Goal: Task Accomplishment & Management: Use online tool/utility

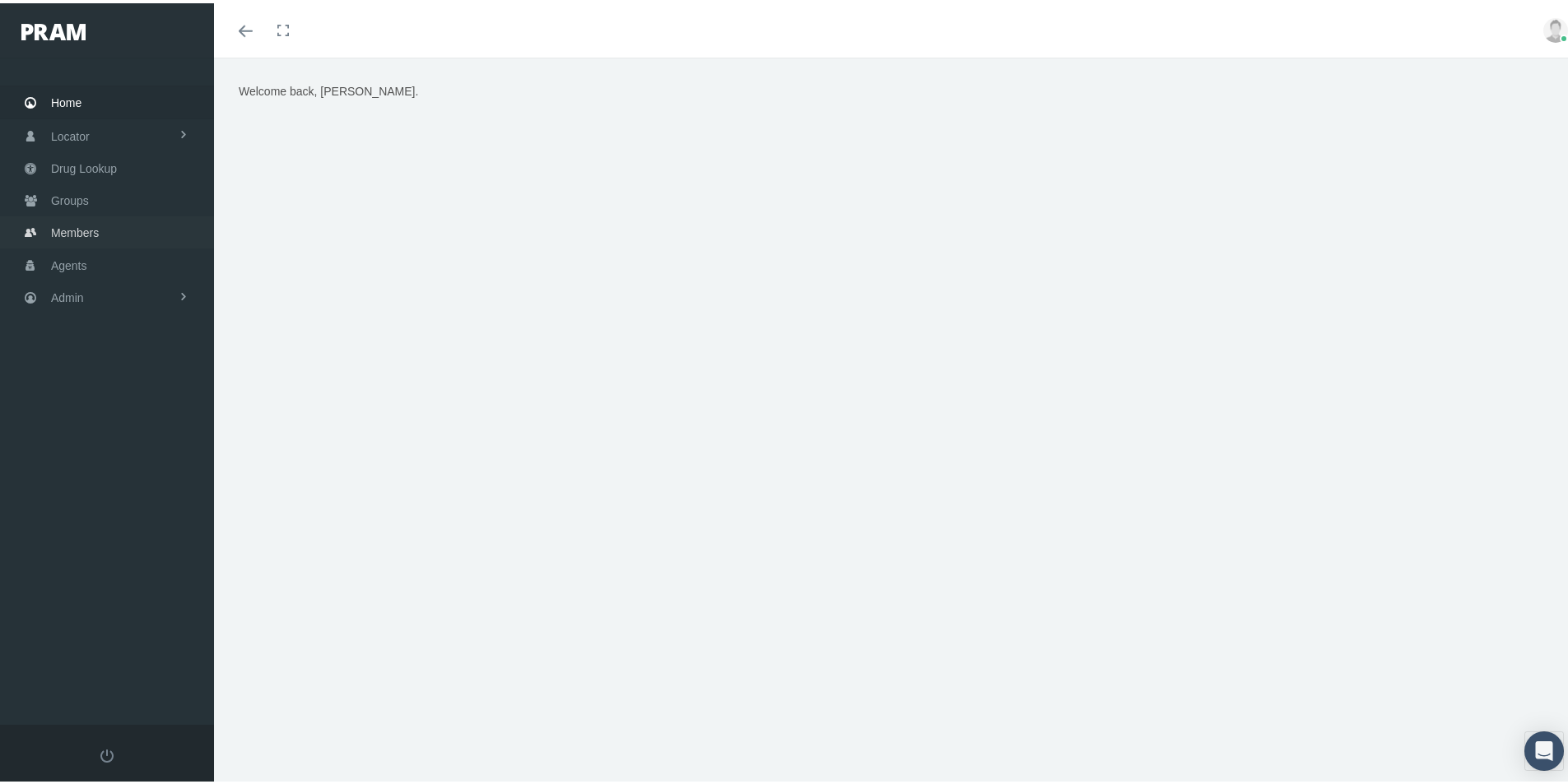
click at [61, 230] on span "Members" at bounding box center [75, 230] width 48 height 31
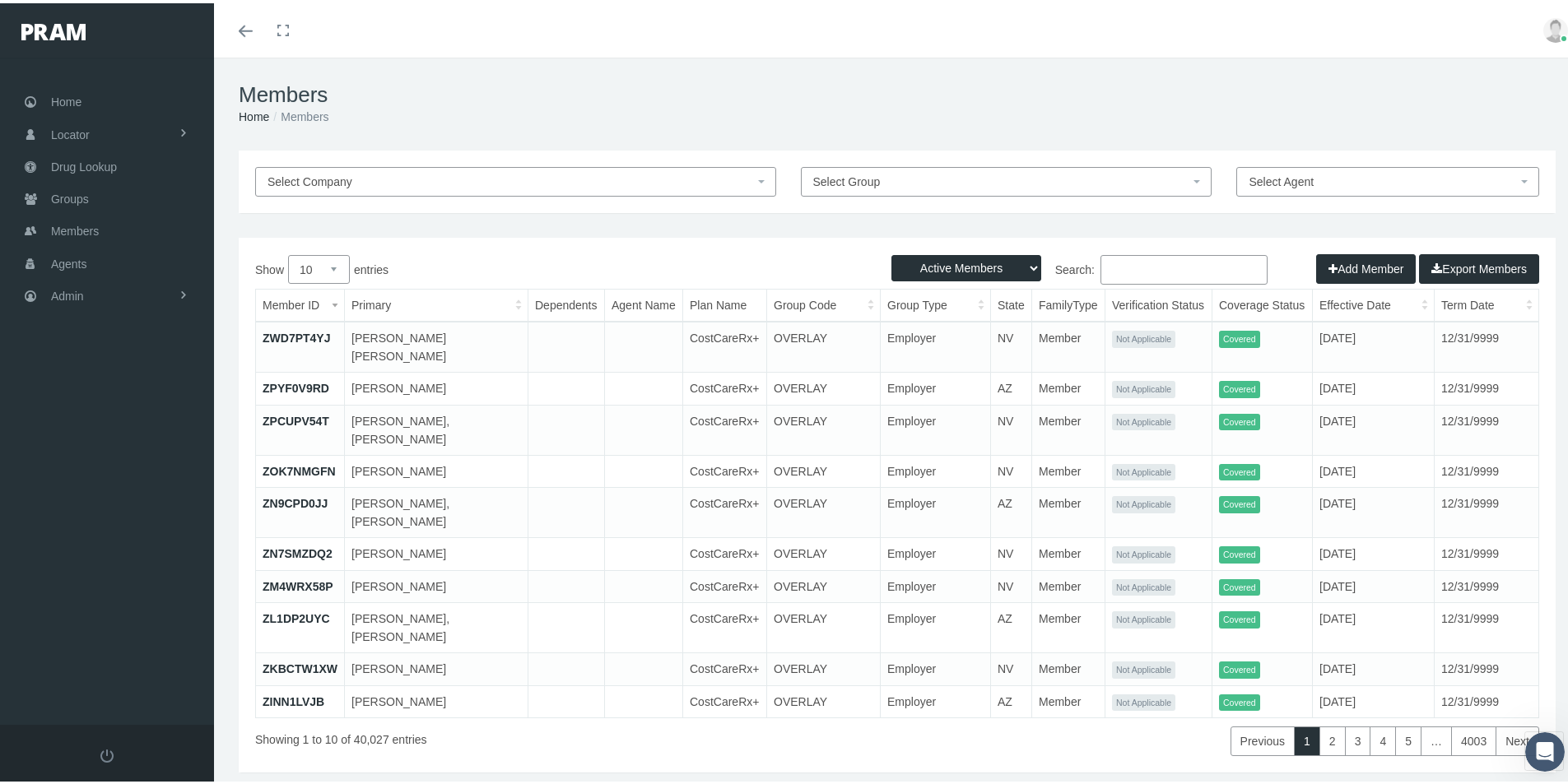
click at [1106, 268] on input "Search:" at bounding box center [1183, 267] width 167 height 29
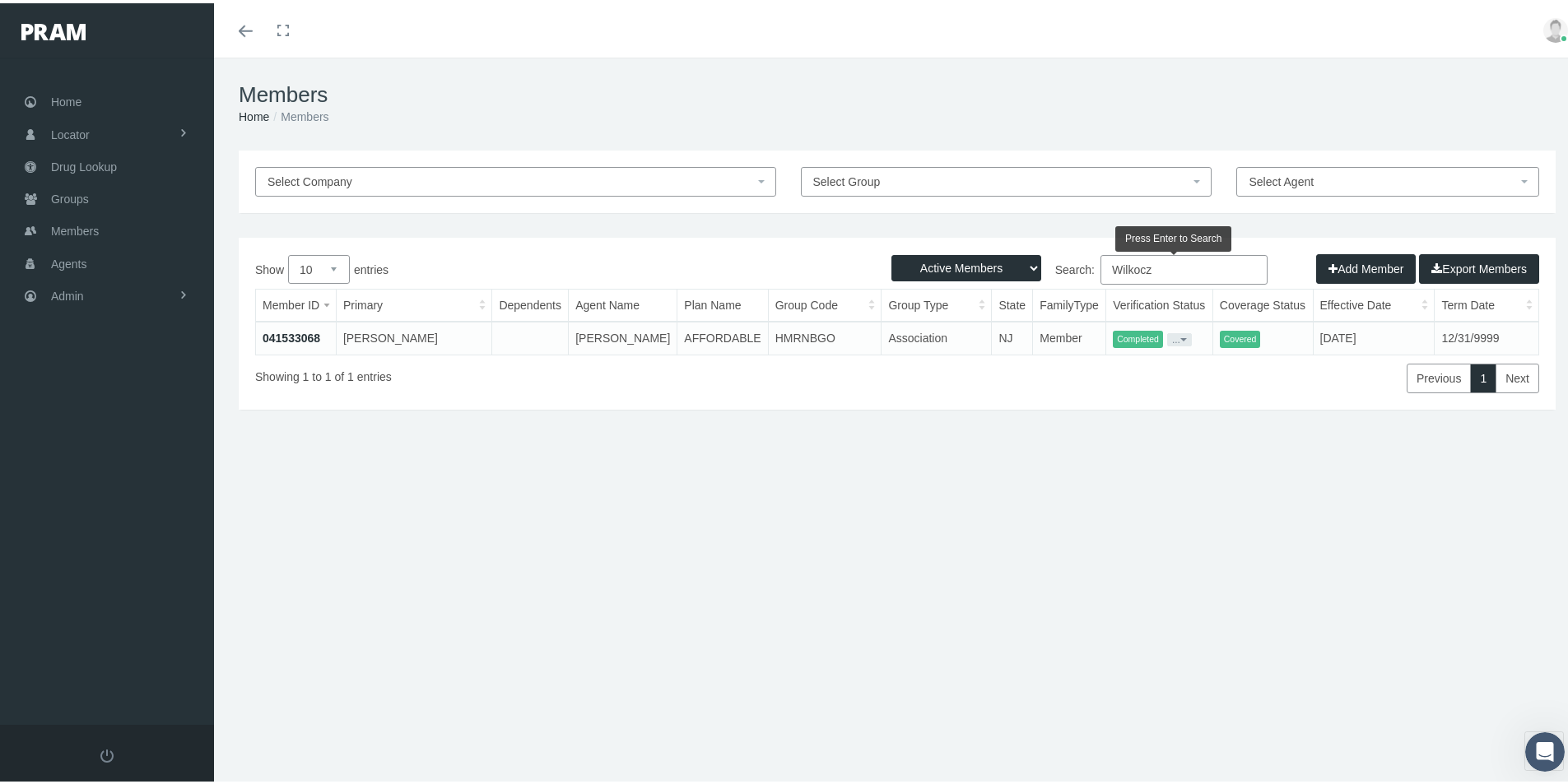
type input "Wilkocz"
click at [292, 334] on link "041533068" at bounding box center [291, 334] width 57 height 13
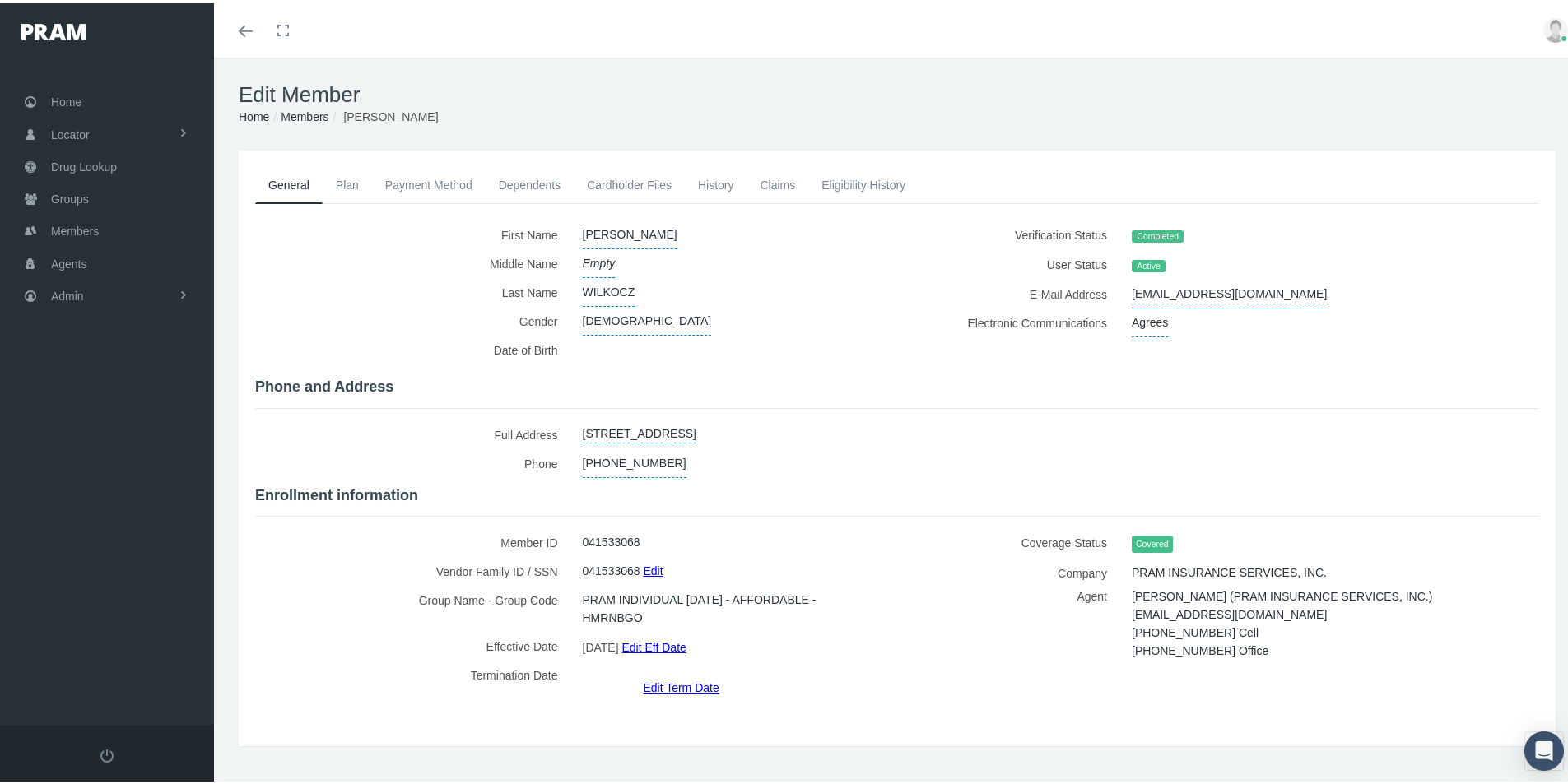
click at [631, 182] on link "Cardholder Files" at bounding box center [629, 182] width 111 height 36
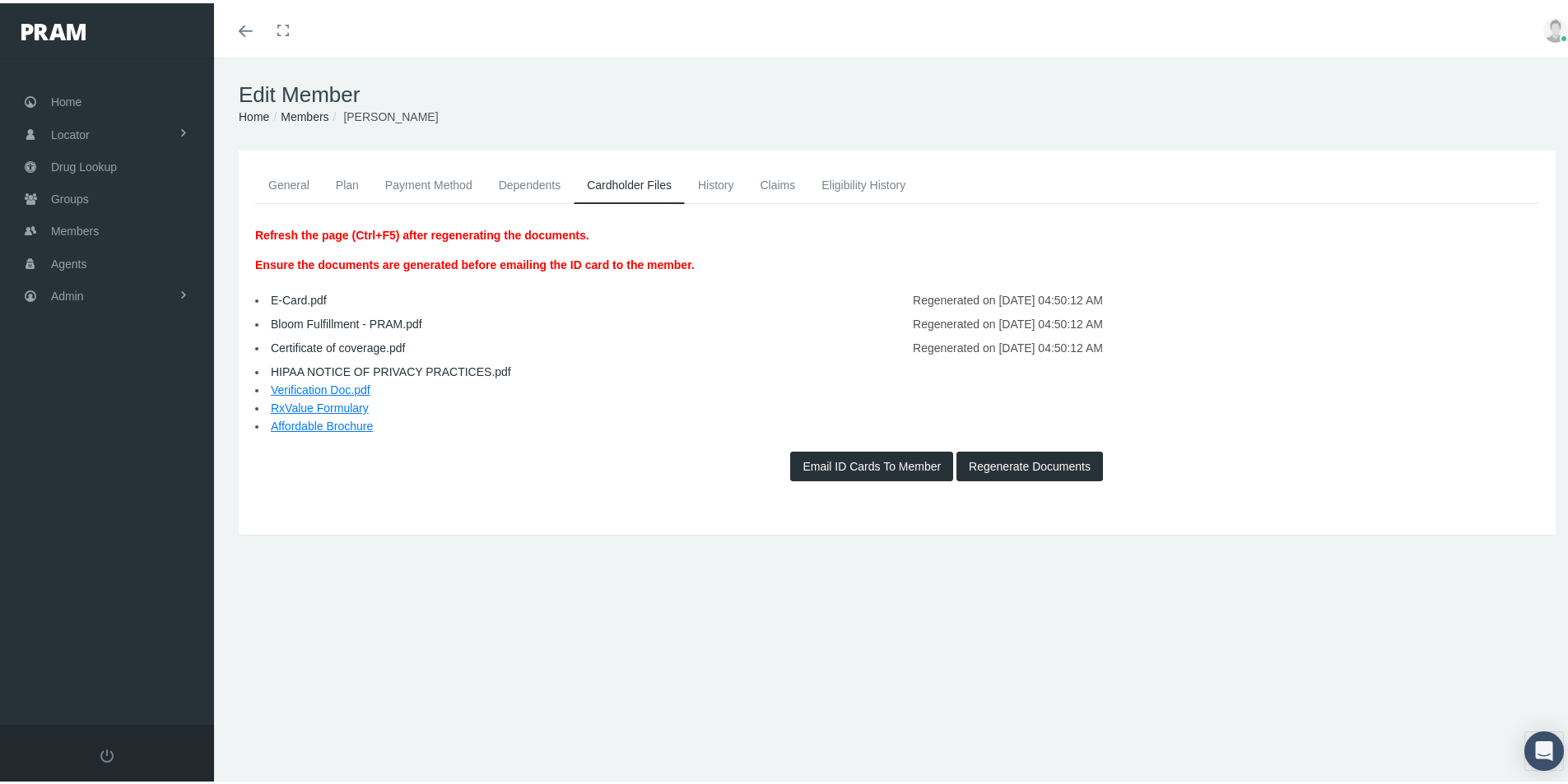
click at [848, 463] on button "Email ID Cards To Member" at bounding box center [871, 463] width 163 height 29
click at [291, 184] on link "General" at bounding box center [289, 182] width 68 height 36
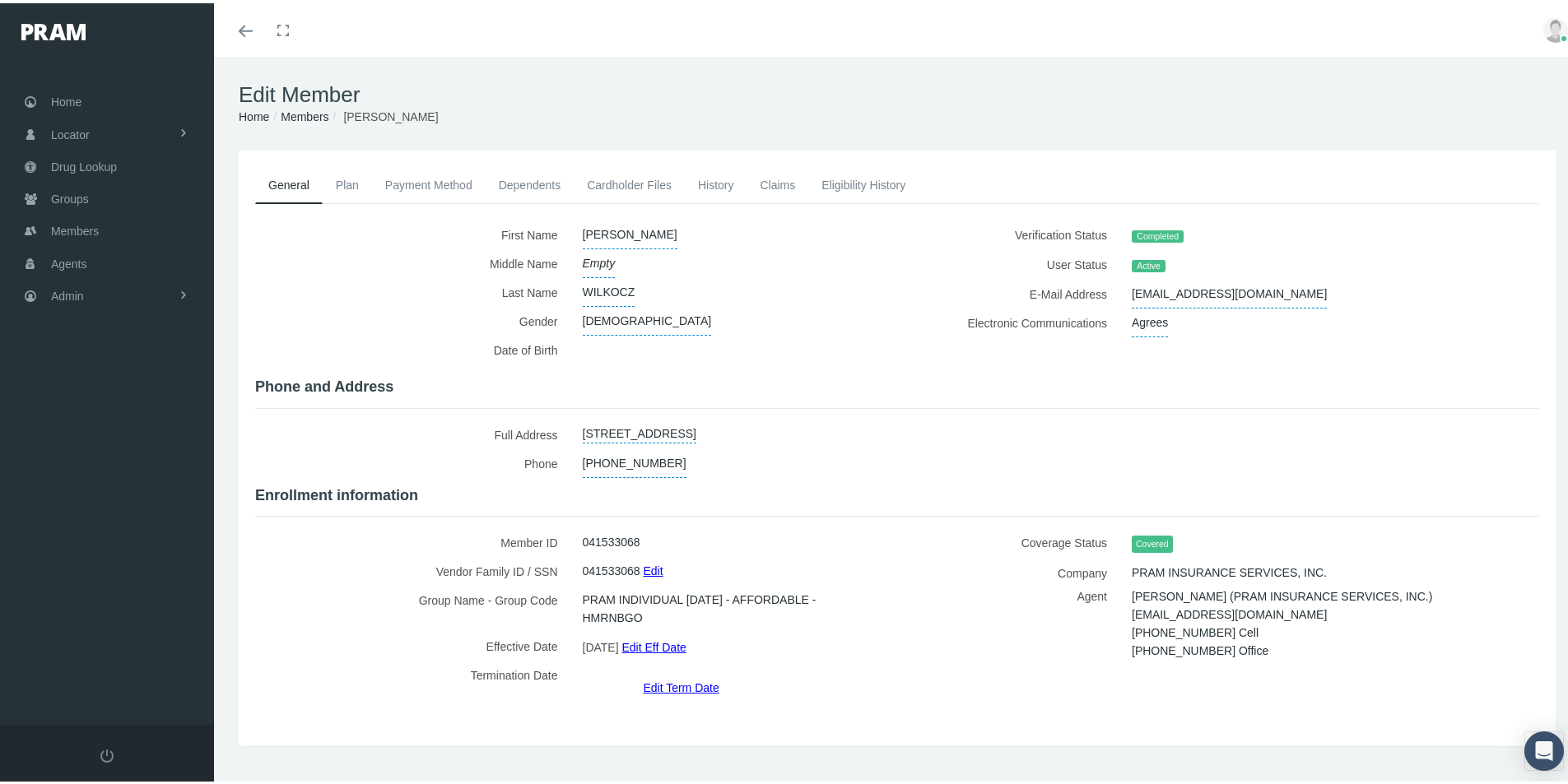
click at [609, 185] on link "Cardholder Files" at bounding box center [629, 182] width 111 height 36
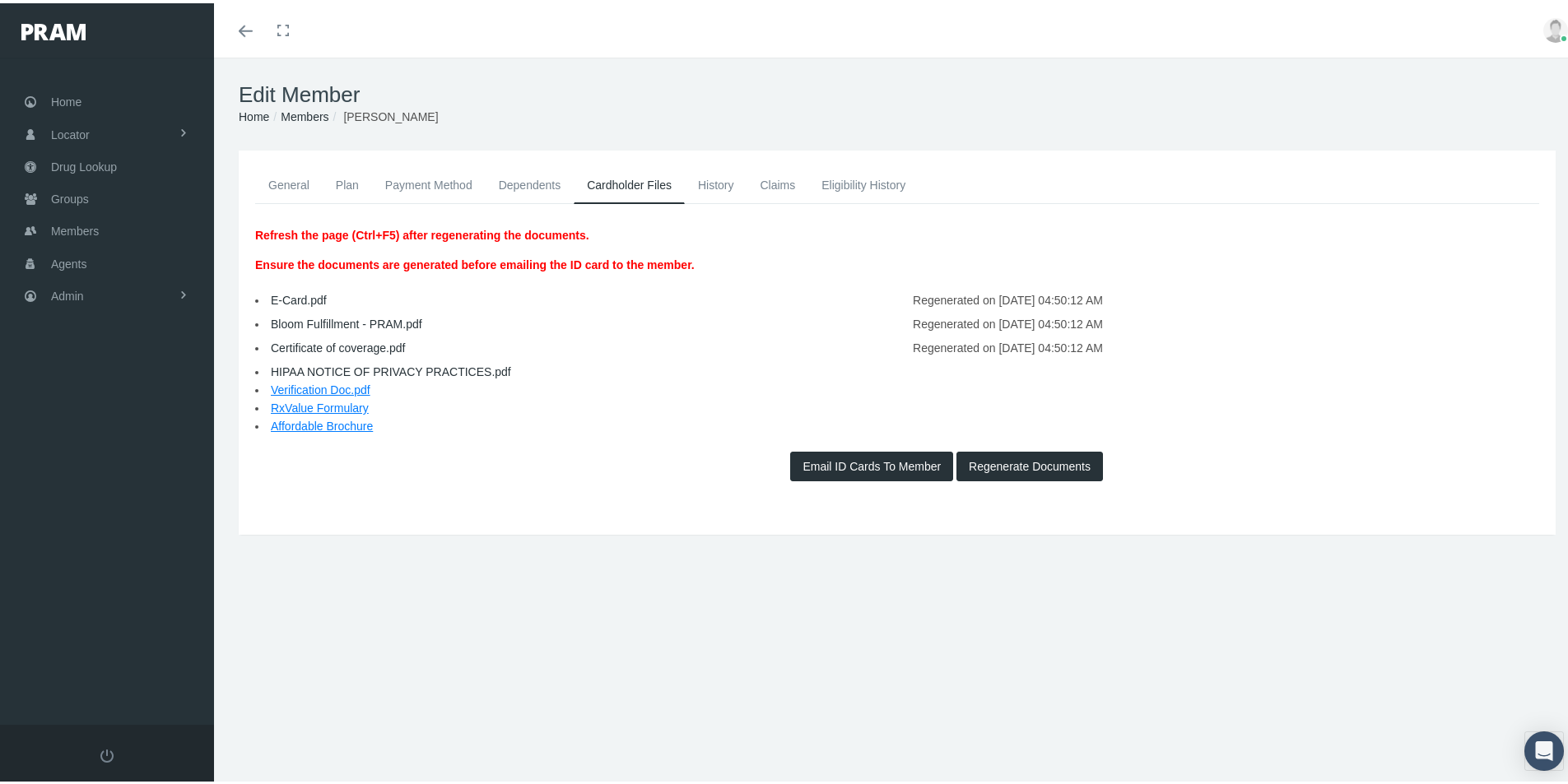
click at [276, 185] on link "General" at bounding box center [289, 182] width 68 height 36
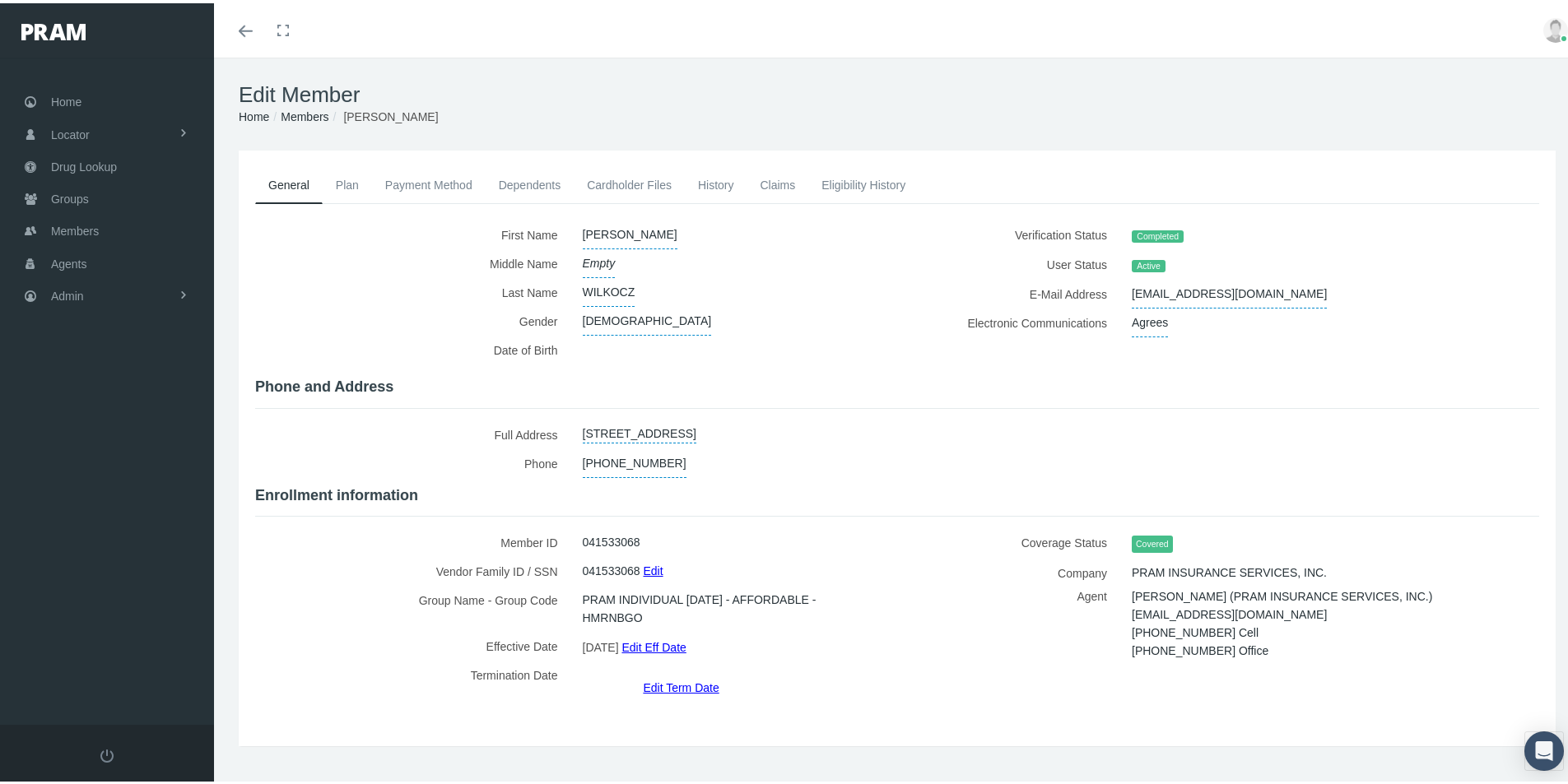
click at [722, 178] on link "History" at bounding box center [716, 182] width 62 height 36
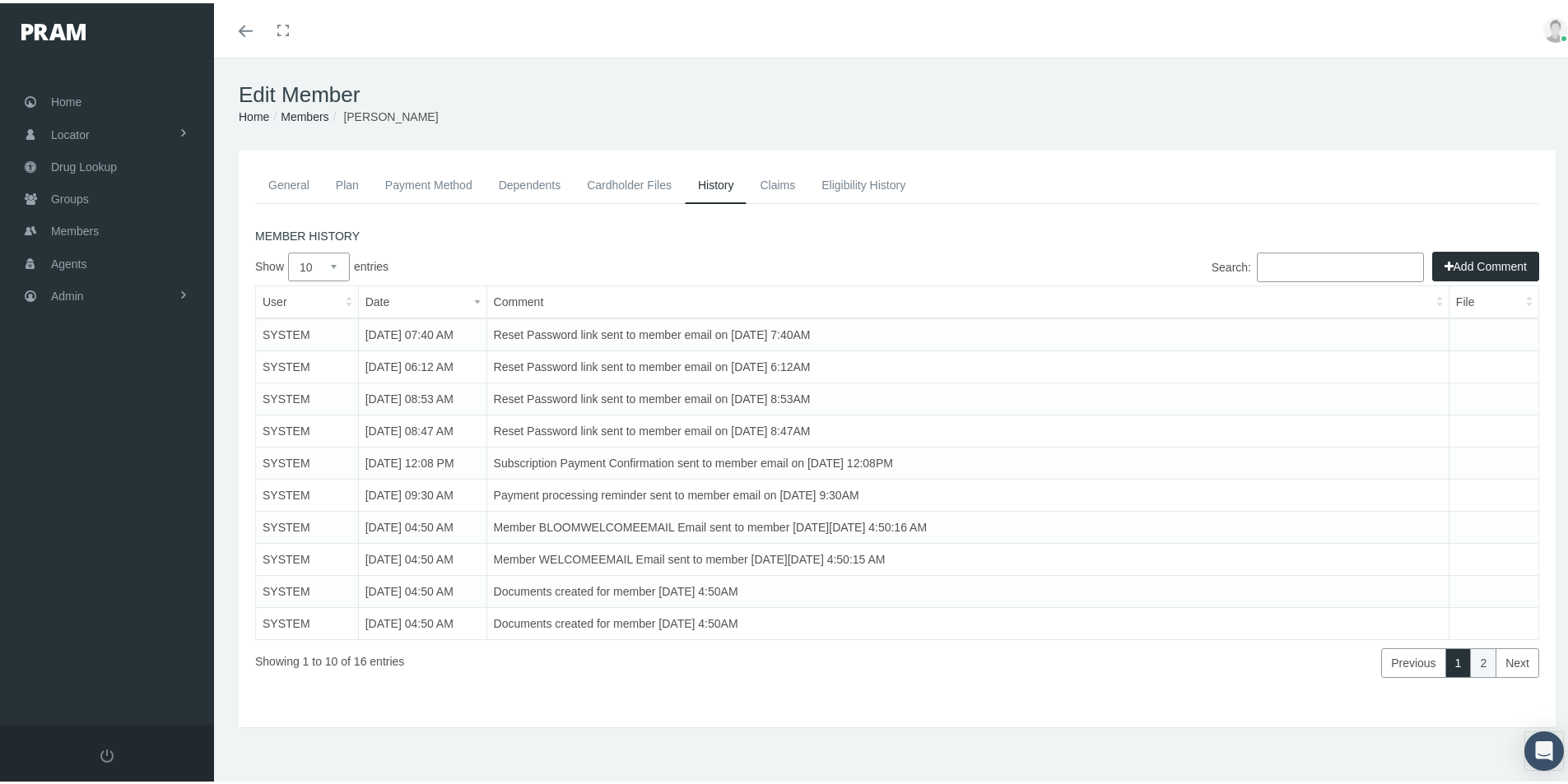
click at [1470, 664] on link "2" at bounding box center [1483, 659] width 26 height 29
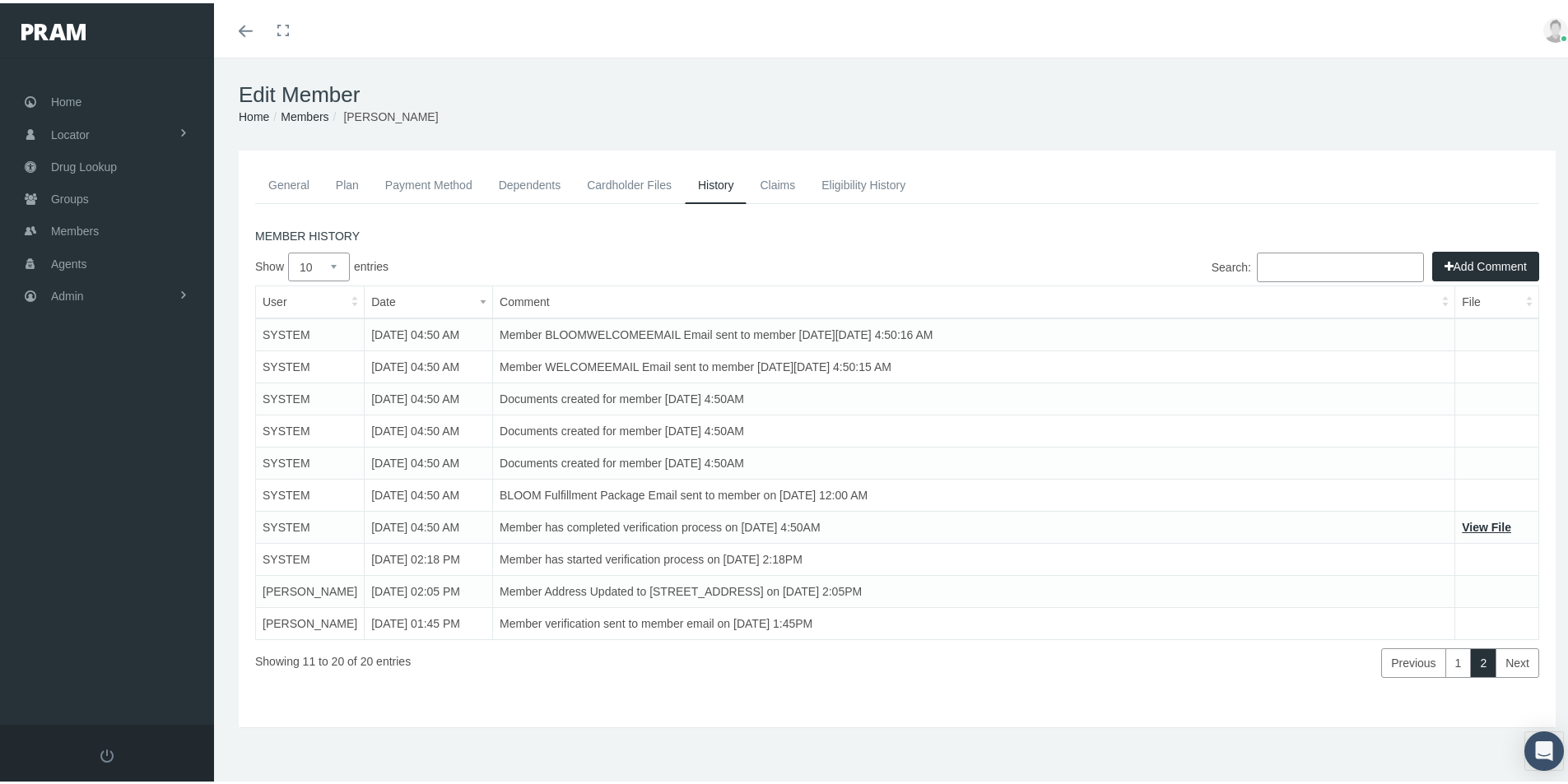
click at [306, 185] on link "General" at bounding box center [289, 182] width 68 height 36
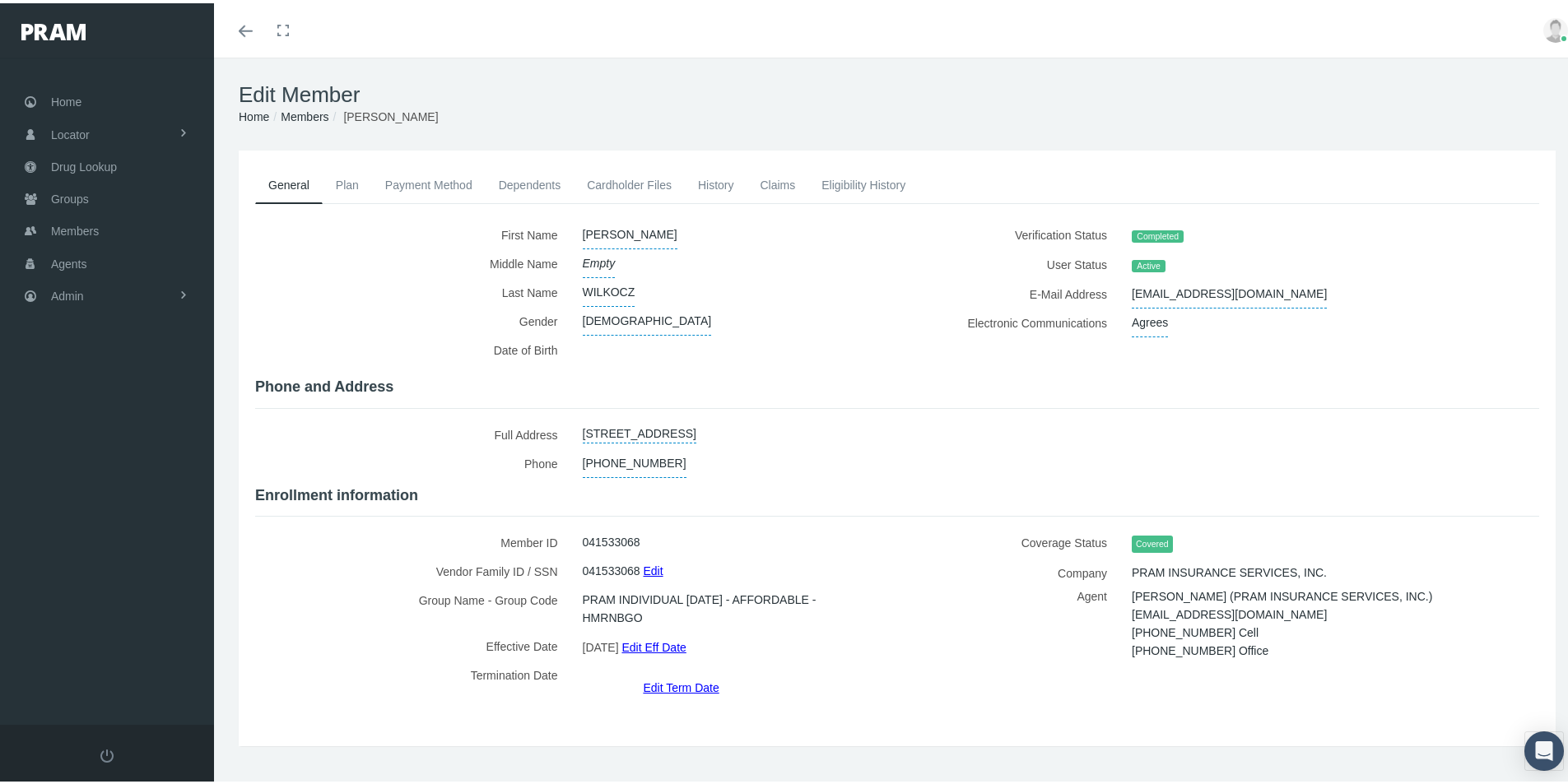
click at [887, 776] on div "General Plan Payment Method Dependents Cardholder Files History" at bounding box center [897, 470] width 1366 height 645
click at [64, 295] on span "Admin" at bounding box center [68, 293] width 33 height 31
click at [88, 564] on span "Eligibility File Uploads" at bounding box center [123, 570] width 112 height 28
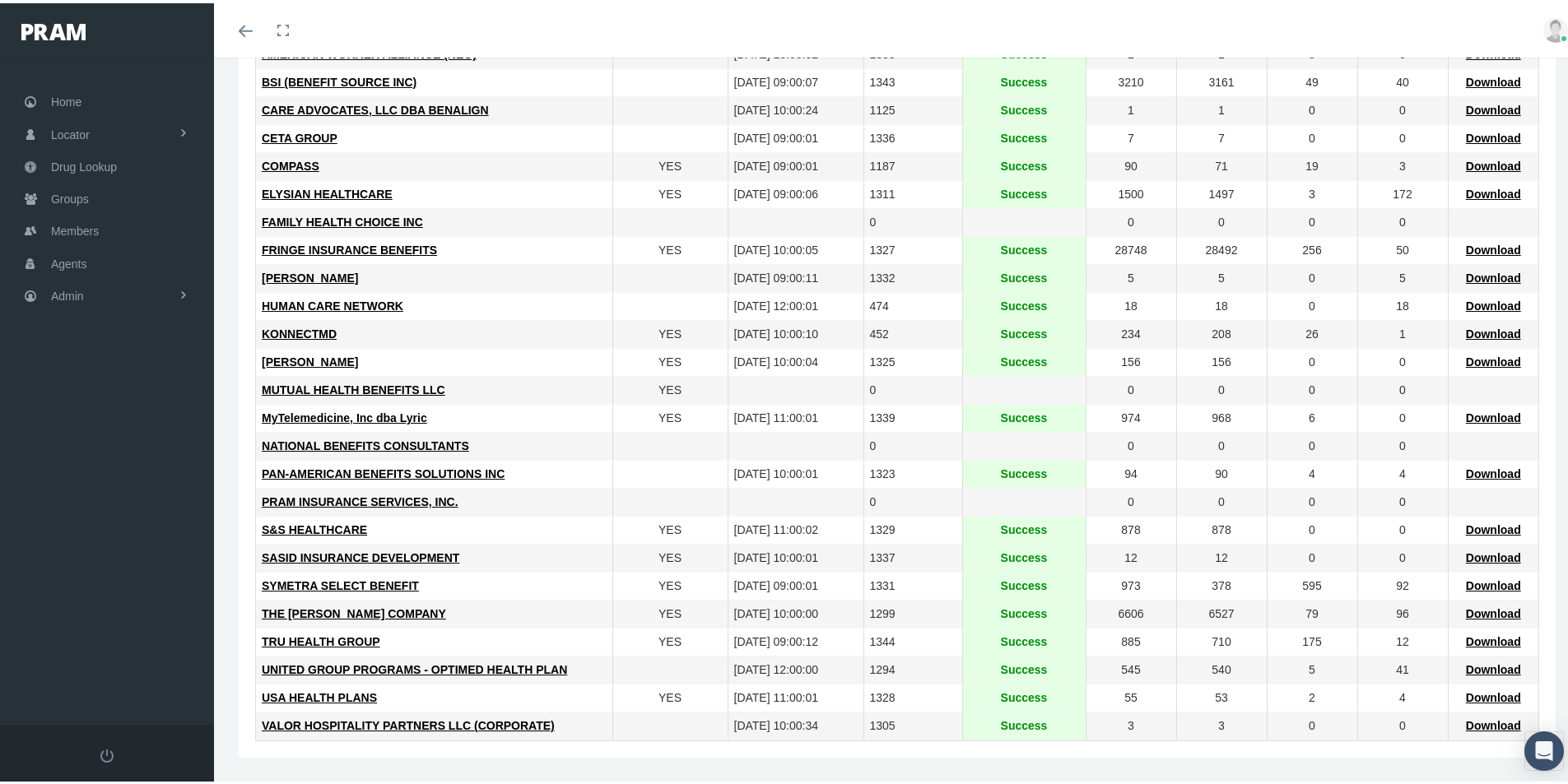
scroll to position [363, 0]
click at [1474, 643] on span "Download" at bounding box center [1493, 637] width 55 height 13
click at [296, 633] on span "TRU HEALTH GROUP" at bounding box center [321, 637] width 119 height 13
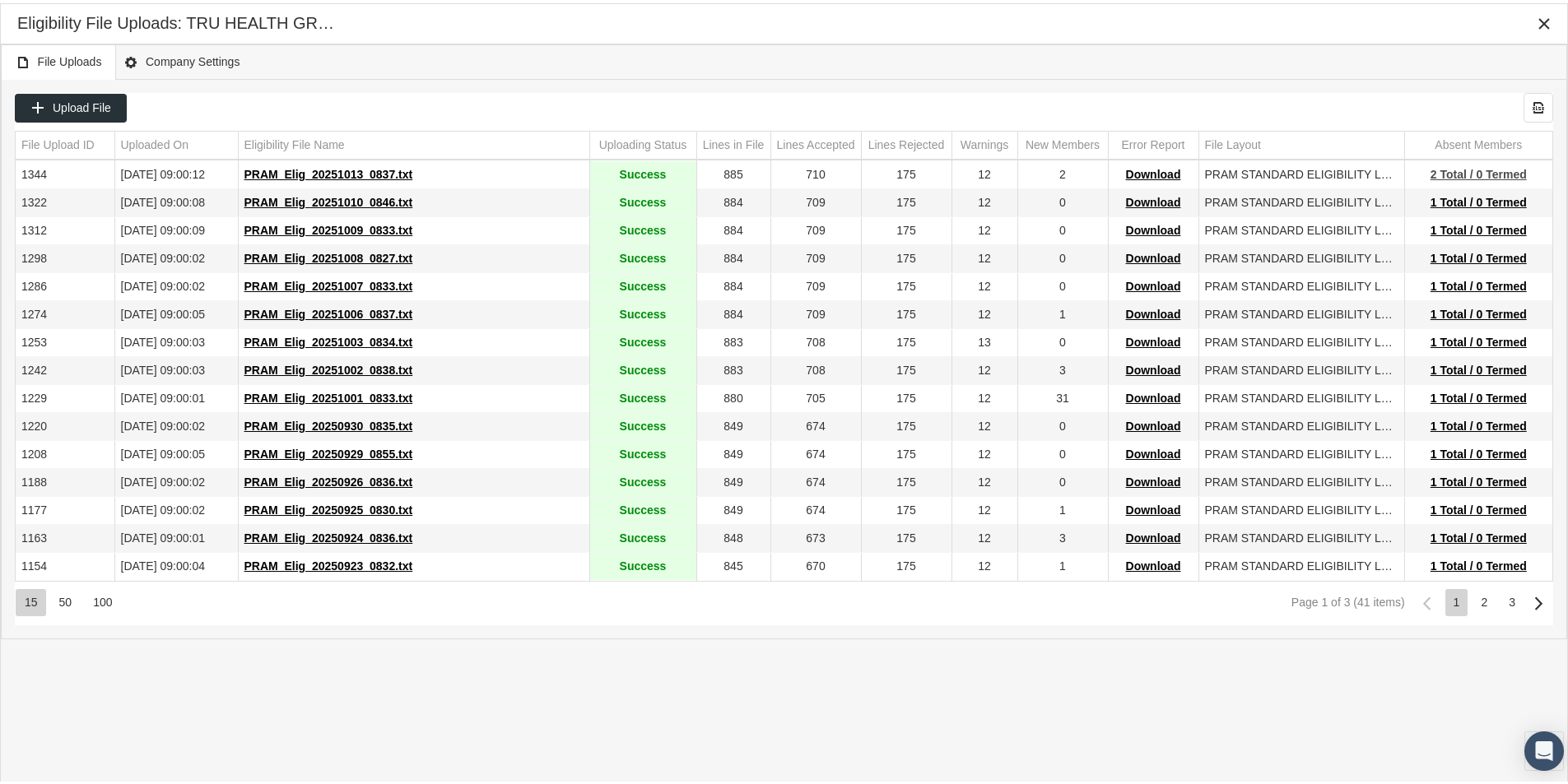
click at [1452, 176] on span "2 Total / 0 Termed" at bounding box center [1478, 171] width 96 height 13
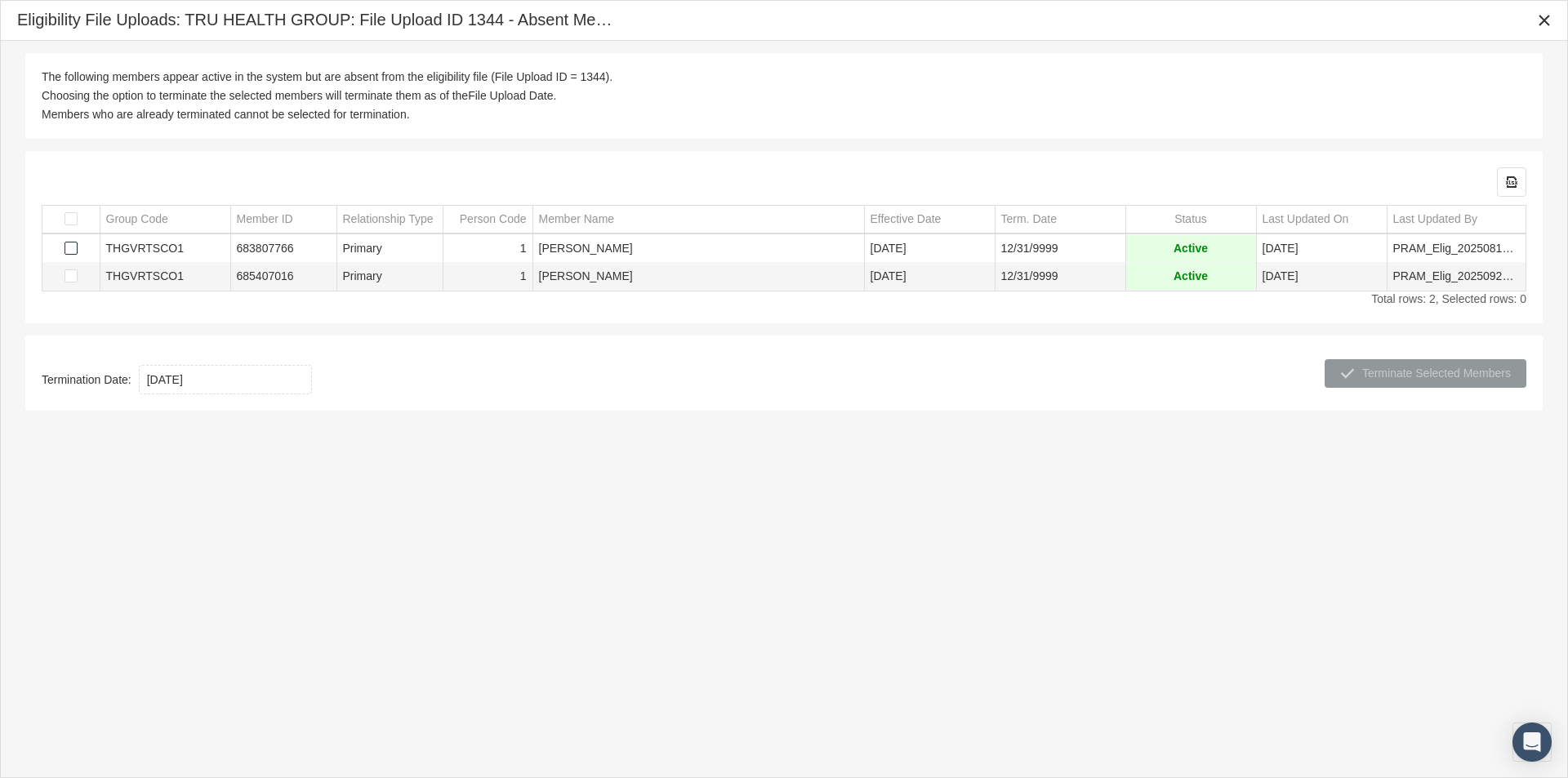
drag, startPoint x: 72, startPoint y: 248, endPoint x: 66, endPoint y: 267, distance: 19.9
click at [71, 248] on span "Select row" at bounding box center [71, 248] width 13 height 13
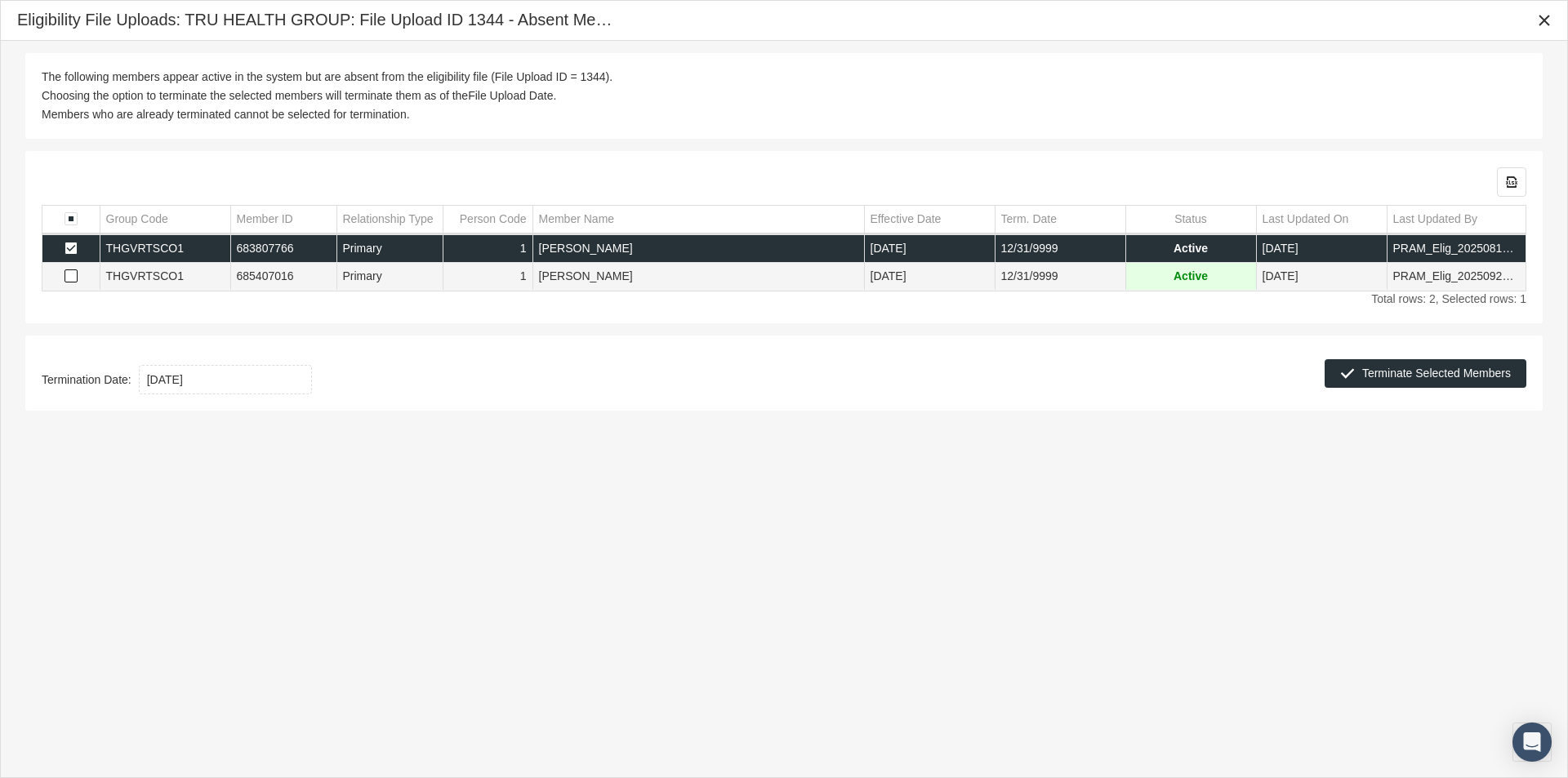
click at [72, 277] on span "Select row" at bounding box center [71, 275] width 13 height 13
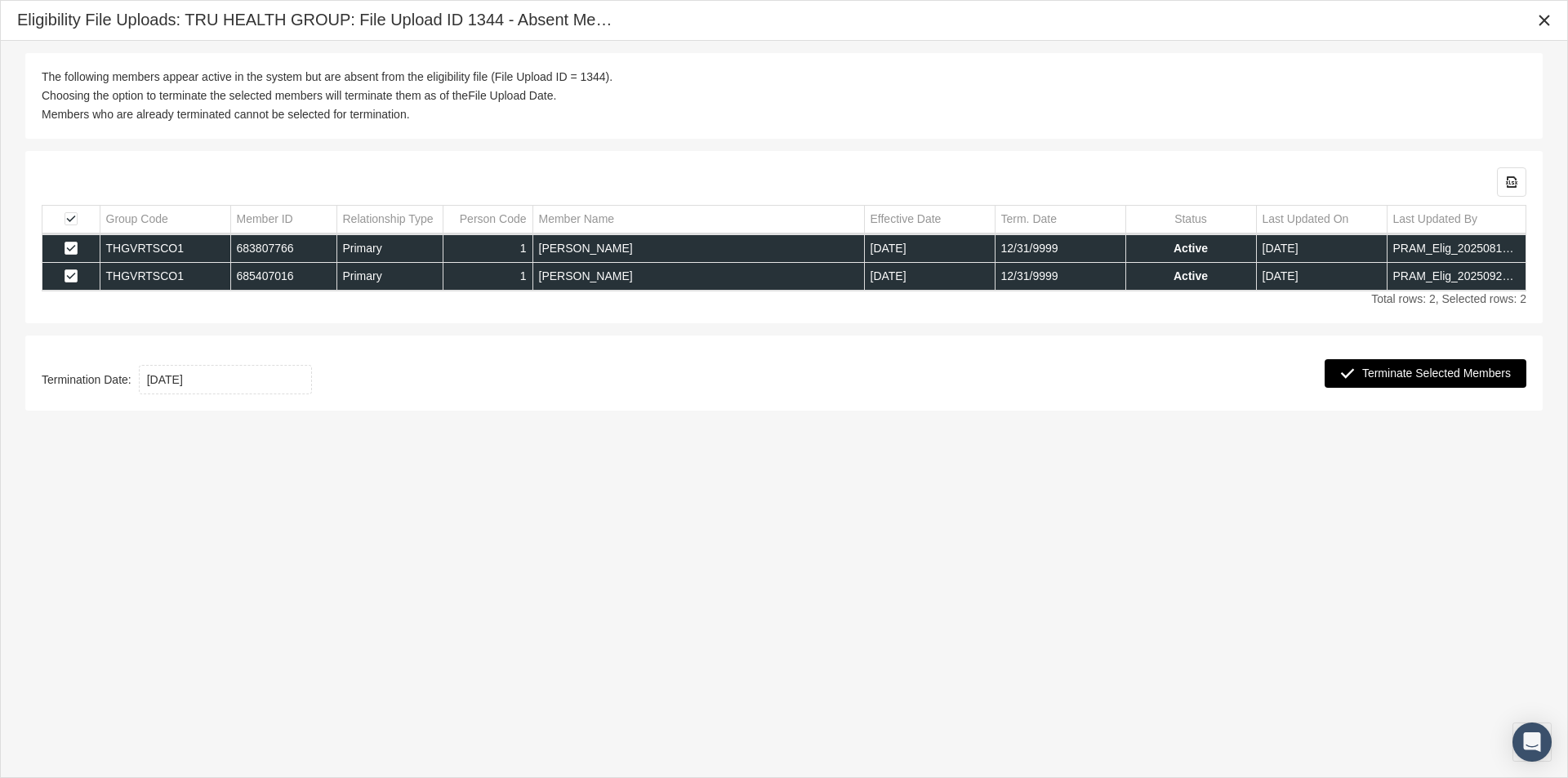
click at [1381, 369] on span "Terminate Selected Members" at bounding box center [1436, 372] width 149 height 13
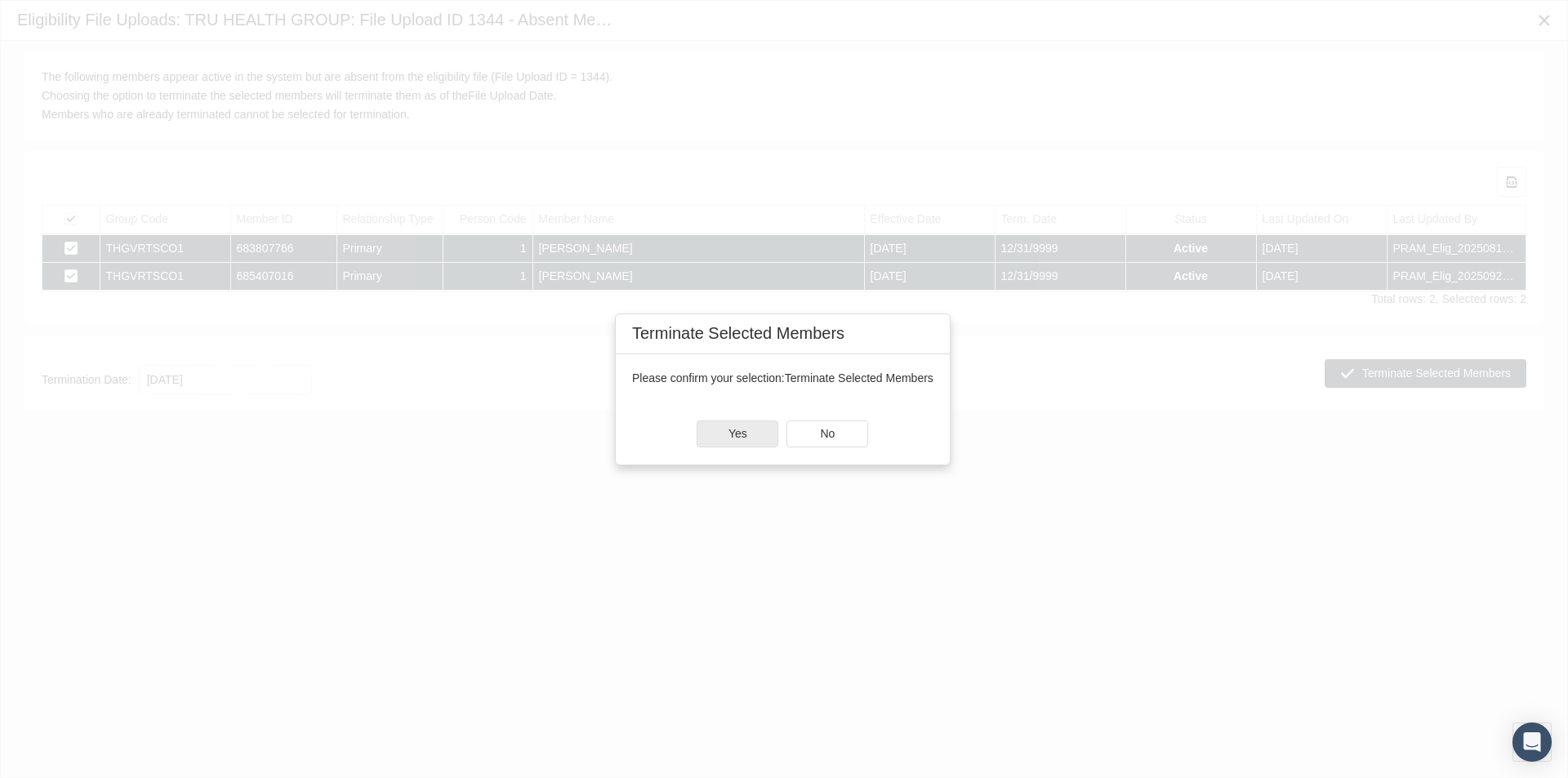
click at [738, 437] on span "Yes" at bounding box center [738, 433] width 19 height 13
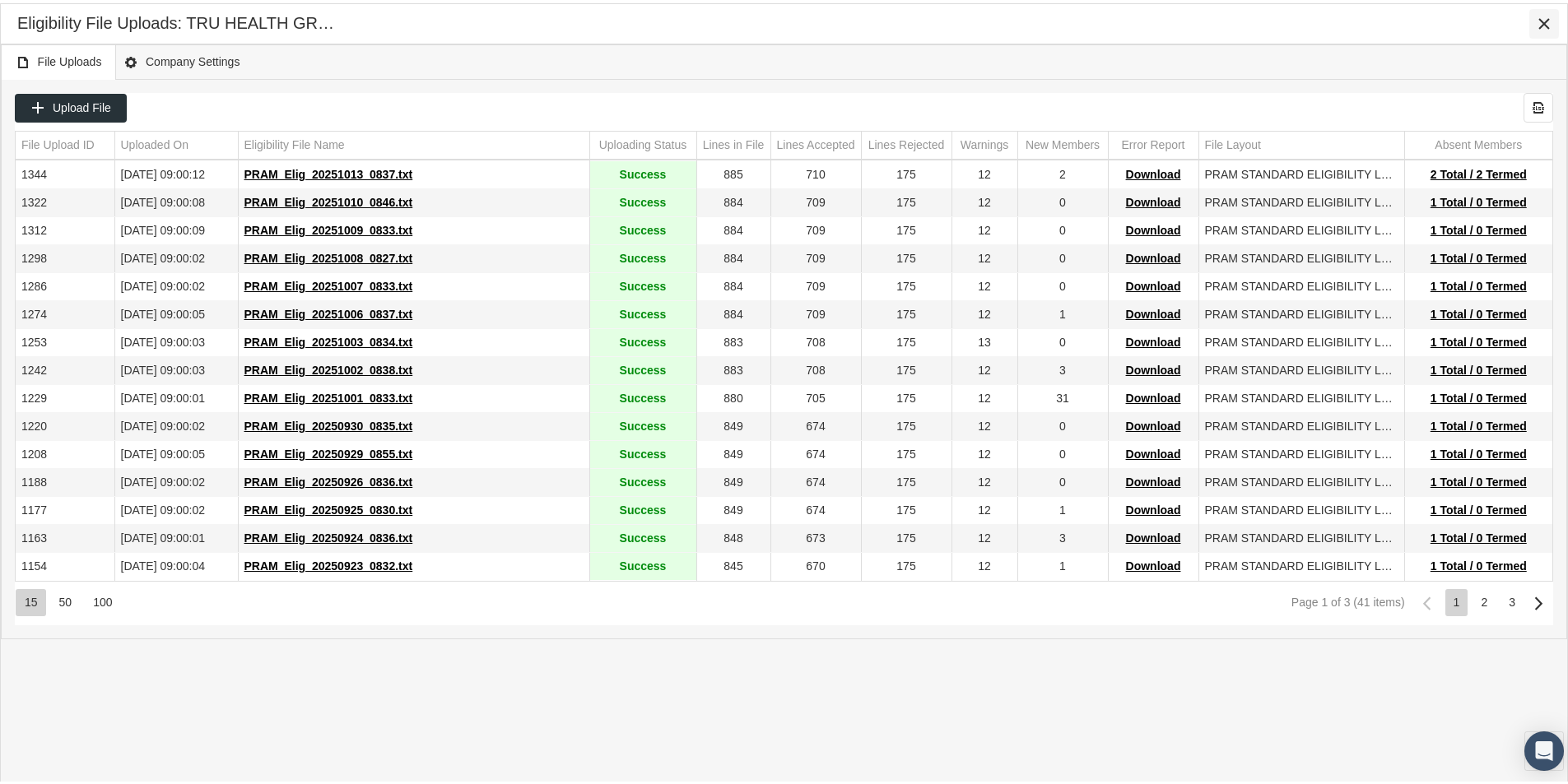
click at [1542, 16] on icon "Close" at bounding box center [1544, 20] width 15 height 15
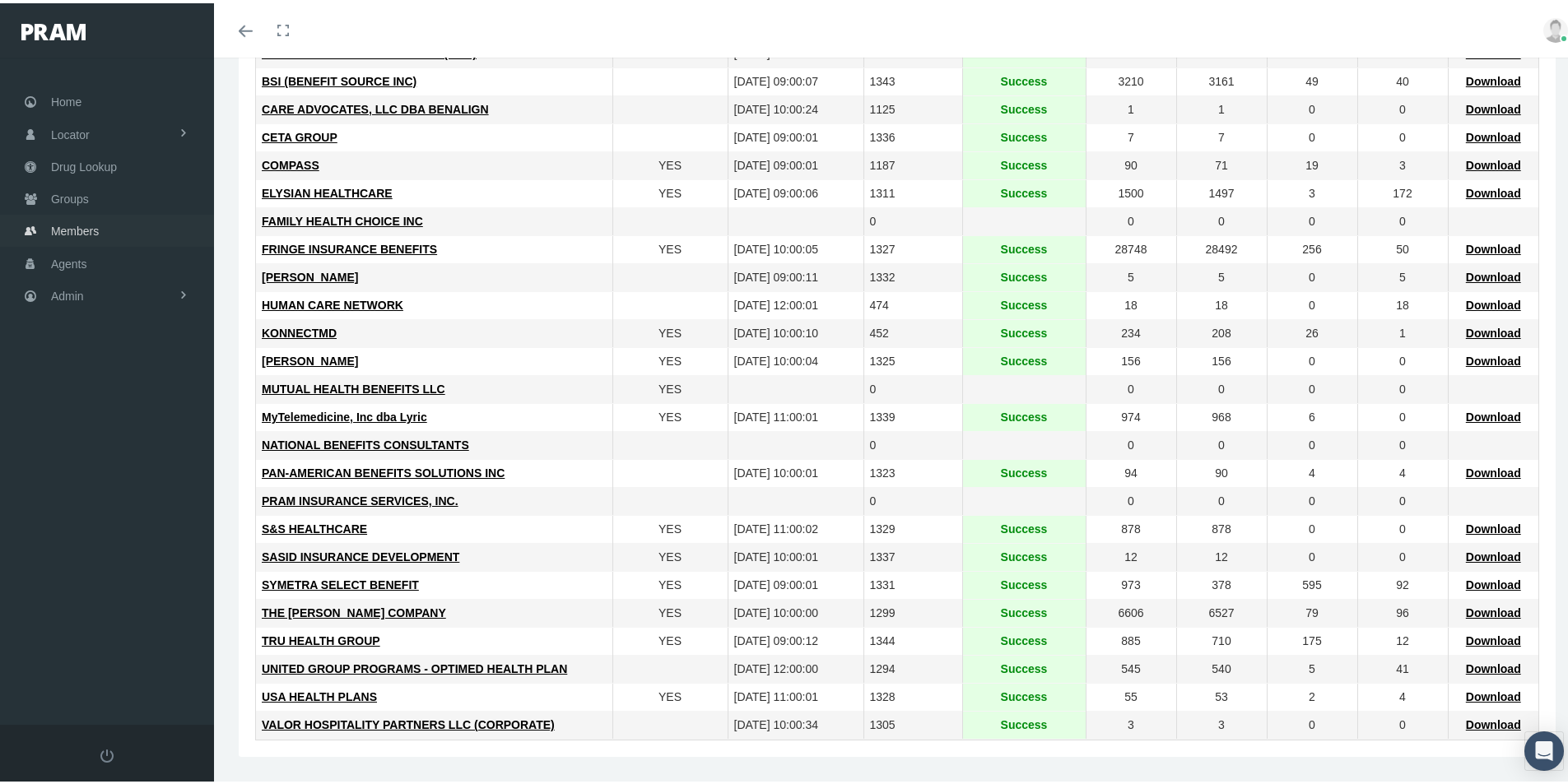
drag, startPoint x: 62, startPoint y: 229, endPoint x: 74, endPoint y: 243, distance: 18.4
click at [62, 229] on span "Members" at bounding box center [75, 228] width 48 height 31
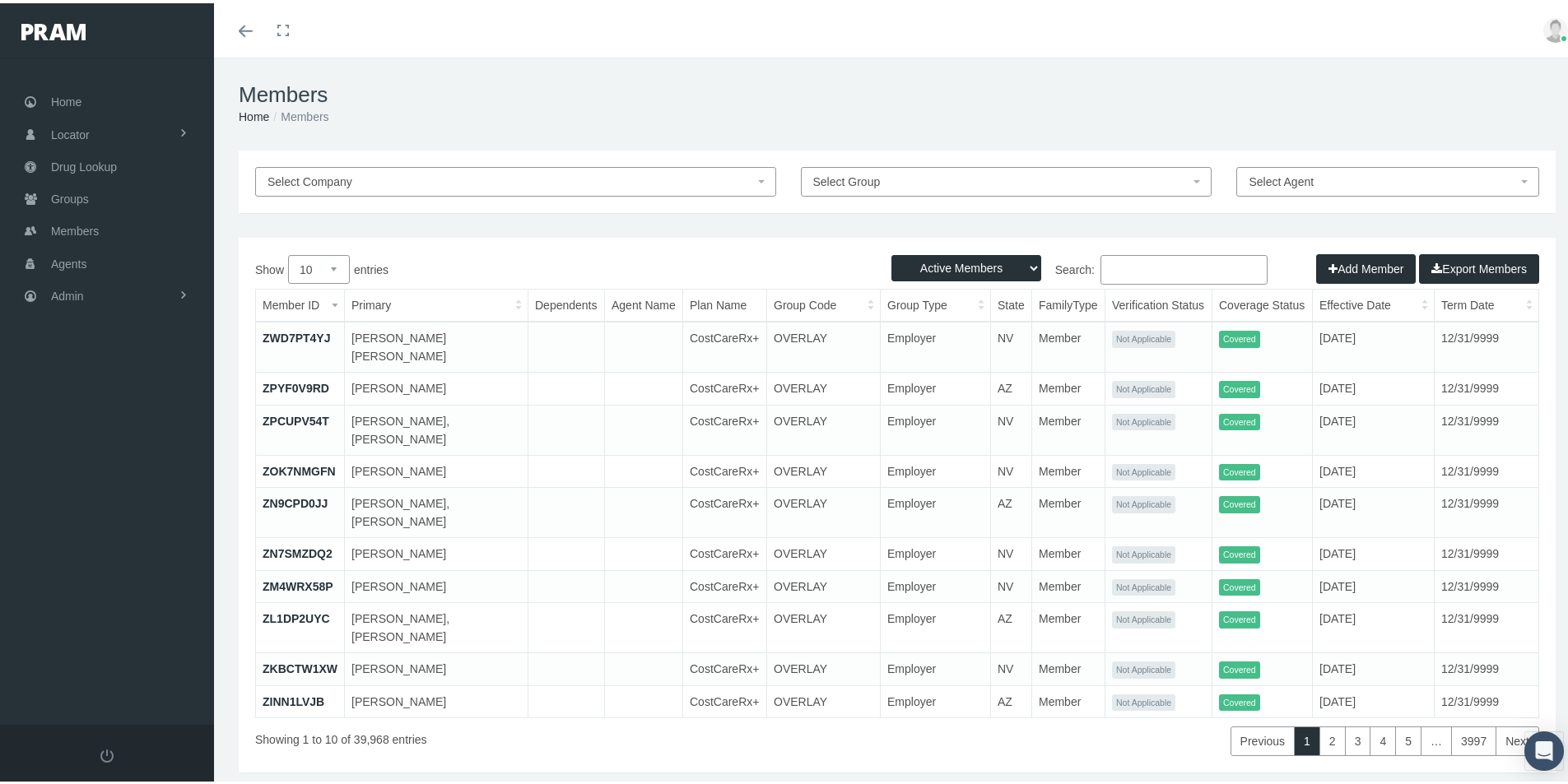
click at [1104, 262] on input "Search:" at bounding box center [1183, 267] width 167 height 29
paste input "Robie"
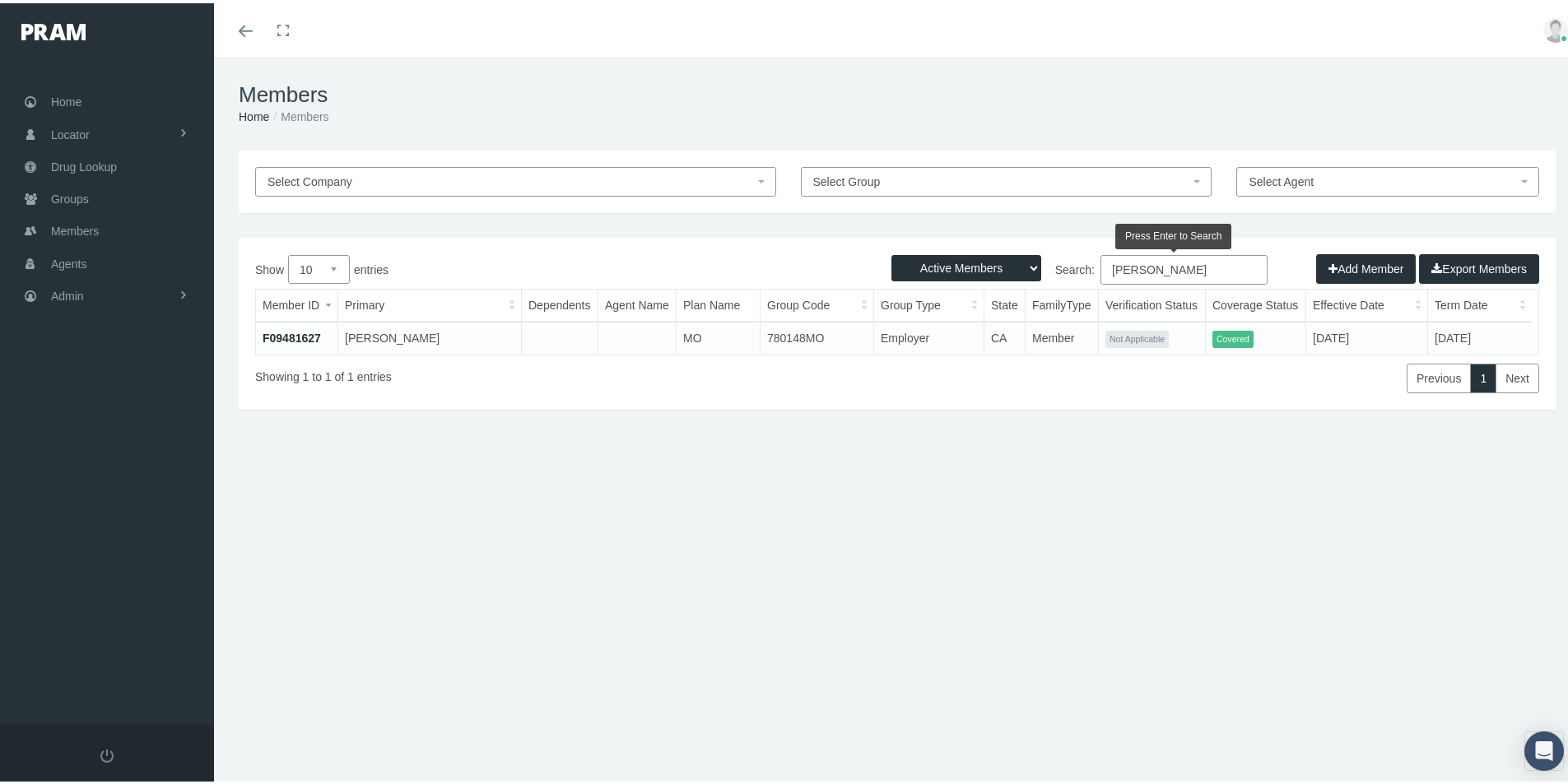
drag, startPoint x: 1141, startPoint y: 268, endPoint x: 1113, endPoint y: 260, distance: 29.1
click at [1100, 267] on input "Robie" at bounding box center [1183, 267] width 167 height 29
paste input "681572335"
type input "681572335"
drag, startPoint x: 1177, startPoint y: 270, endPoint x: 989, endPoint y: 347, distance: 203.2
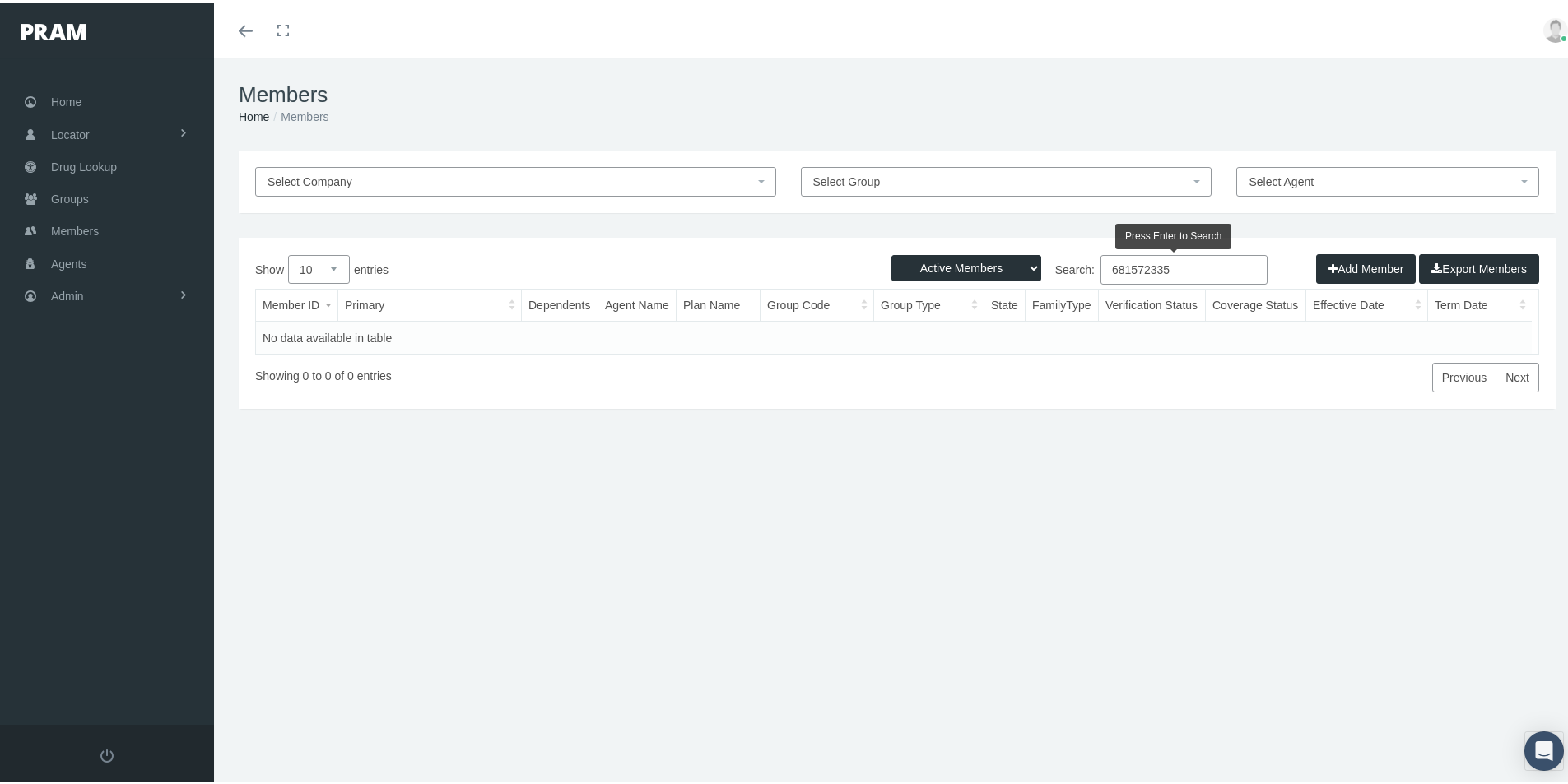
click at [986, 318] on div "Show 10 25 50 100 entries Search: 681572335 Member ID Primary Dependents Agent …" at bounding box center [896, 321] width 1284 height 138
drag, startPoint x: 1132, startPoint y: 268, endPoint x: 1091, endPoint y: 268, distance: 41.0
click at [1091, 268] on label "Search: Angie Dirck" at bounding box center [1082, 267] width 370 height 29
type input "Dirck"
click at [1148, 260] on input "Dirck" at bounding box center [1183, 267] width 167 height 29
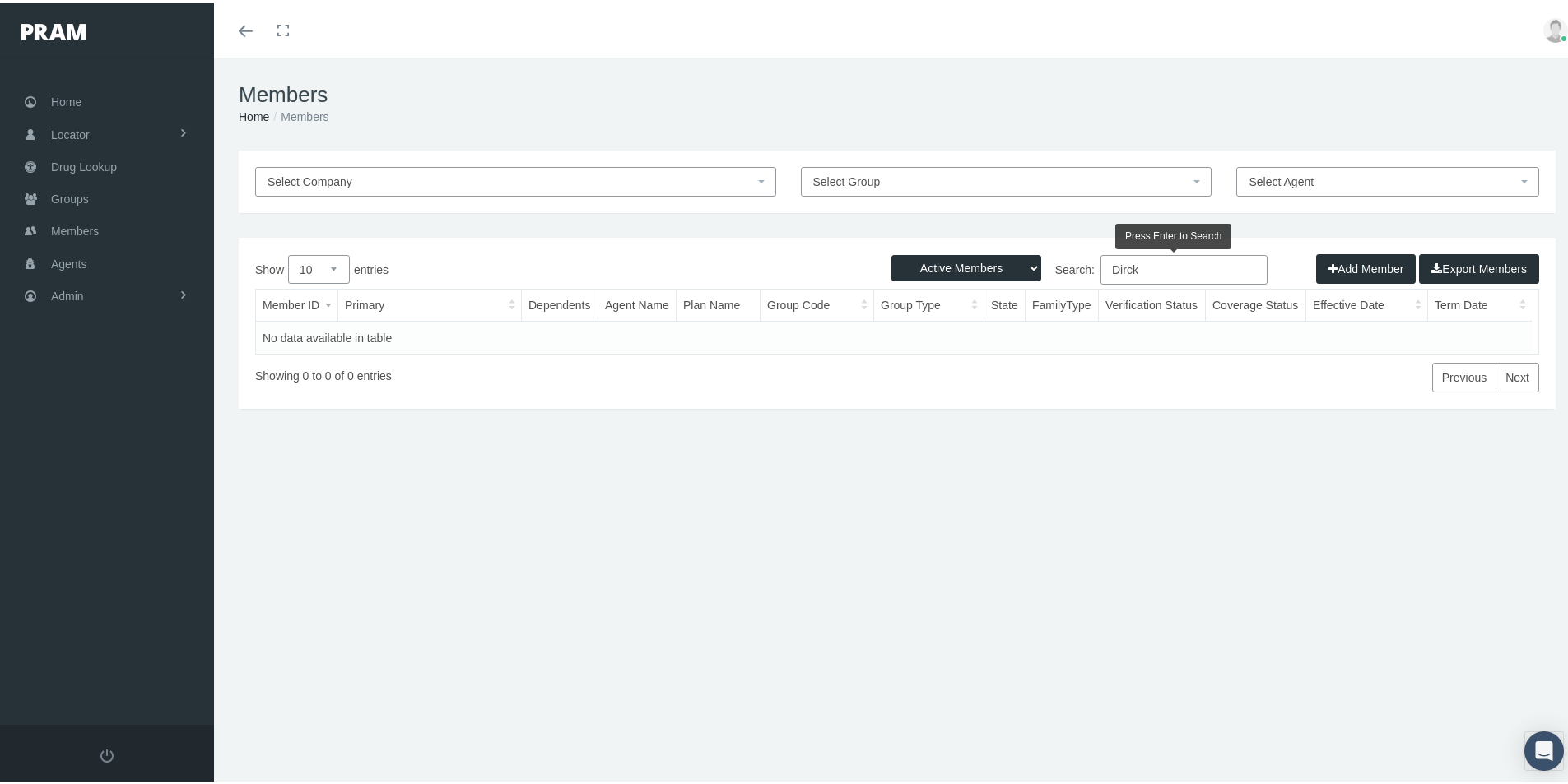
drag, startPoint x: 1139, startPoint y: 262, endPoint x: 1083, endPoint y: 281, distance: 59.1
click at [1083, 281] on label "Search: Dirck" at bounding box center [1082, 267] width 370 height 29
type input "D"
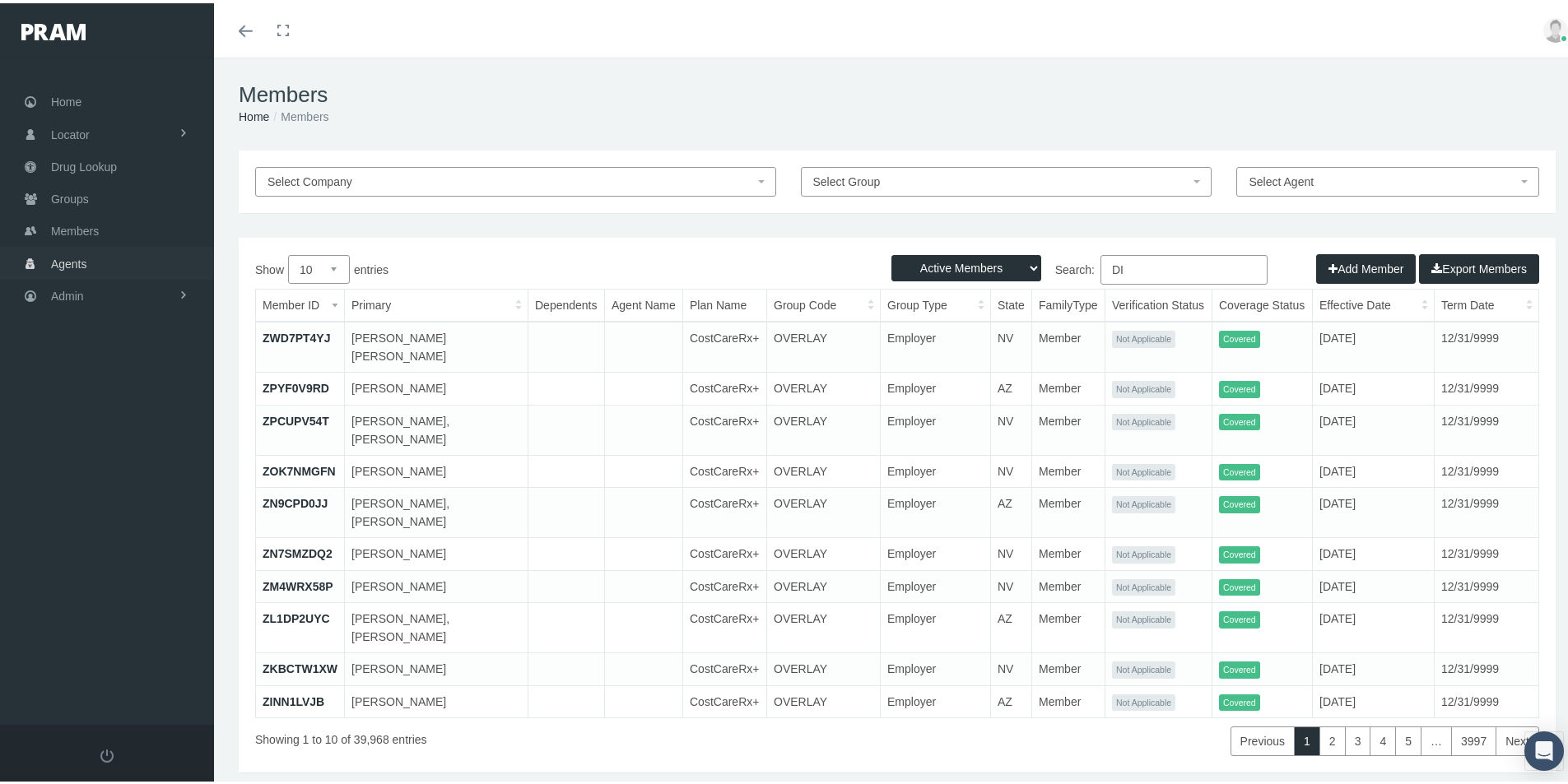
type input "DI"
click at [71, 254] on span "Agents" at bounding box center [69, 261] width 36 height 31
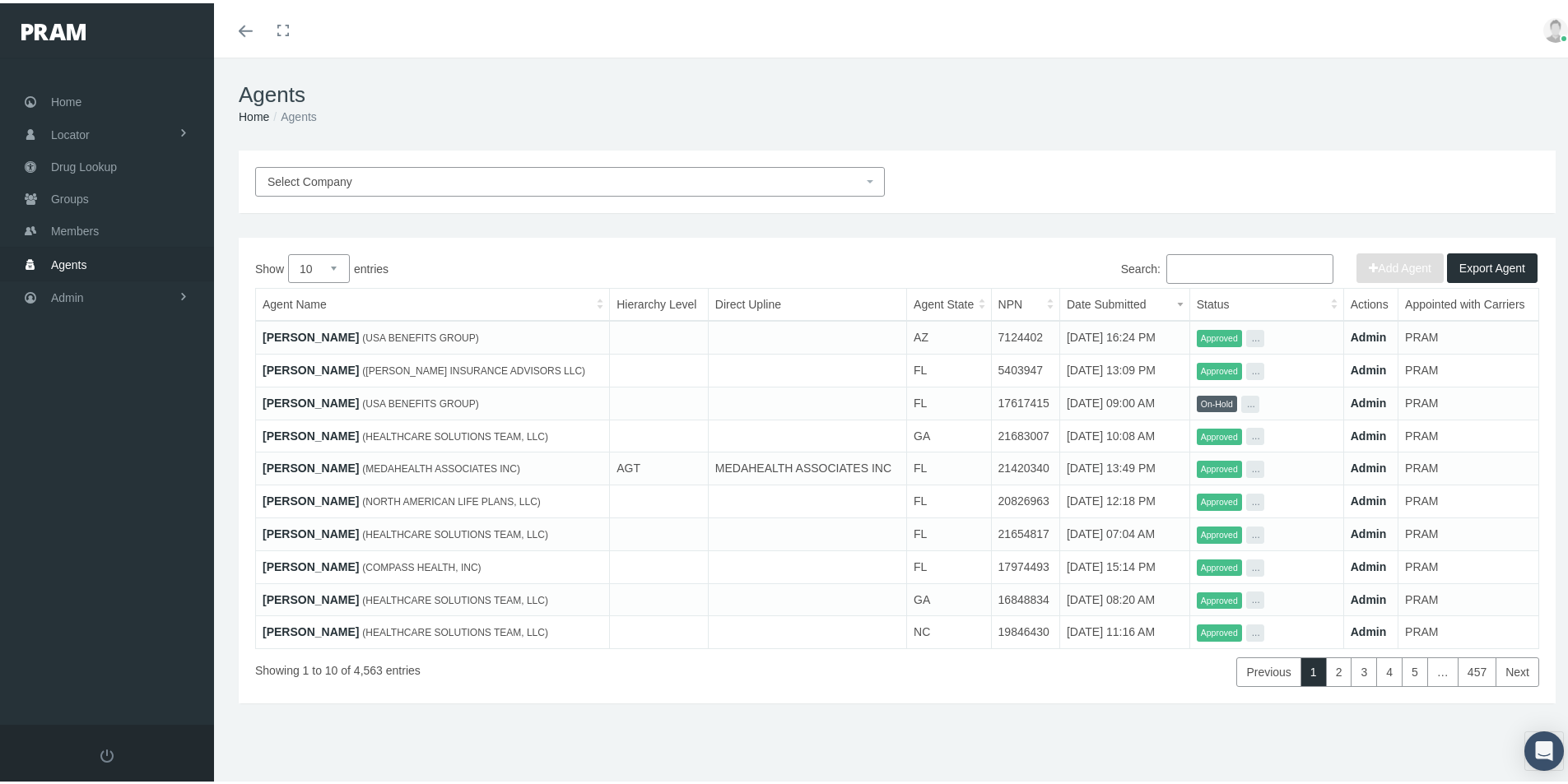
drag, startPoint x: 1172, startPoint y: 265, endPoint x: 1234, endPoint y: 327, distance: 87.7
click at [1172, 266] on input "Search:" at bounding box center [1249, 266] width 167 height 29
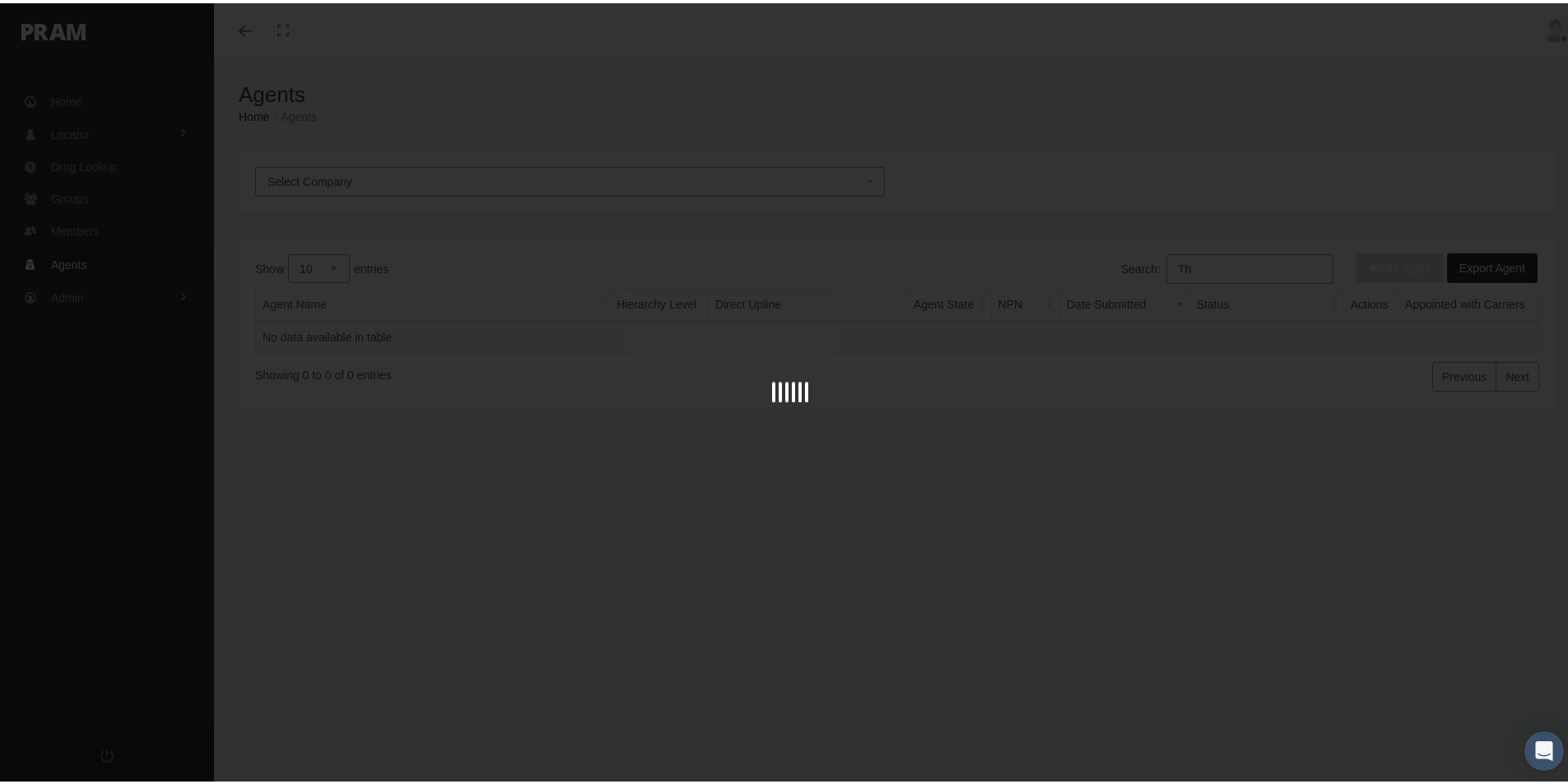
type input "T"
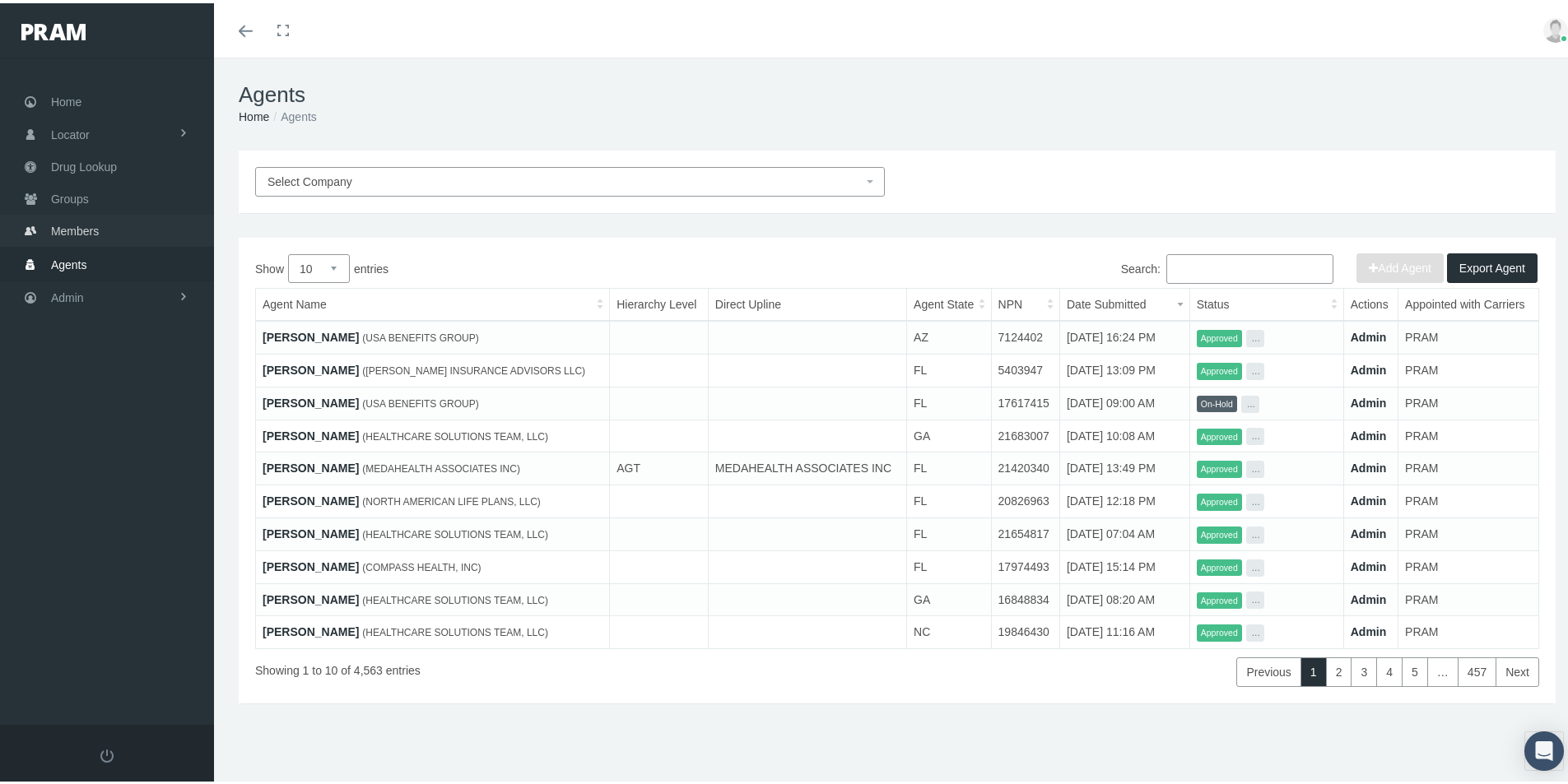
click at [74, 225] on span "Members" at bounding box center [75, 228] width 48 height 31
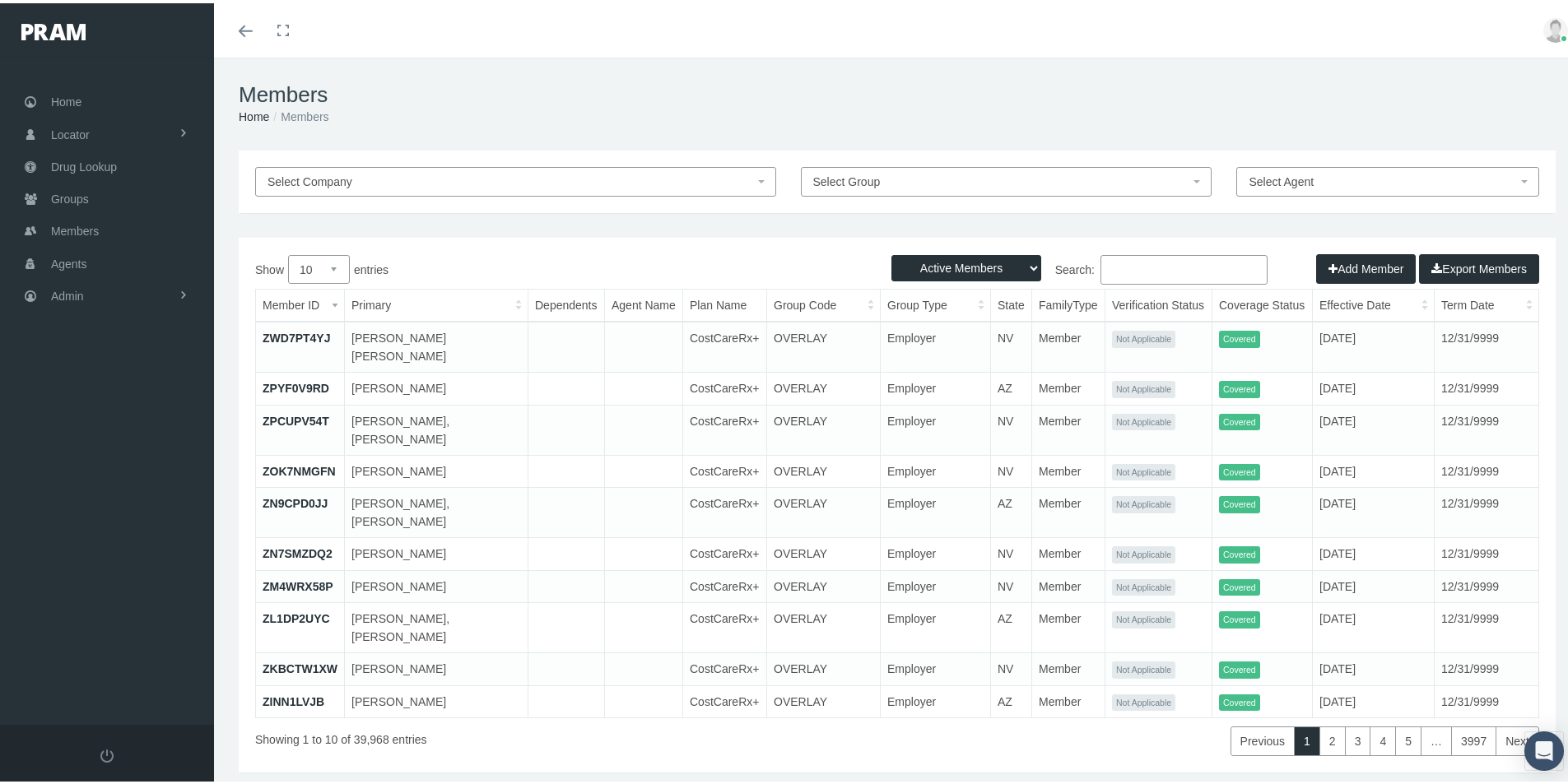
paste input "681522780"
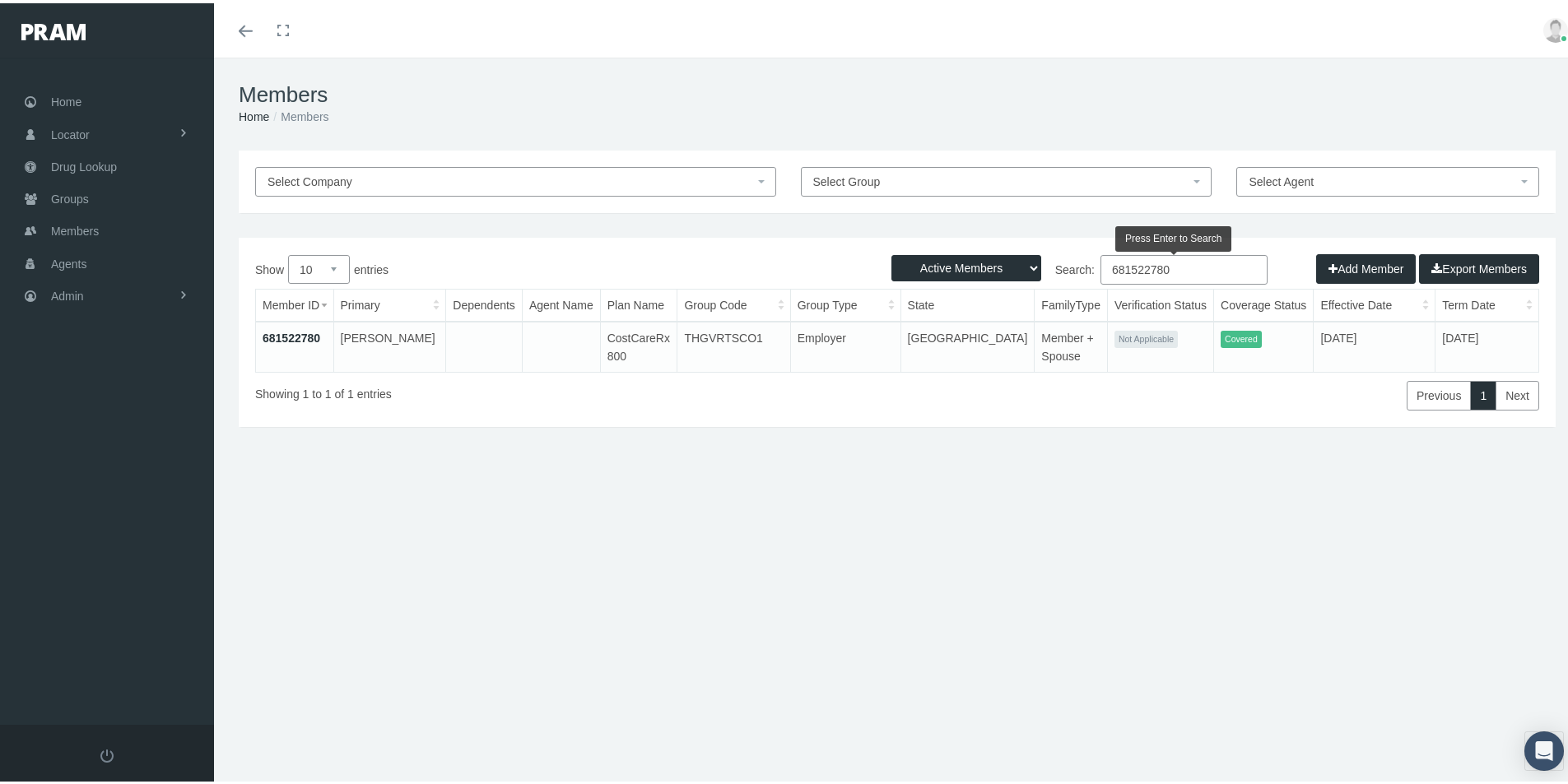
type input "681522780"
click at [290, 331] on link "681522780" at bounding box center [291, 334] width 57 height 13
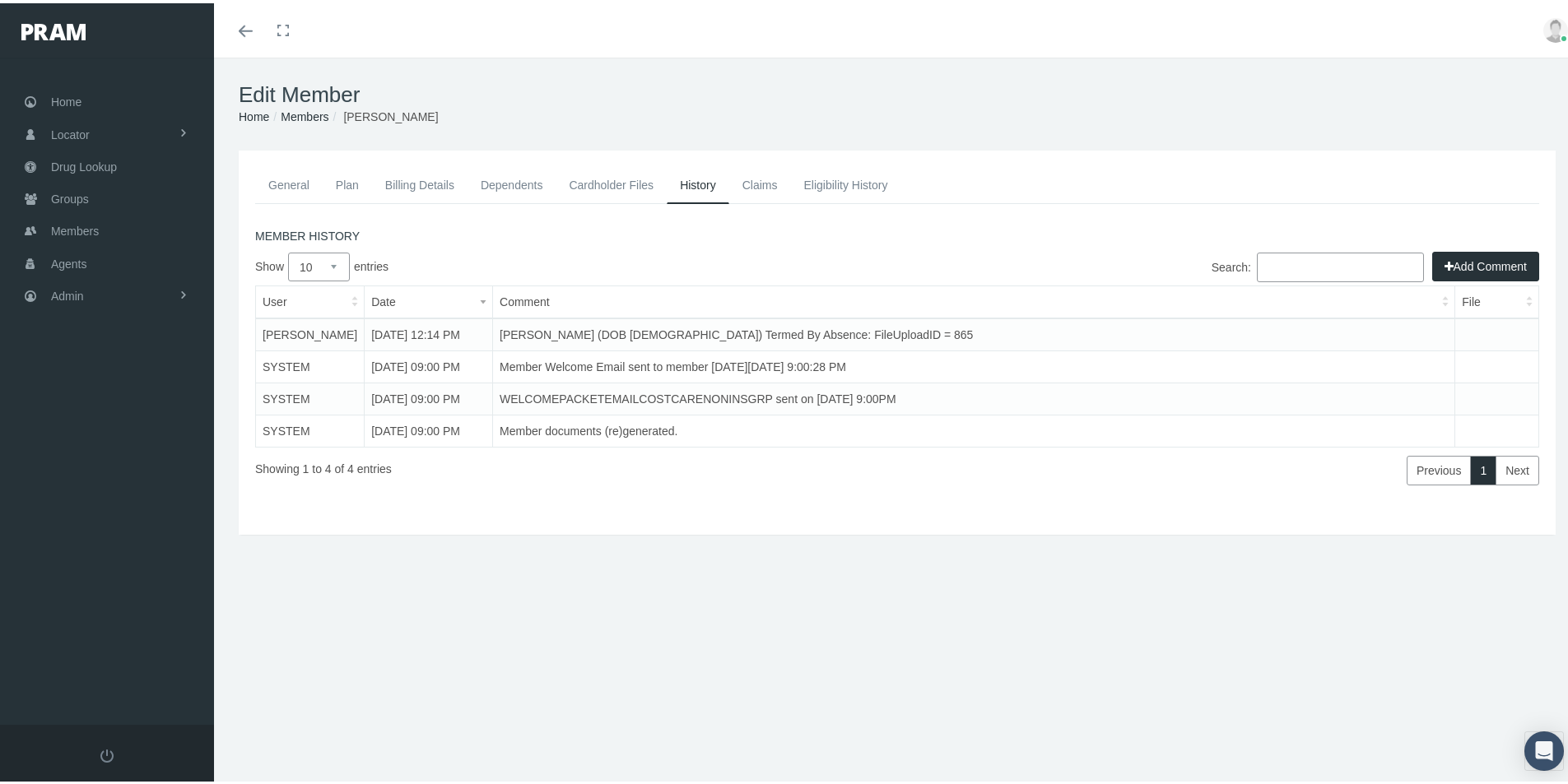
click at [283, 182] on link "General" at bounding box center [289, 182] width 68 height 36
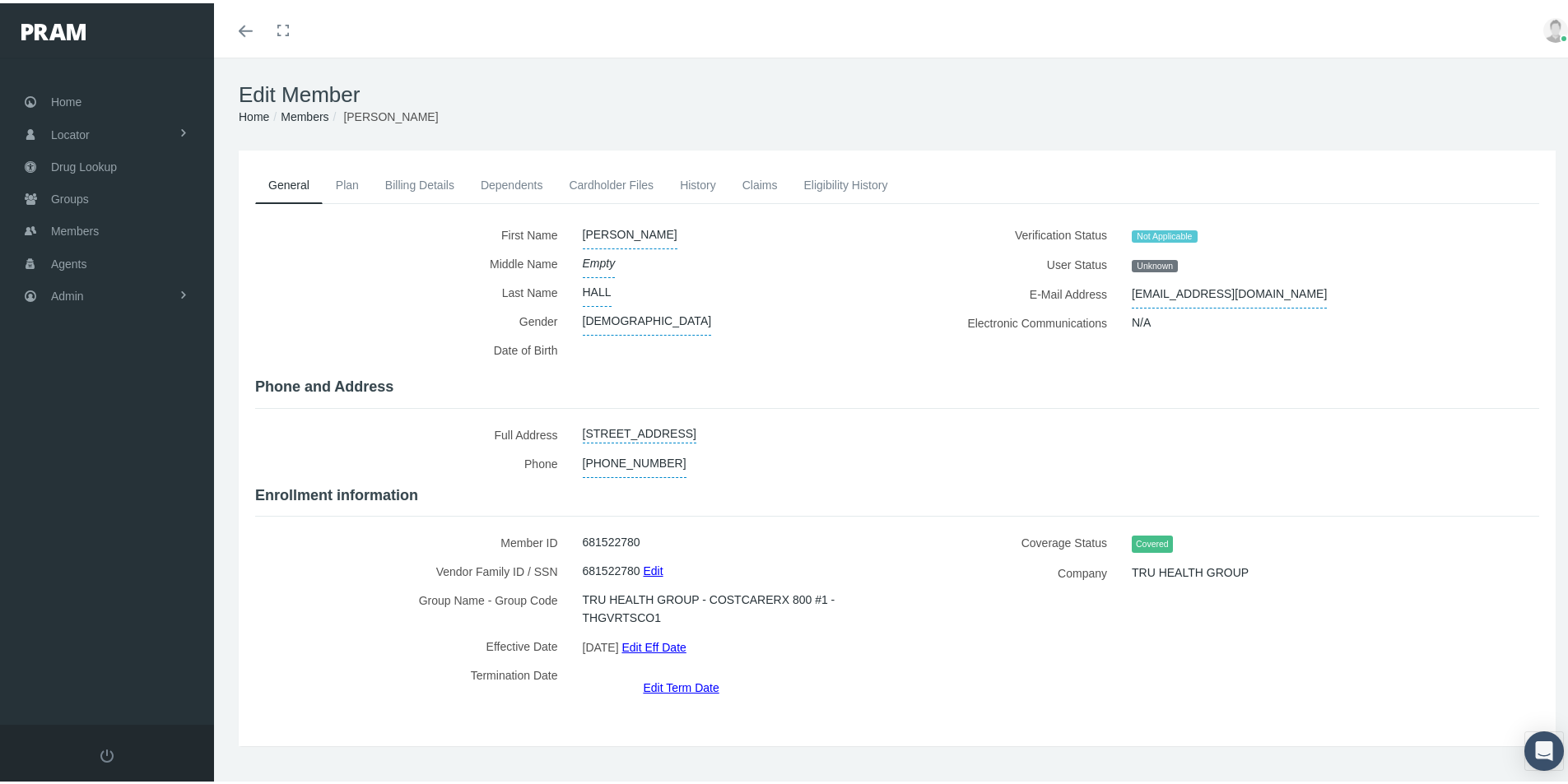
click at [508, 186] on link "Dependents" at bounding box center [511, 182] width 89 height 36
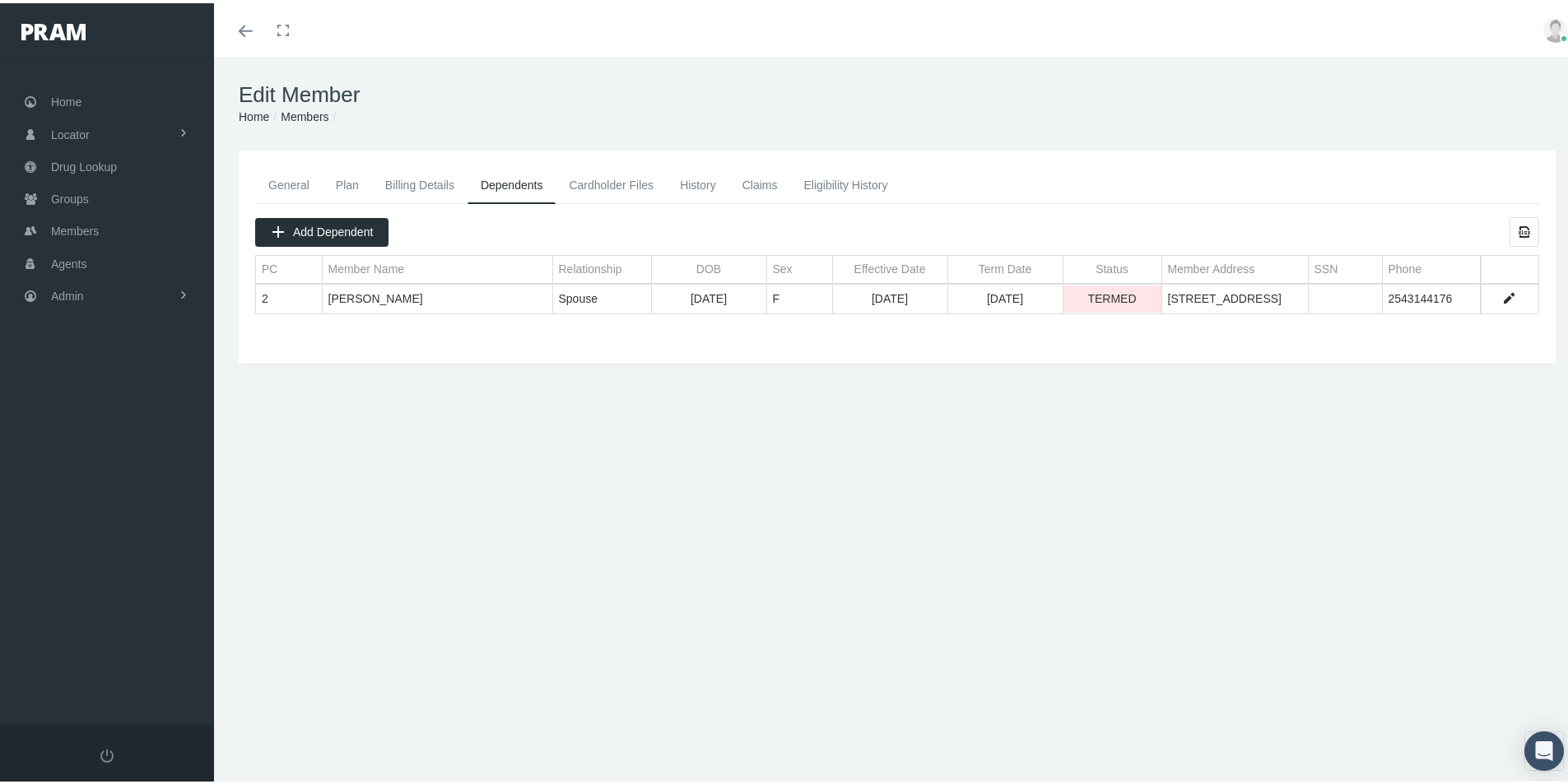
click at [281, 181] on link "General" at bounding box center [289, 182] width 68 height 36
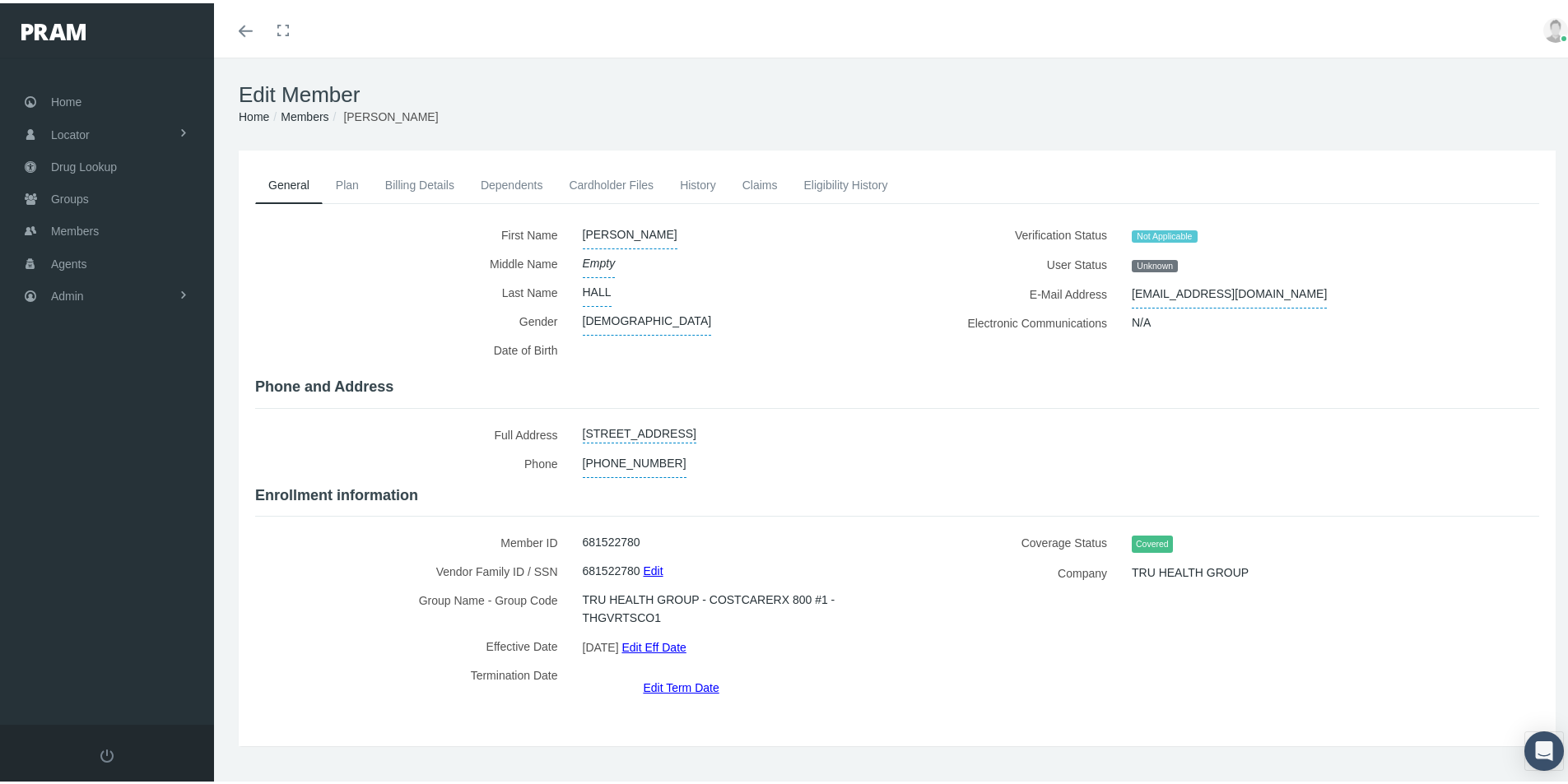
click at [660, 672] on link "Edit Term Date" at bounding box center [680, 684] width 75 height 24
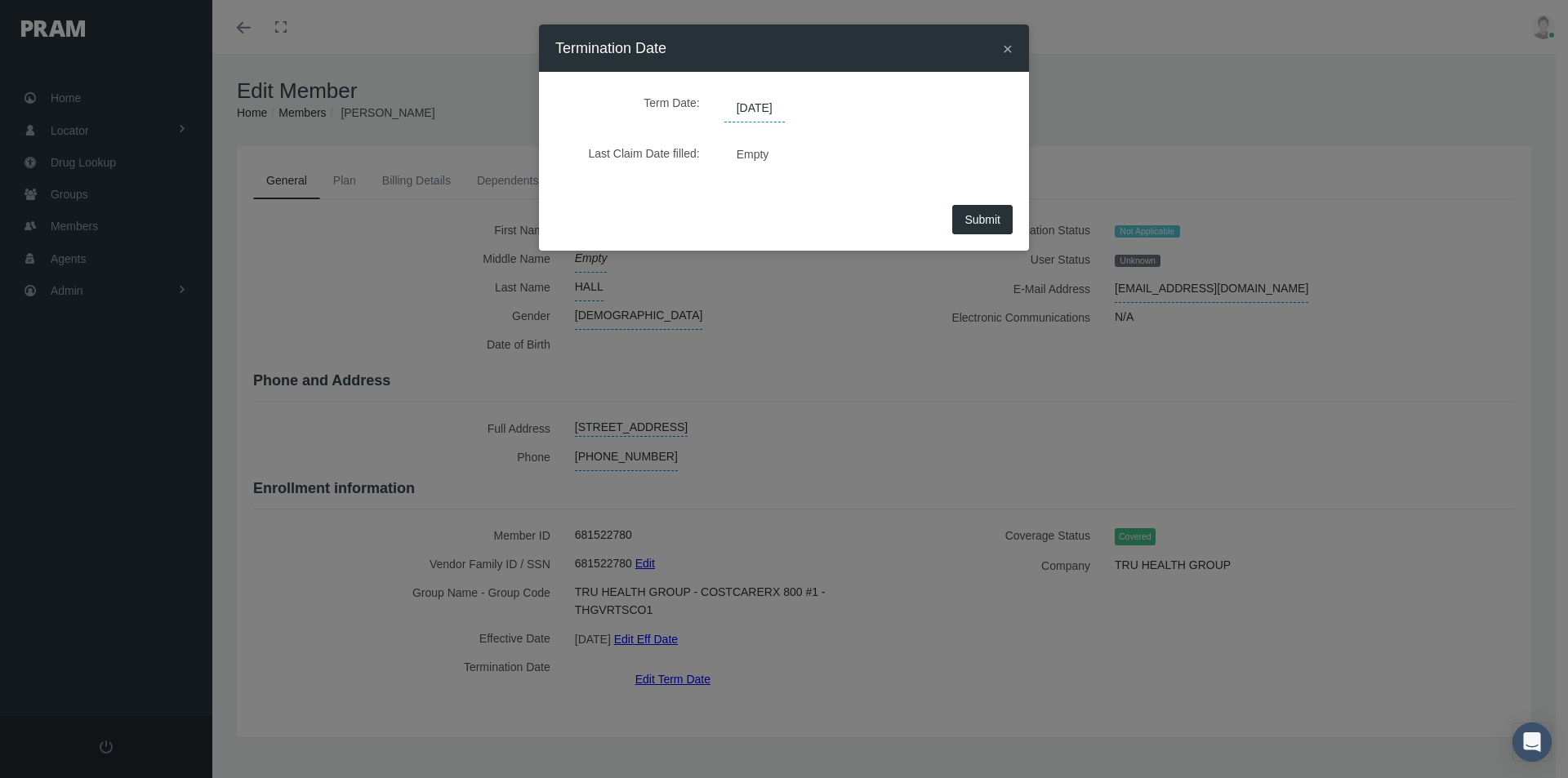
click at [771, 107] on span "12/31/2039" at bounding box center [754, 108] width 60 height 28
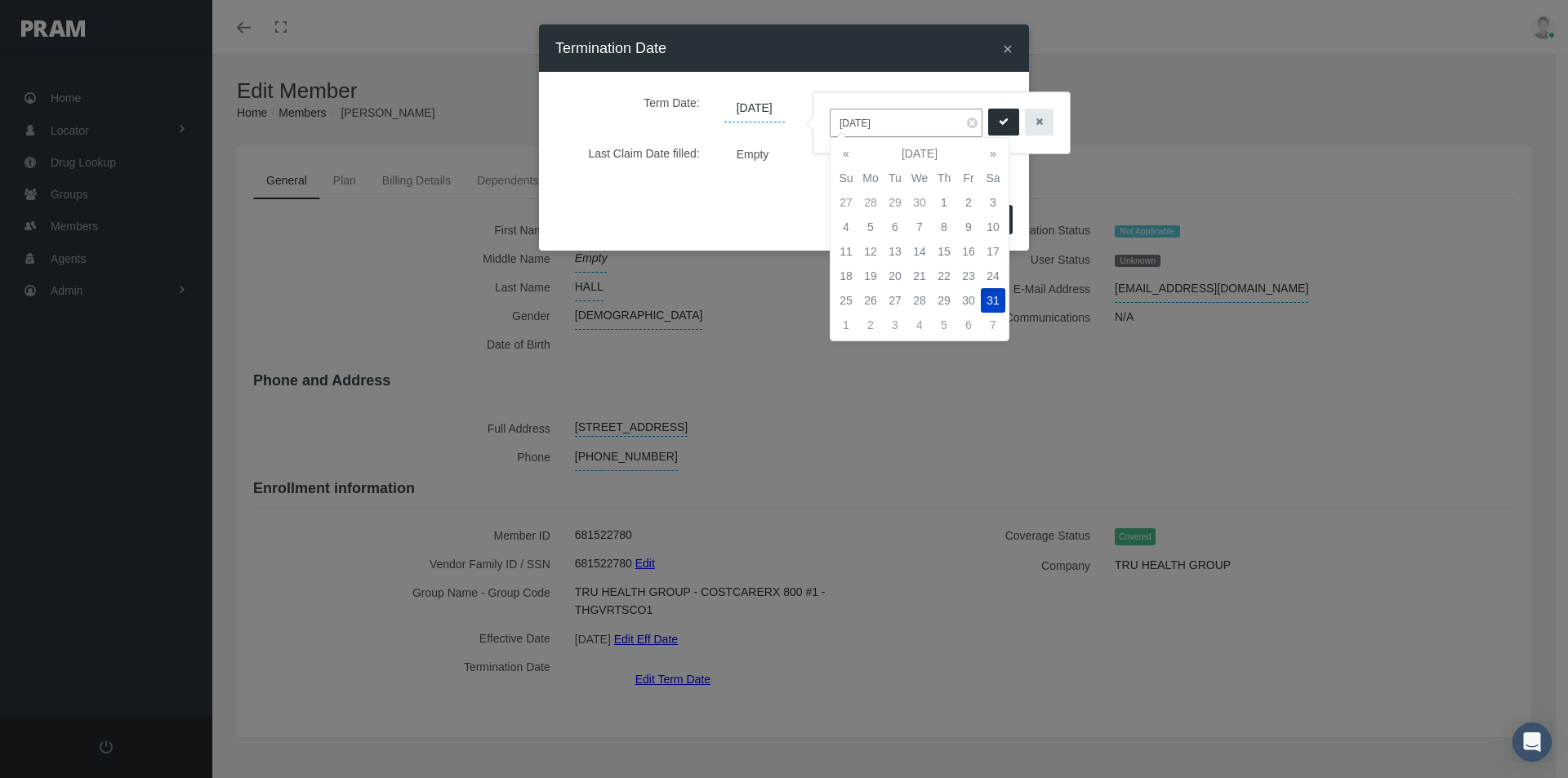
drag, startPoint x: 900, startPoint y: 126, endPoint x: 784, endPoint y: 132, distance: 116.2
click at [785, 129] on body "Toggle Fullscreen Toggle navigation Toggle menubar Toggle fullscreen Profile Lo…" at bounding box center [784, 389] width 1568 height 778
drag, startPoint x: 892, startPoint y: 121, endPoint x: 852, endPoint y: 153, distance: 51.2
click at [837, 123] on input "12/31/2039" at bounding box center [907, 122] width 153 height 28
type input "10/13/2025"
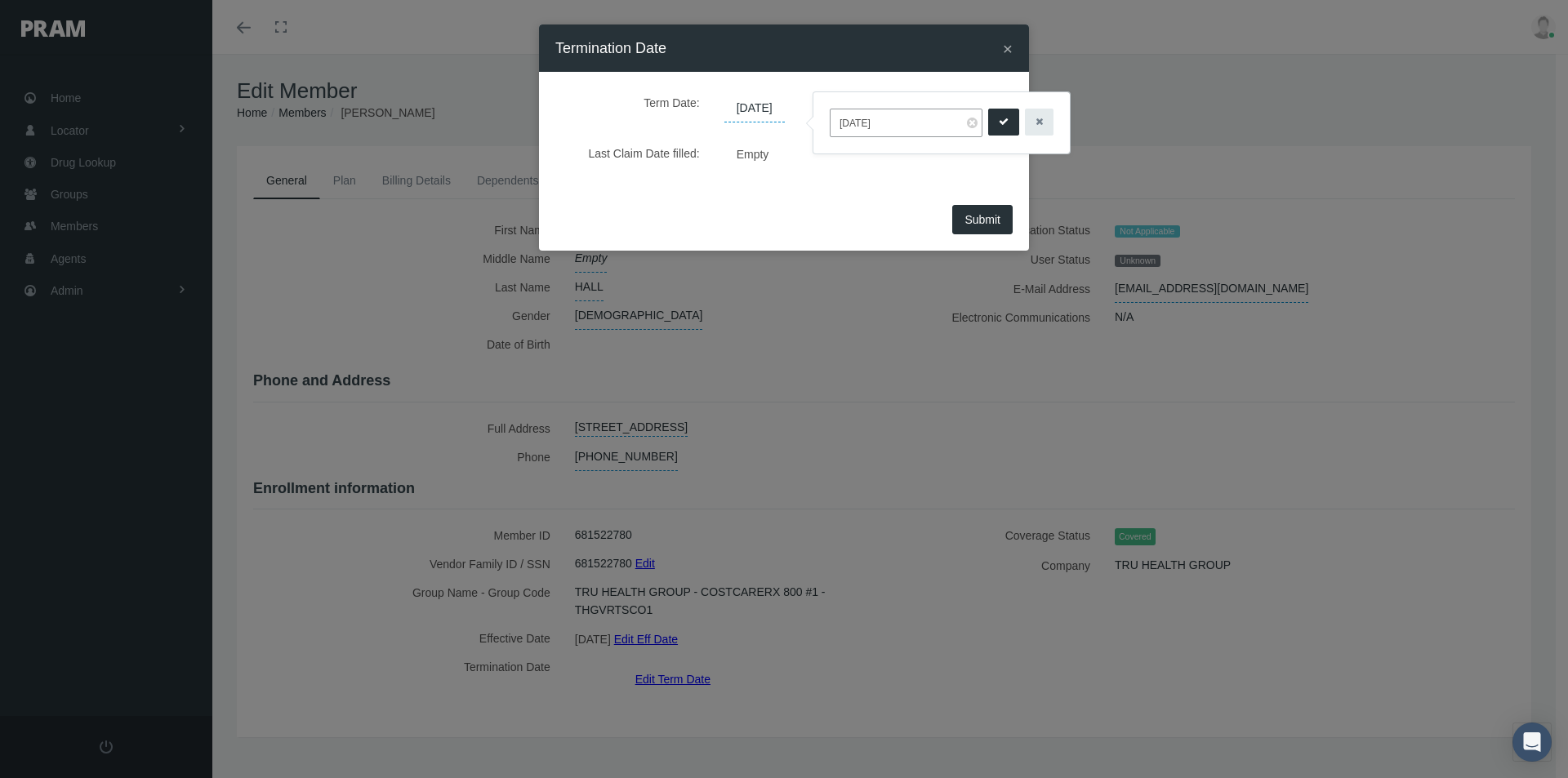
click at [1007, 47] on span "×" at bounding box center [1007, 49] width 9 height 19
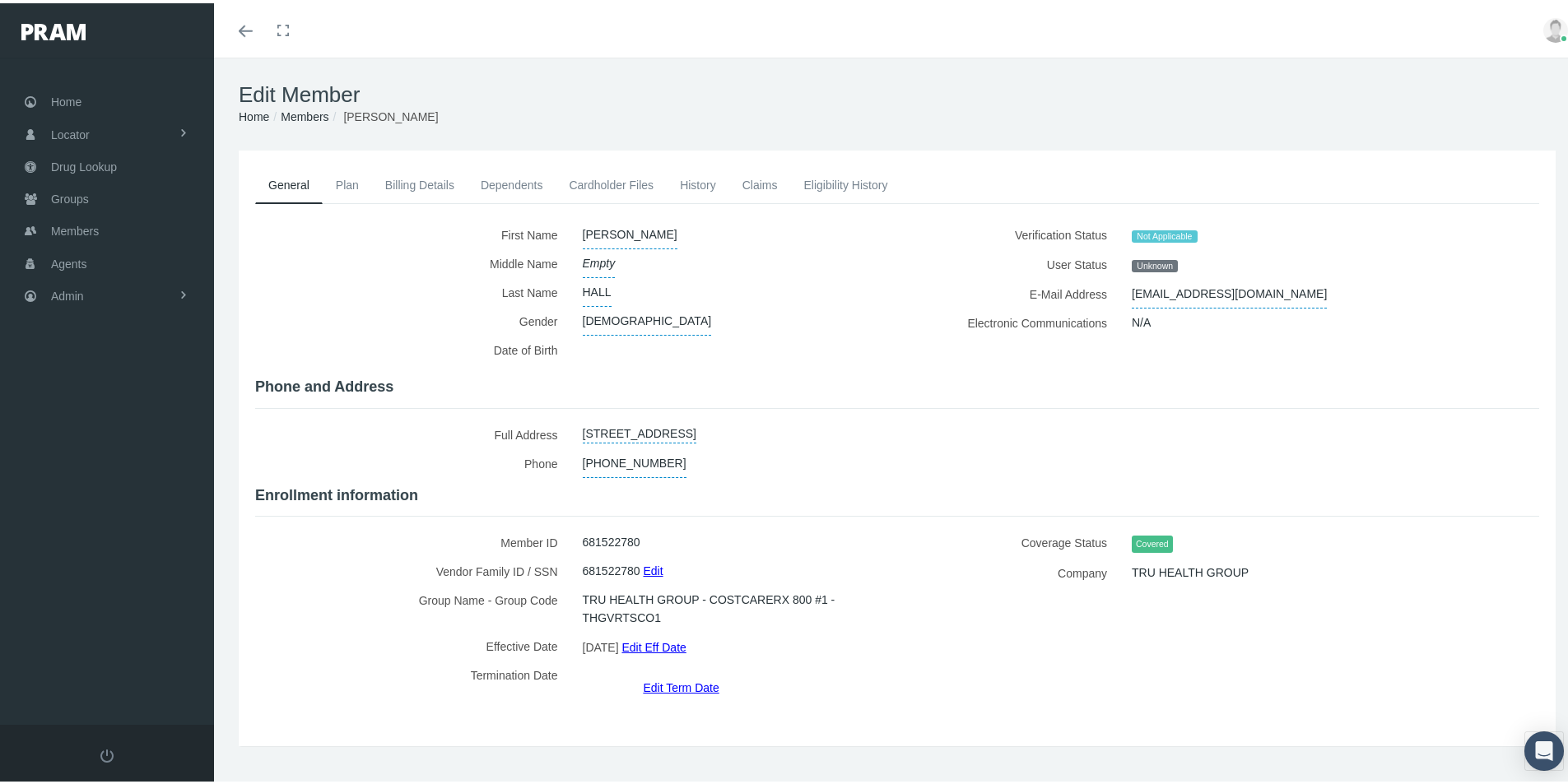
click at [823, 645] on div "01/01/2025 Edit Eff Date" at bounding box center [728, 646] width 316 height 23
click at [57, 295] on span "Admin" at bounding box center [68, 293] width 33 height 31
click at [107, 566] on span "Eligibility File Uploads" at bounding box center [123, 570] width 112 height 28
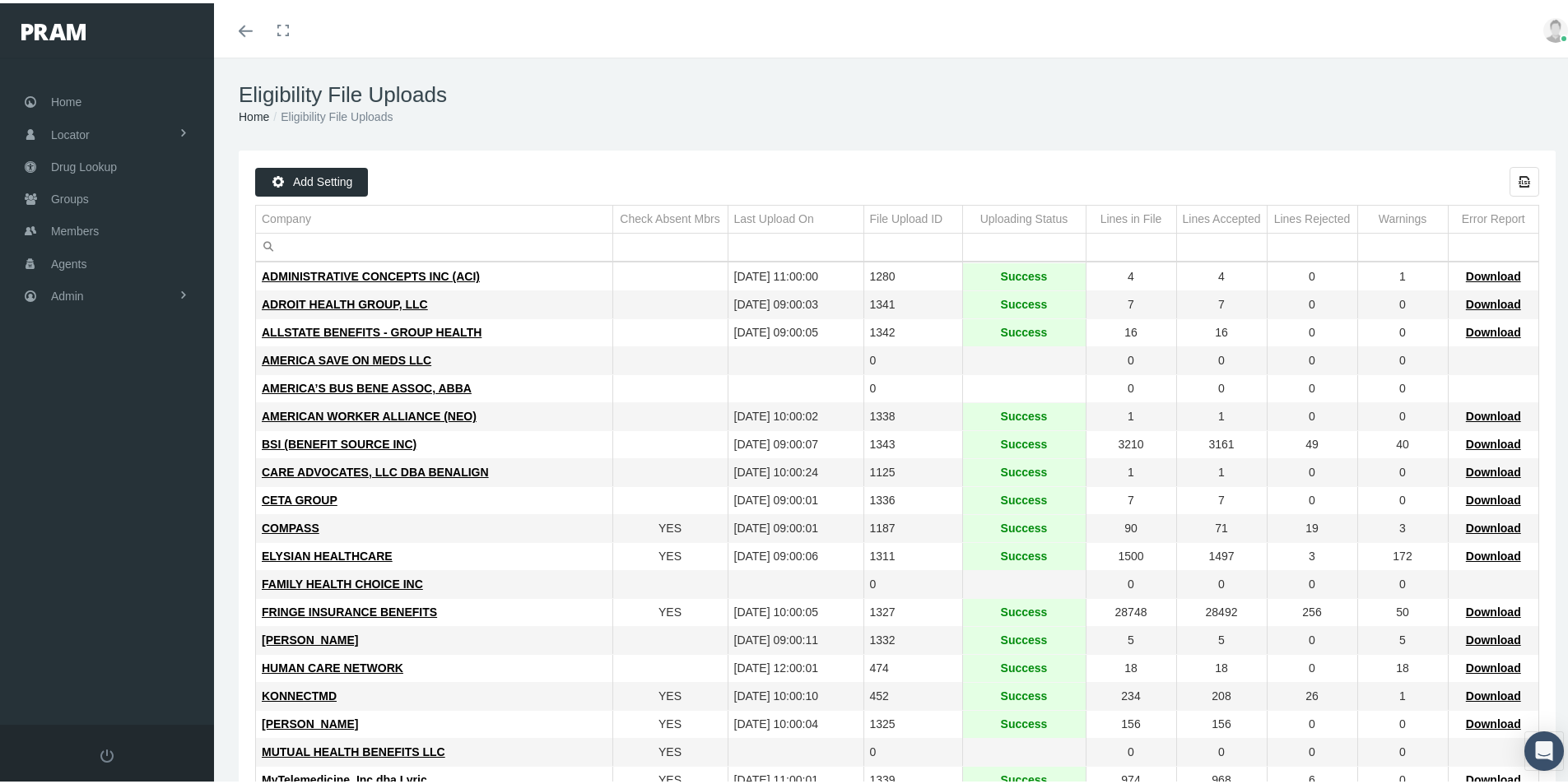
drag, startPoint x: 1481, startPoint y: 436, endPoint x: 779, endPoint y: 451, distance: 702.2
click at [1454, 437] on div "Download" at bounding box center [1493, 441] width 79 height 16
click at [1194, 92] on h1 "Eligibility File Uploads" at bounding box center [896, 91] width 1317 height 25
click at [1484, 441] on span "Download" at bounding box center [1493, 440] width 55 height 13
click at [70, 192] on span "Groups" at bounding box center [70, 196] width 38 height 31
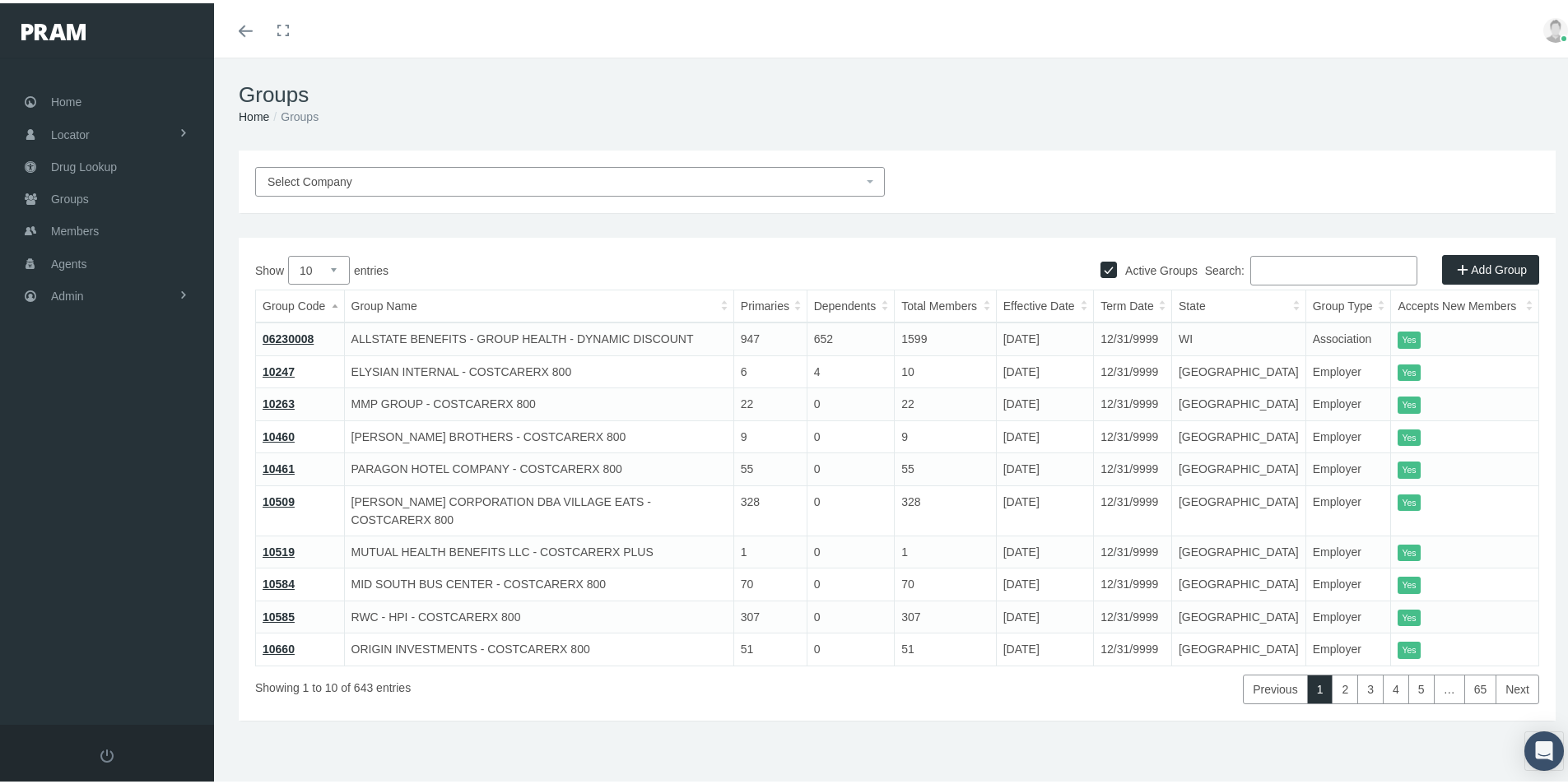
click at [1255, 269] on input "Search:" at bounding box center [1333, 267] width 167 height 29
paste input "3375000151"
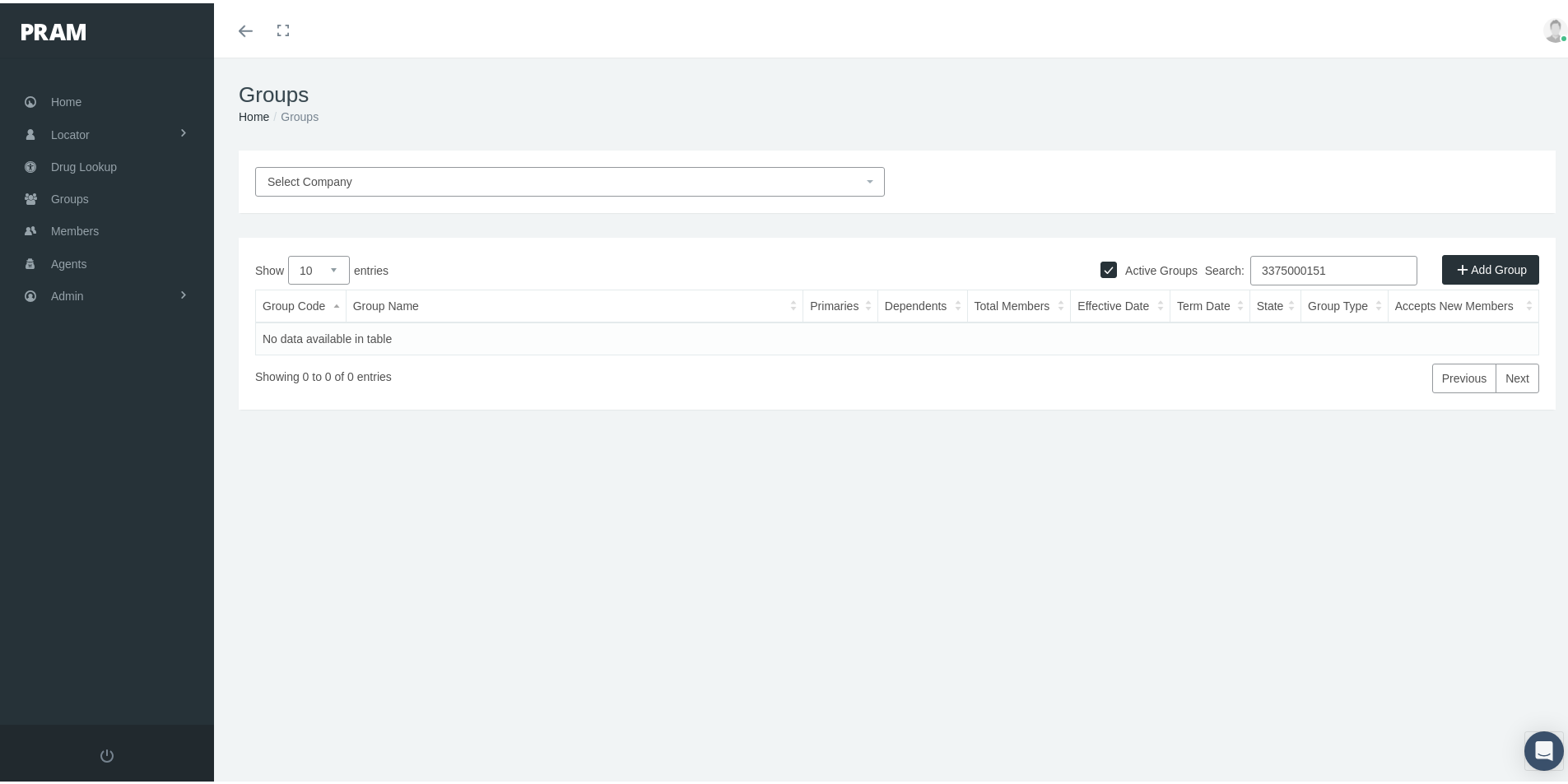
type input "3375000151"
click at [1100, 266] on input "Active Groups" at bounding box center [1108, 264] width 16 height 16
checkbox input "false"
drag, startPoint x: 1285, startPoint y: 280, endPoint x: 1177, endPoint y: 307, distance: 111.3
click at [1177, 307] on div "Show 10 25 50 100 entries Search: 3375000151 Group Code Group Name Primaries De…" at bounding box center [896, 321] width 1284 height 138
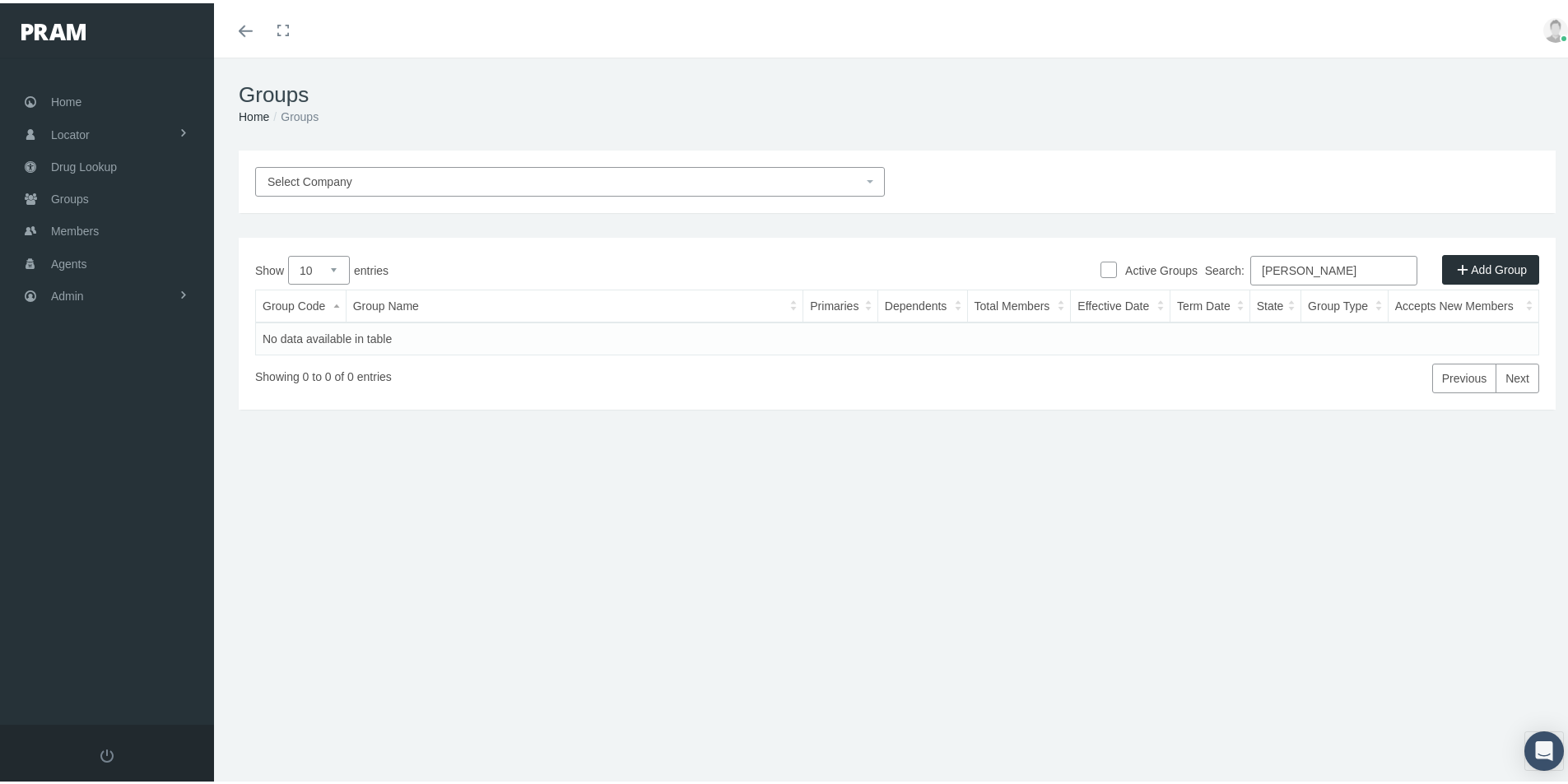
type input "Evelyn Bass"
drag, startPoint x: 1096, startPoint y: 264, endPoint x: 1087, endPoint y: 274, distance: 13.5
click at [1100, 266] on input "Active Groups" at bounding box center [1108, 264] width 16 height 16
click at [1327, 271] on input "Evelyn Bass" at bounding box center [1333, 267] width 167 height 29
click at [1100, 266] on input "Active Groups" at bounding box center [1108, 264] width 16 height 16
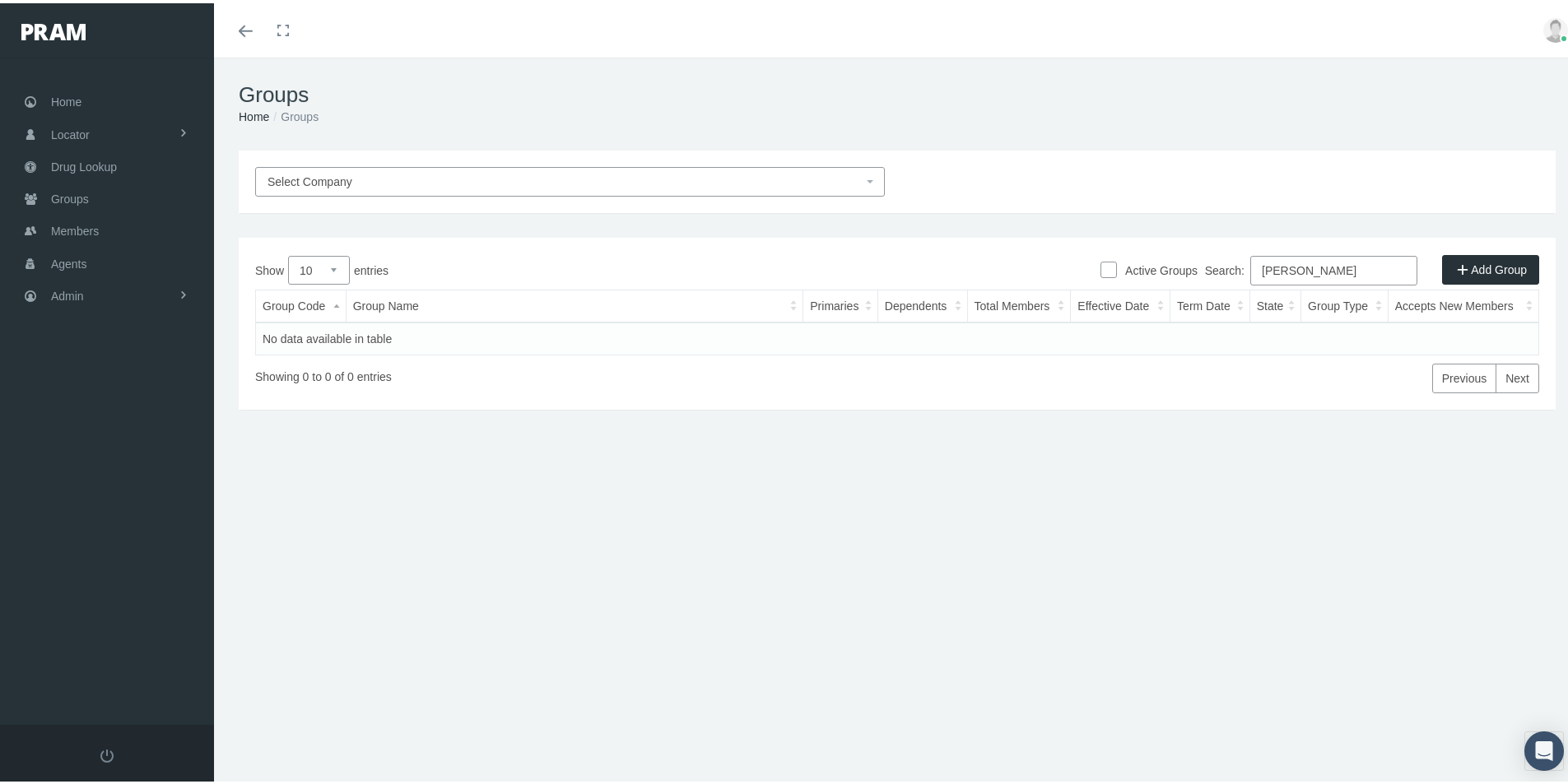
click at [1100, 265] on input "Active Groups" at bounding box center [1108, 264] width 16 height 16
checkbox input "true"
drag, startPoint x: 1318, startPoint y: 269, endPoint x: 1240, endPoint y: 282, distance: 79.1
click at [1240, 282] on label "Search: Evelyn Bass" at bounding box center [1311, 267] width 212 height 29
paste input "4300000354"
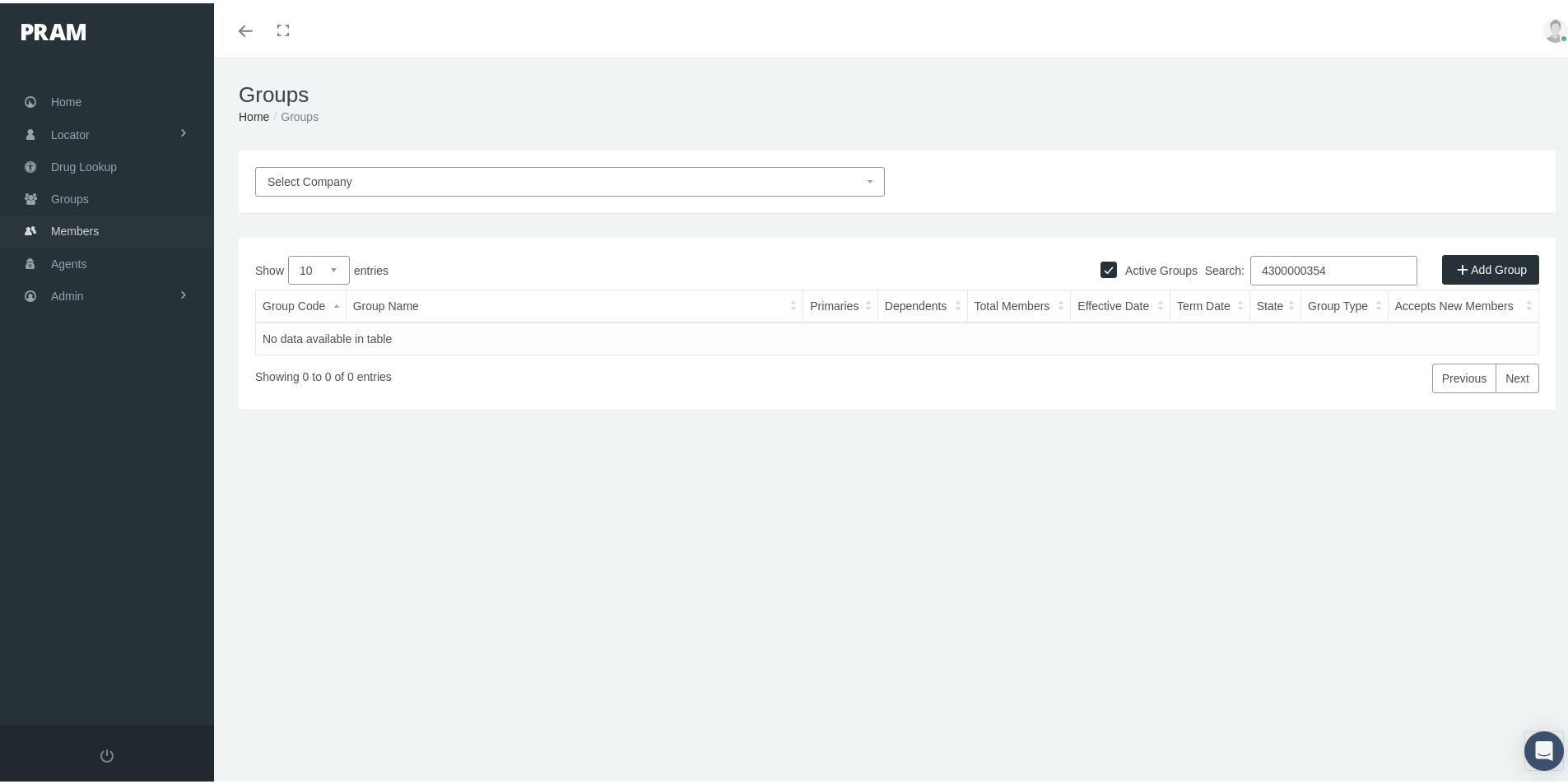
type input "4300000354"
click at [70, 224] on span "Members" at bounding box center [75, 228] width 48 height 31
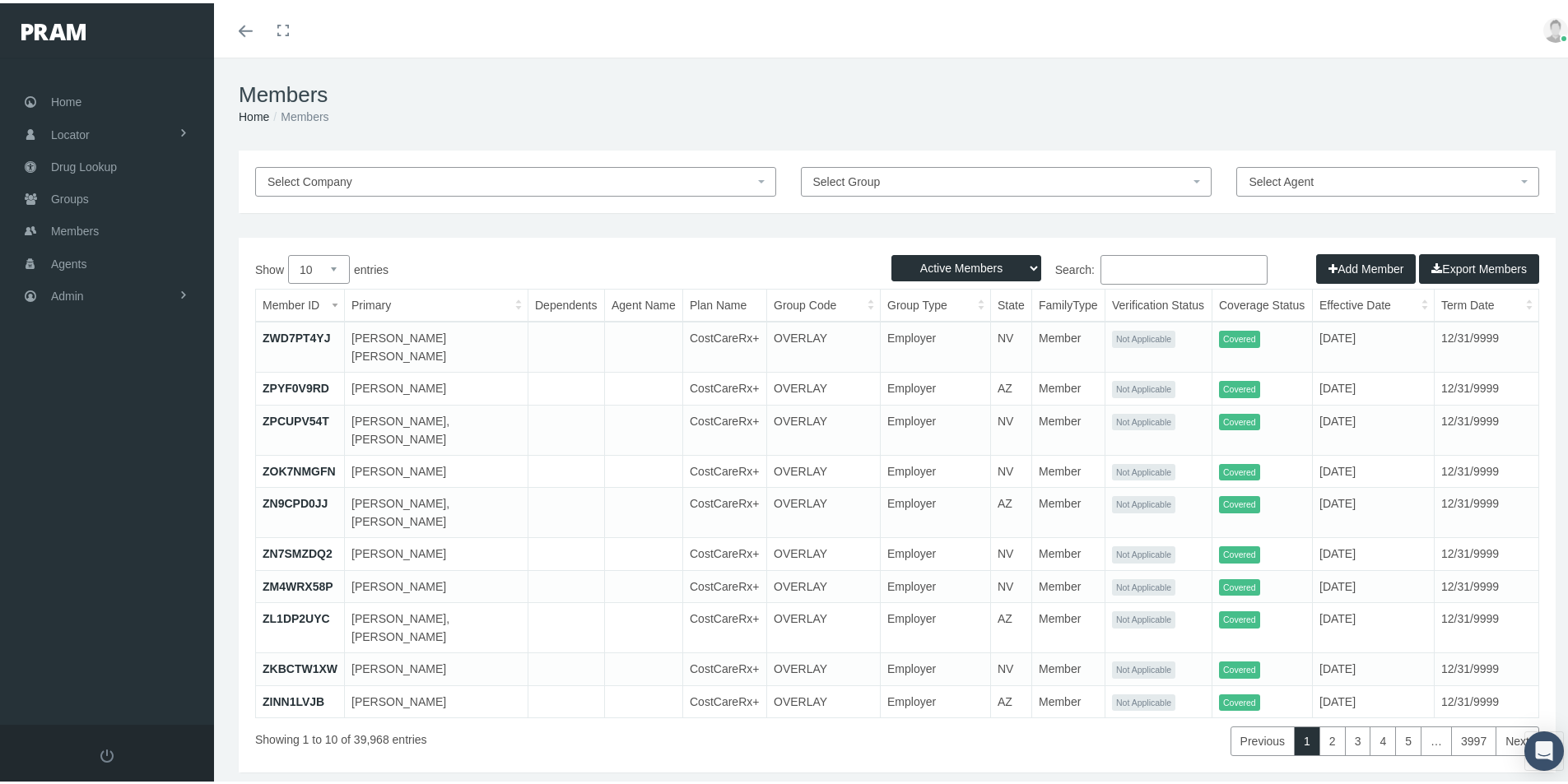
paste input "4300000354"
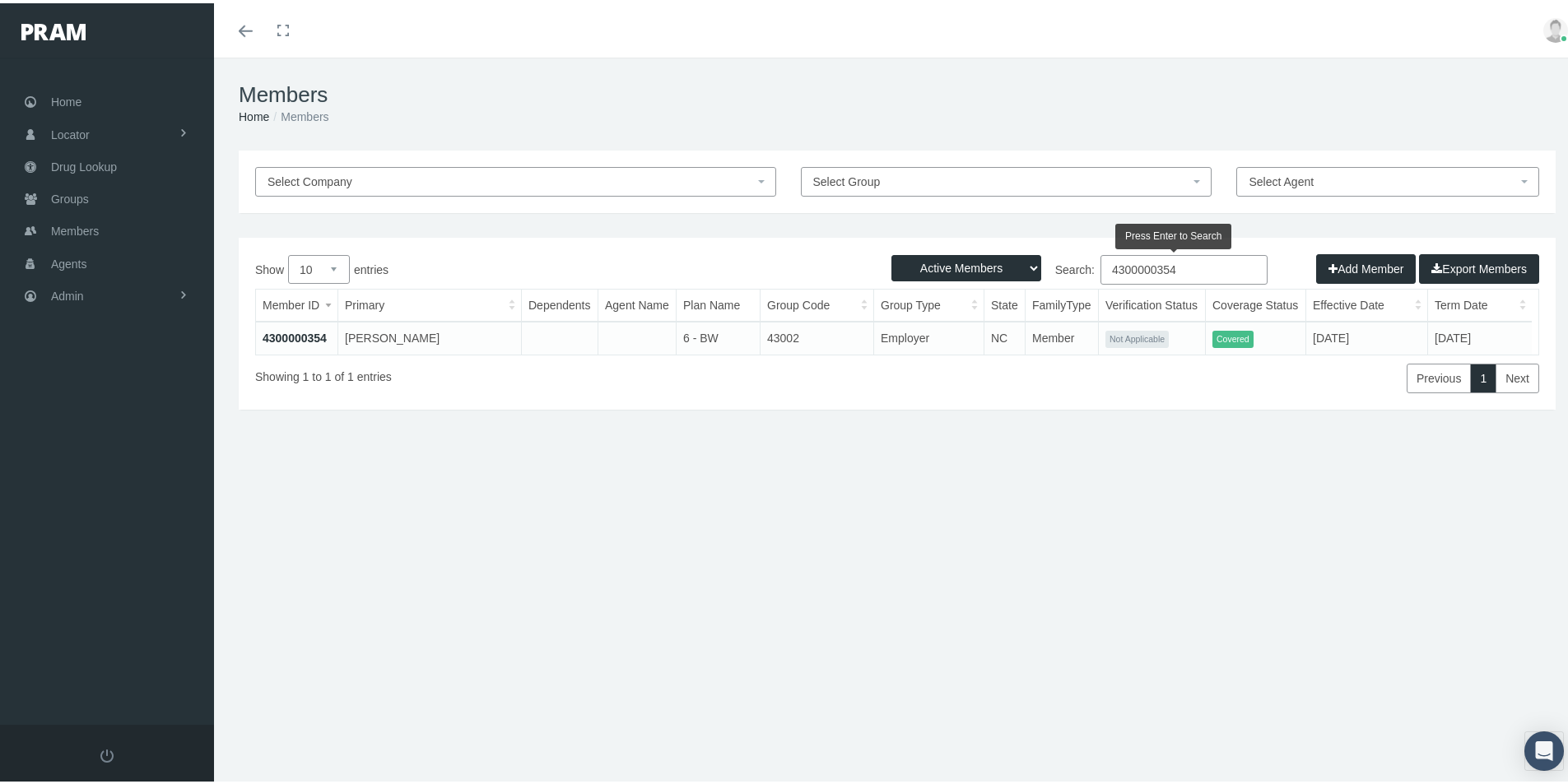
drag, startPoint x: 1174, startPoint y: 269, endPoint x: 1116, endPoint y: 256, distance: 59.4
click at [1084, 262] on label "Search: 4300000354" at bounding box center [1082, 267] width 370 height 29
paste input "3375000153"
type input "3375000153"
drag, startPoint x: 1163, startPoint y: 268, endPoint x: 1004, endPoint y: 294, distance: 161.1
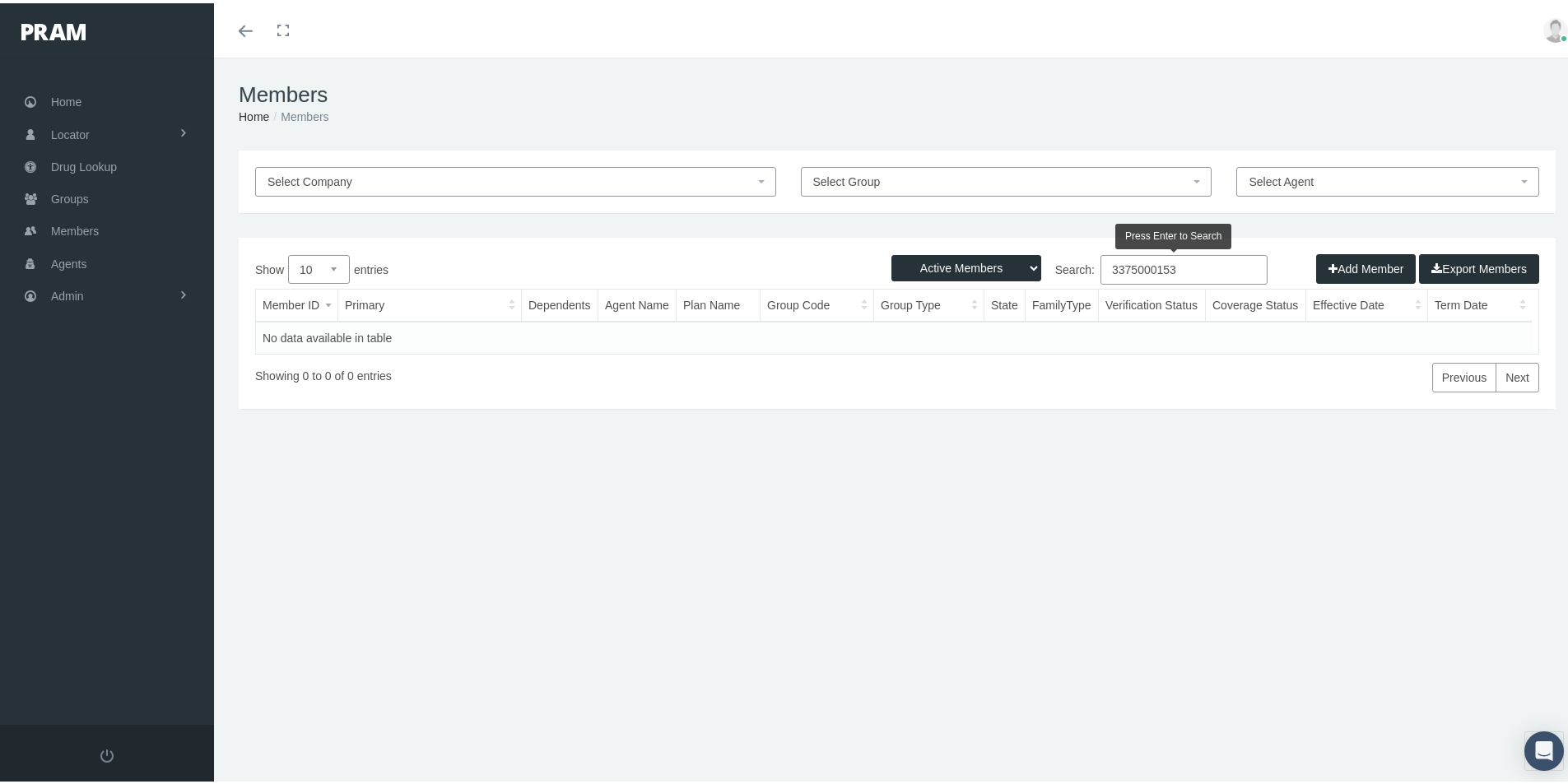
click at [1057, 280] on label "Search: 3375000153" at bounding box center [1082, 267] width 370 height 29
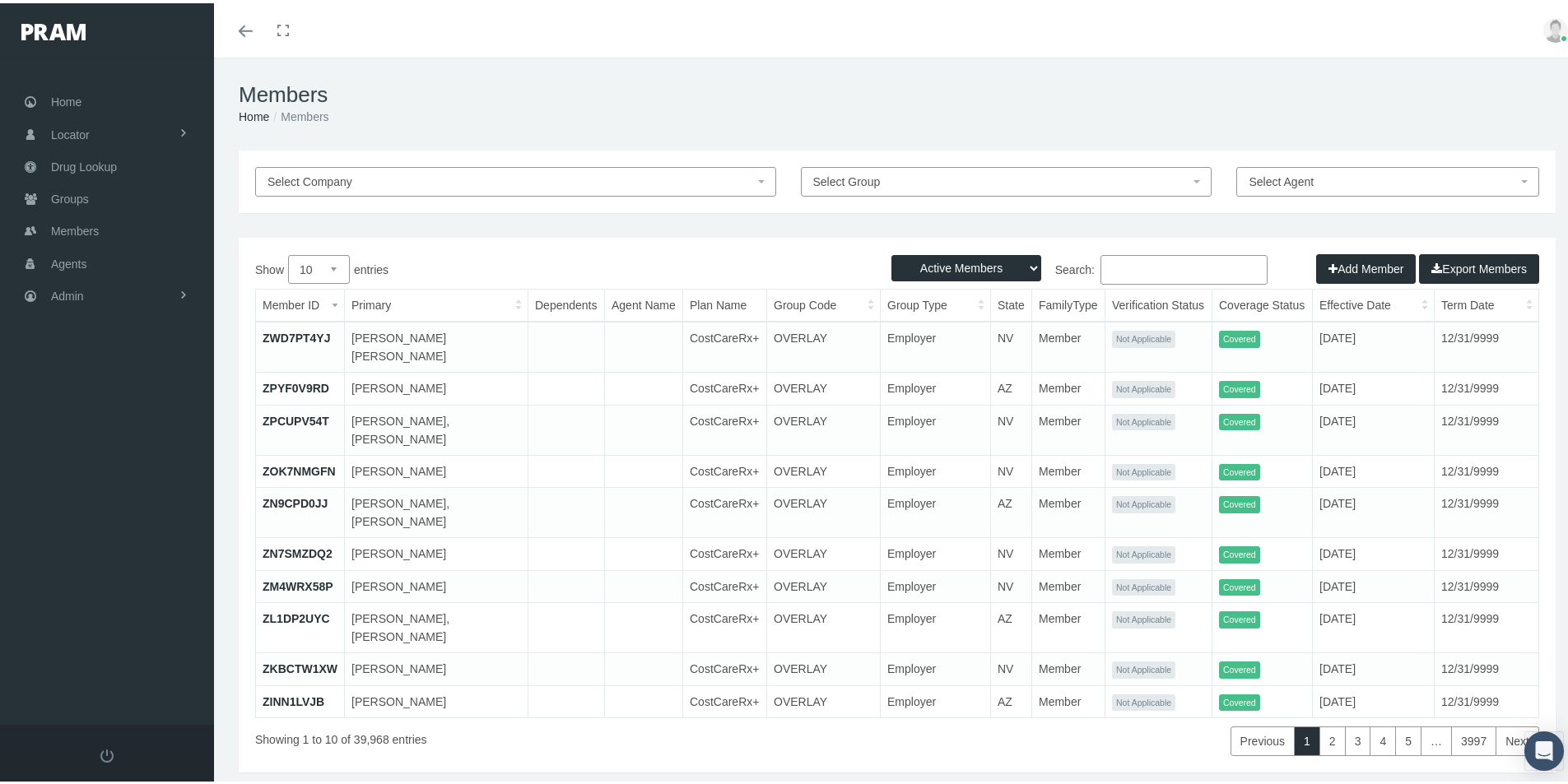
paste input "3375000153"
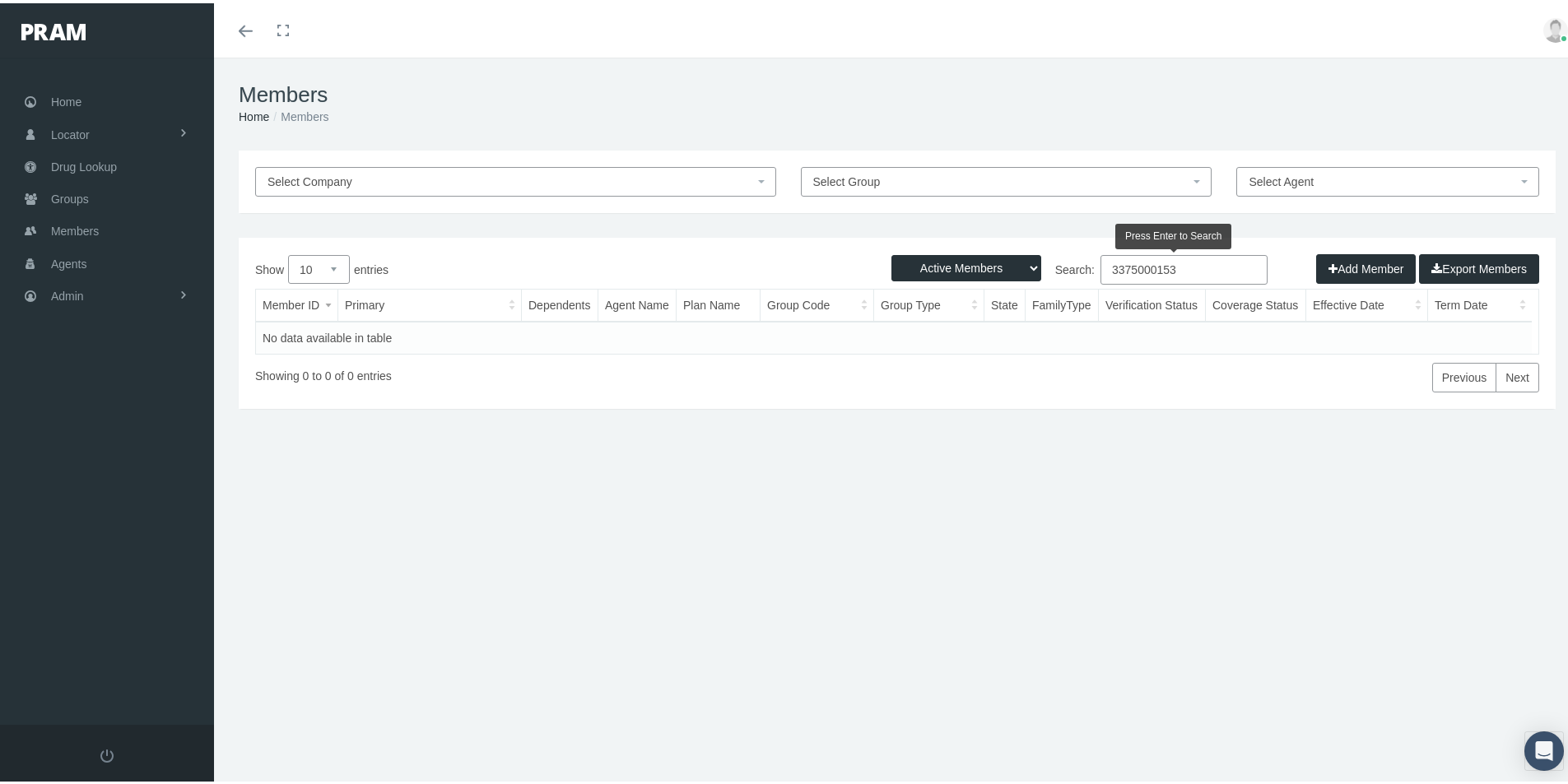
type input "3375000153"
drag, startPoint x: 1018, startPoint y: 263, endPoint x: 1013, endPoint y: 273, distance: 11.2
click at [1018, 263] on select "Active Members Terminated Members Active & Terminated" at bounding box center [966, 265] width 150 height 26
select select "3"
click at [891, 252] on select "Active Members Terminated Members Active & Terminated" at bounding box center [966, 265] width 150 height 26
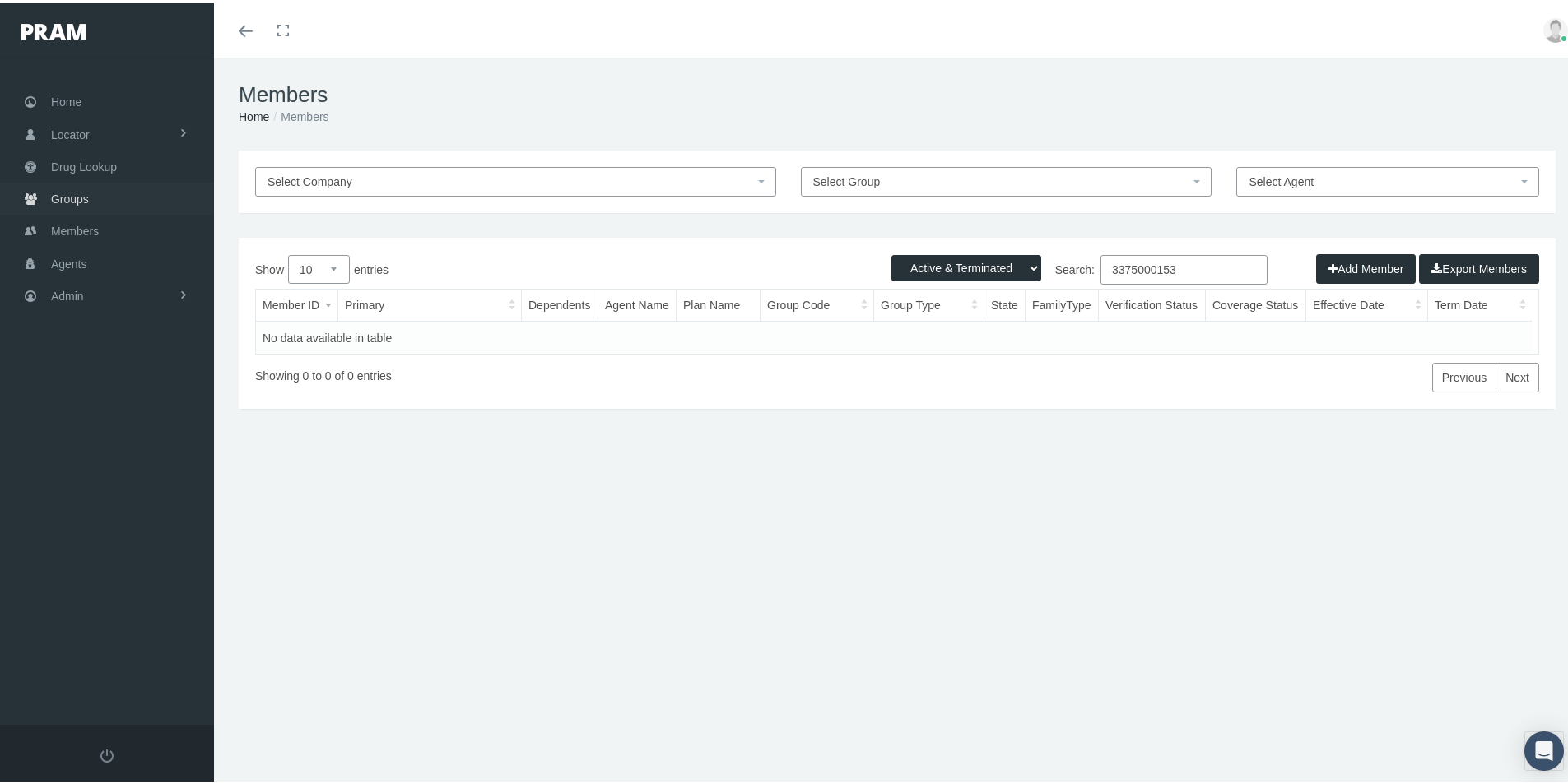
click at [75, 195] on span "Groups" at bounding box center [70, 196] width 38 height 31
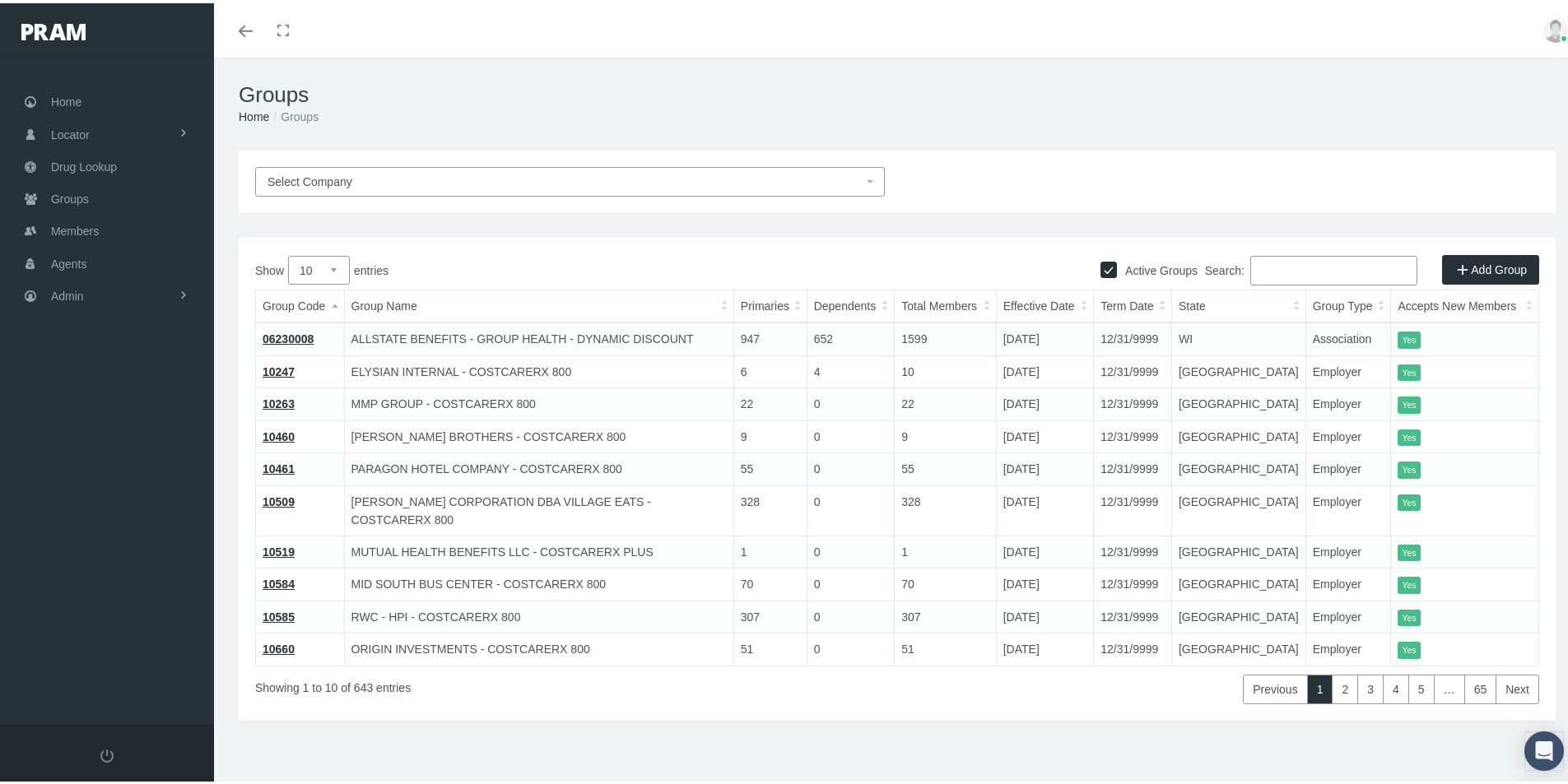
click at [1260, 264] on input "Search:" at bounding box center [1333, 267] width 167 height 29
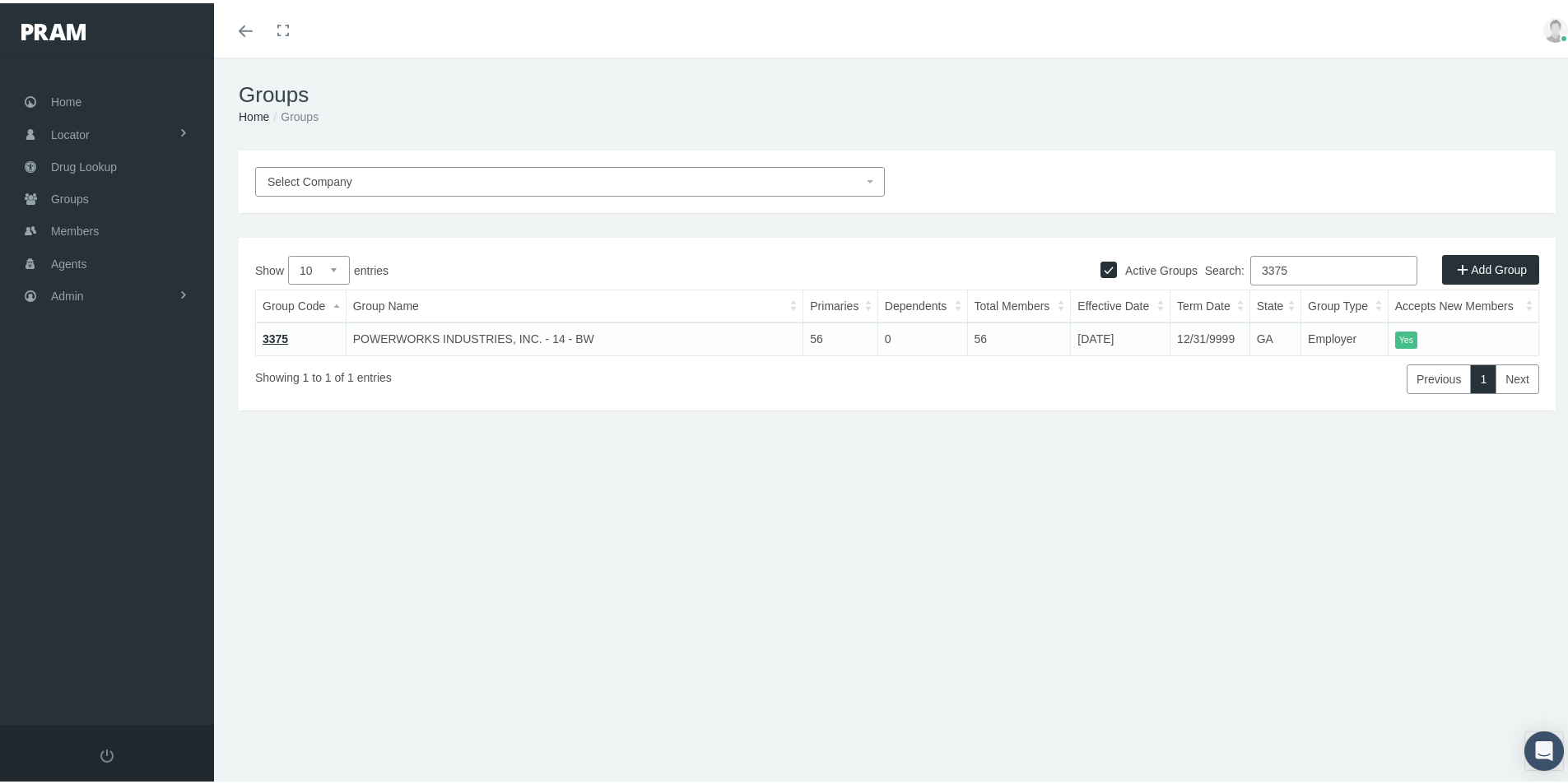
drag, startPoint x: 1287, startPoint y: 267, endPoint x: 1077, endPoint y: 366, distance: 232.2
click at [1194, 288] on div "Show 10 25 50 100 entries Search: 3375 Group Code Group Name Primaries Dependen…" at bounding box center [896, 321] width 1284 height 139
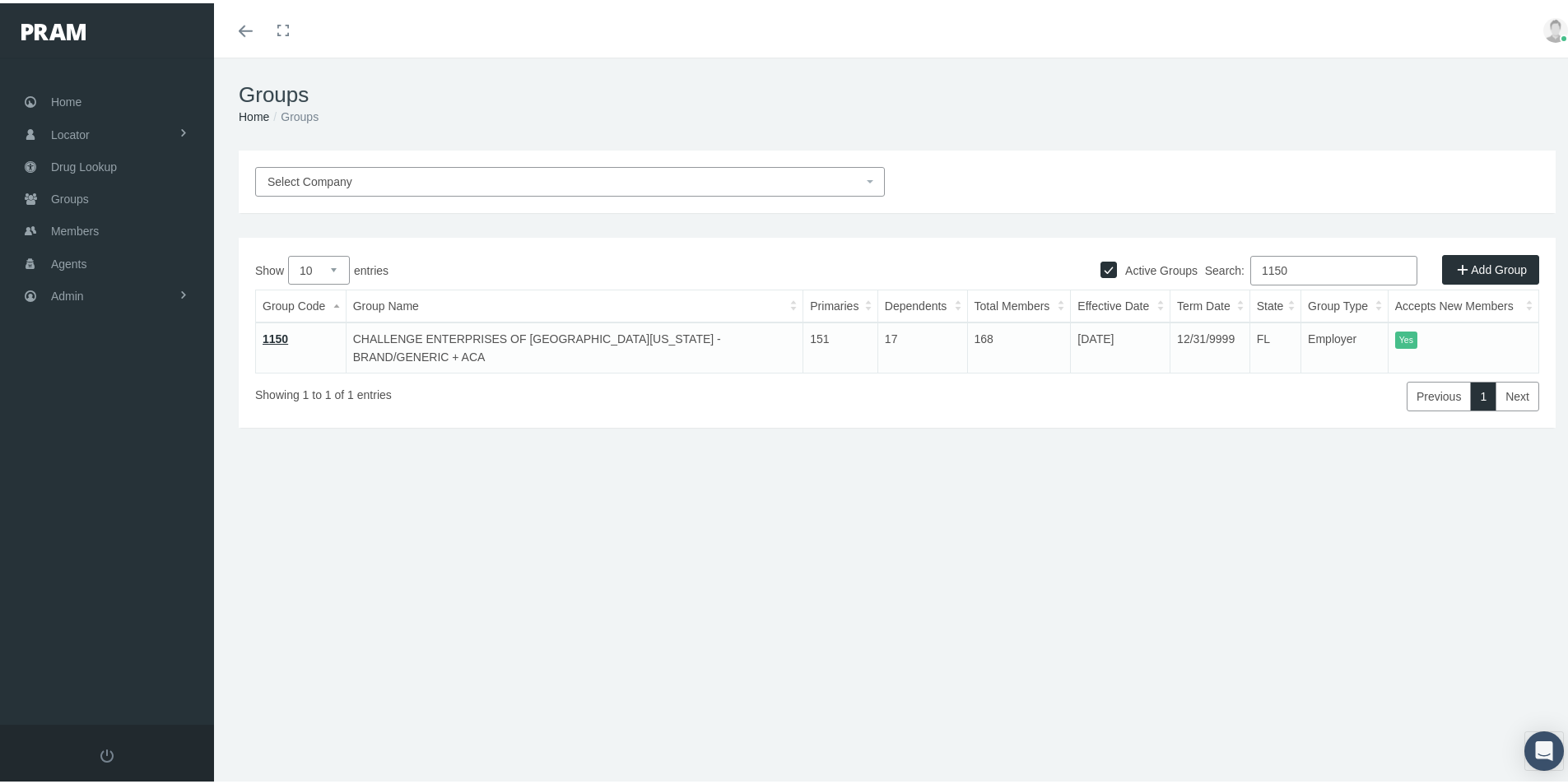
type input "1150"
drag, startPoint x: 71, startPoint y: 231, endPoint x: 79, endPoint y: 252, distance: 22.5
click at [71, 231] on span "Members" at bounding box center [75, 228] width 48 height 31
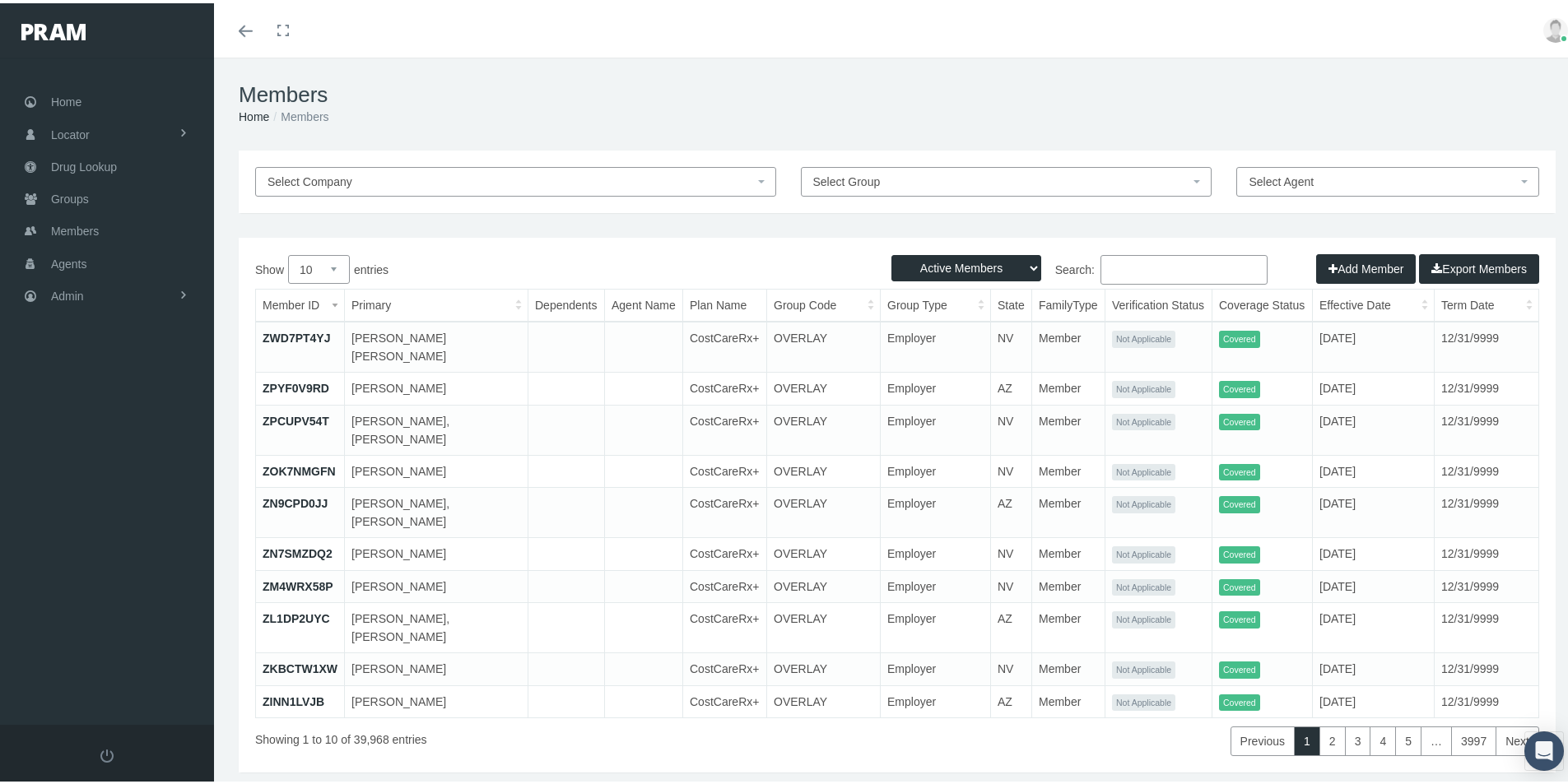
paste input "4300001034"
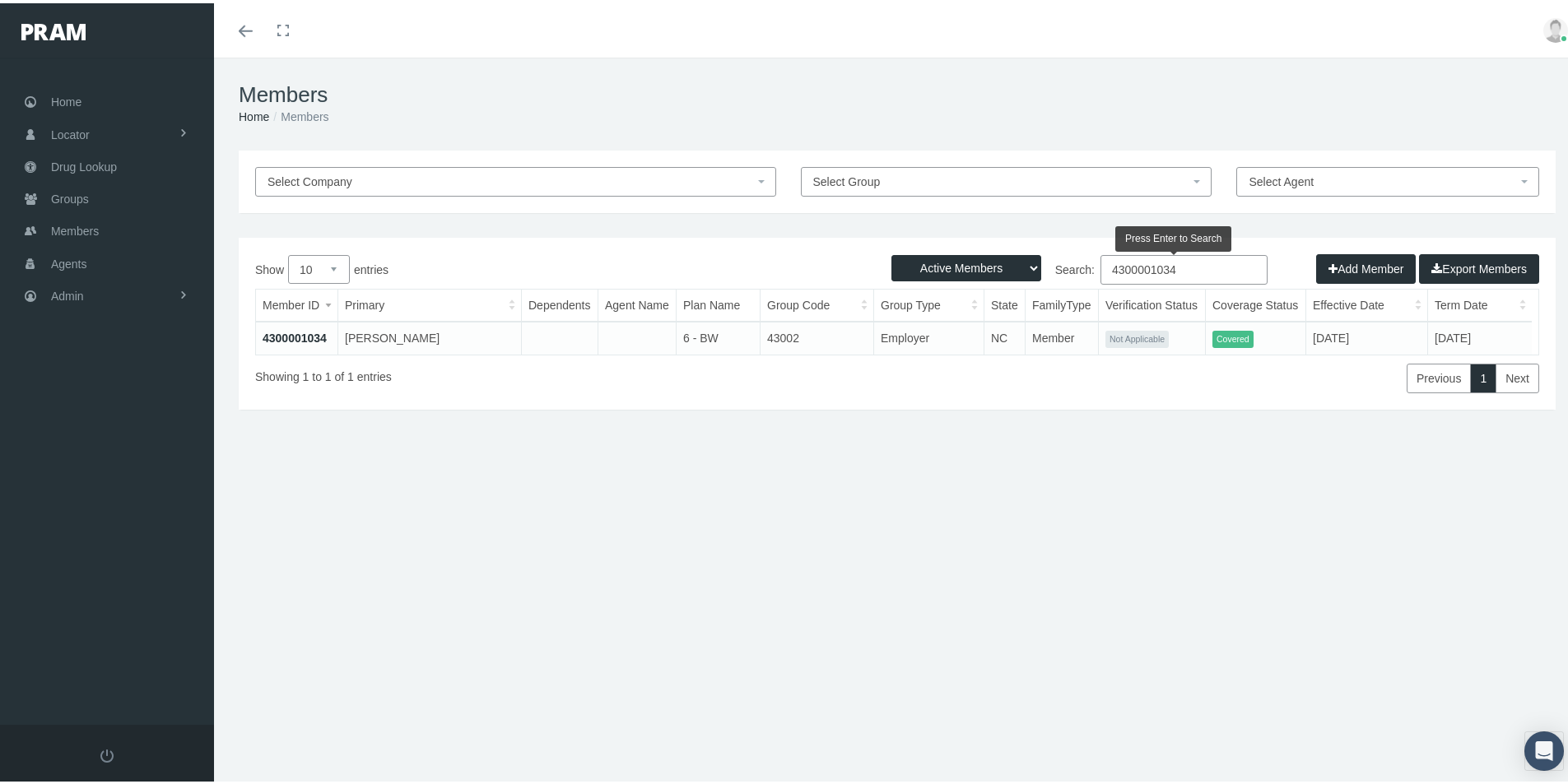
type input "4300001034"
click at [696, 392] on div "Active Members Terminated Members Active & Terminated Add Member Export Members…" at bounding box center [896, 321] width 1317 height 172
drag, startPoint x: 1021, startPoint y: 266, endPoint x: 1012, endPoint y: 275, distance: 12.7
click at [1021, 266] on select "Active Members Terminated Members Active & Terminated" at bounding box center [966, 265] width 150 height 26
select select "3"
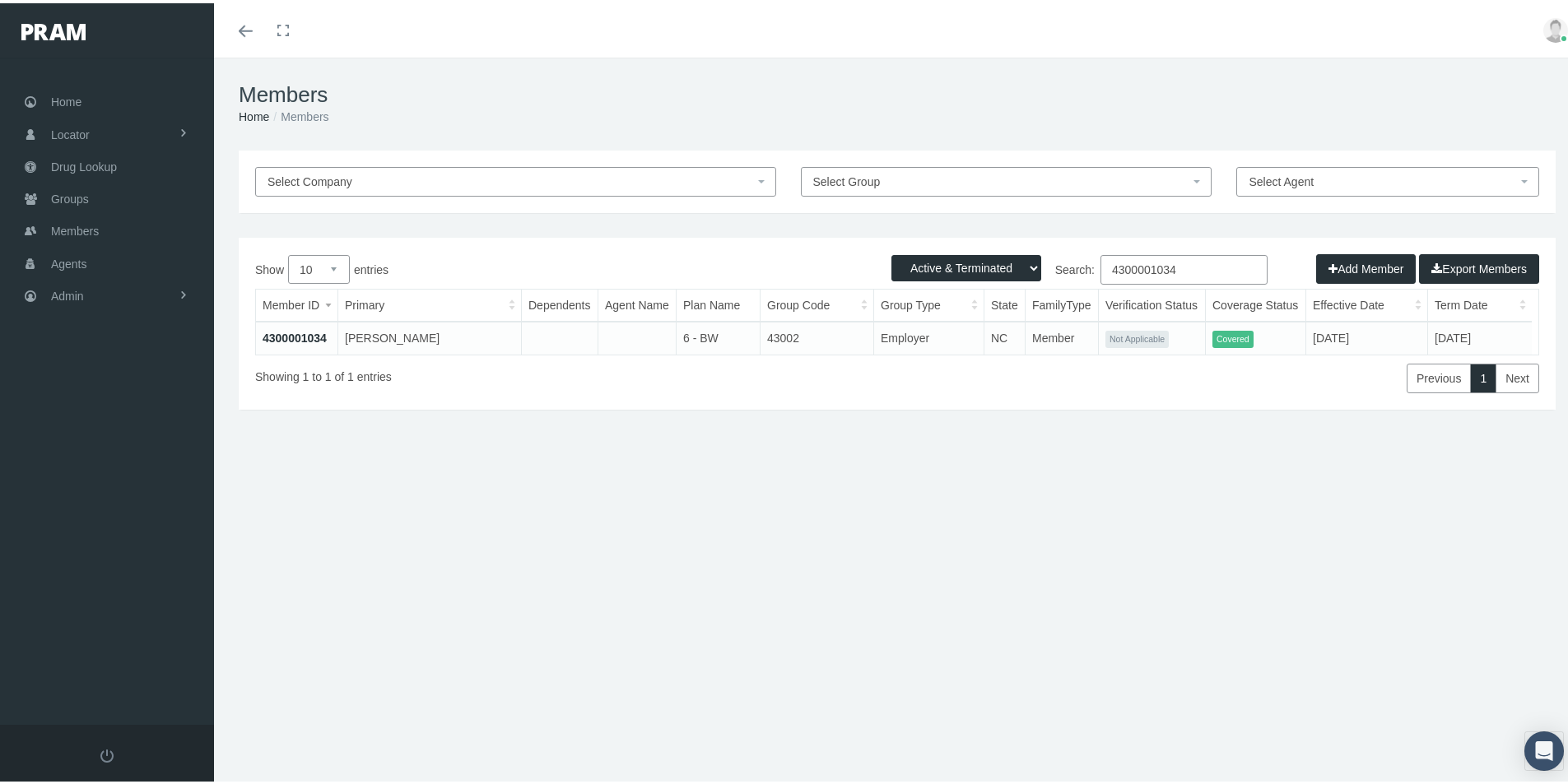
click at [891, 252] on select "Active Members Terminated Members Active & Terminated" at bounding box center [966, 265] width 150 height 26
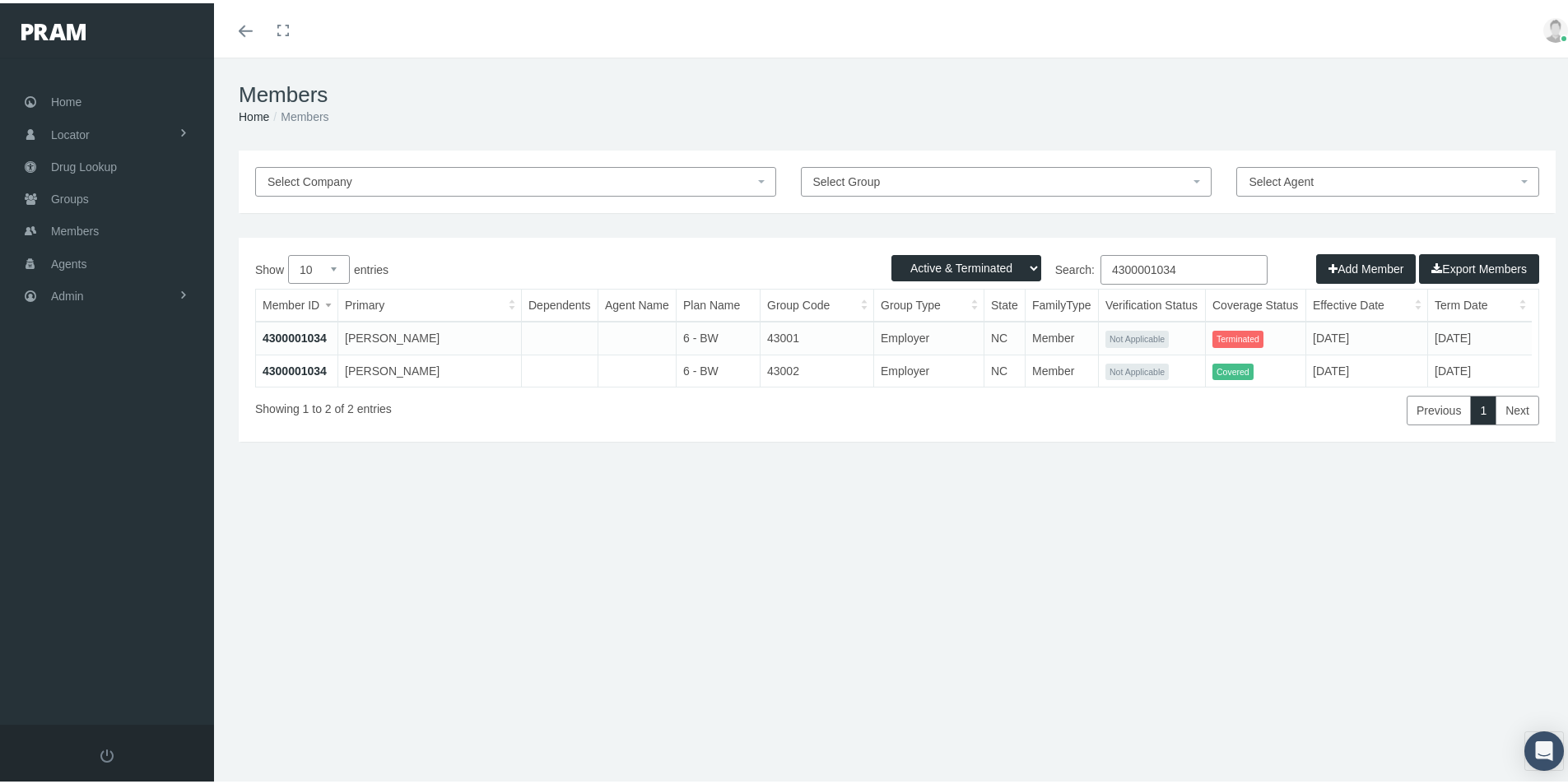
click at [826, 728] on div "Members Home Members Select Company Select Group Select Agent Loading... Active…" at bounding box center [897, 428] width 1366 height 748
click at [628, 553] on div "Select Company Select Group Select Agent Loading... Active Members Terminated M…" at bounding box center [897, 353] width 1366 height 411
click at [73, 291] on span "Admin" at bounding box center [68, 293] width 33 height 31
click at [102, 573] on span "Eligibility File Uploads" at bounding box center [123, 570] width 112 height 28
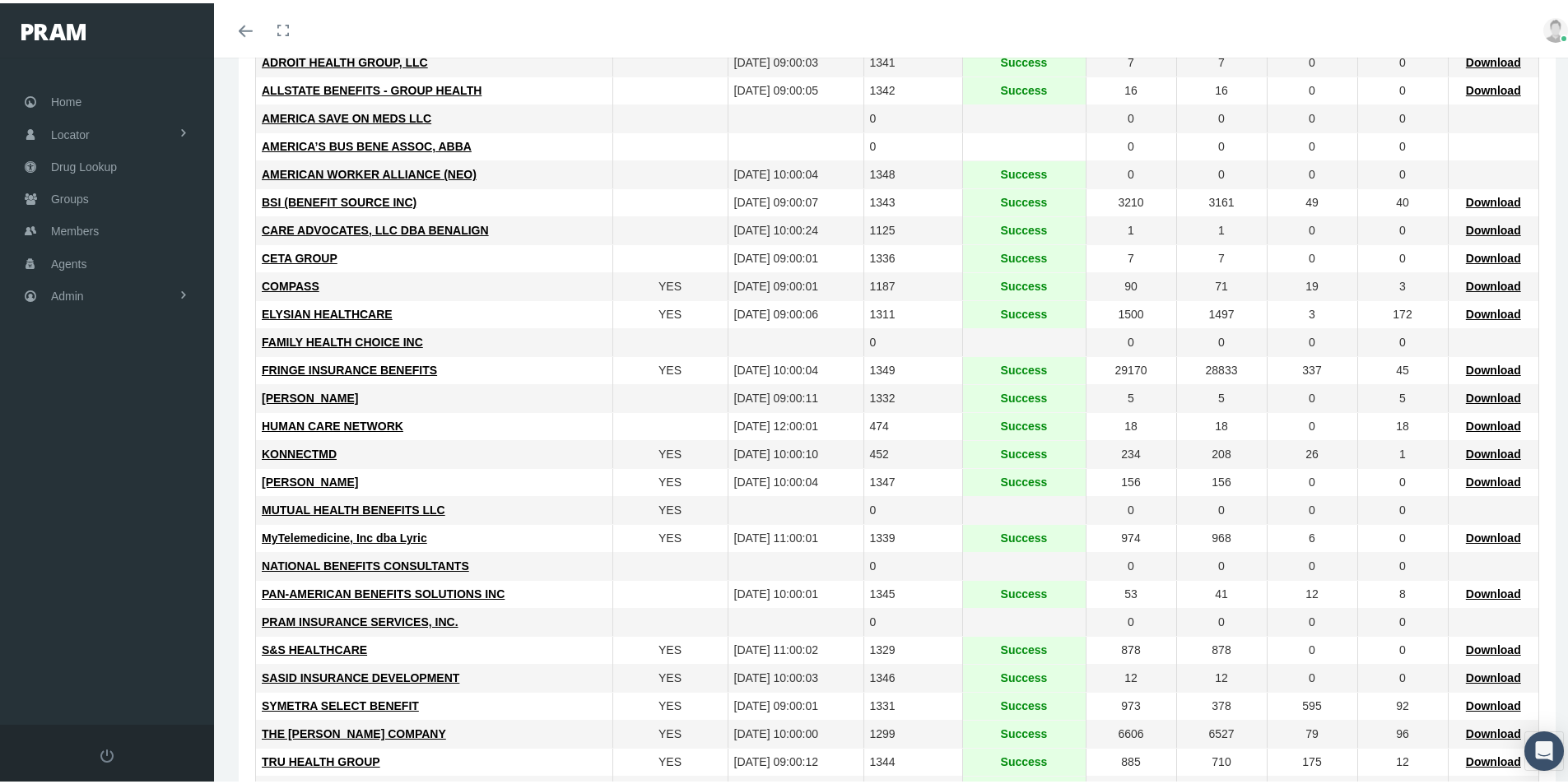
scroll to position [247, 0]
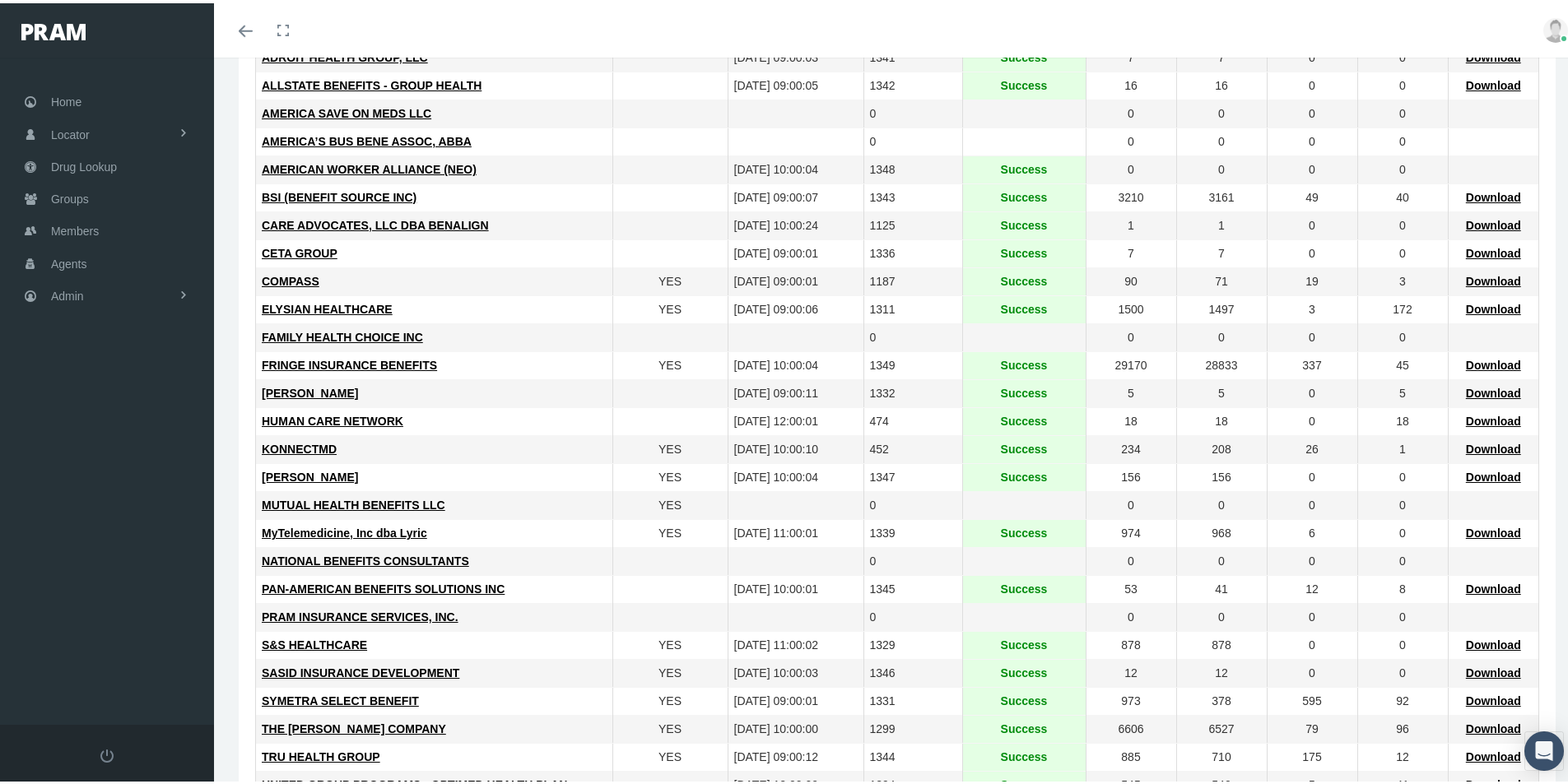
drag, startPoint x: 1474, startPoint y: 586, endPoint x: 825, endPoint y: 583, distance: 649.0
click at [1470, 586] on span "Download" at bounding box center [1493, 585] width 55 height 13
click at [64, 226] on span "Members" at bounding box center [75, 228] width 48 height 31
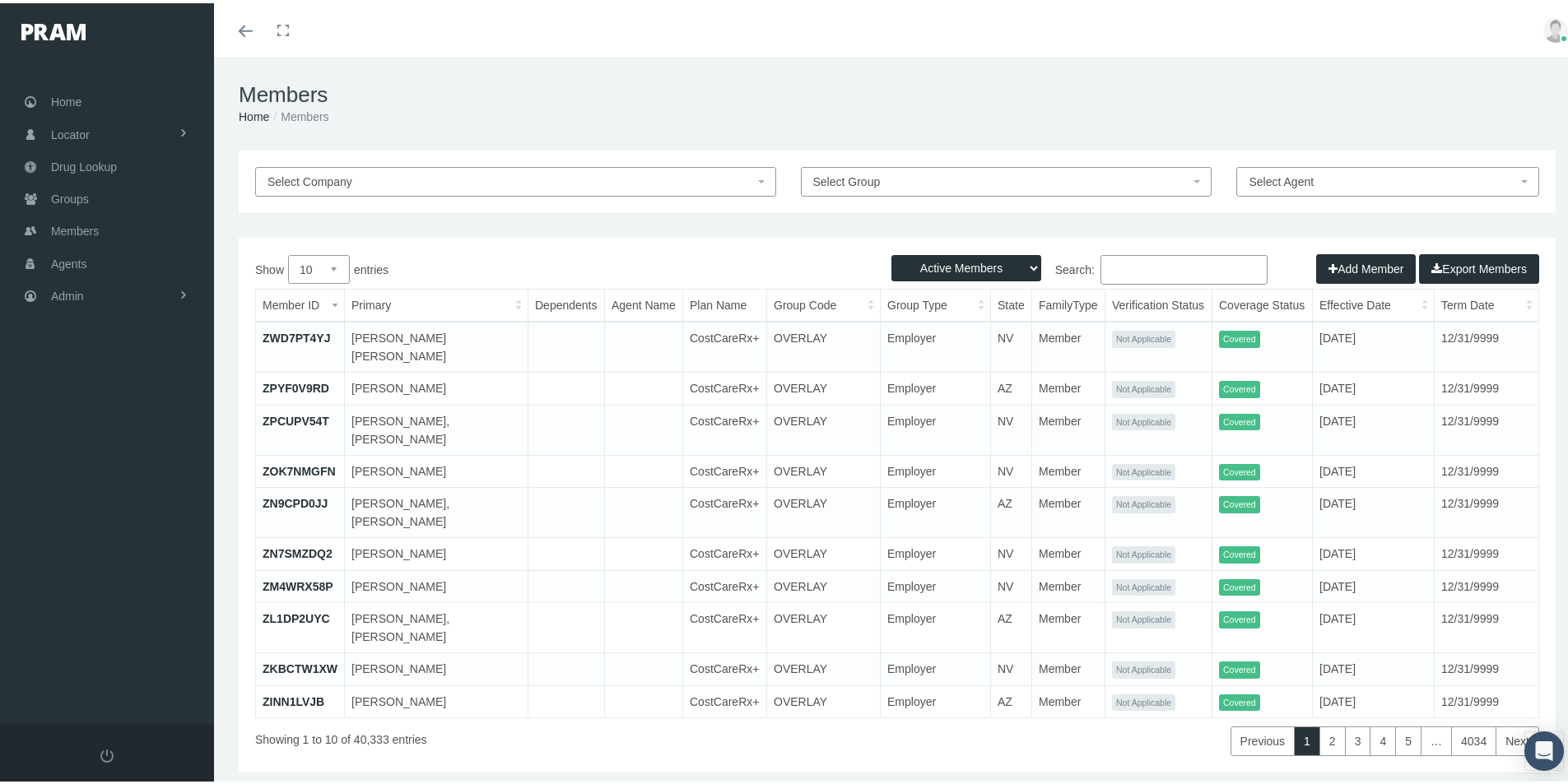
click at [1109, 269] on input "Search:" at bounding box center [1183, 267] width 167 height 29
paste input "US00205751"
type input "US00205751"
drag, startPoint x: 1018, startPoint y: 262, endPoint x: 1012, endPoint y: 269, distance: 9.2
click at [1016, 263] on select "Active Members Terminated Members Active & Terminated" at bounding box center [966, 265] width 150 height 26
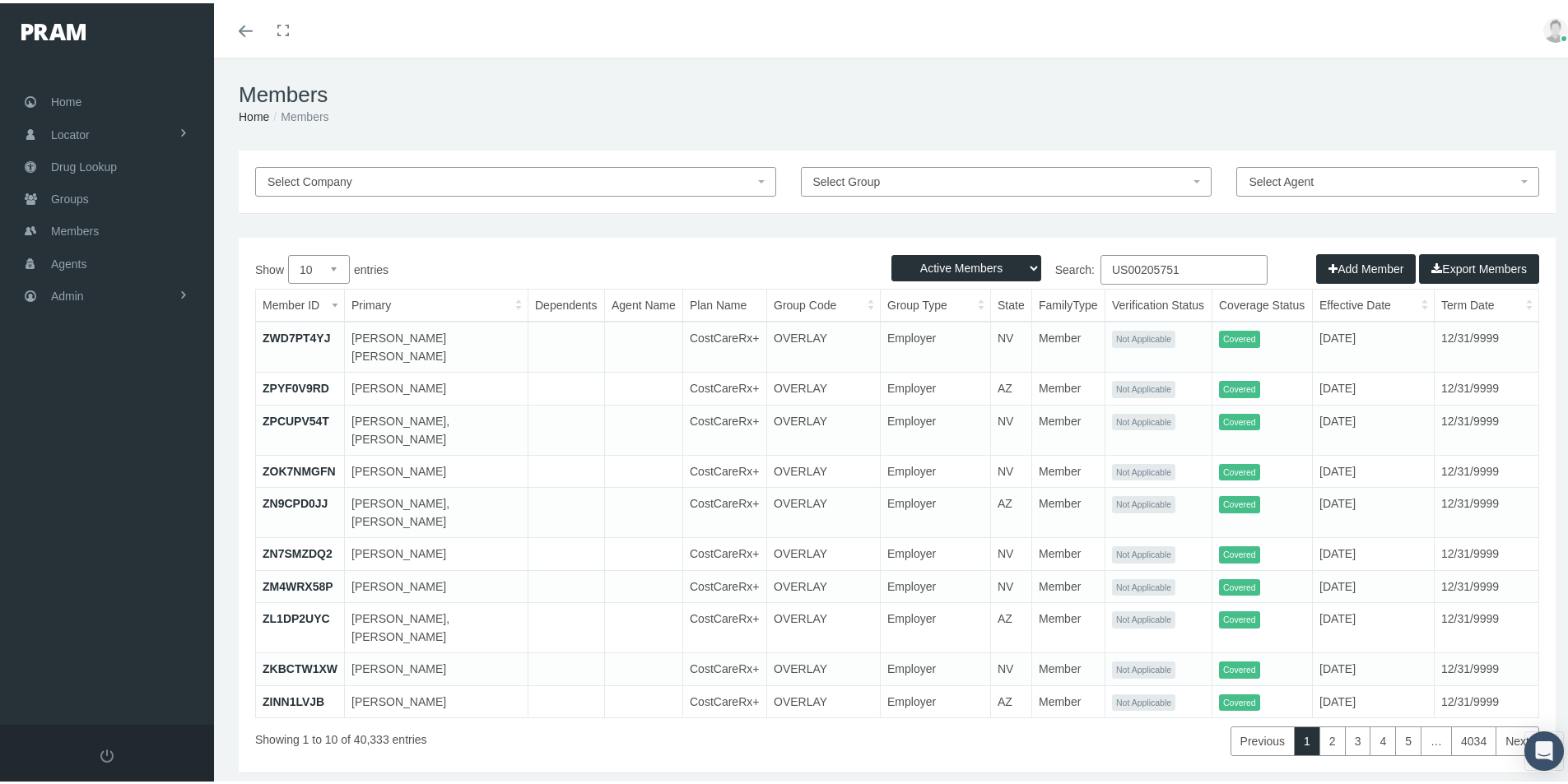
select select "3"
click at [891, 252] on select "Active Members Terminated Members Active & Terminated" at bounding box center [966, 265] width 150 height 26
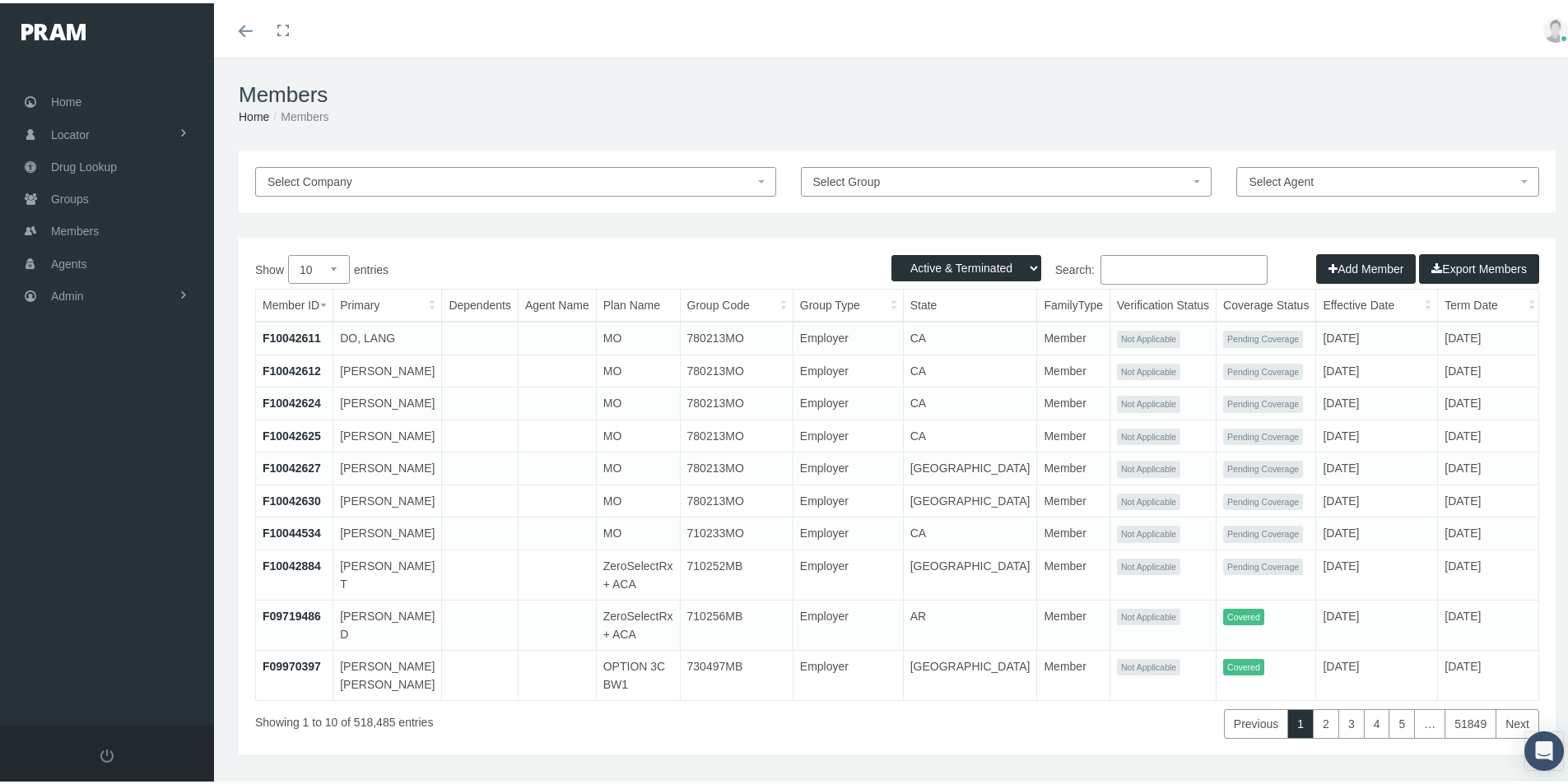
click at [1016, 267] on select "Active Members Terminated Members Active & Terminated" at bounding box center [966, 265] width 150 height 26
select select "2"
click at [891, 252] on select "Active Members Terminated Members Active & Terminated" at bounding box center [966, 265] width 150 height 26
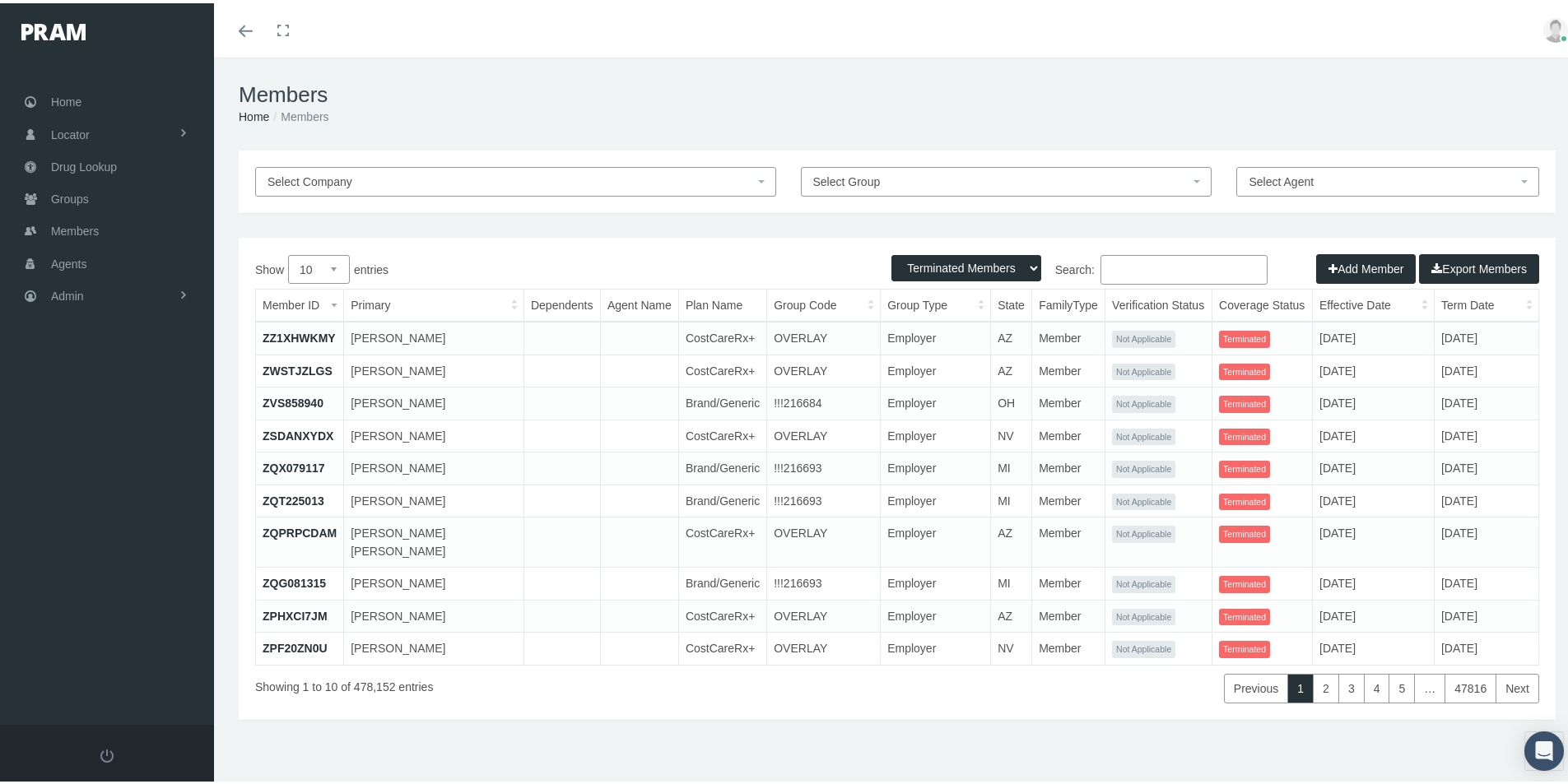
paste input "US00205751"
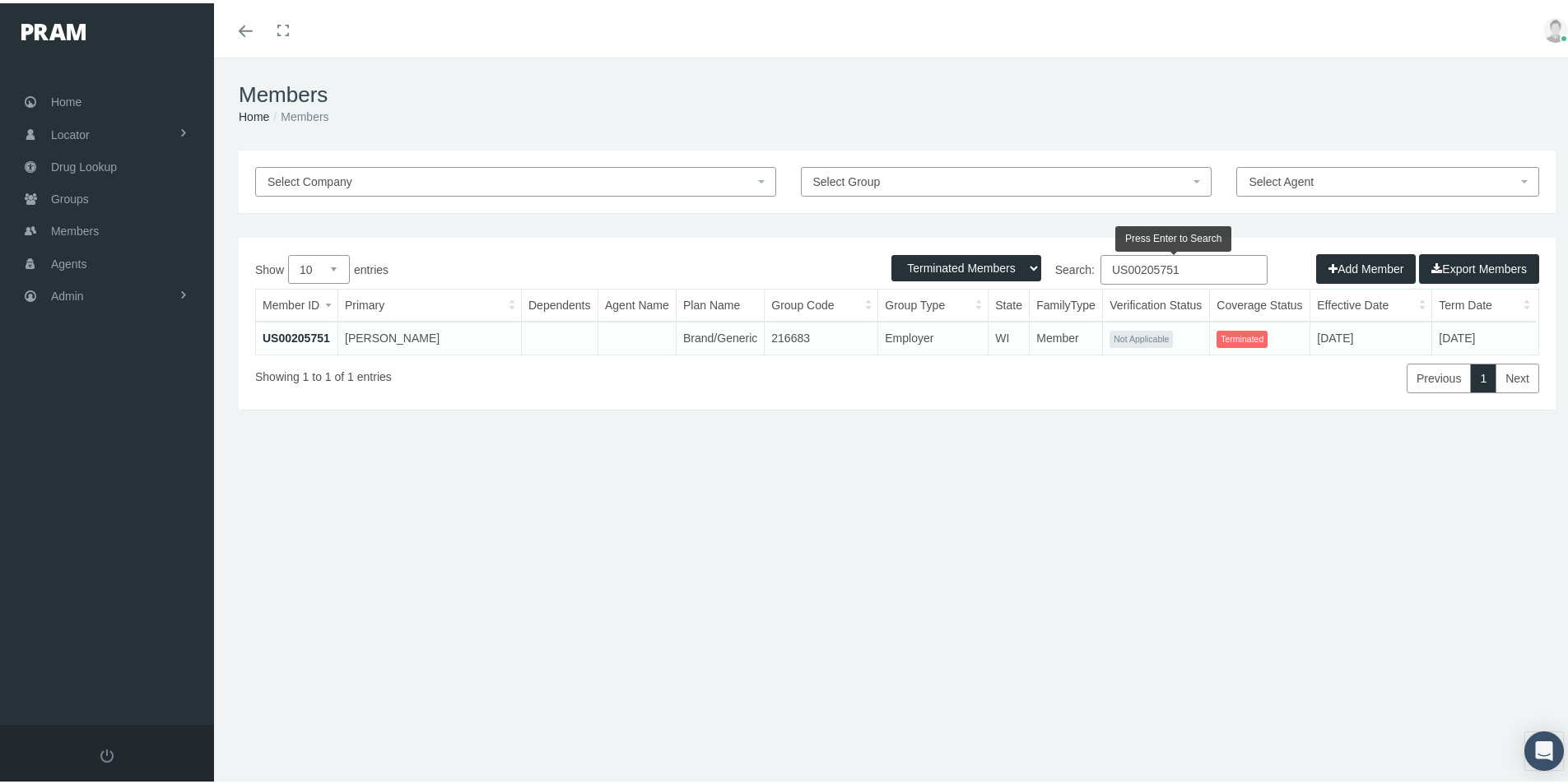
type input "US00205751"
click at [315, 332] on link "US00205751" at bounding box center [296, 334] width 68 height 13
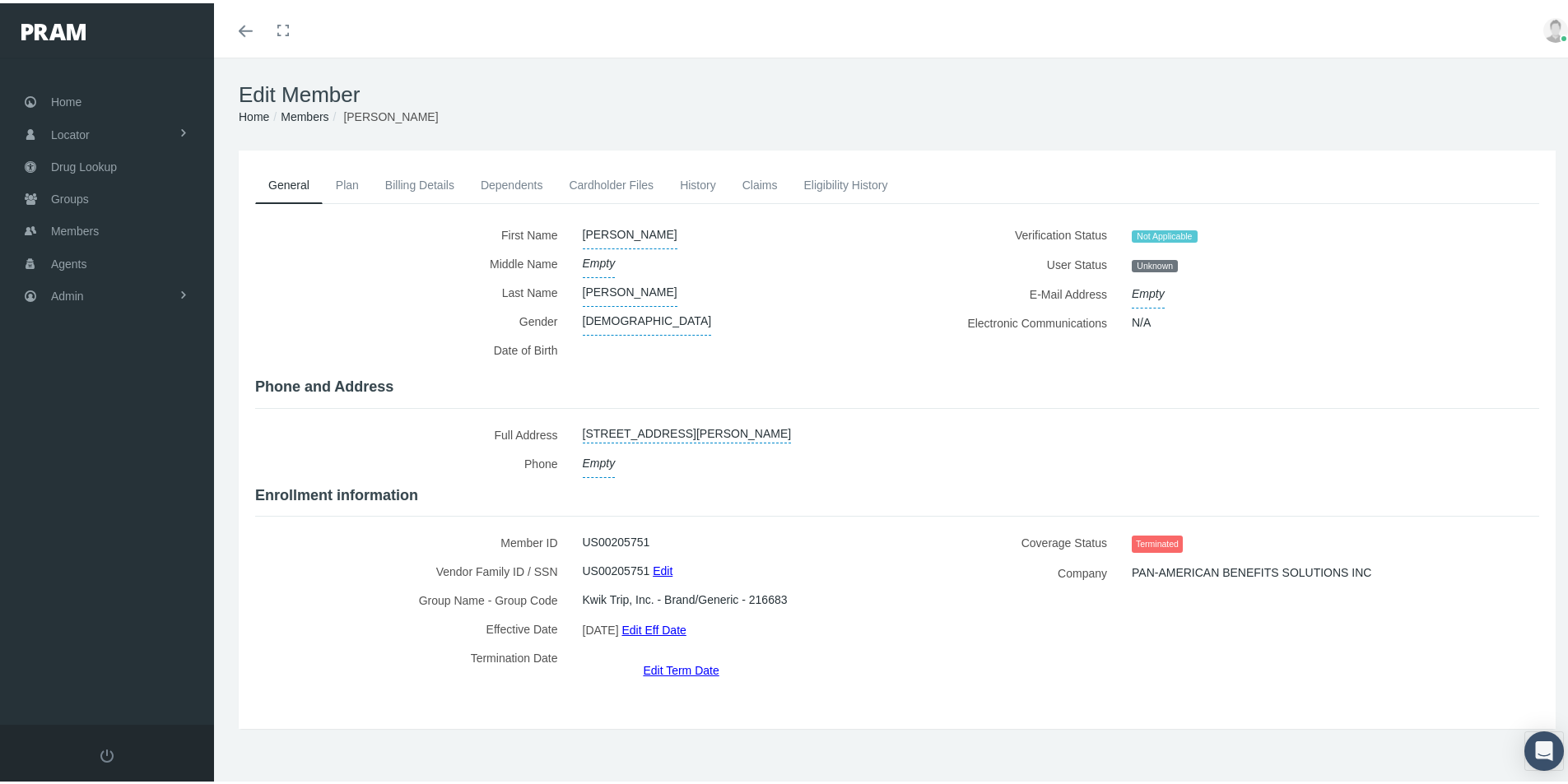
drag, startPoint x: 828, startPoint y: 176, endPoint x: 815, endPoint y: 186, distance: 16.4
click at [827, 176] on link "Eligibility History" at bounding box center [844, 182] width 110 height 36
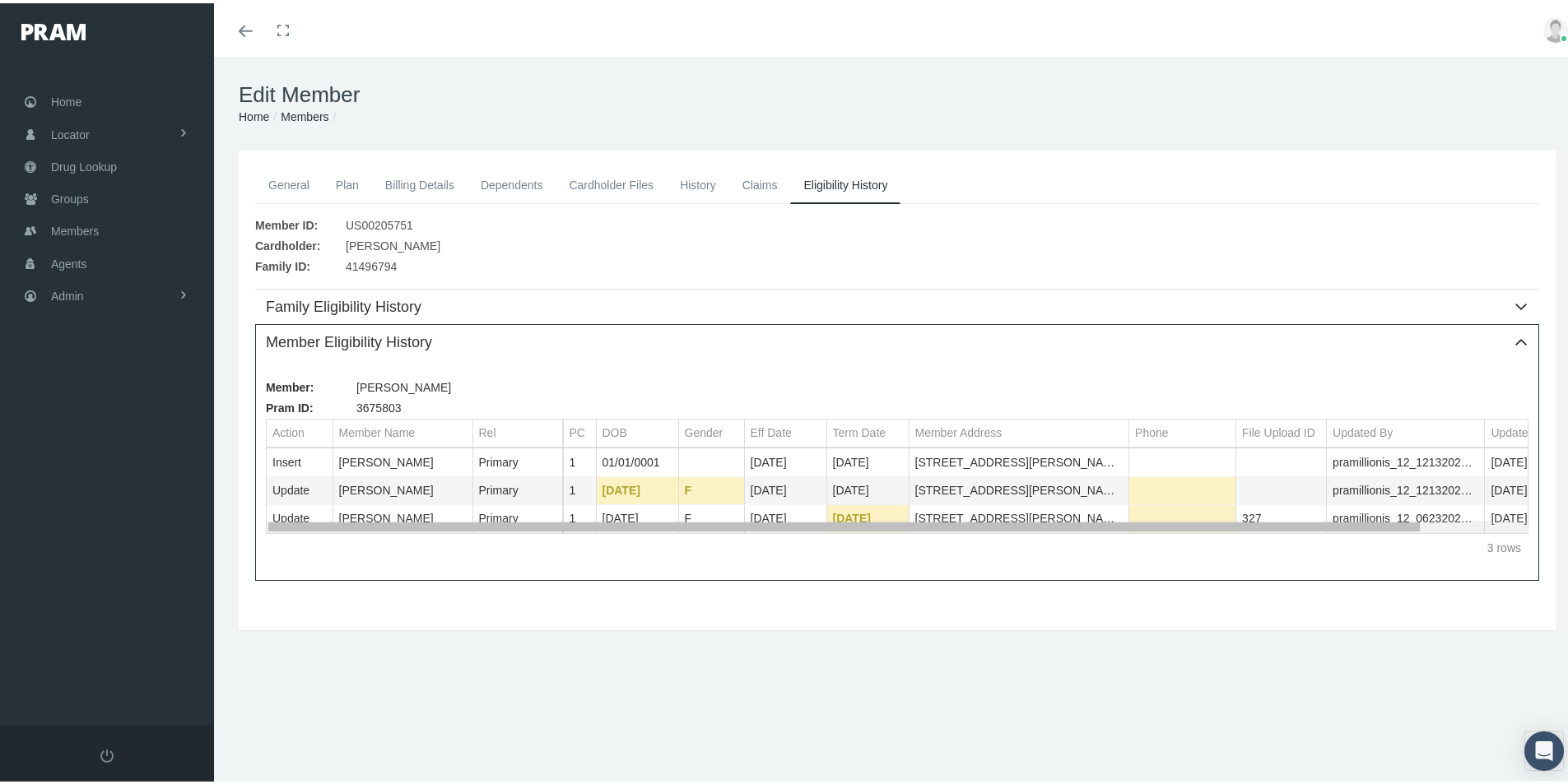
drag, startPoint x: 888, startPoint y: 522, endPoint x: 813, endPoint y: 537, distance: 76.5
click at [813, 537] on body "Toggle Fullscreen Toggle navigation Toggle menubar Toggle fullscreen Profile Lo…" at bounding box center [790, 392] width 1580 height 784
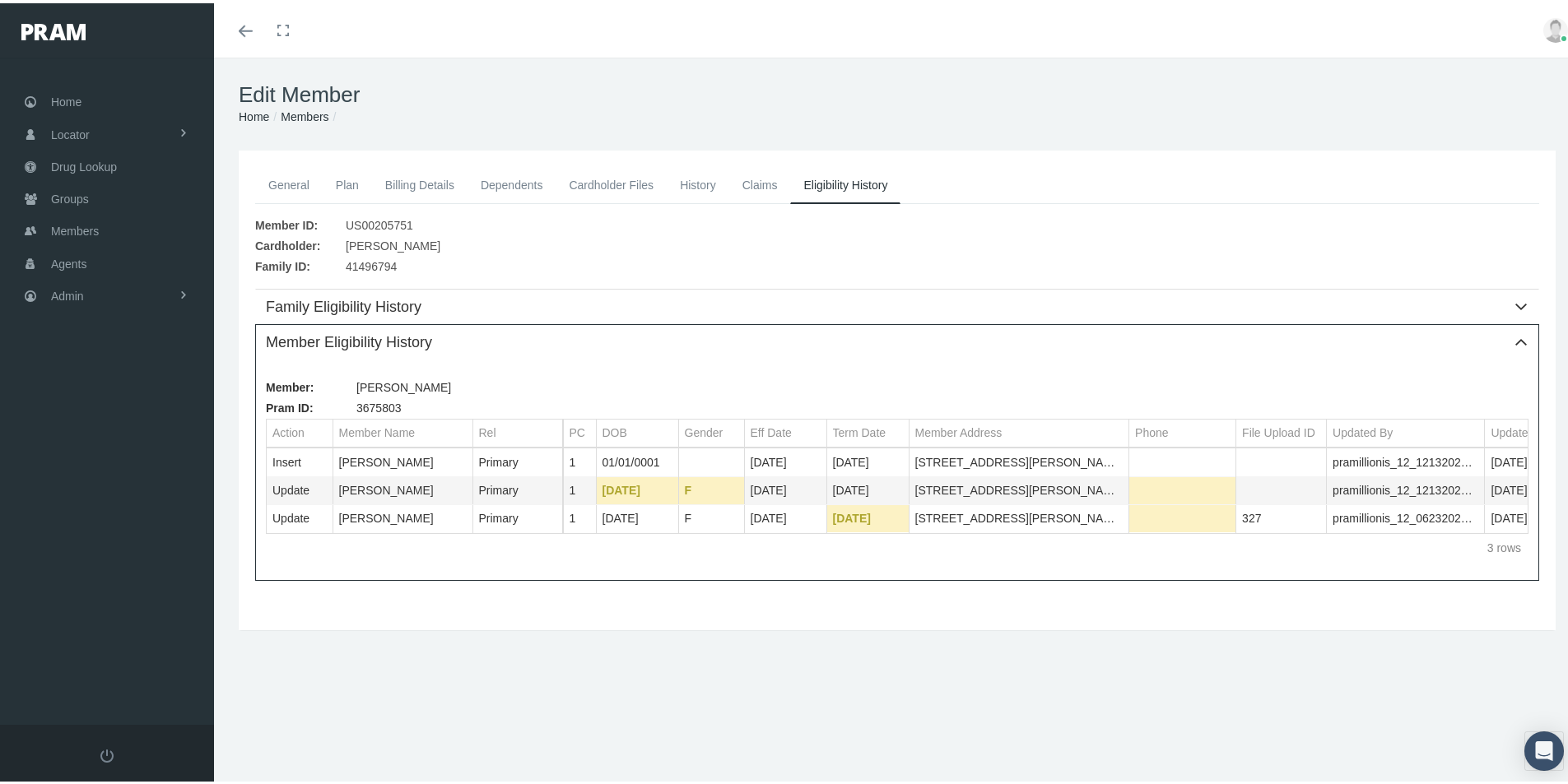
click at [439, 695] on div "Edit Member Home Groups Members General Plan Billing Details Dependents Cardhol…" at bounding box center [897, 428] width 1366 height 748
click at [78, 296] on span "Admin" at bounding box center [68, 293] width 33 height 31
click at [96, 570] on span "Eligibility File Uploads" at bounding box center [123, 570] width 112 height 28
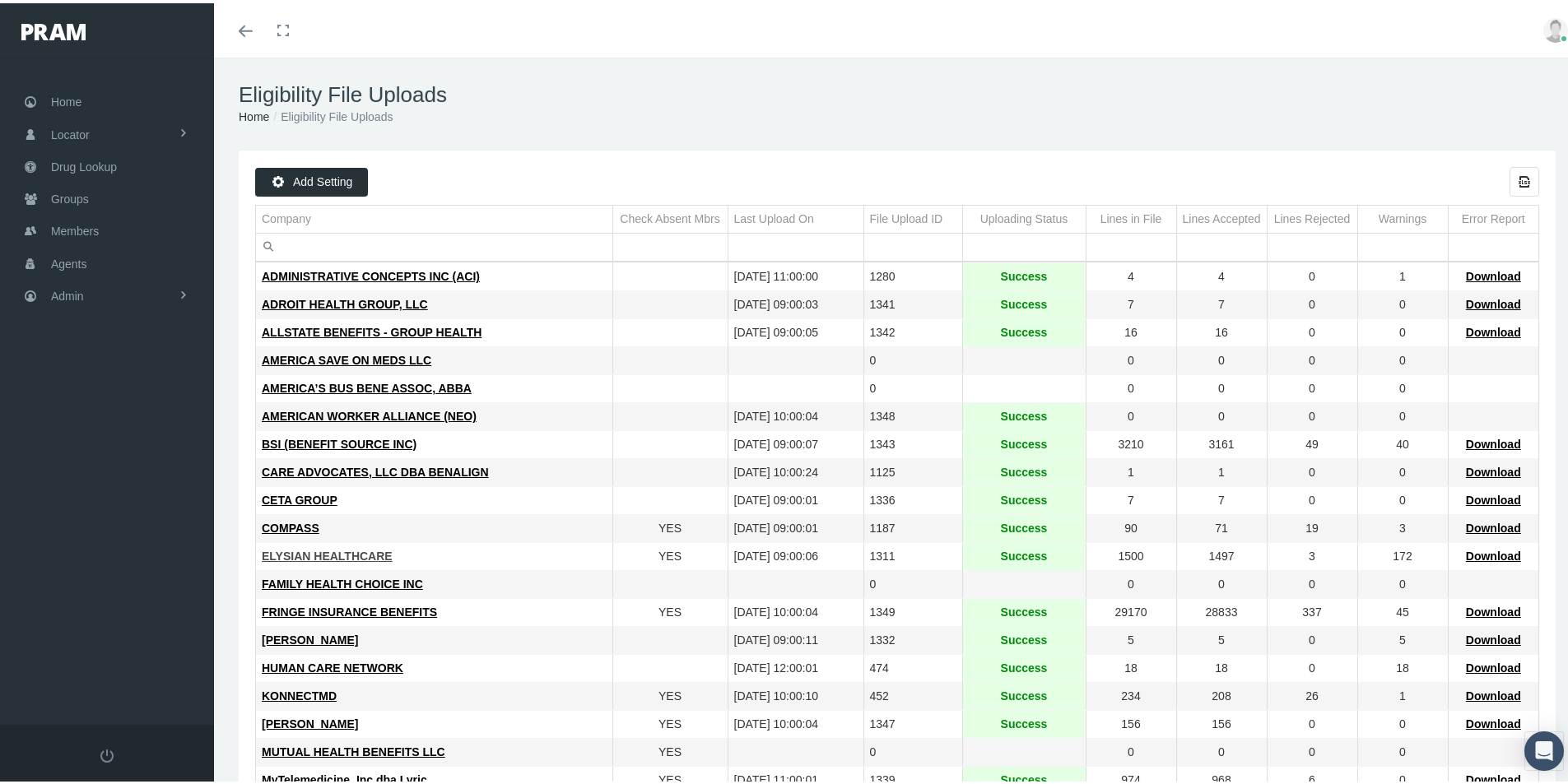
click at [326, 556] on span "ELYSIAN HEALTHCARE" at bounding box center [327, 552] width 131 height 13
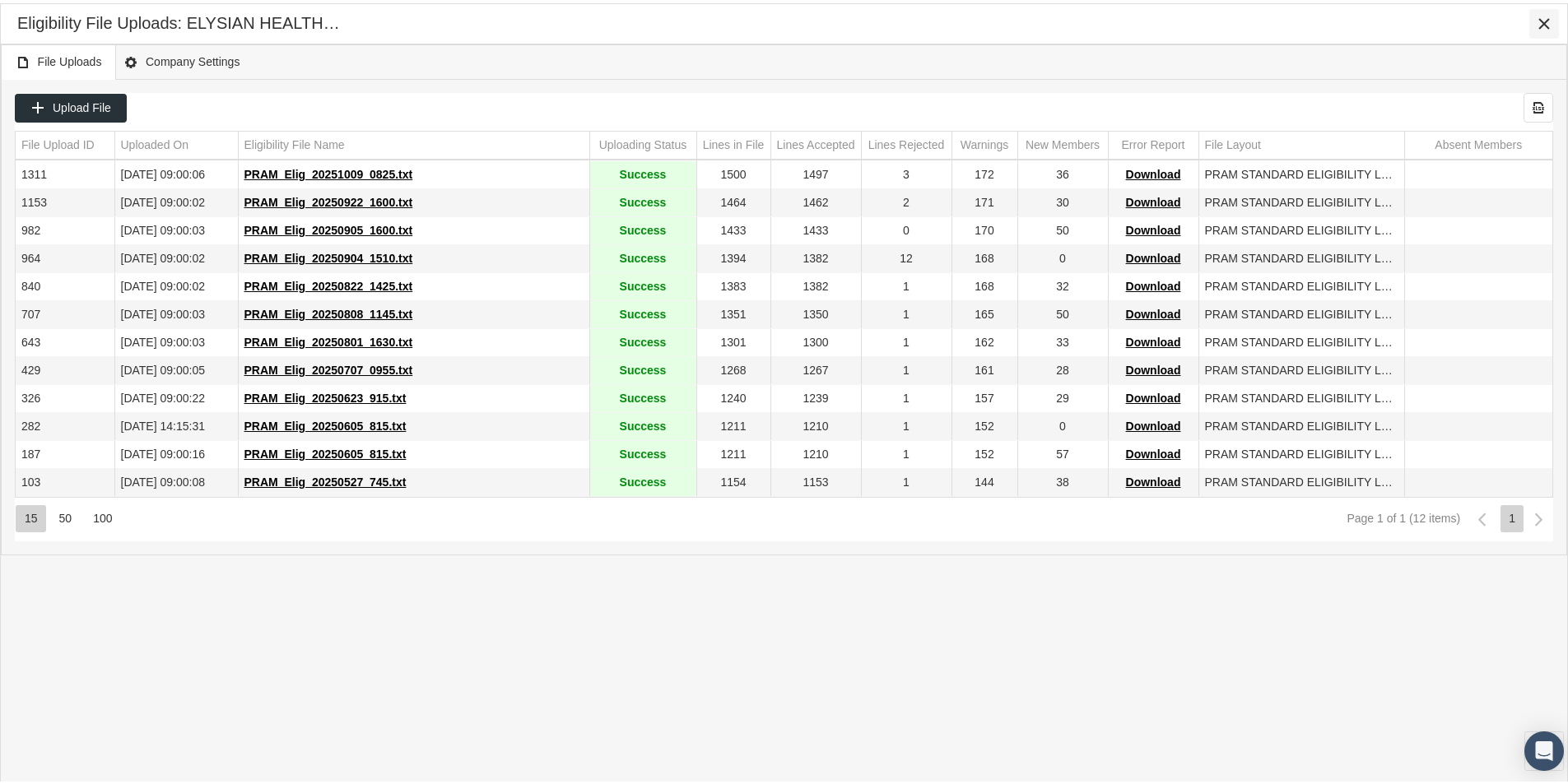
drag, startPoint x: 1542, startPoint y: 21, endPoint x: 1528, endPoint y: 25, distance: 14.6
click at [1540, 22] on icon "Close" at bounding box center [1544, 20] width 15 height 15
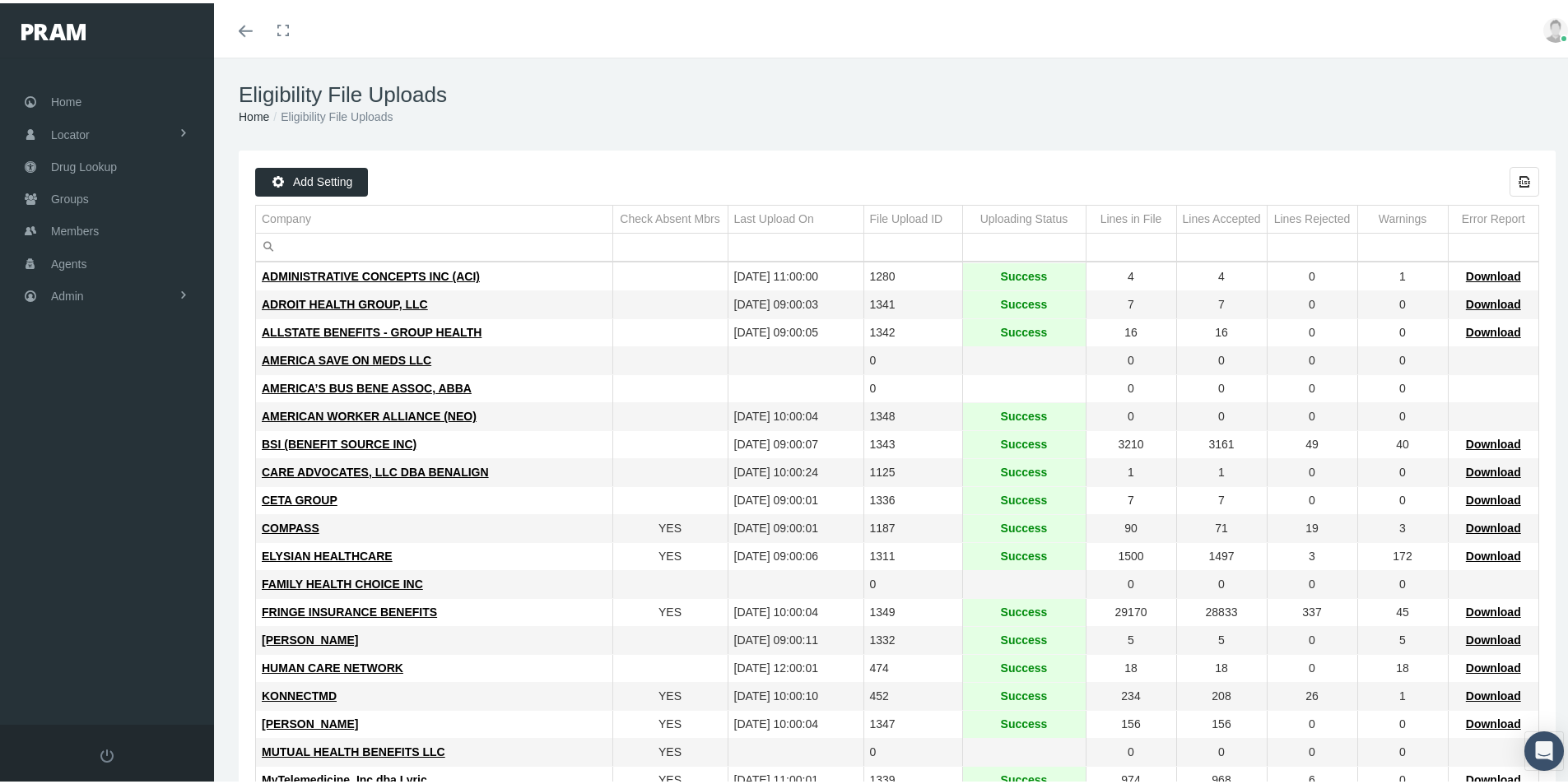
scroll to position [82, 0]
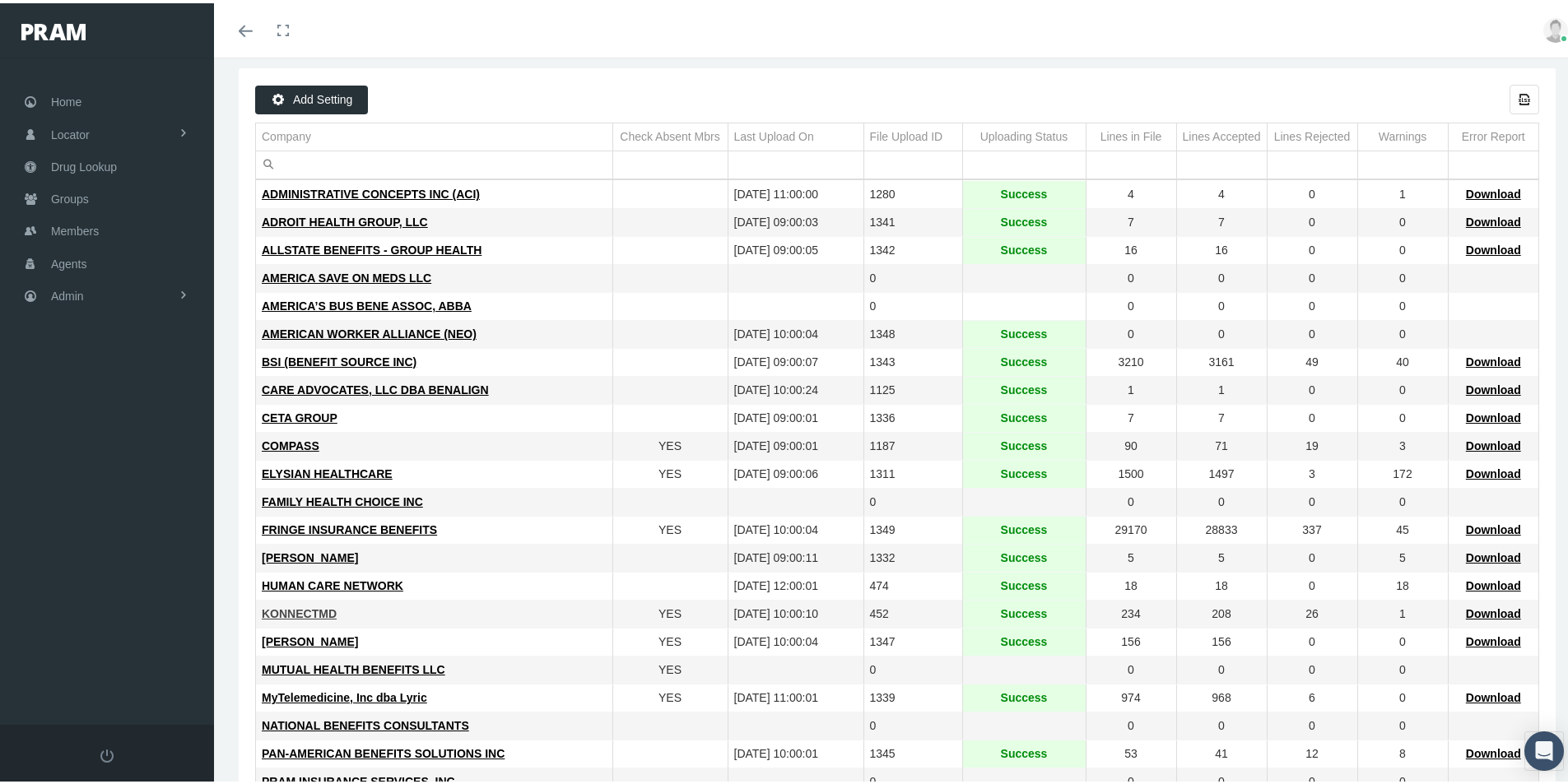
click at [296, 609] on span "KONNECTMD" at bounding box center [299, 610] width 75 height 13
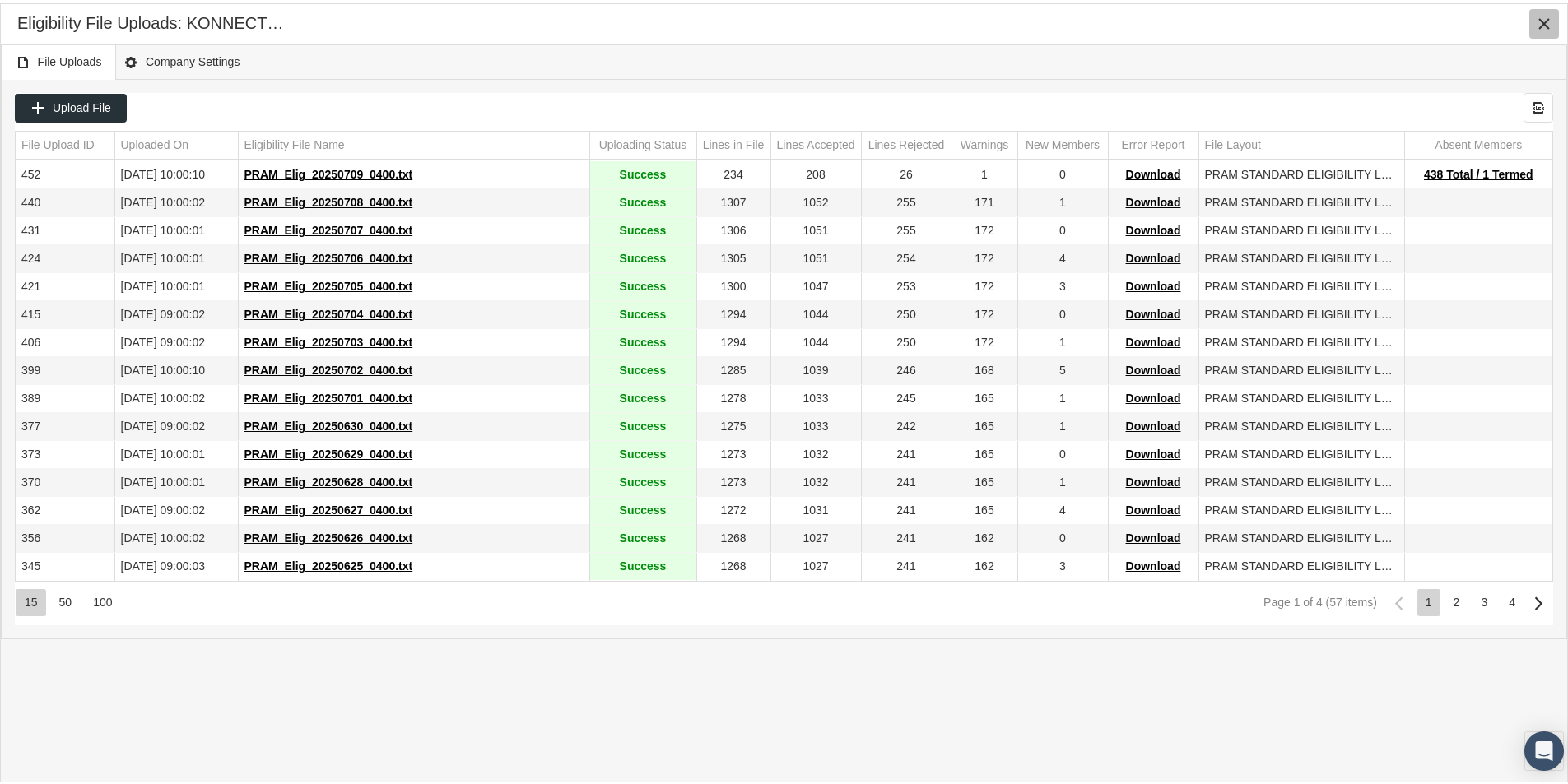
click at [1542, 14] on icon "Close" at bounding box center [1544, 20] width 15 height 15
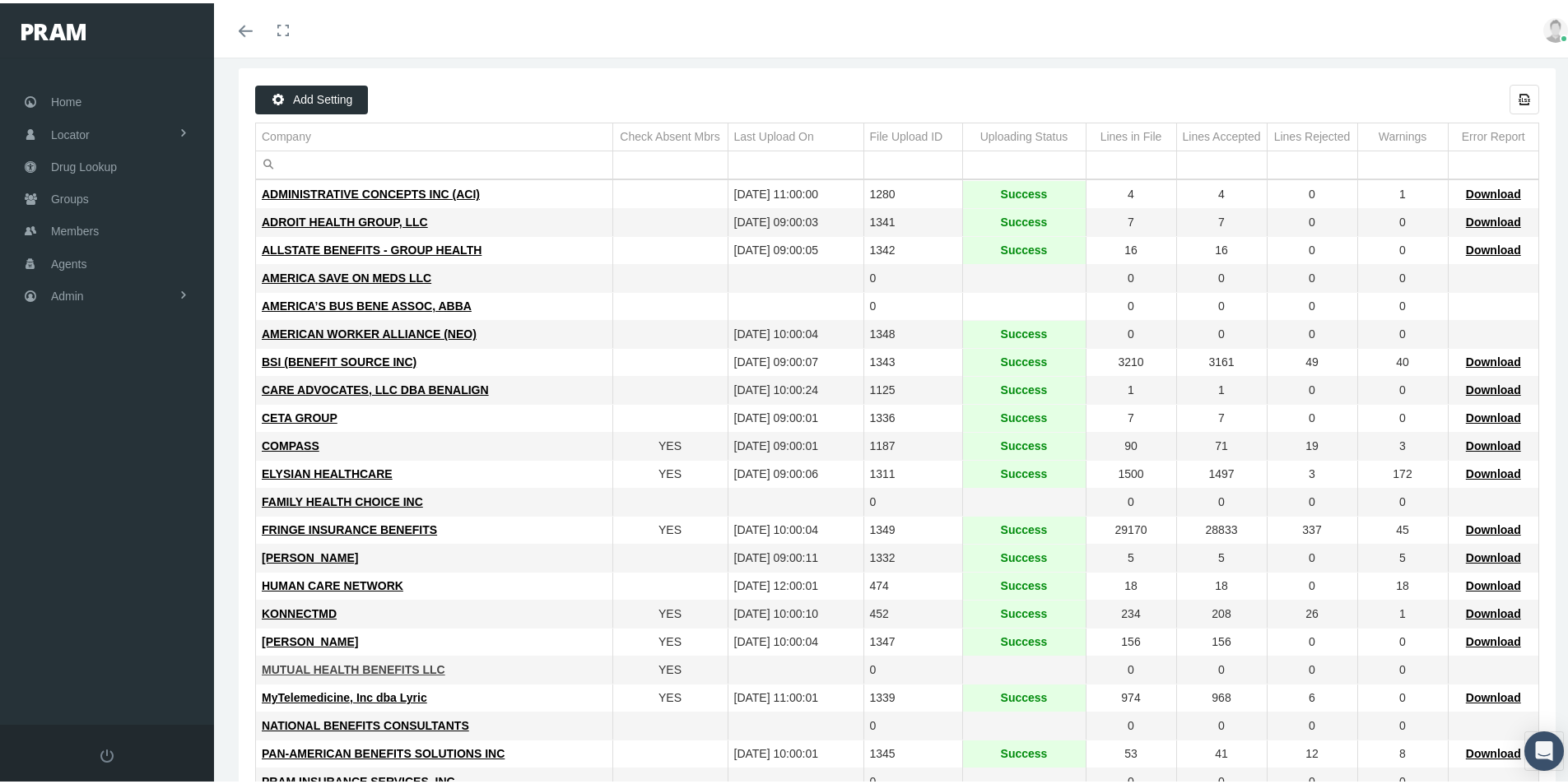
click at [367, 665] on span "MUTUAL HEALTH BENEFITS LLC" at bounding box center [354, 665] width 184 height 13
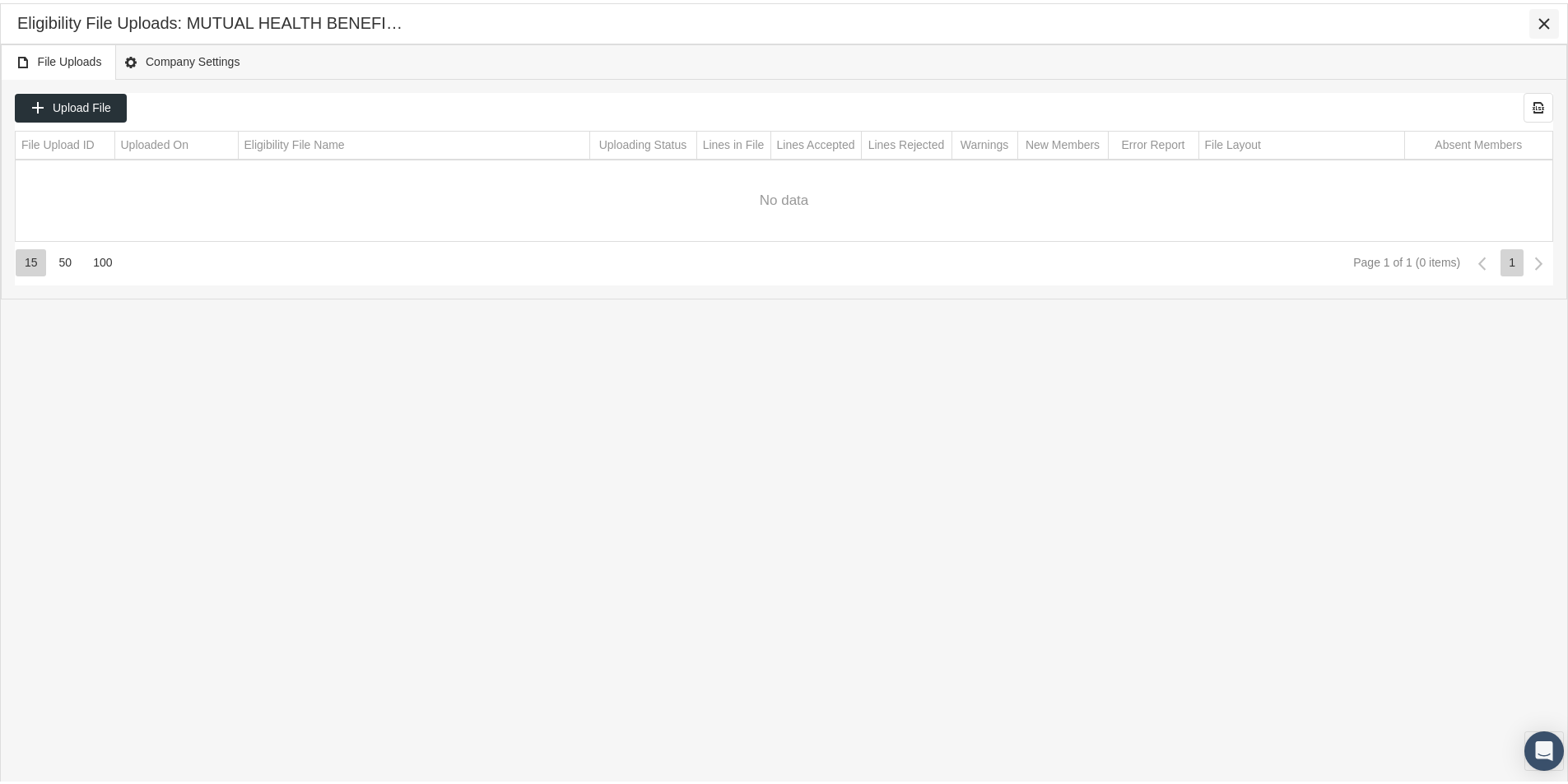
click at [1542, 25] on icon "Close" at bounding box center [1544, 20] width 15 height 15
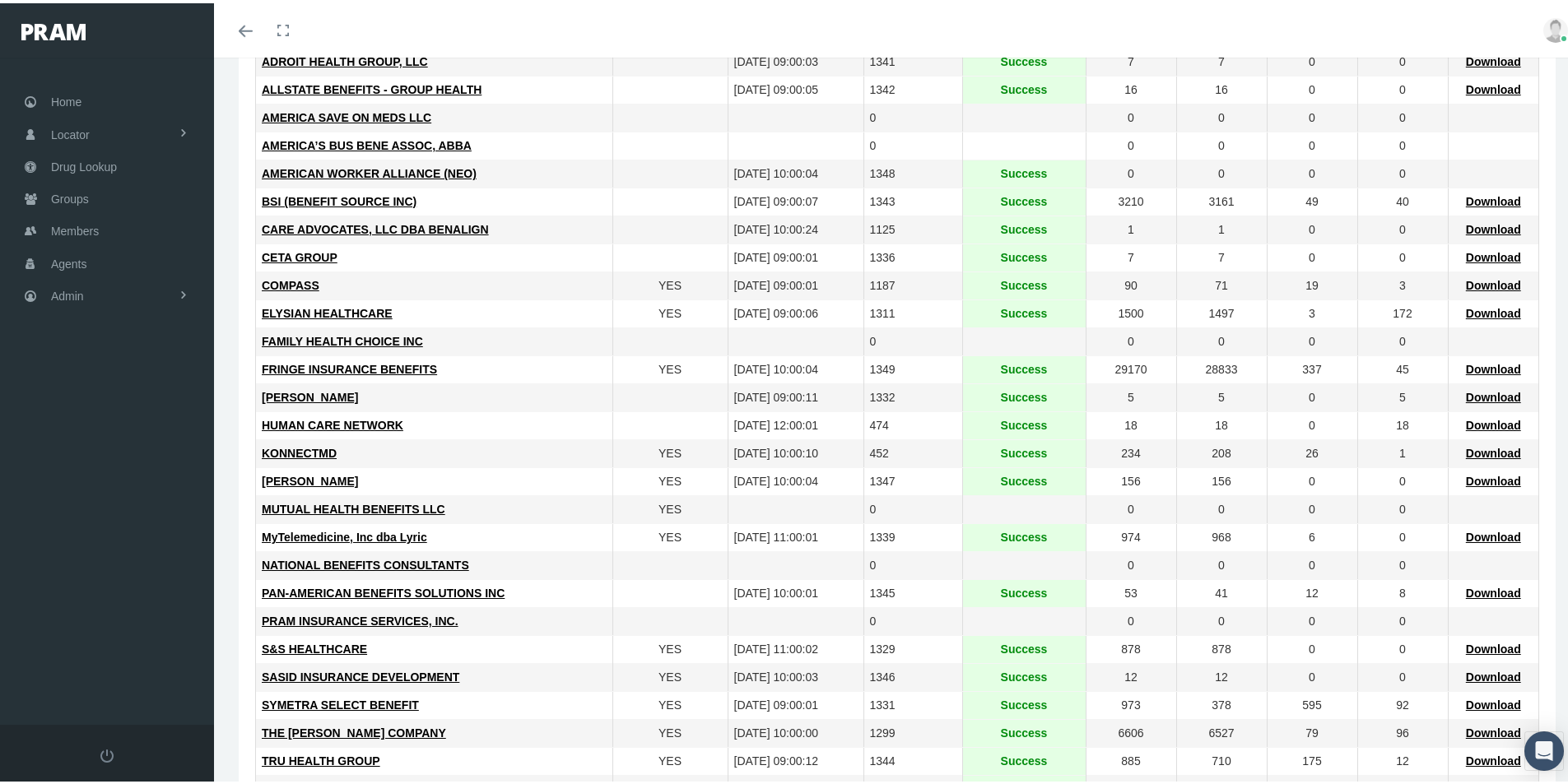
scroll to position [247, 0]
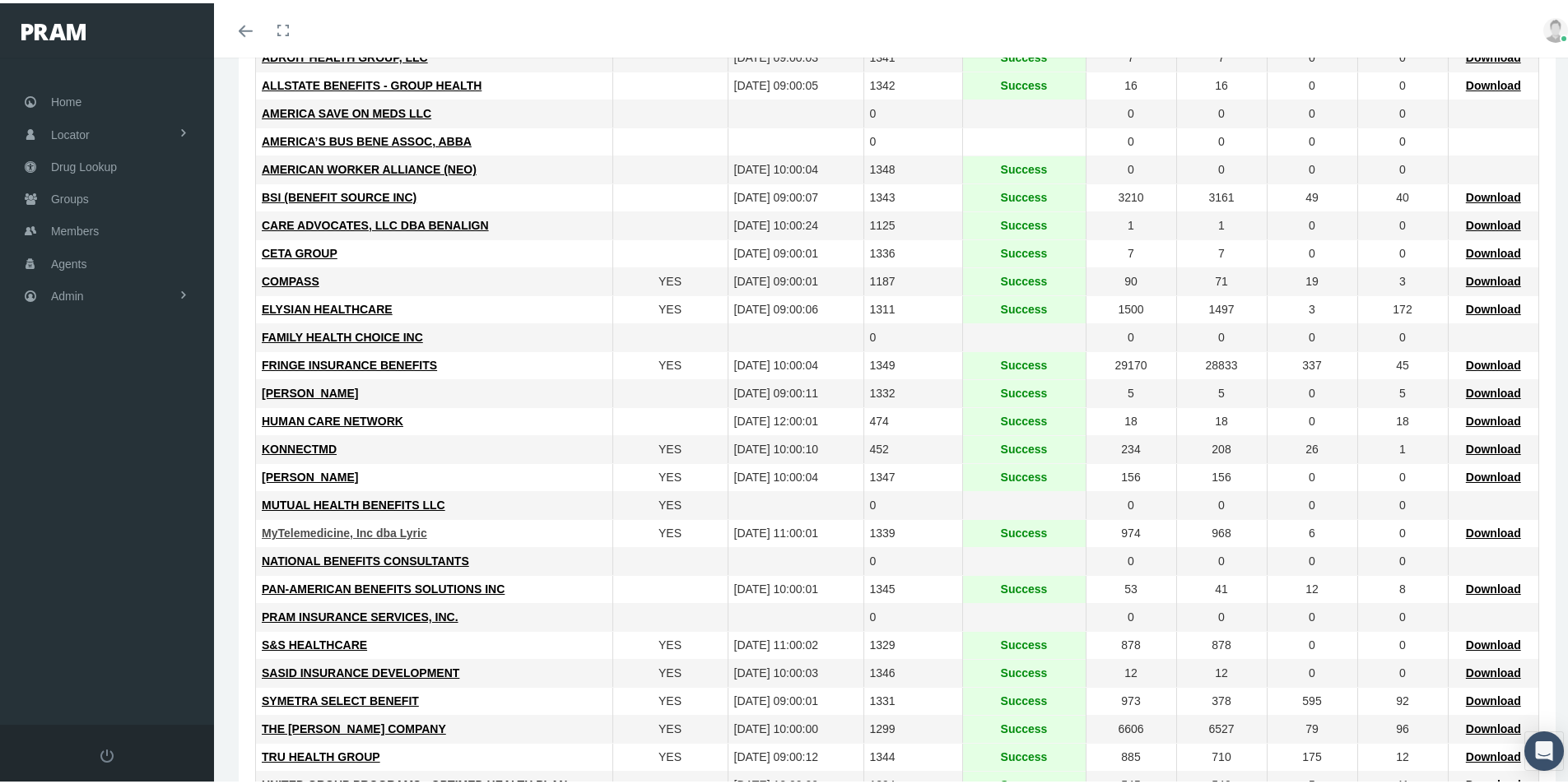
click at [315, 529] on span "MyTelemedicine, Inc dba Lyric" at bounding box center [344, 529] width 166 height 13
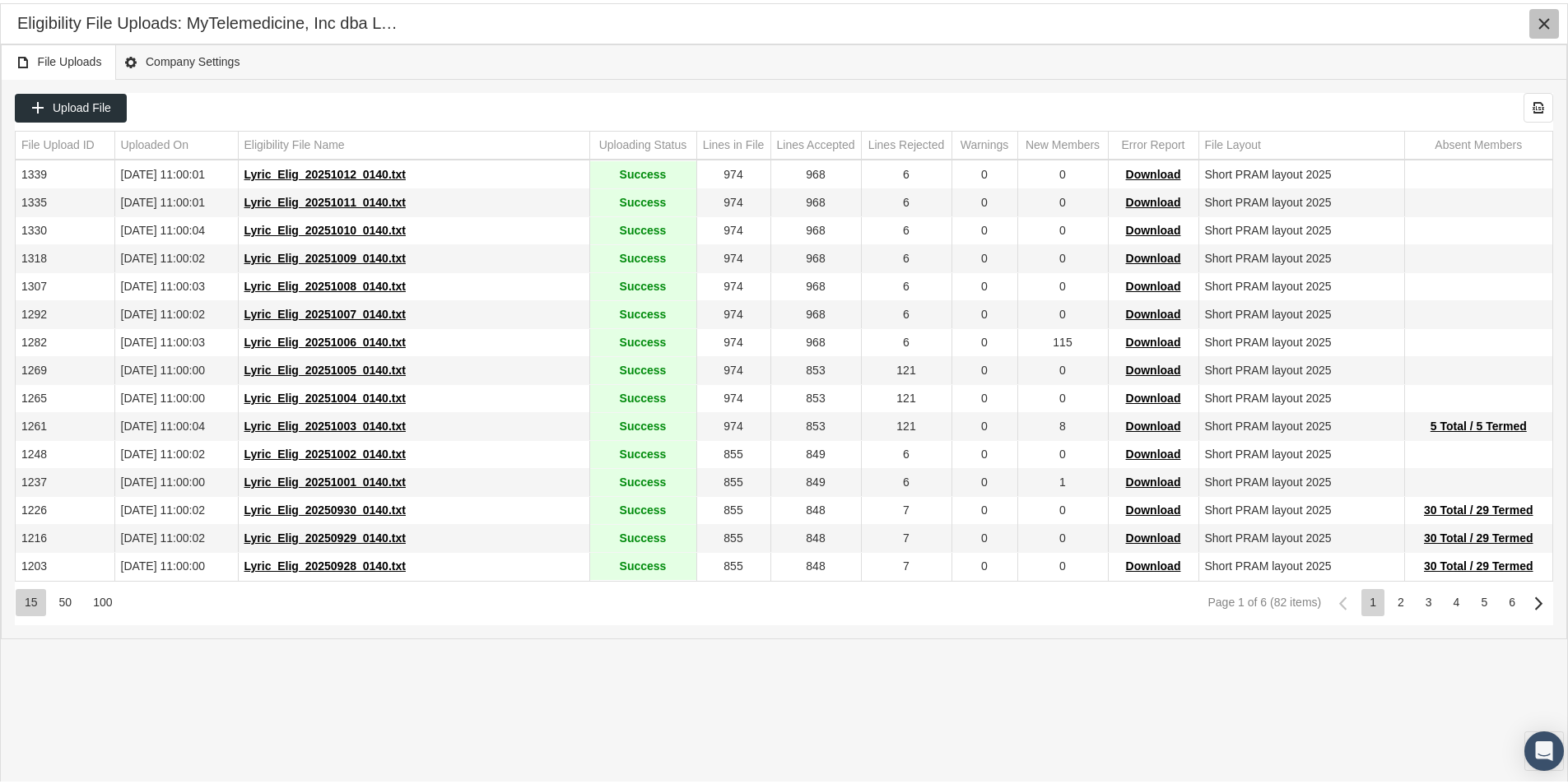
drag, startPoint x: 1544, startPoint y: 22, endPoint x: 1532, endPoint y: 29, distance: 13.9
click at [1542, 22] on icon "Close" at bounding box center [1544, 20] width 15 height 15
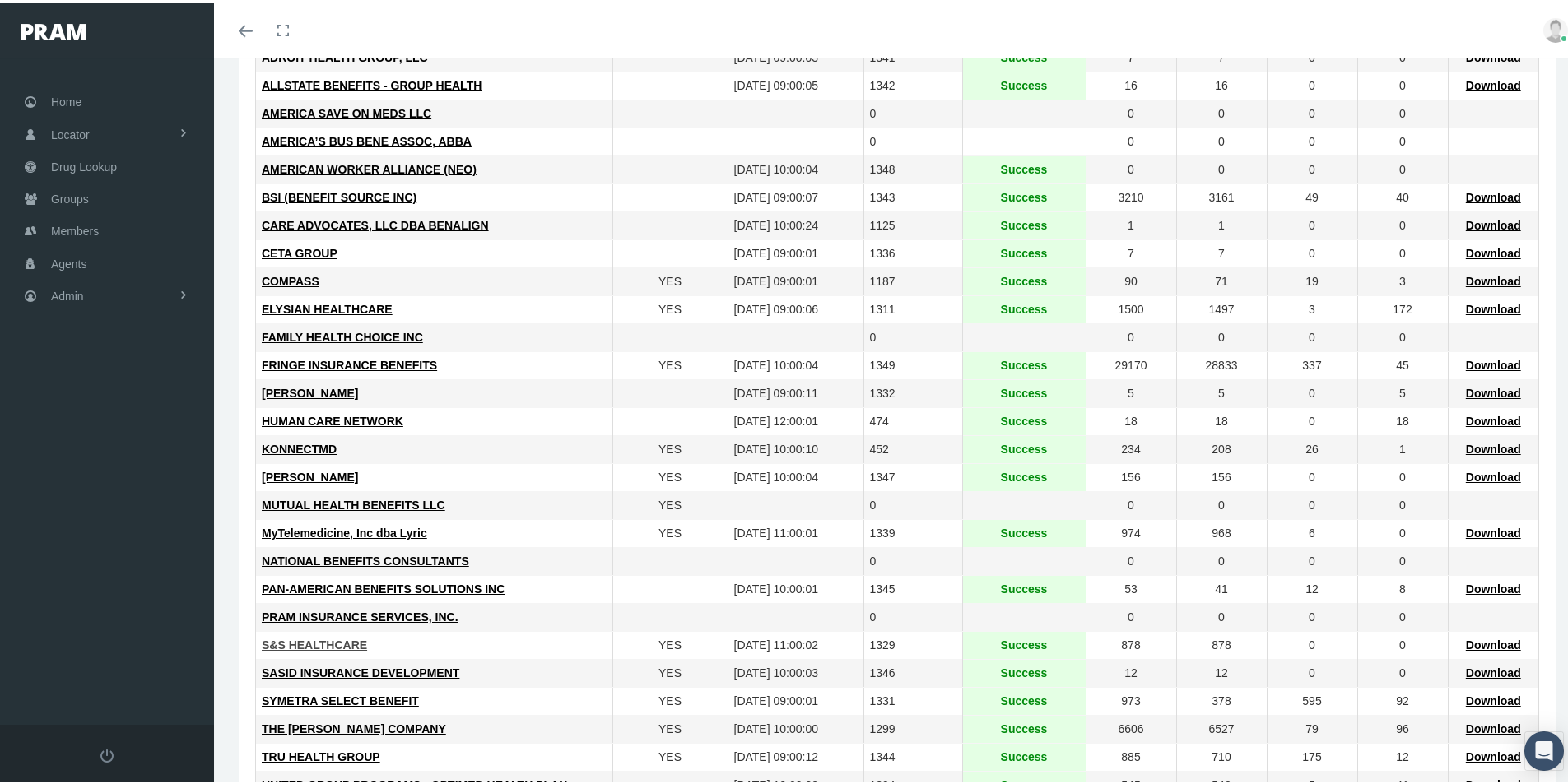
click at [303, 637] on span "S&S HEALTHCARE" at bounding box center [315, 641] width 106 height 13
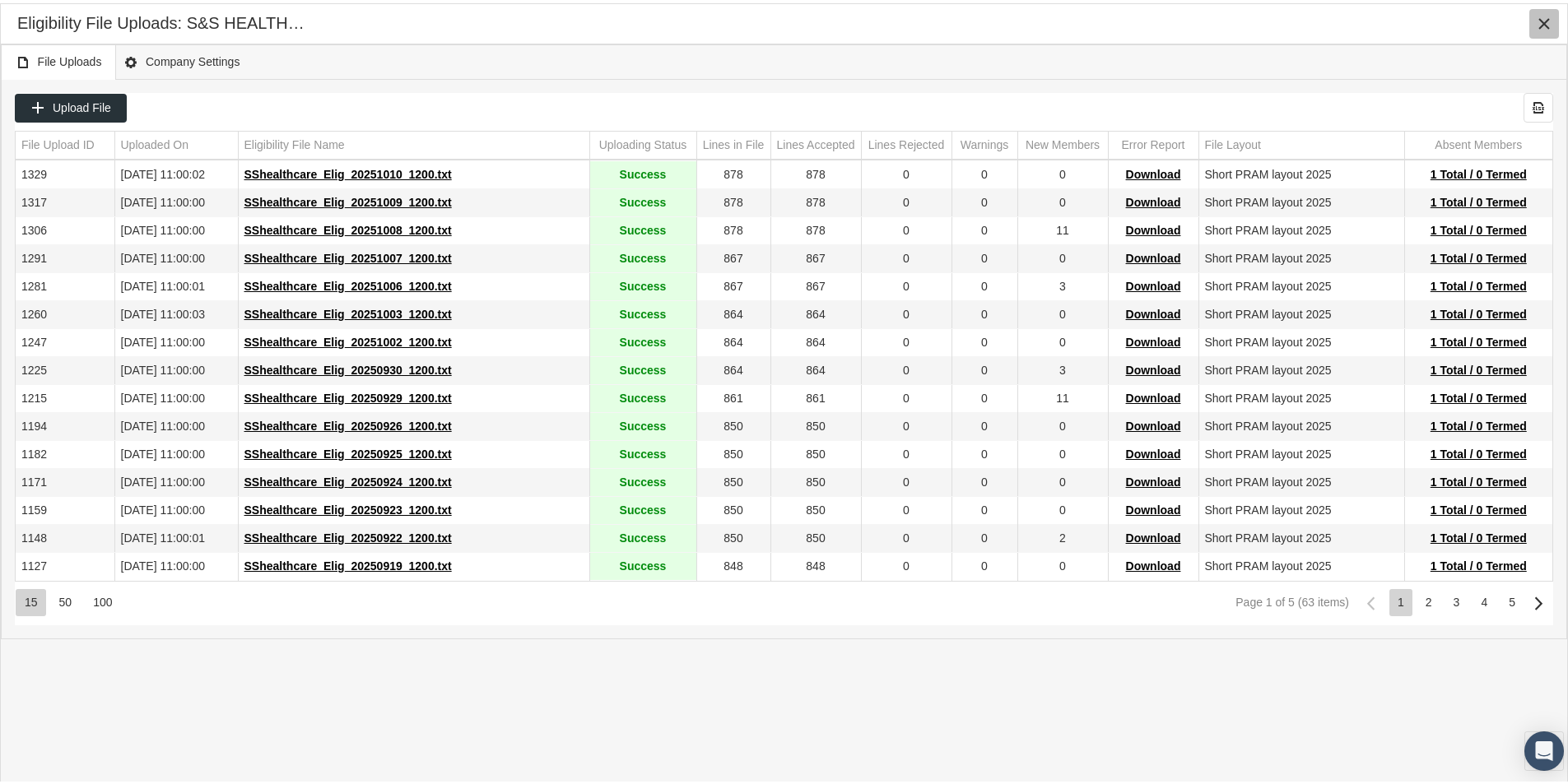
click at [1544, 18] on icon "Close" at bounding box center [1544, 20] width 15 height 15
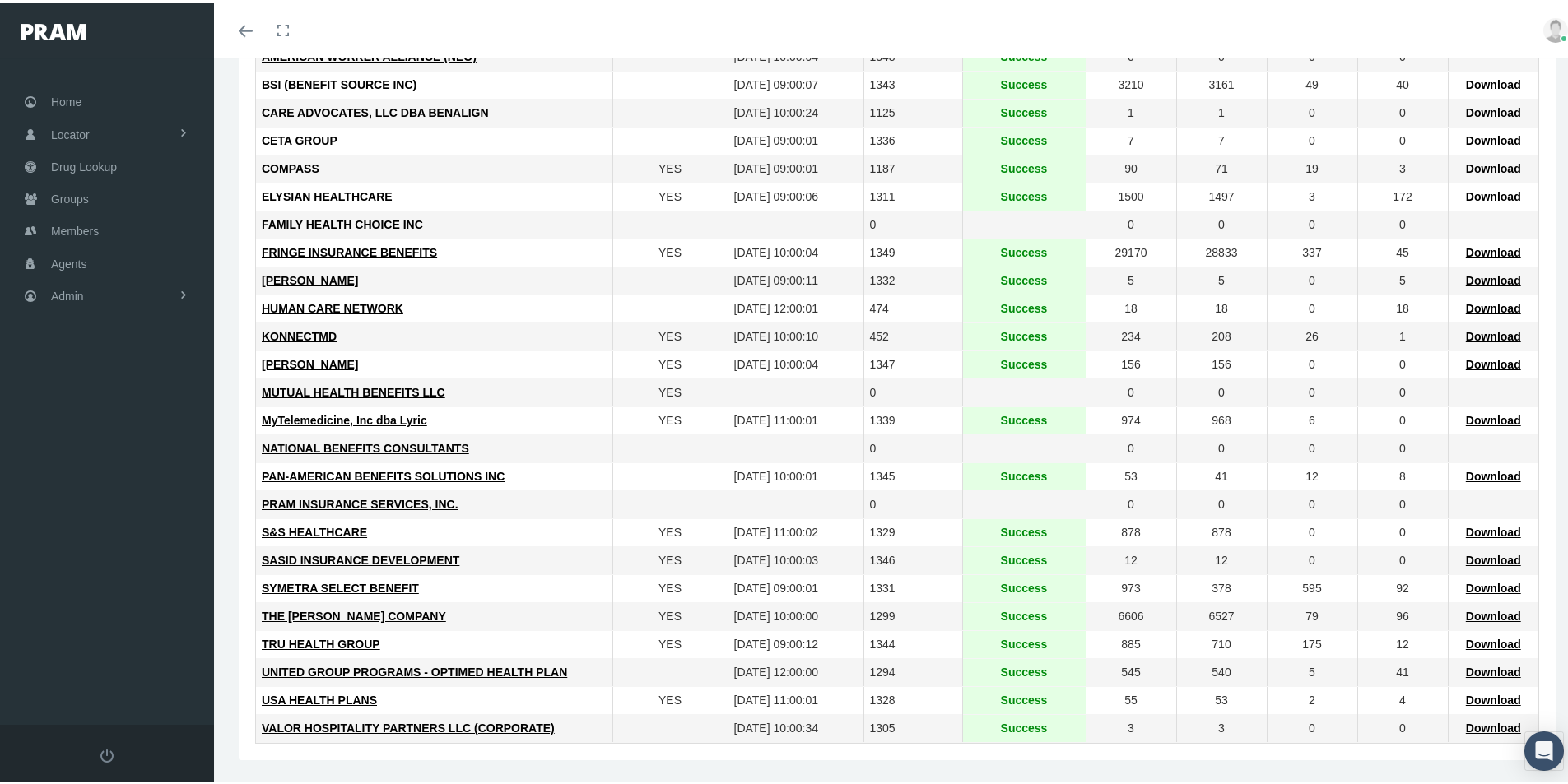
scroll to position [363, 0]
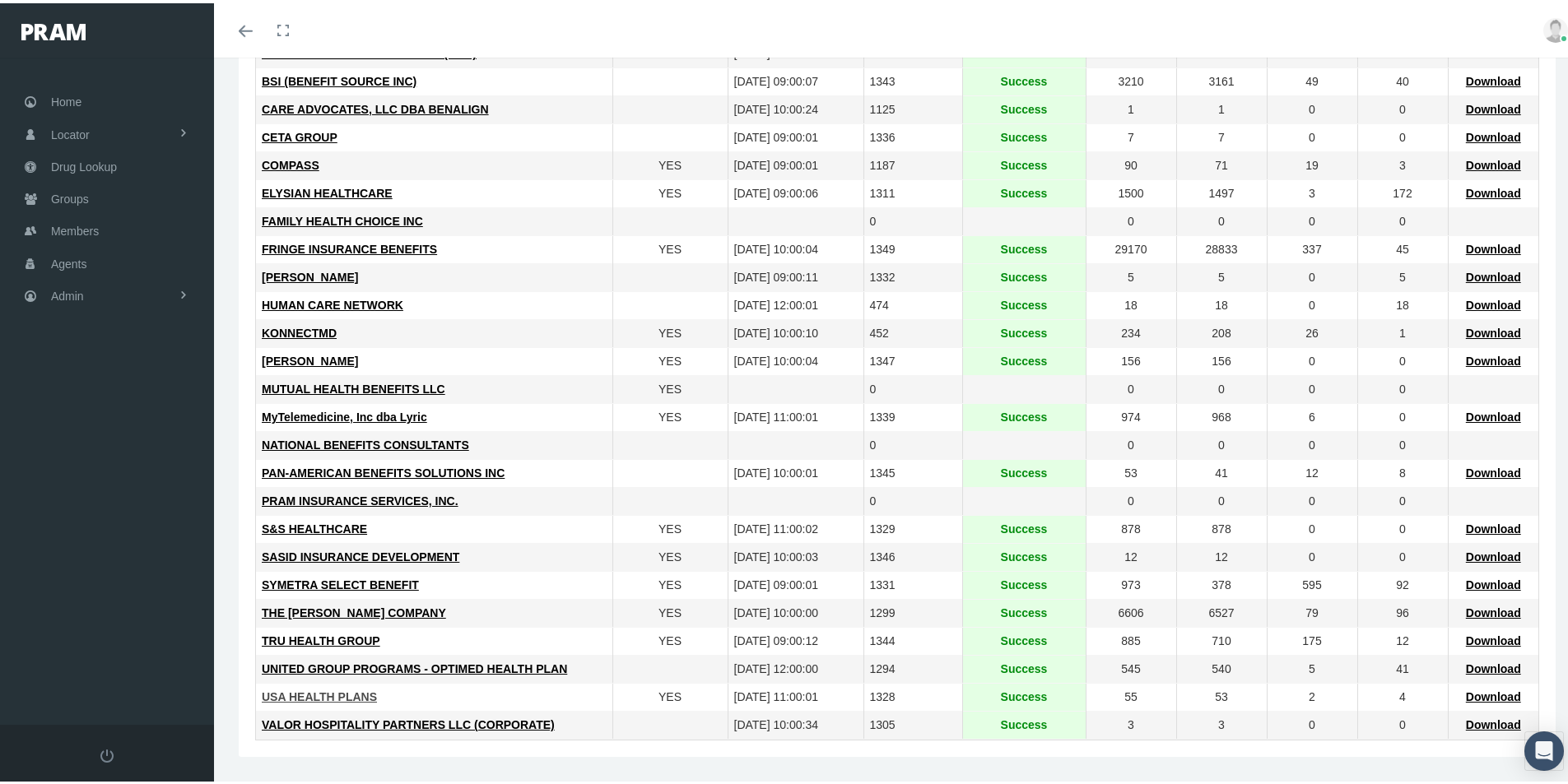
click at [320, 694] on span "USA HEALTH PLANS" at bounding box center [319, 693] width 115 height 13
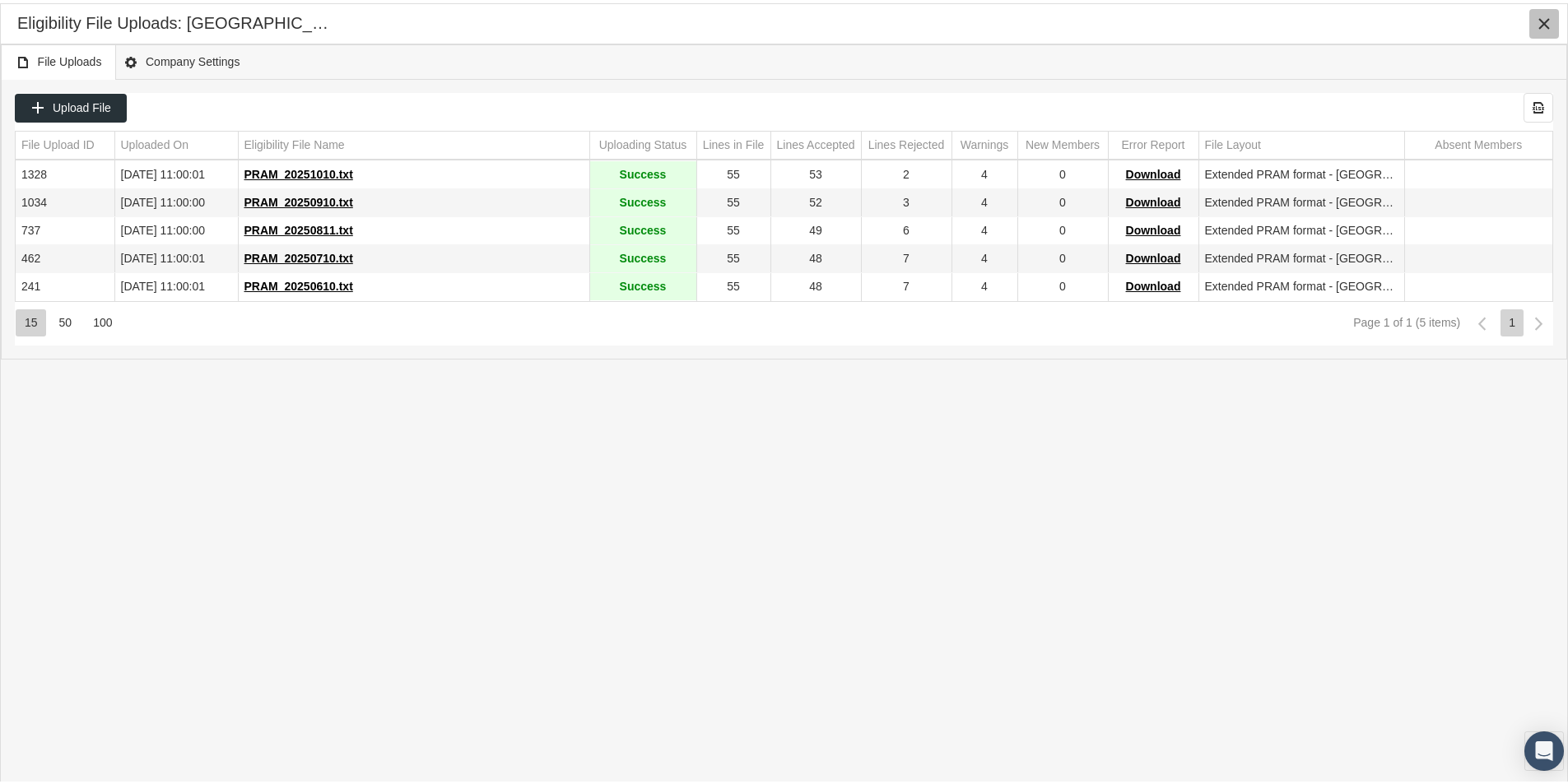
drag, startPoint x: 1543, startPoint y: 15, endPoint x: 980, endPoint y: 189, distance: 589.3
click at [1533, 24] on div "Close" at bounding box center [1544, 21] width 28 height 28
drag, startPoint x: 1545, startPoint y: 24, endPoint x: 1519, endPoint y: 34, distance: 27.9
click at [1545, 24] on icon "Close" at bounding box center [1544, 20] width 15 height 15
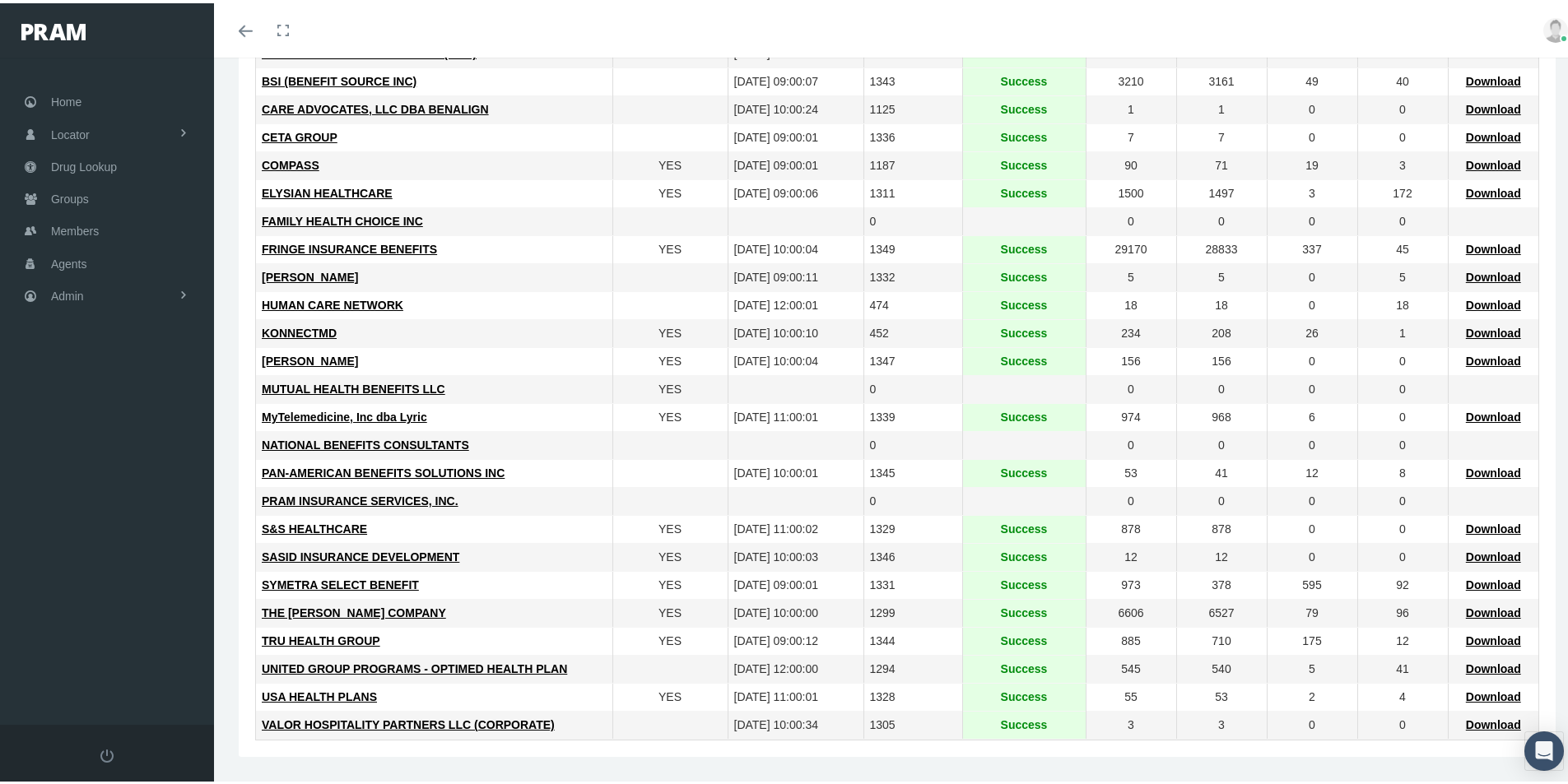
click at [592, 710] on td "VALOR HOSPITALITY PARTNERS LLC (CORPORATE)" at bounding box center [433, 722] width 356 height 28
click at [296, 522] on span "S&S HEALTHCARE" at bounding box center [315, 525] width 106 height 13
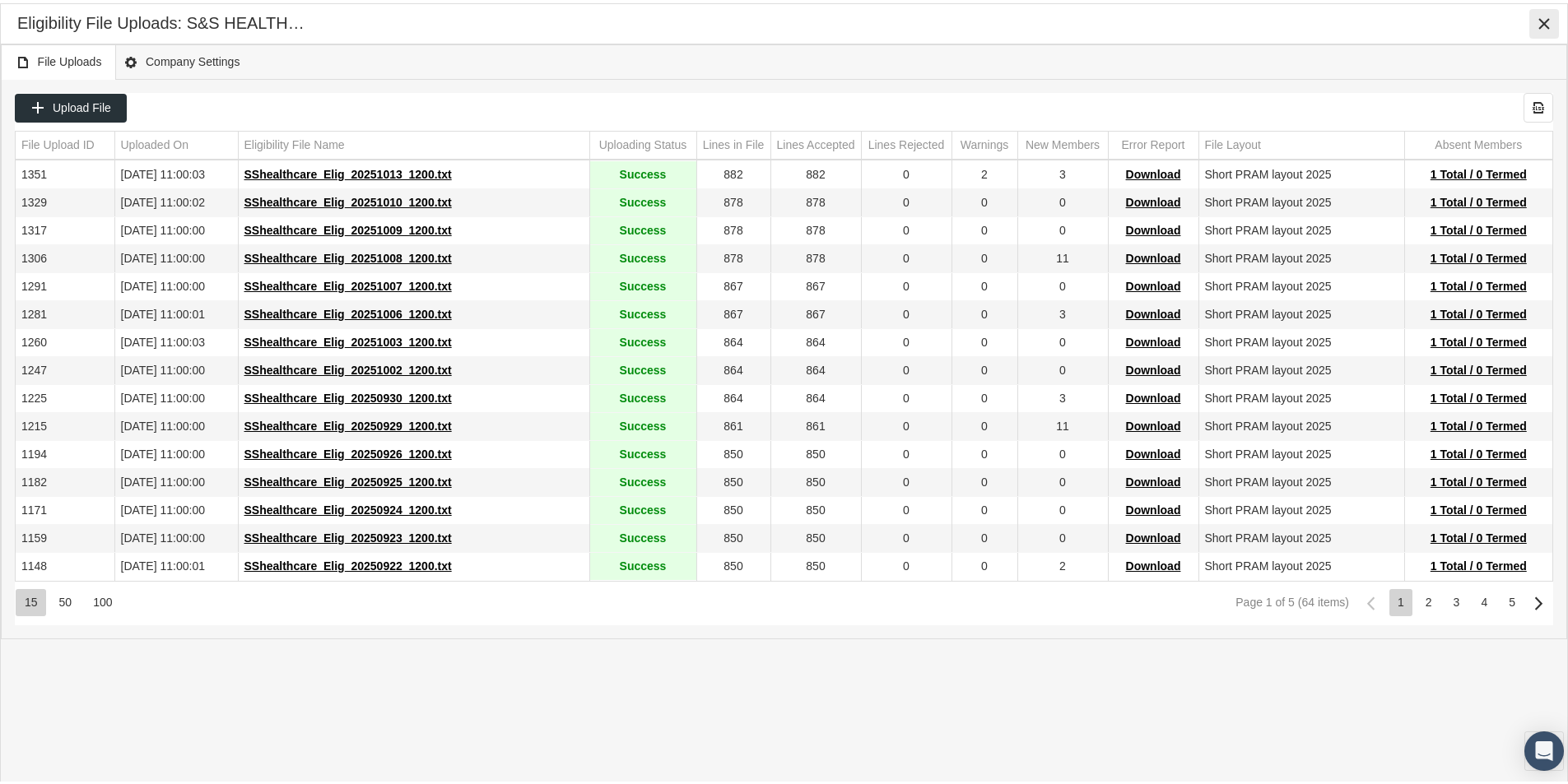
click at [1545, 19] on icon "Close" at bounding box center [1544, 20] width 15 height 15
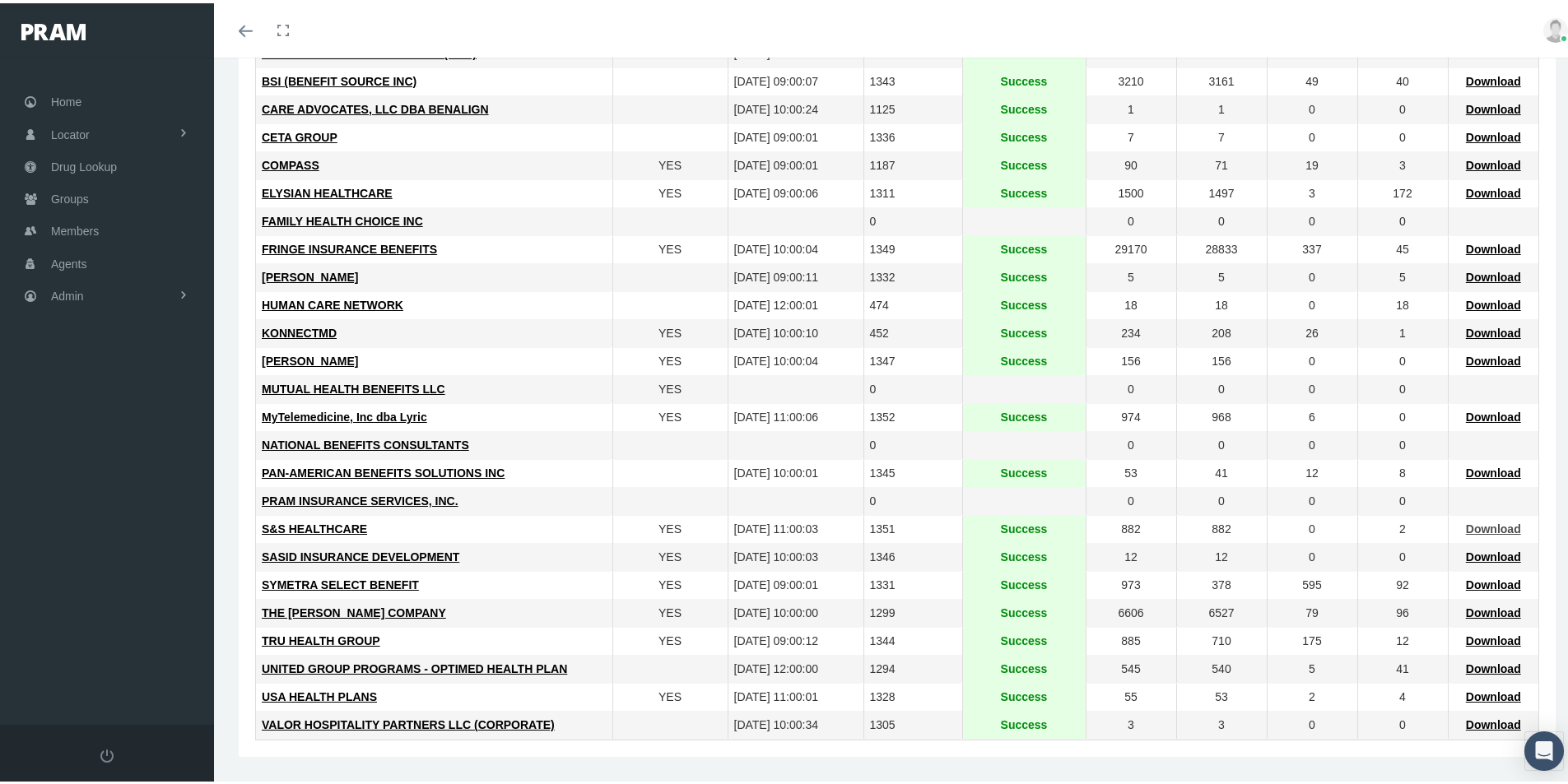
click at [1480, 523] on span "Download" at bounding box center [1493, 525] width 55 height 13
click at [65, 227] on span "Members" at bounding box center [75, 228] width 48 height 31
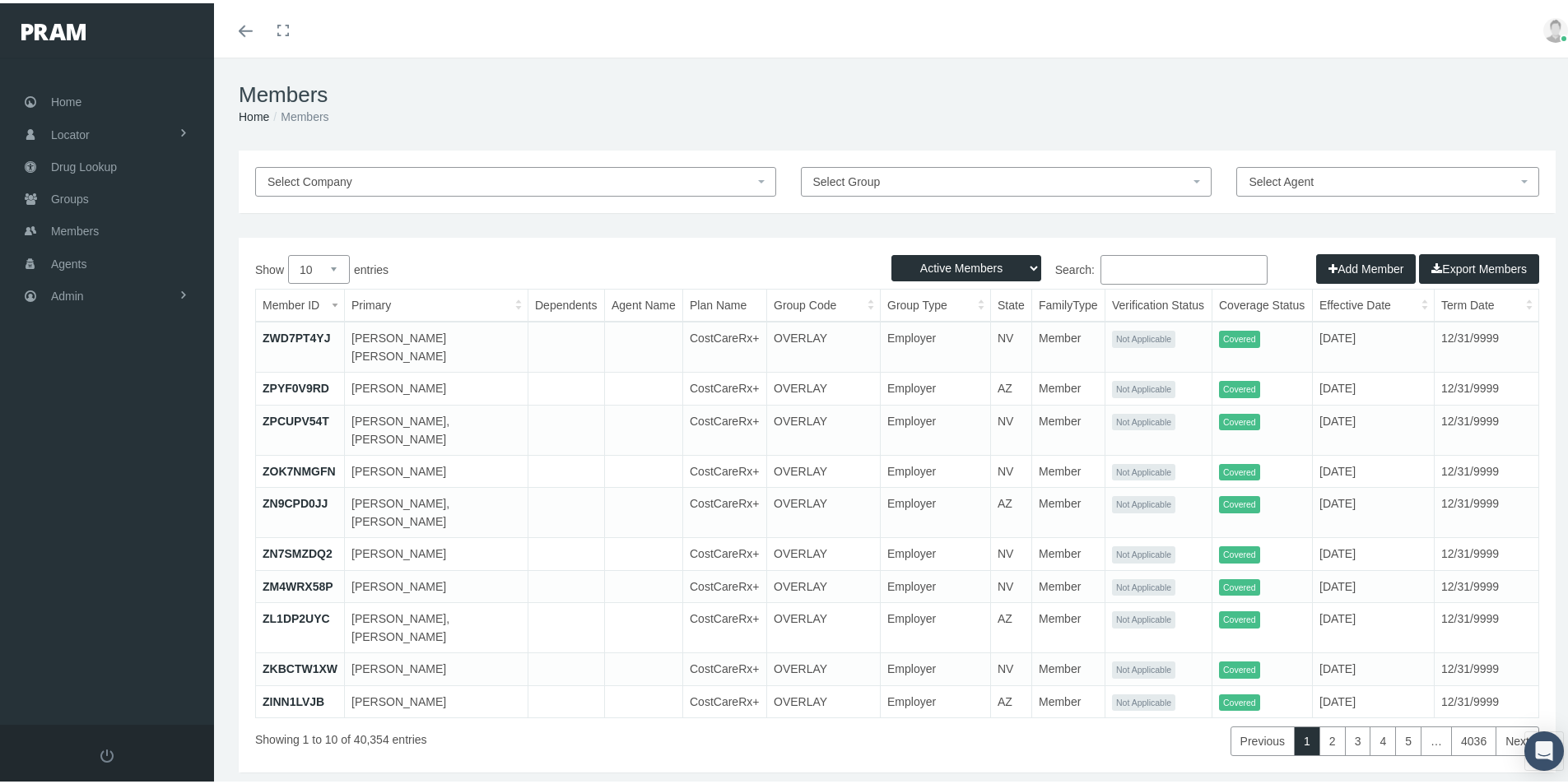
click at [1108, 266] on input "Search:" at bounding box center [1183, 267] width 167 height 29
paste input "ME0948873"
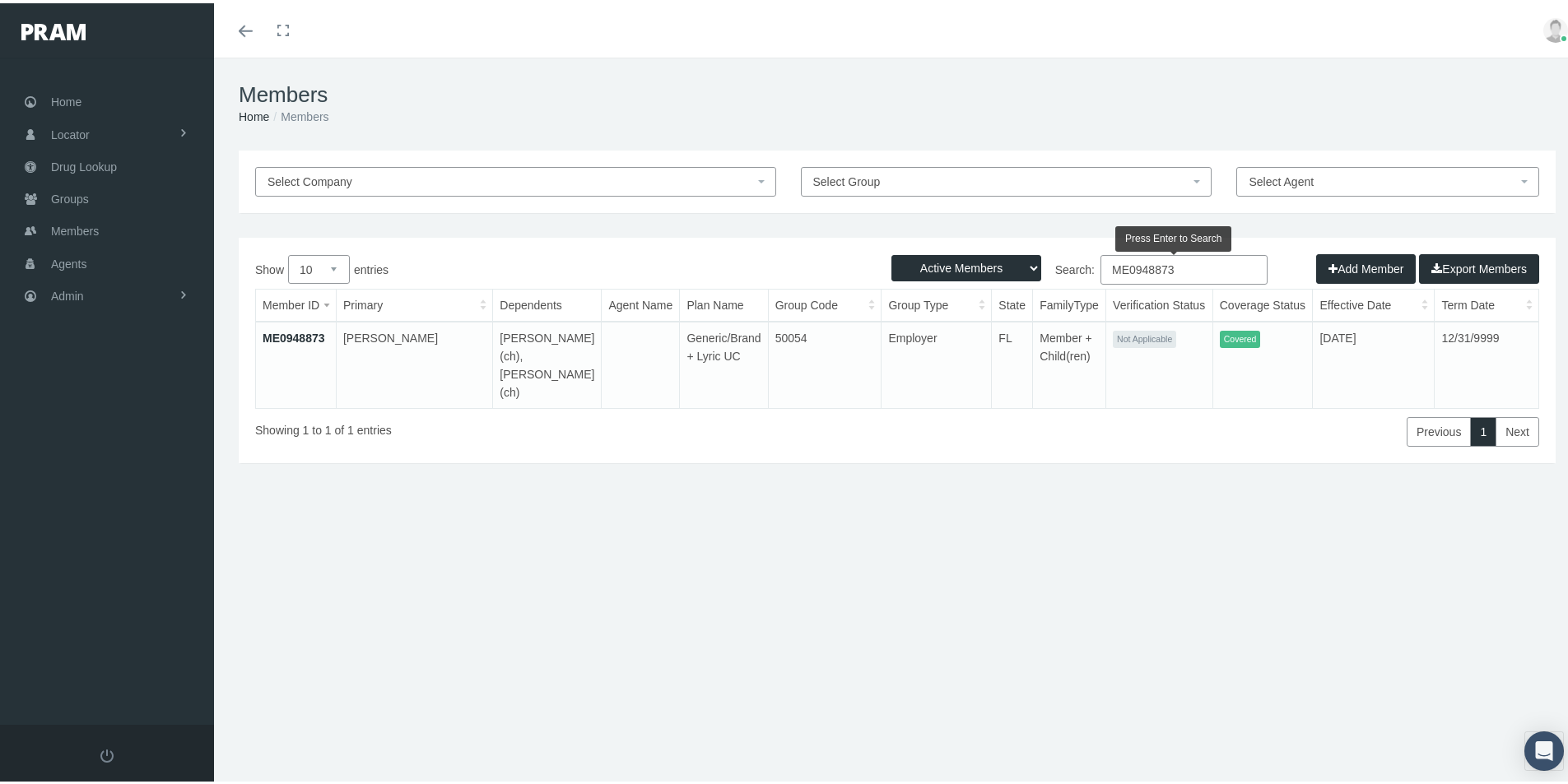
type input "ME0948873"
drag, startPoint x: 413, startPoint y: 536, endPoint x: 417, endPoint y: 509, distance: 27.3
click at [413, 536] on div "Select Company Select Group Select Agent Loading... Active Members Terminated M…" at bounding box center [897, 353] width 1366 height 411
click at [407, 554] on div "Select Company Select Group Select Agent Loading... Active Members Terminated M…" at bounding box center [897, 353] width 1366 height 411
click at [494, 729] on div "Members Home Members Select Company Select Group Select Agent Loading... Active…" at bounding box center [897, 428] width 1366 height 748
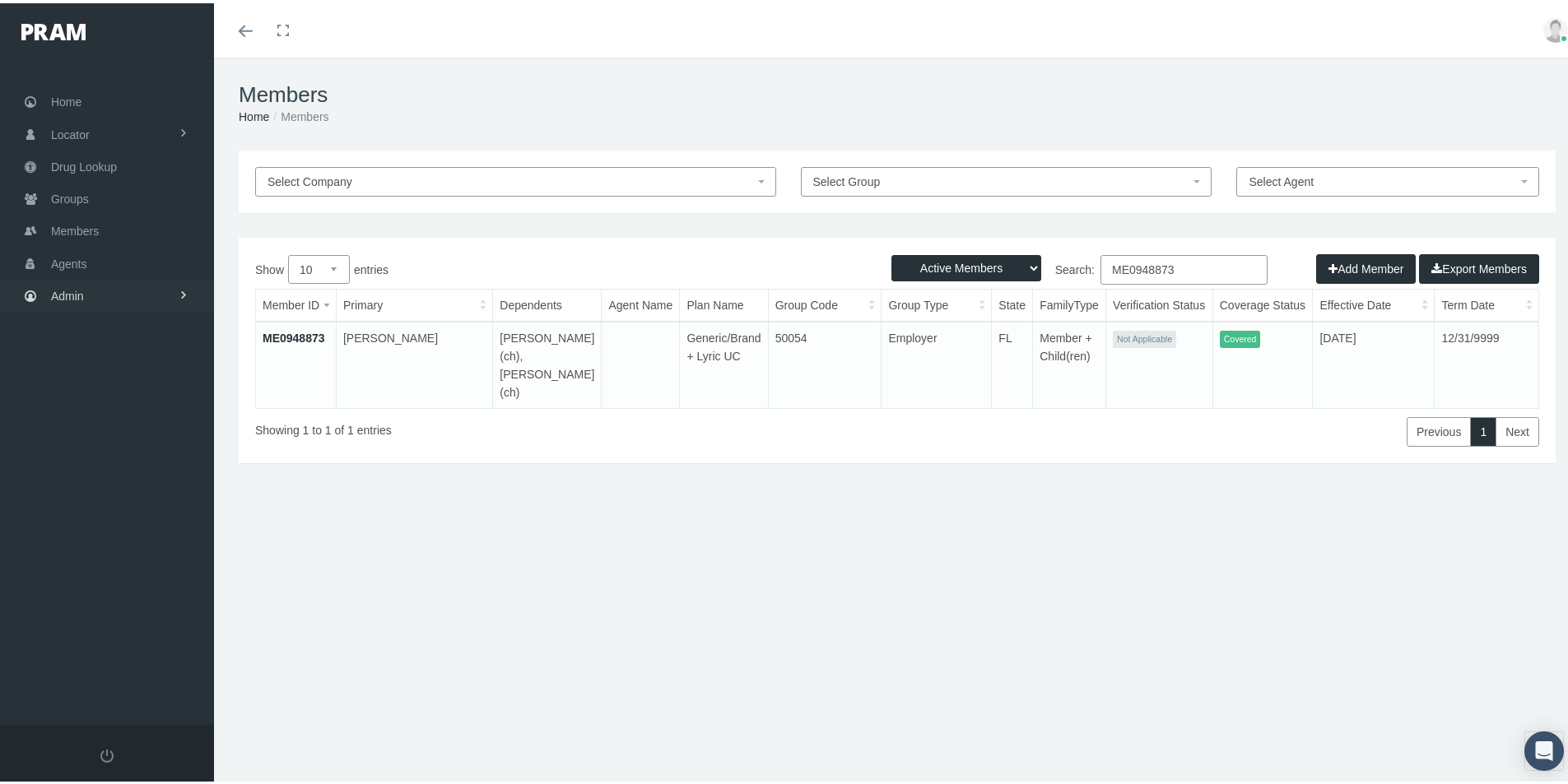
click at [62, 294] on span "Admin" at bounding box center [68, 293] width 33 height 31
click at [88, 418] on span "Group Billing" at bounding box center [101, 420] width 66 height 28
click at [76, 546] on span "Payments" at bounding box center [89, 541] width 51 height 28
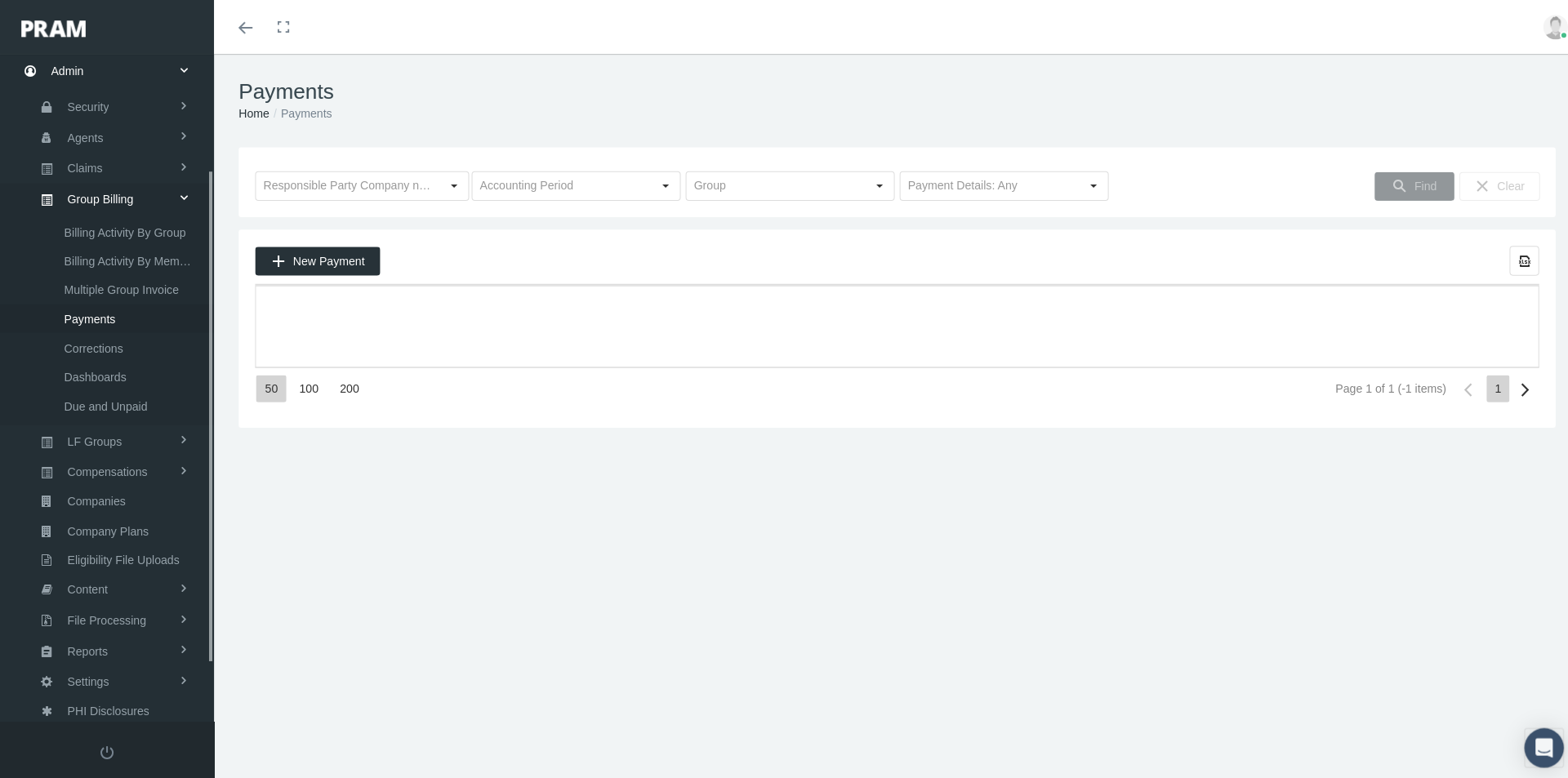
scroll to position [232, 0]
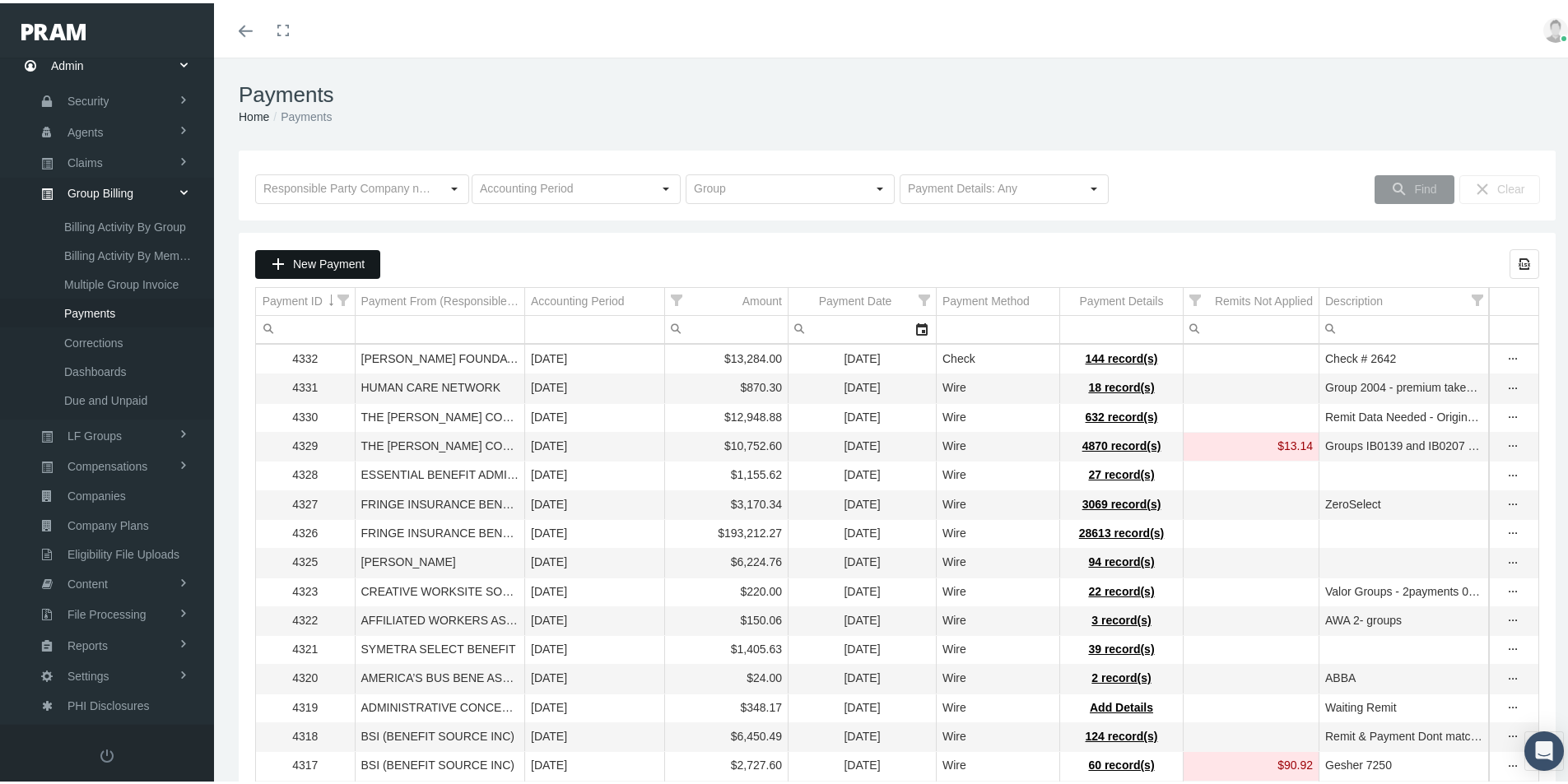
click at [321, 261] on span "New Payment" at bounding box center [329, 260] width 72 height 13
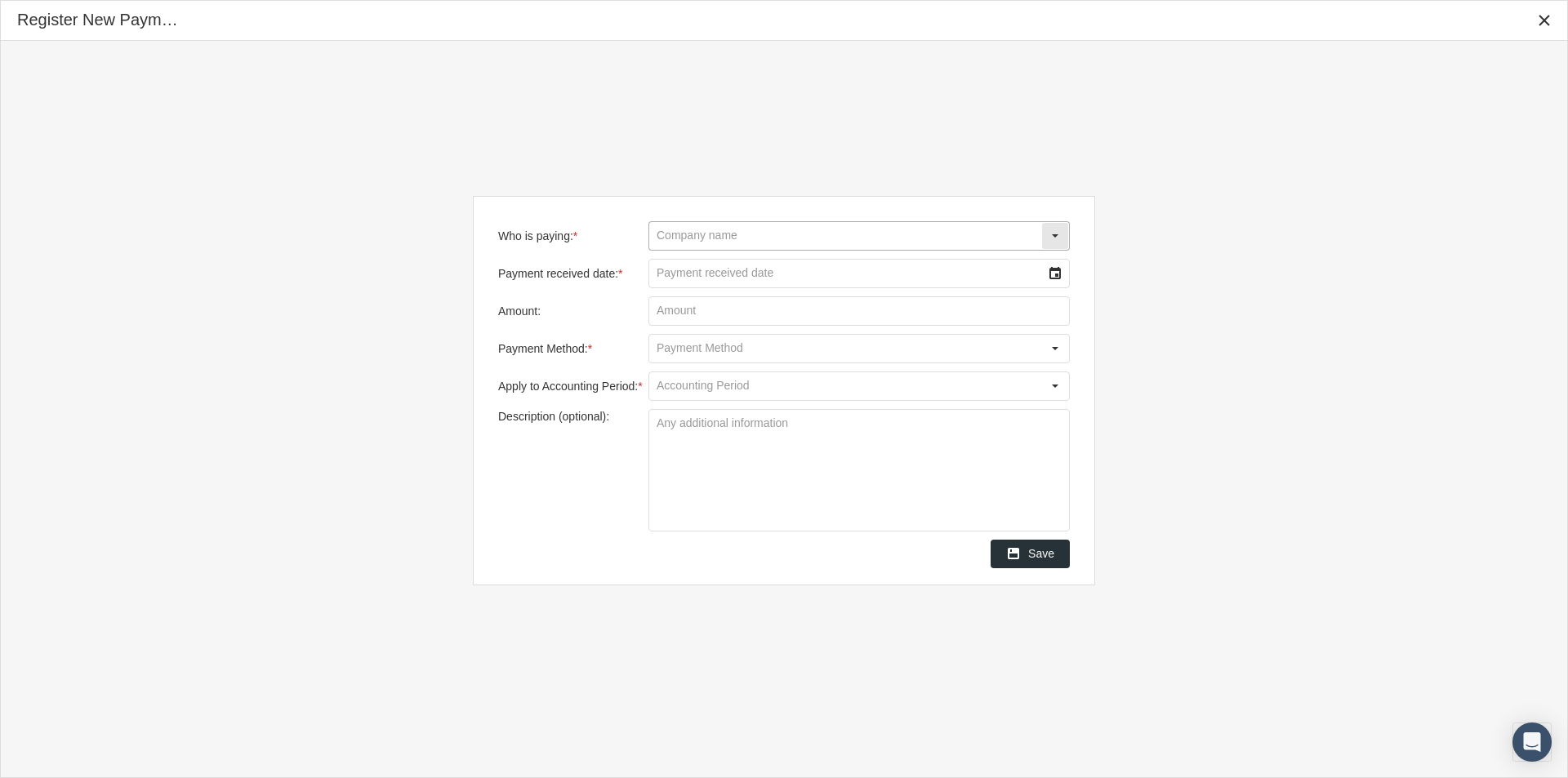
click at [673, 235] on input "Who is paying: *" at bounding box center [845, 236] width 392 height 28
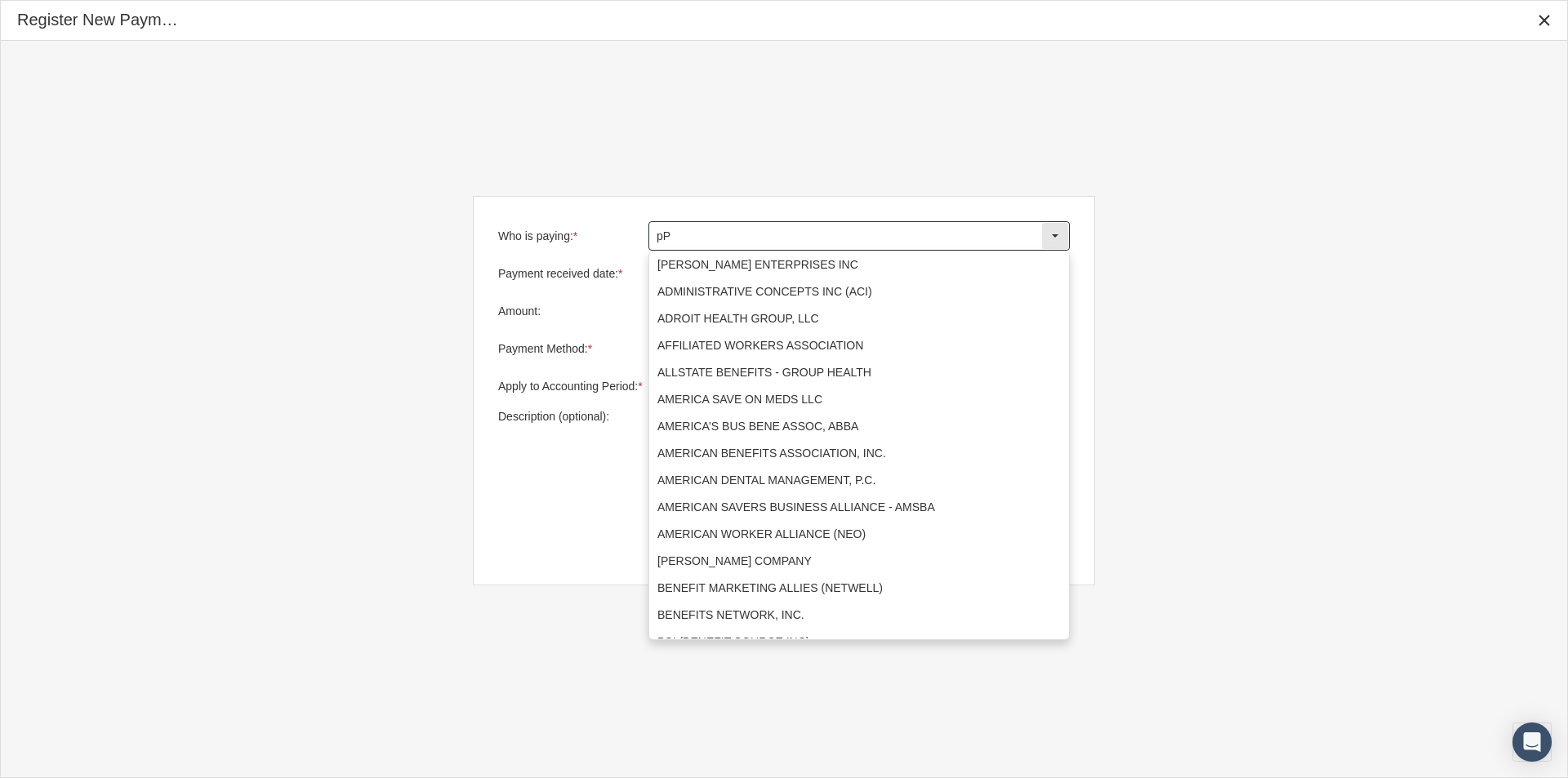
type input "p"
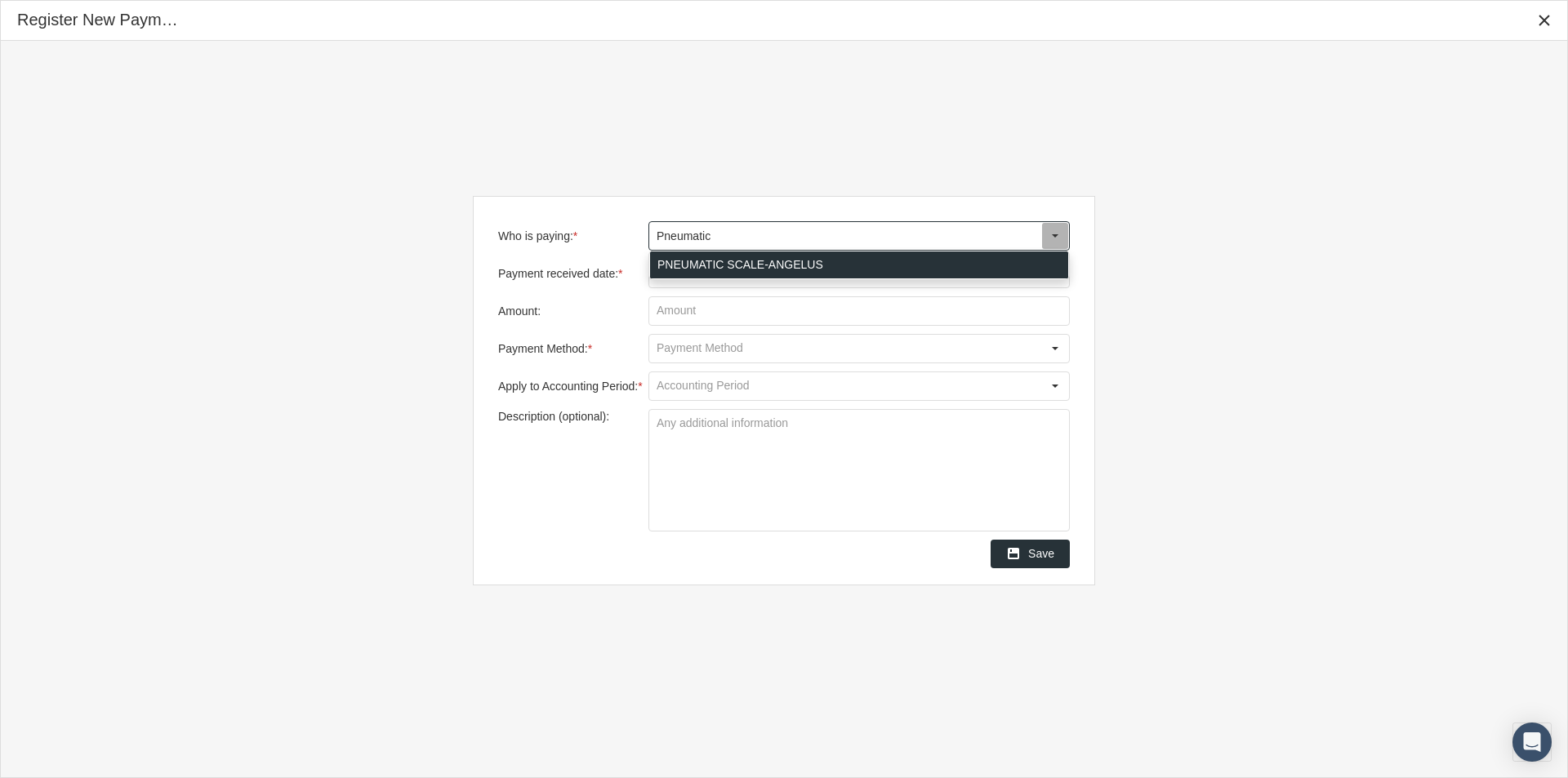
click at [673, 260] on div "PNEUMATIC SCALE-ANGELUS" at bounding box center [859, 264] width 418 height 27
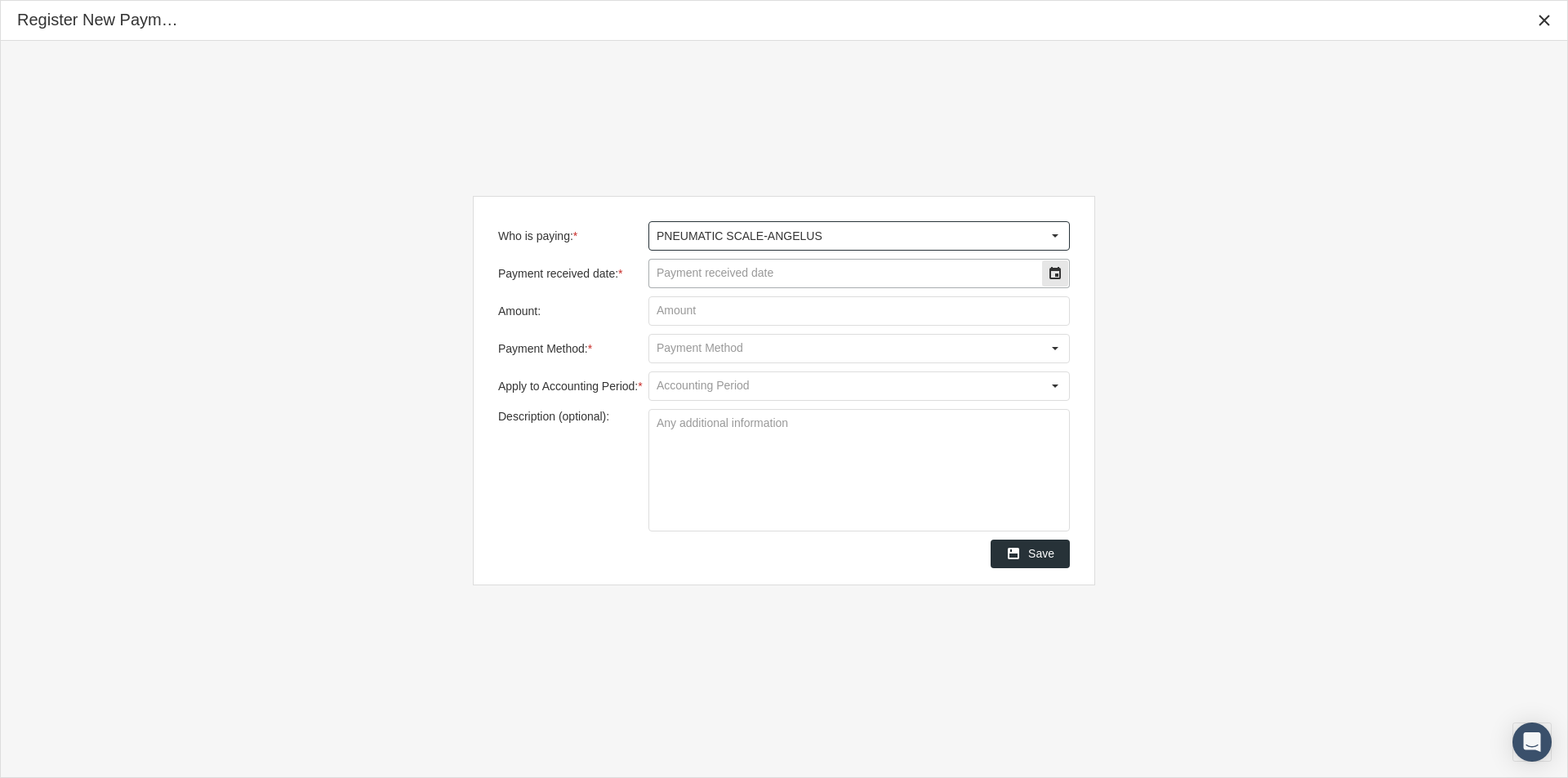
type input "PNEUMATIC SCALE-ANGELUS"
click at [672, 271] on input "Payment received date: *" at bounding box center [845, 273] width 392 height 28
type input "10/10/2025"
type input "$ 127.04"
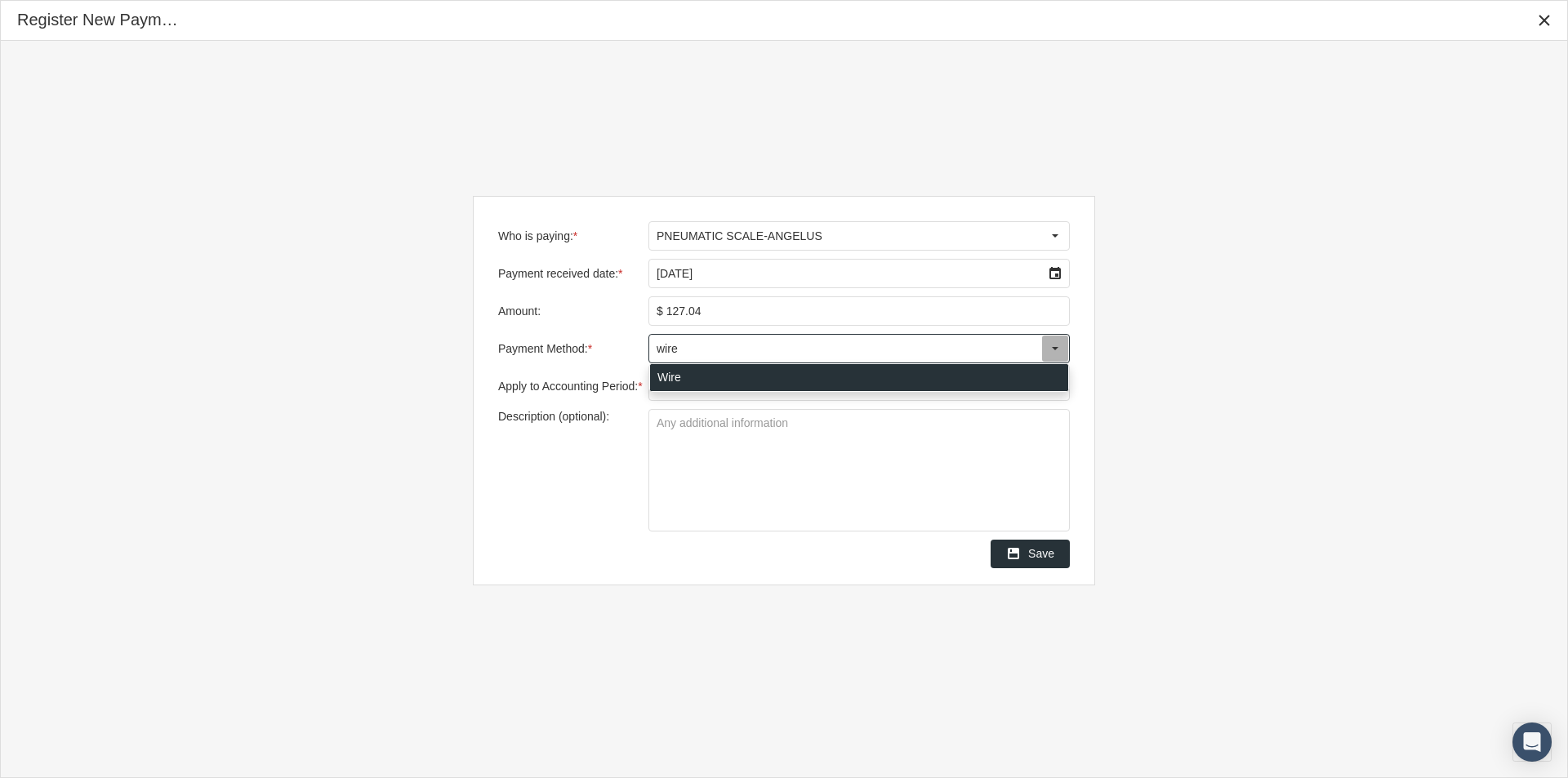
click at [666, 380] on div "Wire" at bounding box center [859, 377] width 418 height 27
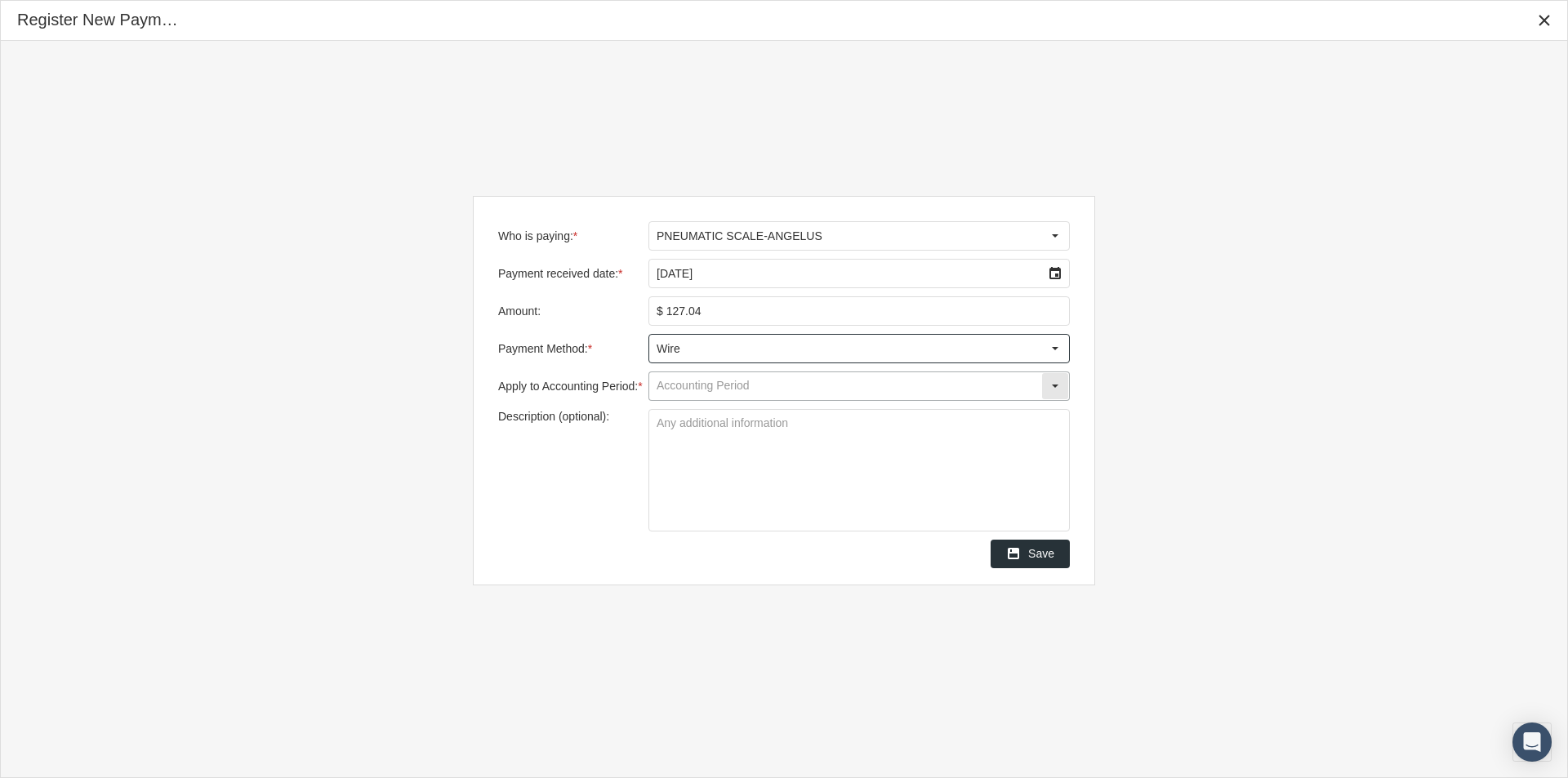
type input "Wire"
click at [665, 391] on input "Apply to Accounting Period: *" at bounding box center [845, 386] width 392 height 28
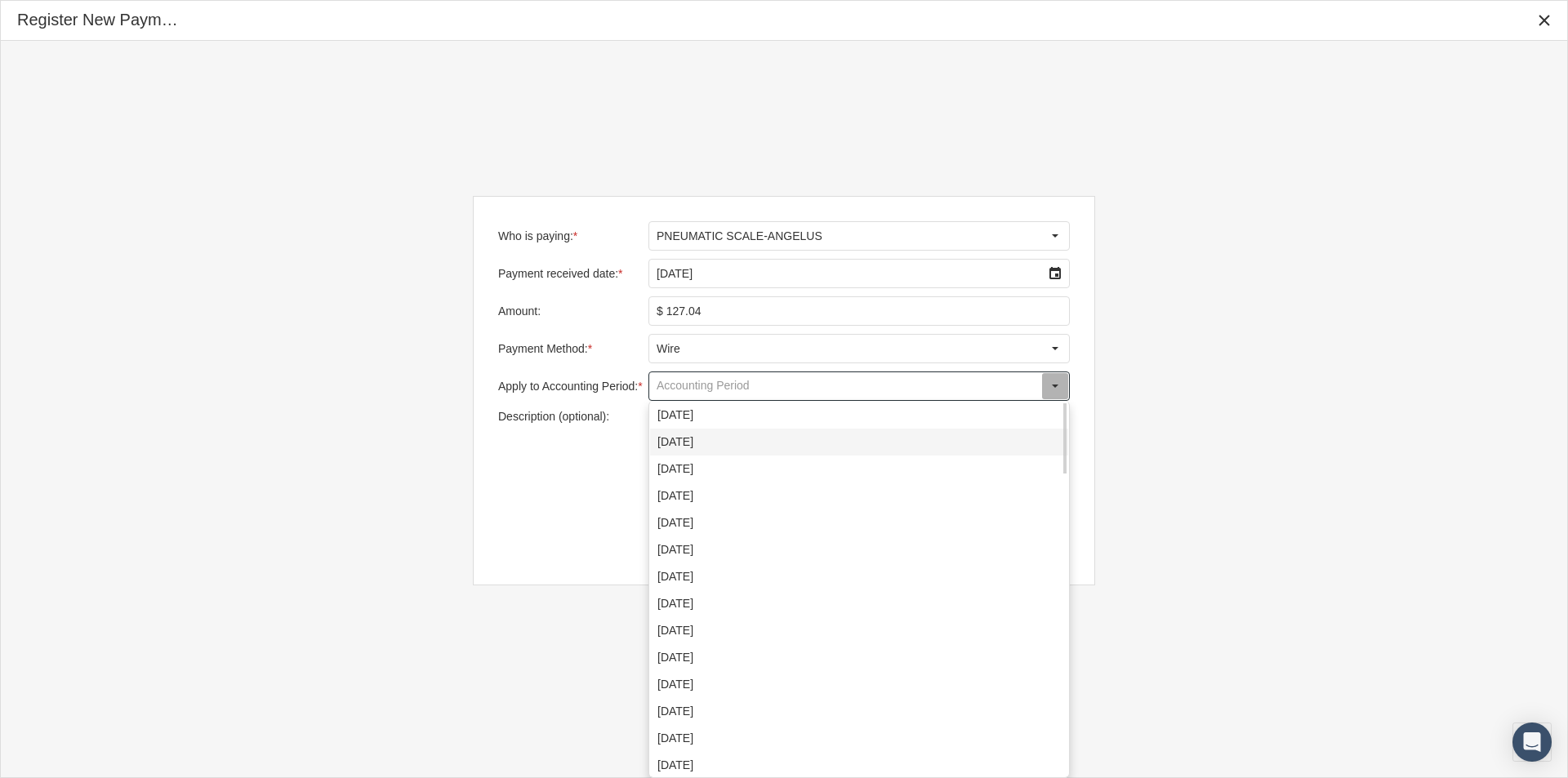
click at [671, 447] on div "October 2025" at bounding box center [859, 441] width 418 height 27
type input "October 2025"
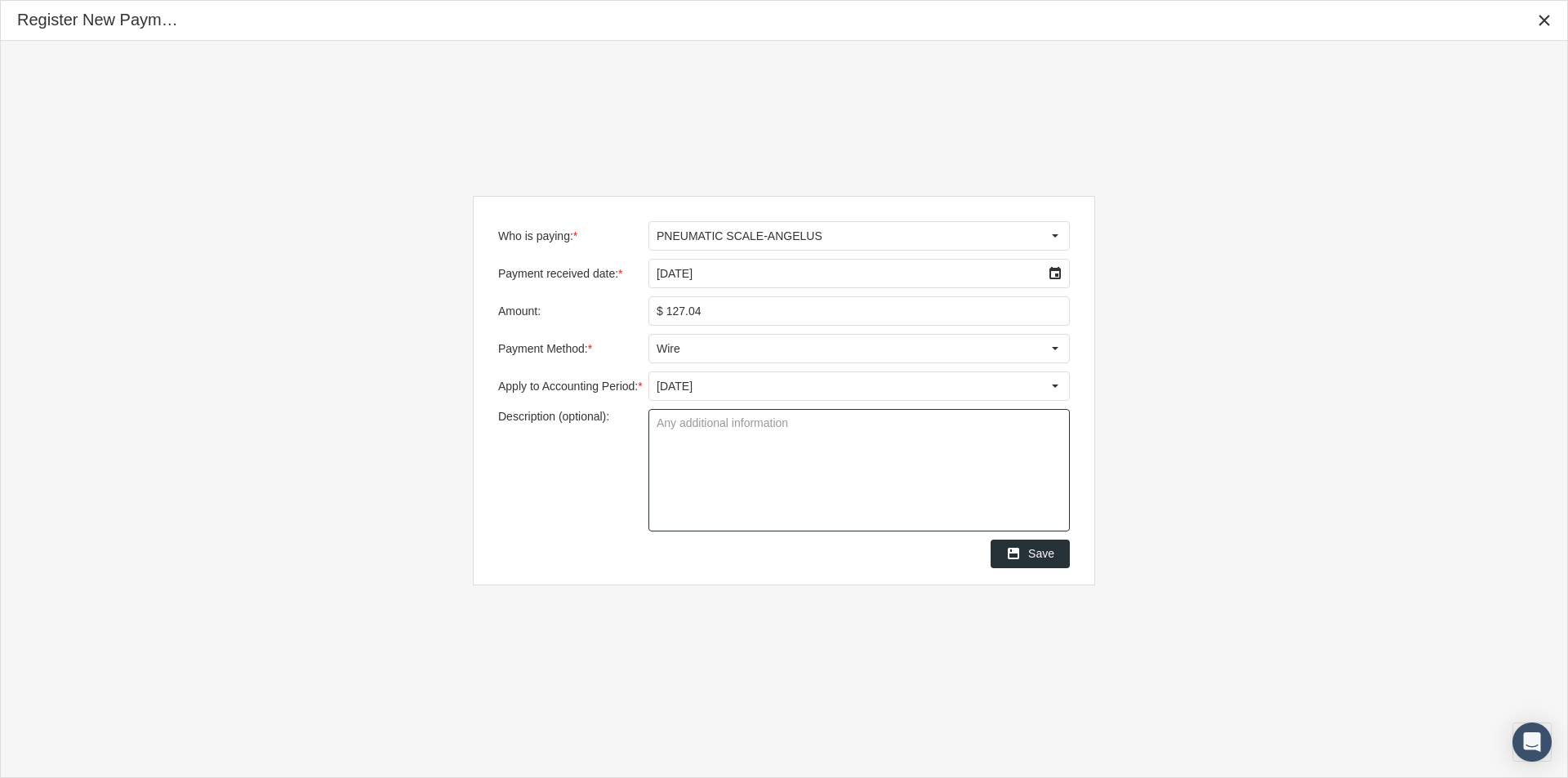
click at [661, 428] on textarea "Description (optional):" at bounding box center [859, 470] width 420 height 121
type textarea "218104"
drag, startPoint x: 689, startPoint y: 475, endPoint x: 717, endPoint y: 487, distance: 30.5
click at [691, 475] on textarea "218104" at bounding box center [859, 470] width 420 height 121
click at [1047, 554] on span "Save" at bounding box center [1041, 553] width 26 height 13
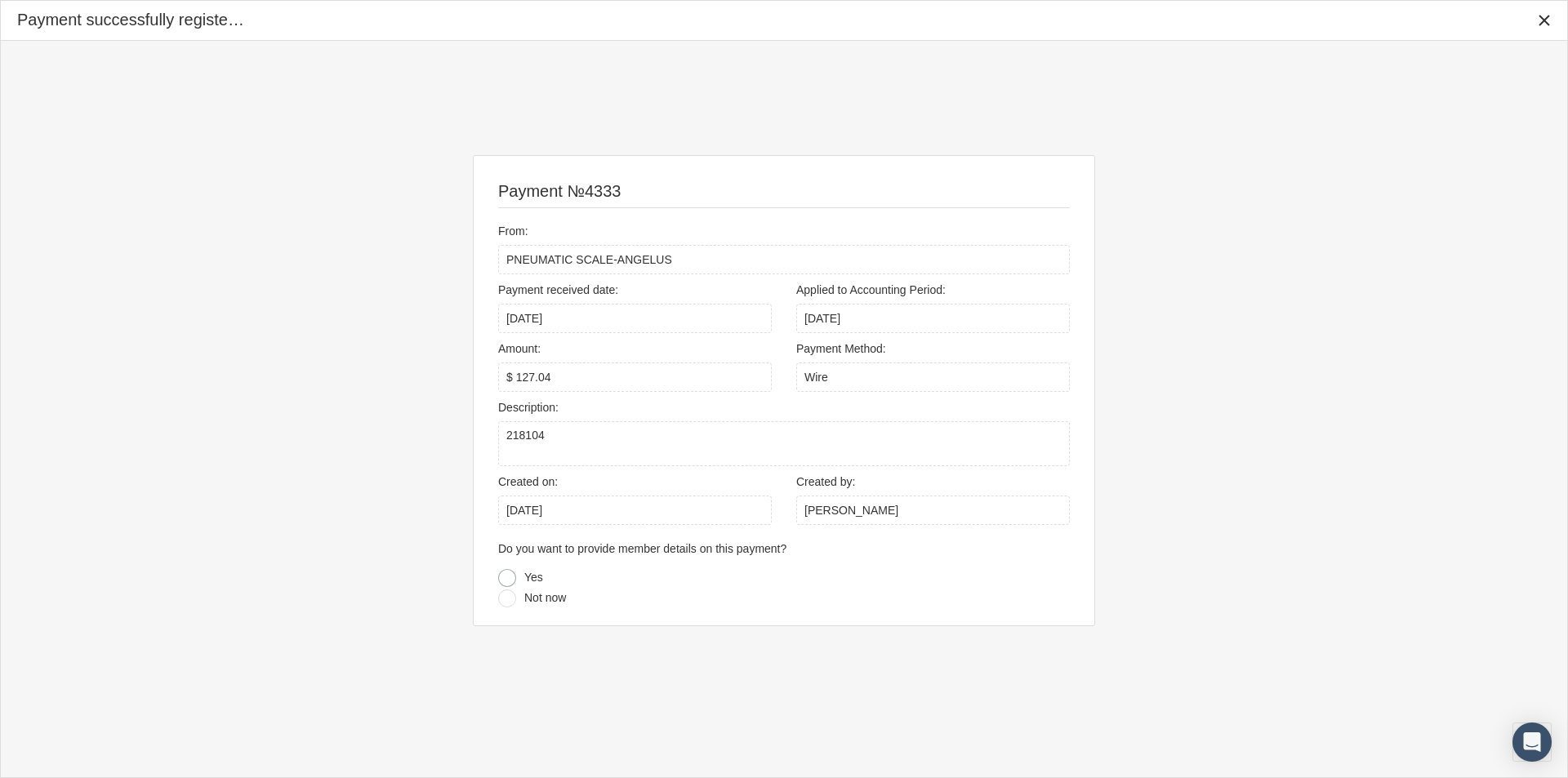
click at [507, 578] on div at bounding box center [507, 578] width 18 height 18
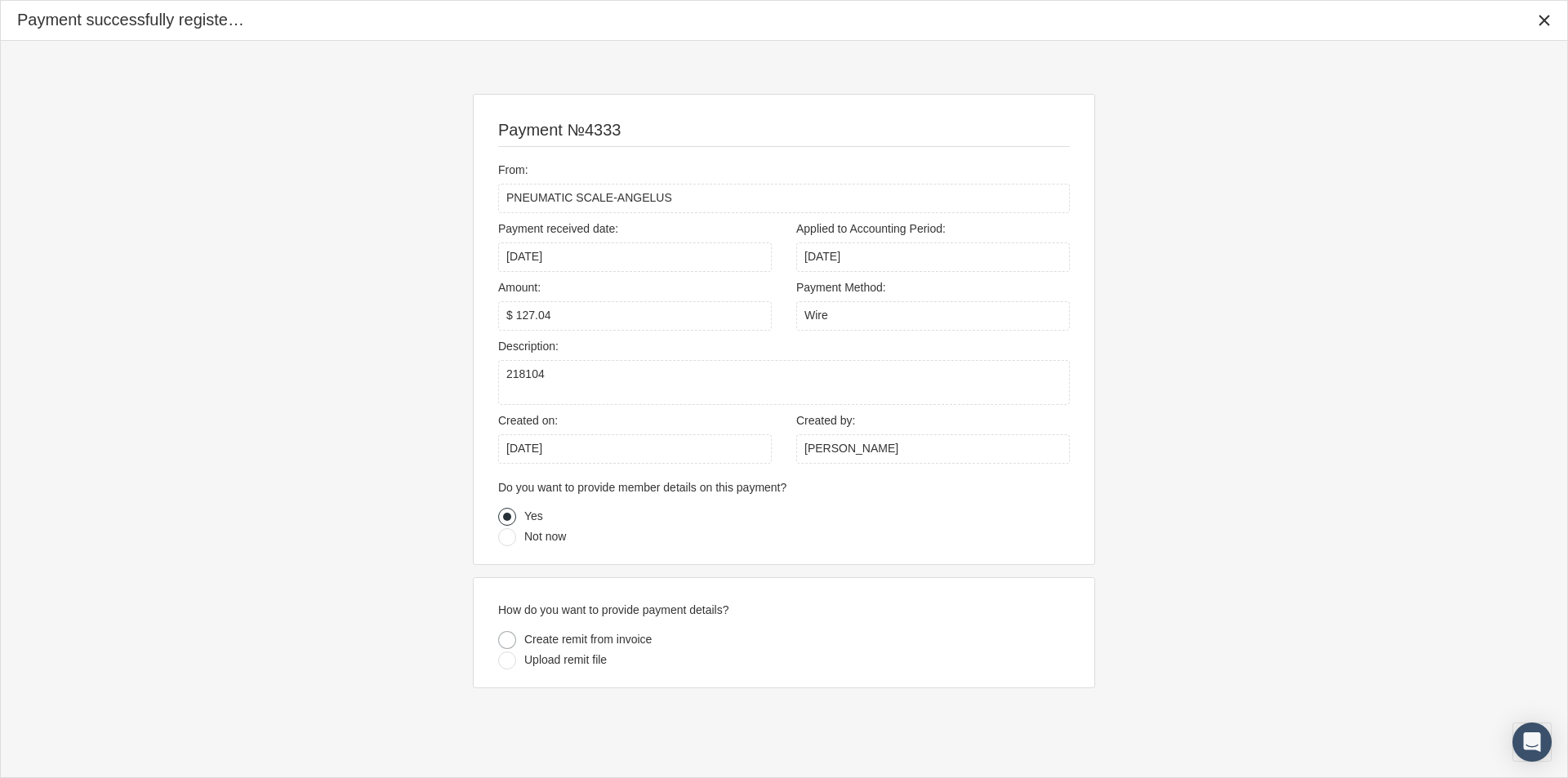
click at [509, 641] on div at bounding box center [507, 640] width 18 height 18
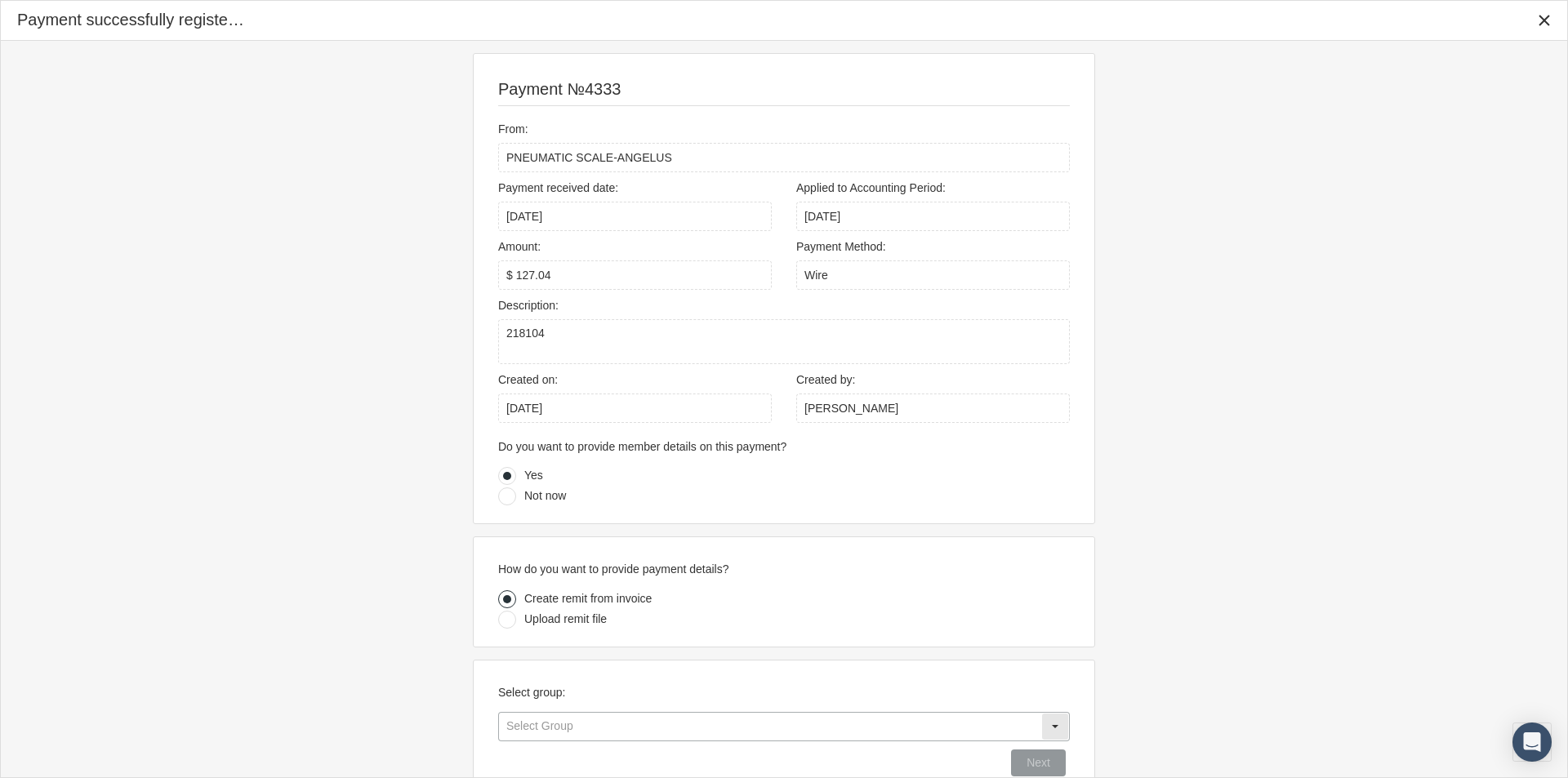
click at [530, 729] on input "text" at bounding box center [770, 726] width 542 height 28
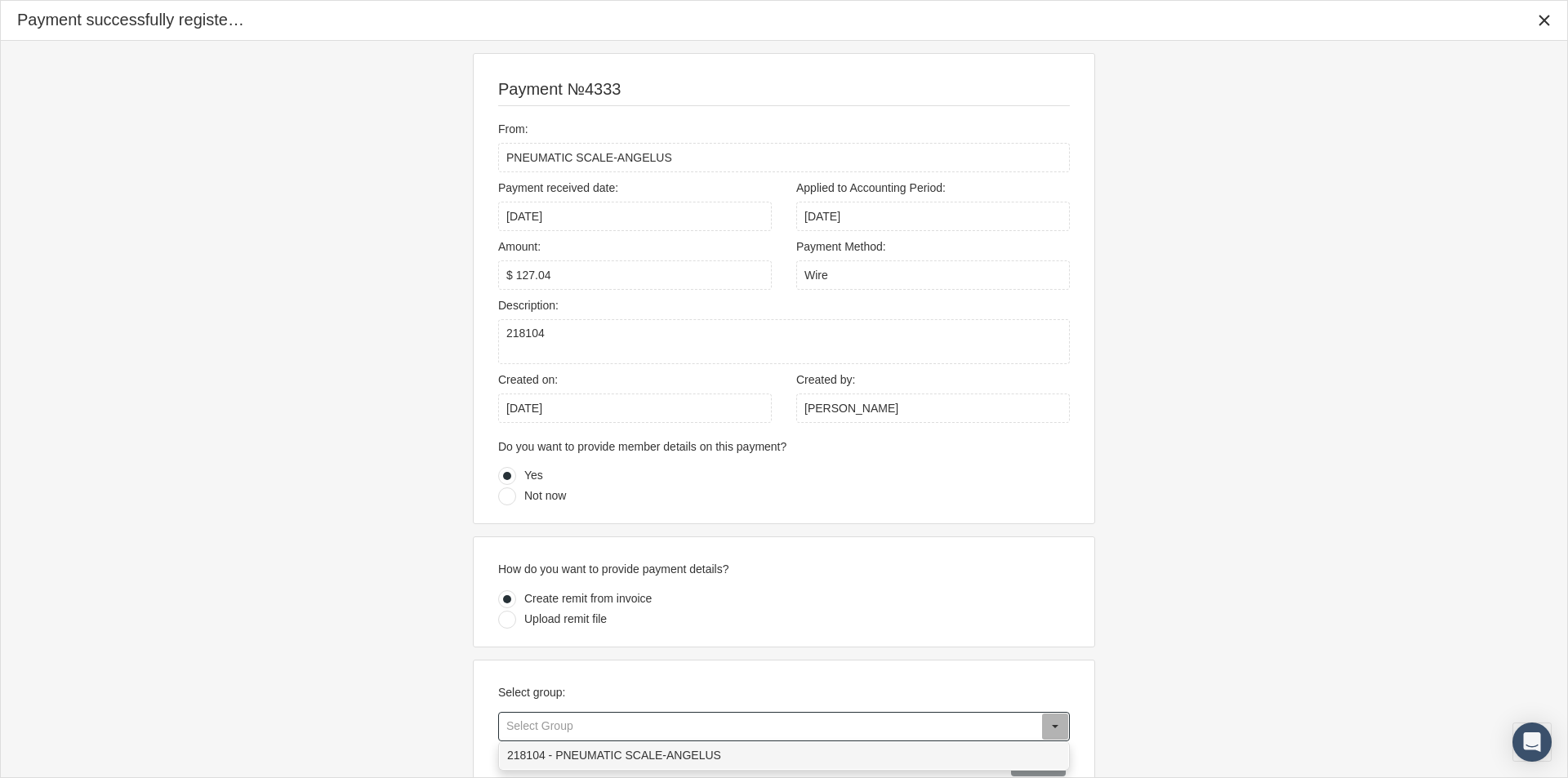
click at [555, 749] on div "218104 - PNEUMATIC SCALE-ANGELUS" at bounding box center [784, 755] width 569 height 27
type input "218104 - PNEUMATIC SCALE-ANGELUS"
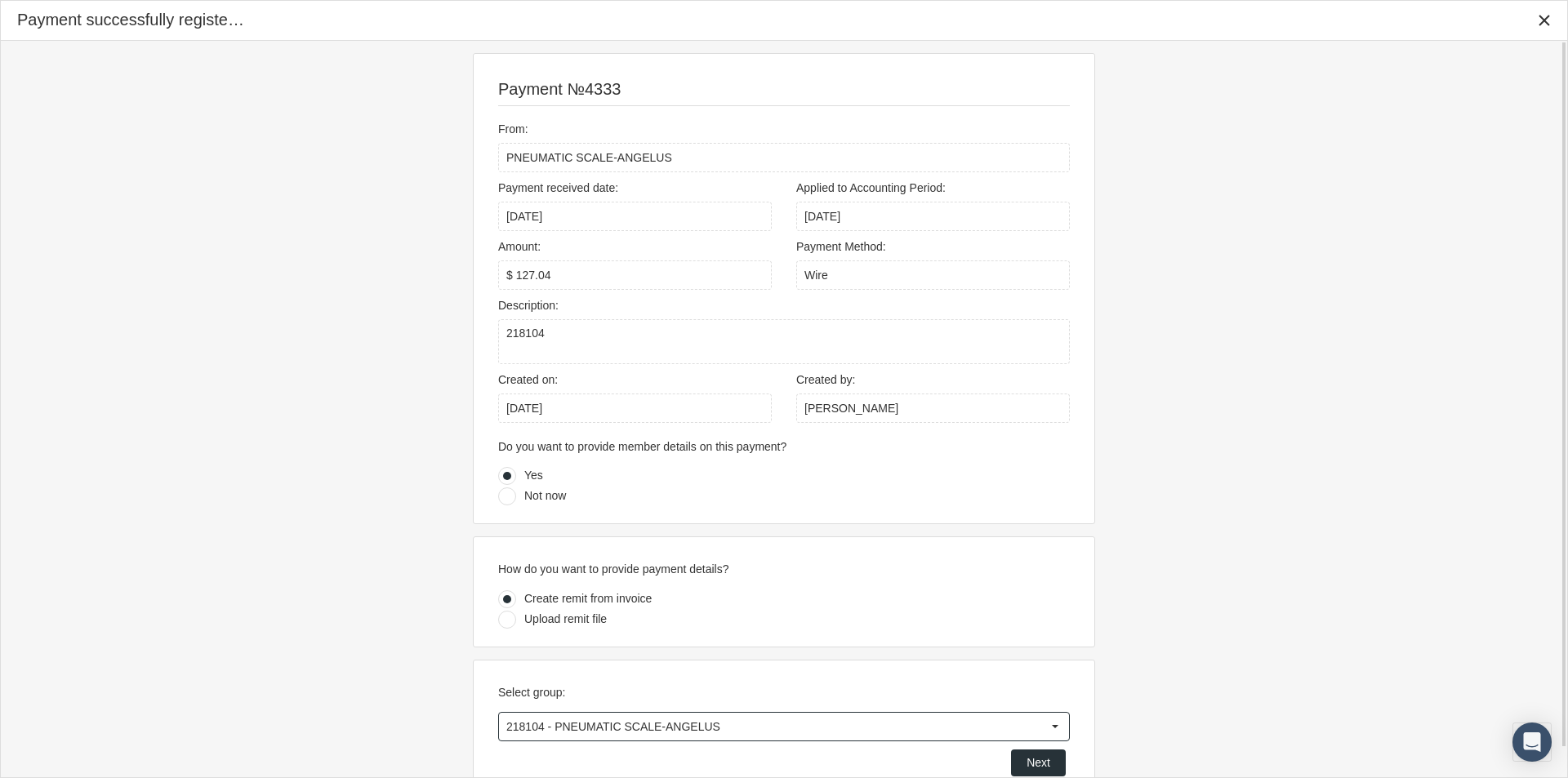
scroll to position [31, 0]
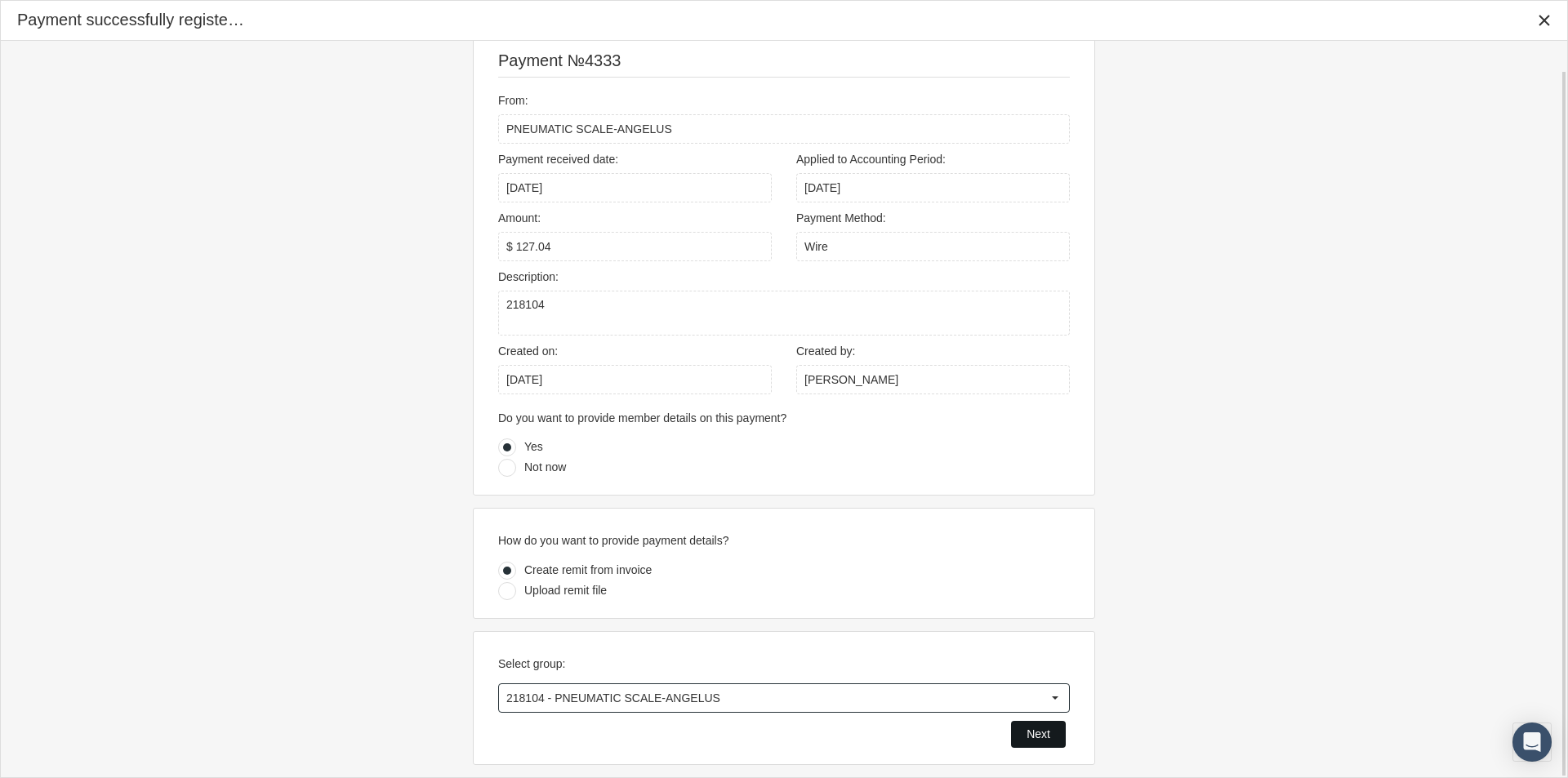
click at [1038, 732] on span "Next" at bounding box center [1038, 733] width 24 height 13
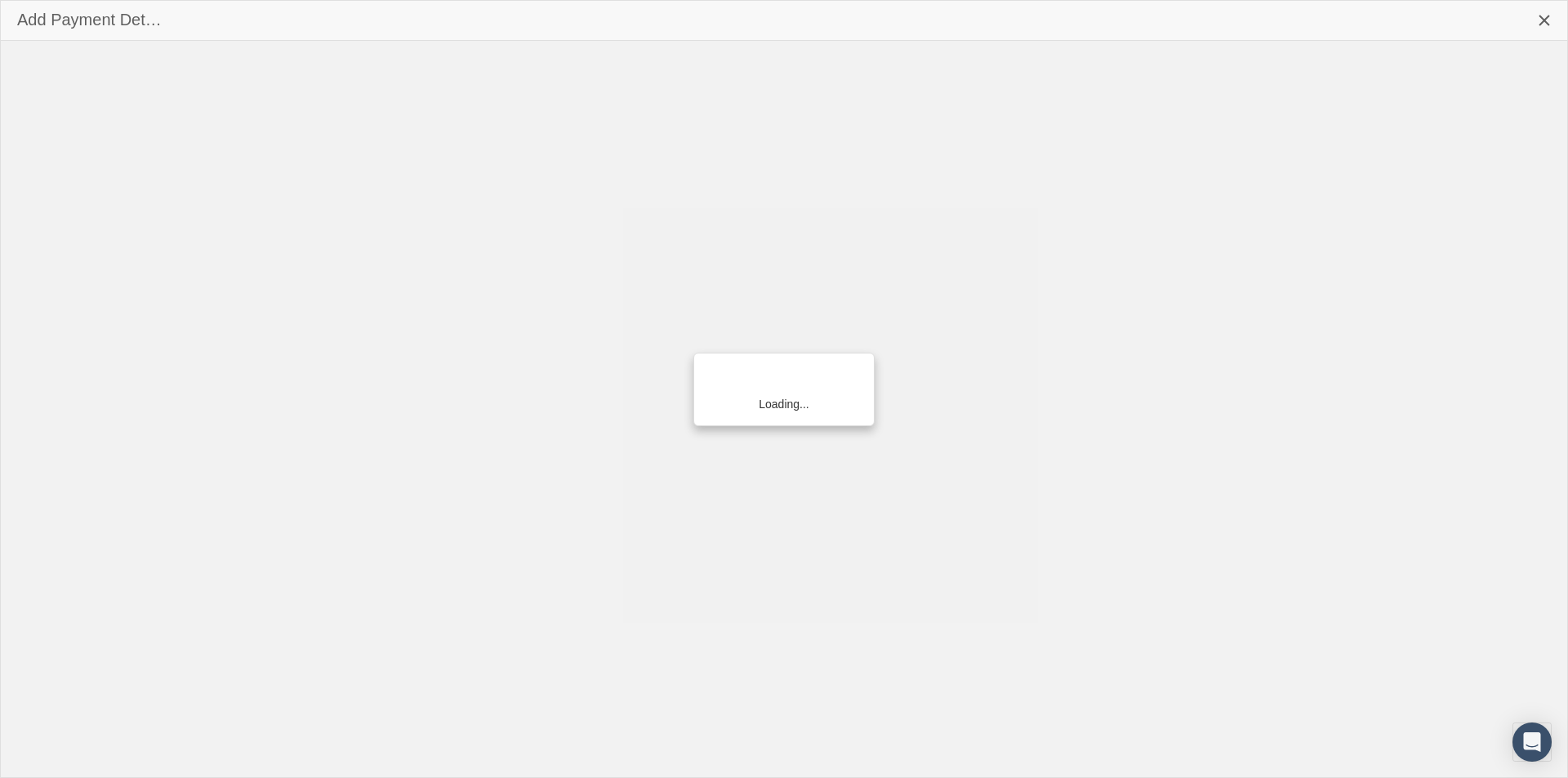
scroll to position [0, 0]
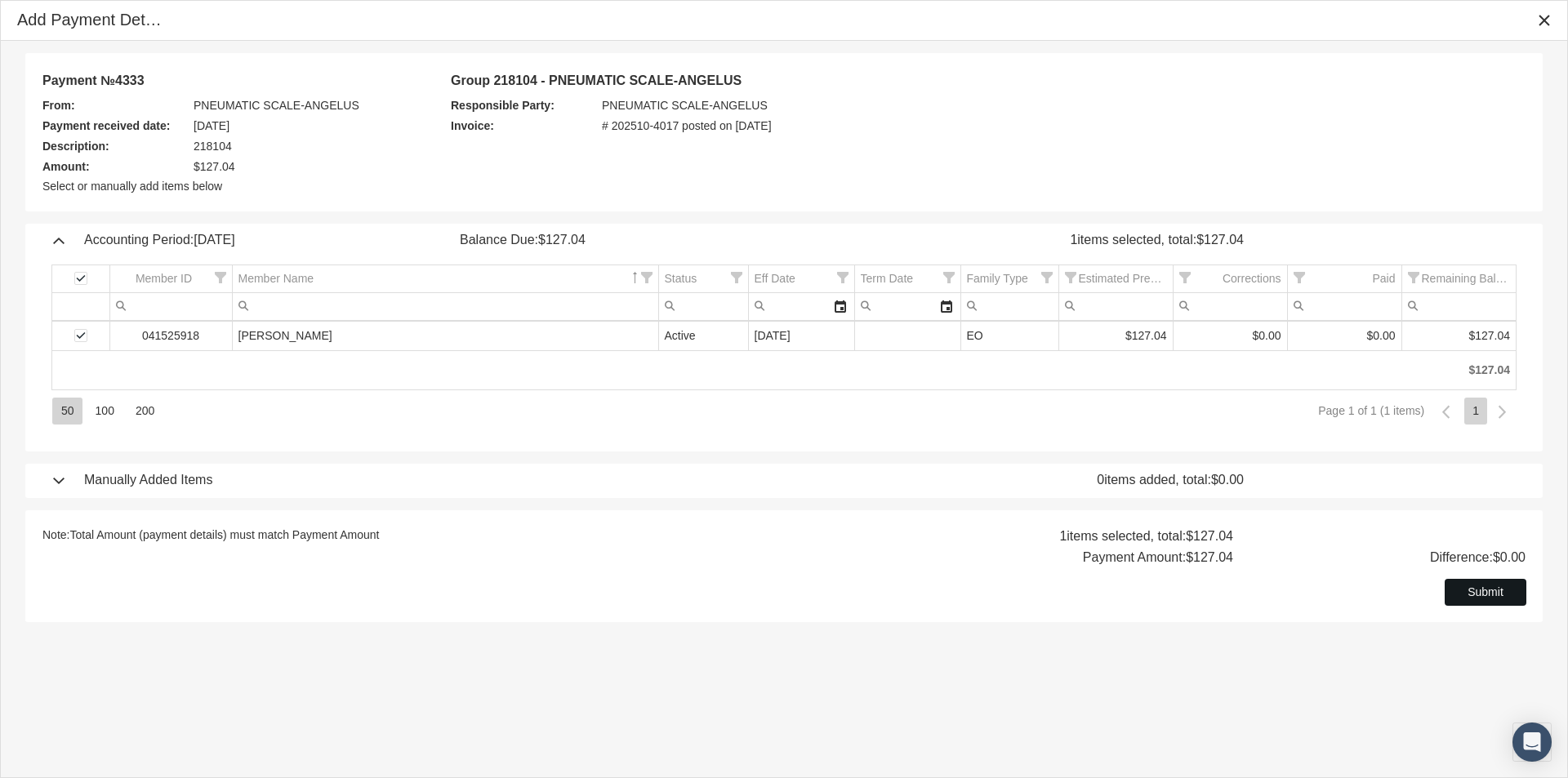
click at [1485, 590] on span "Submit" at bounding box center [1485, 591] width 36 height 13
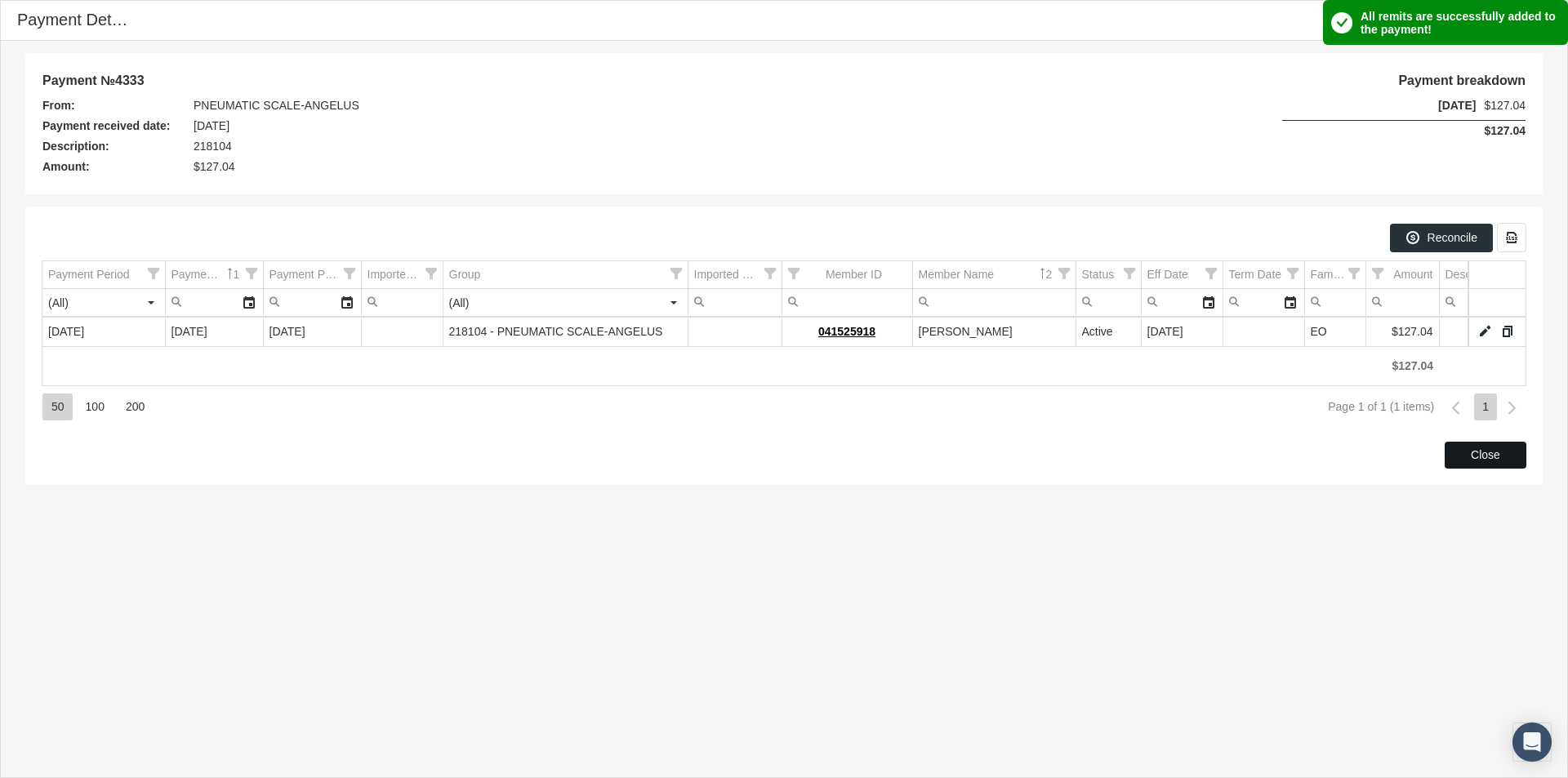
click at [1471, 457] on div "Close" at bounding box center [1485, 455] width 80 height 25
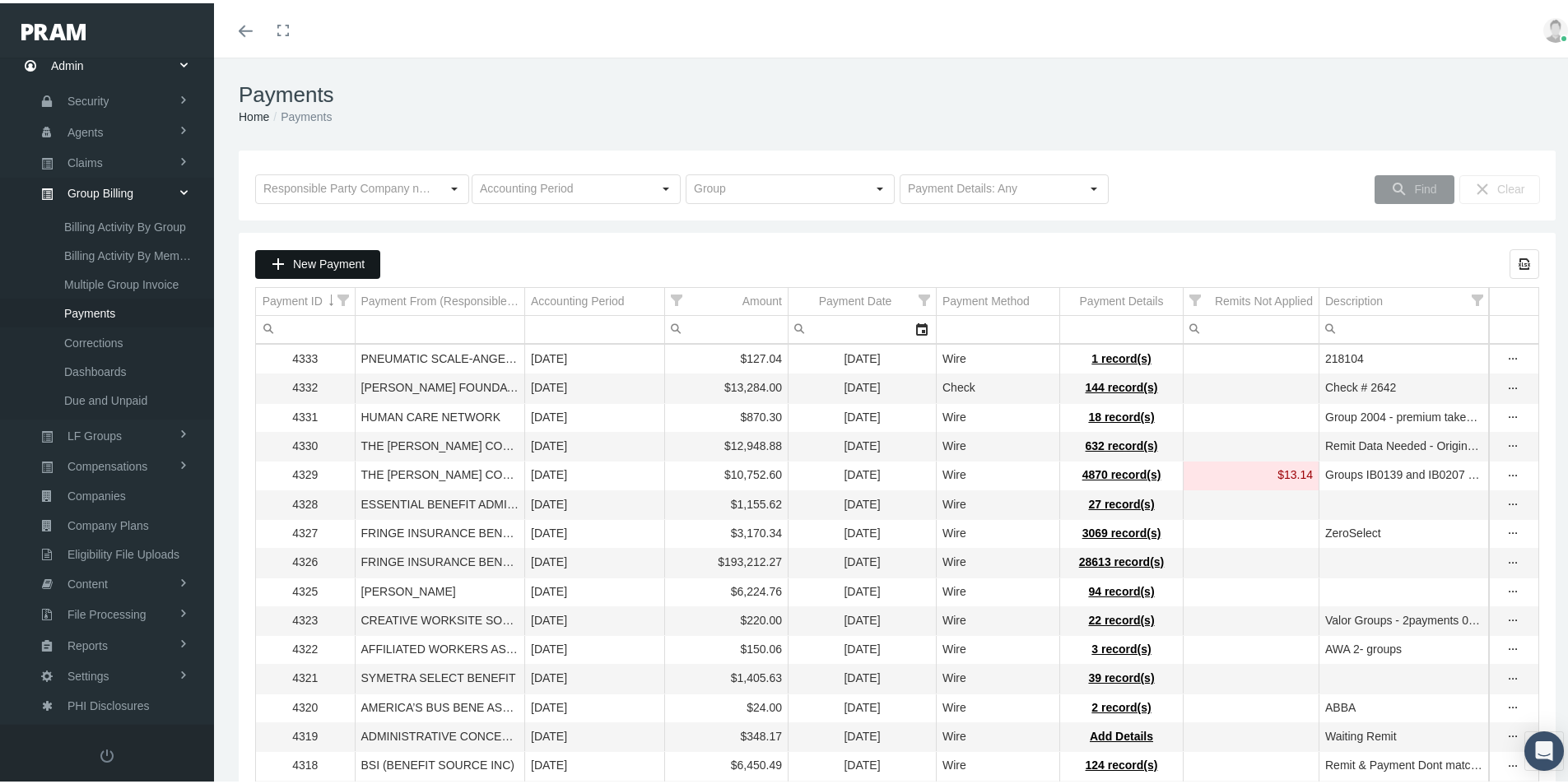
drag, startPoint x: 306, startPoint y: 266, endPoint x: 348, endPoint y: 334, distance: 79.9
click at [306, 267] on span "New Payment" at bounding box center [329, 260] width 72 height 13
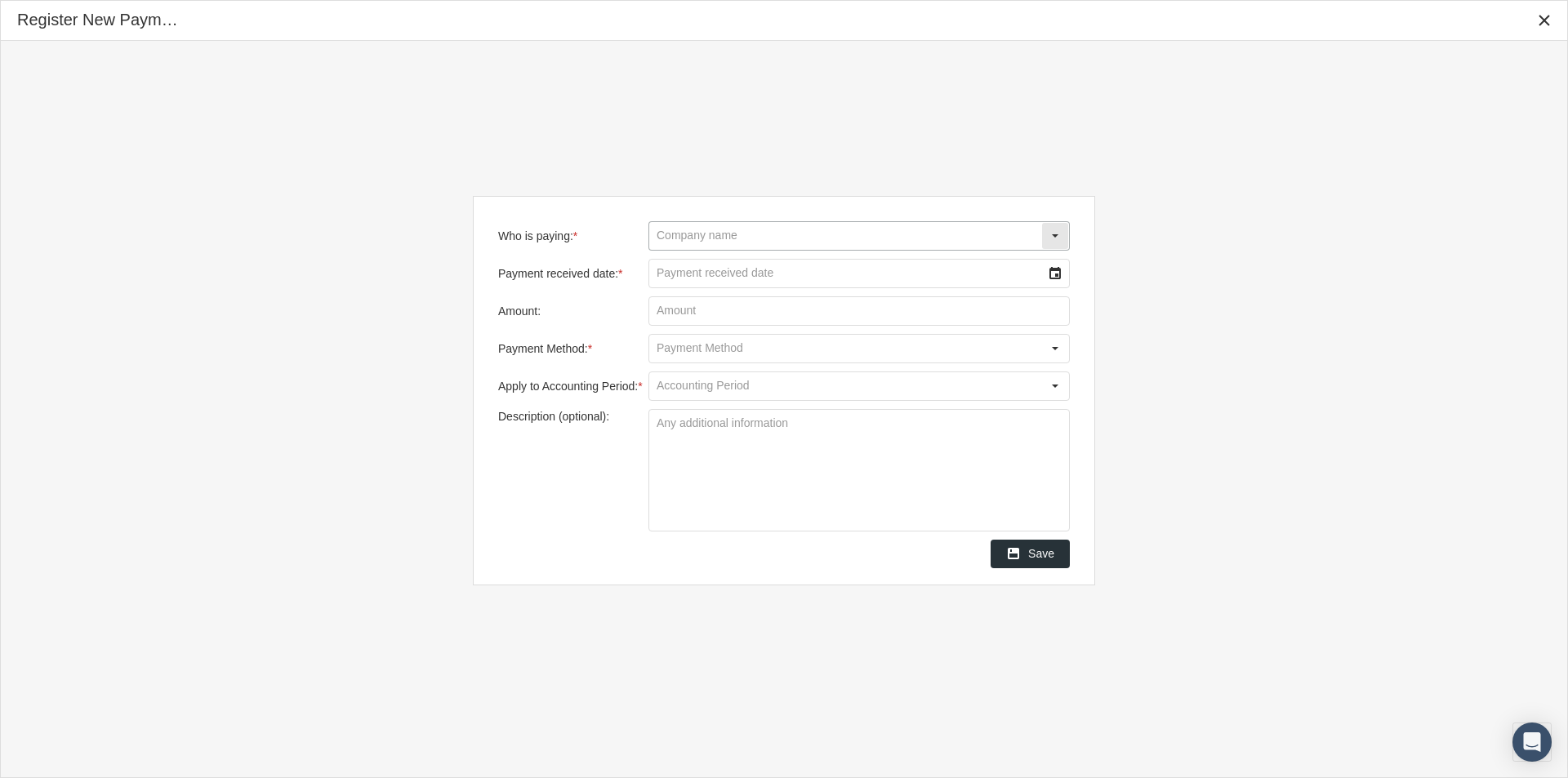
click at [683, 230] on input "Who is paying: *" at bounding box center [845, 236] width 392 height 28
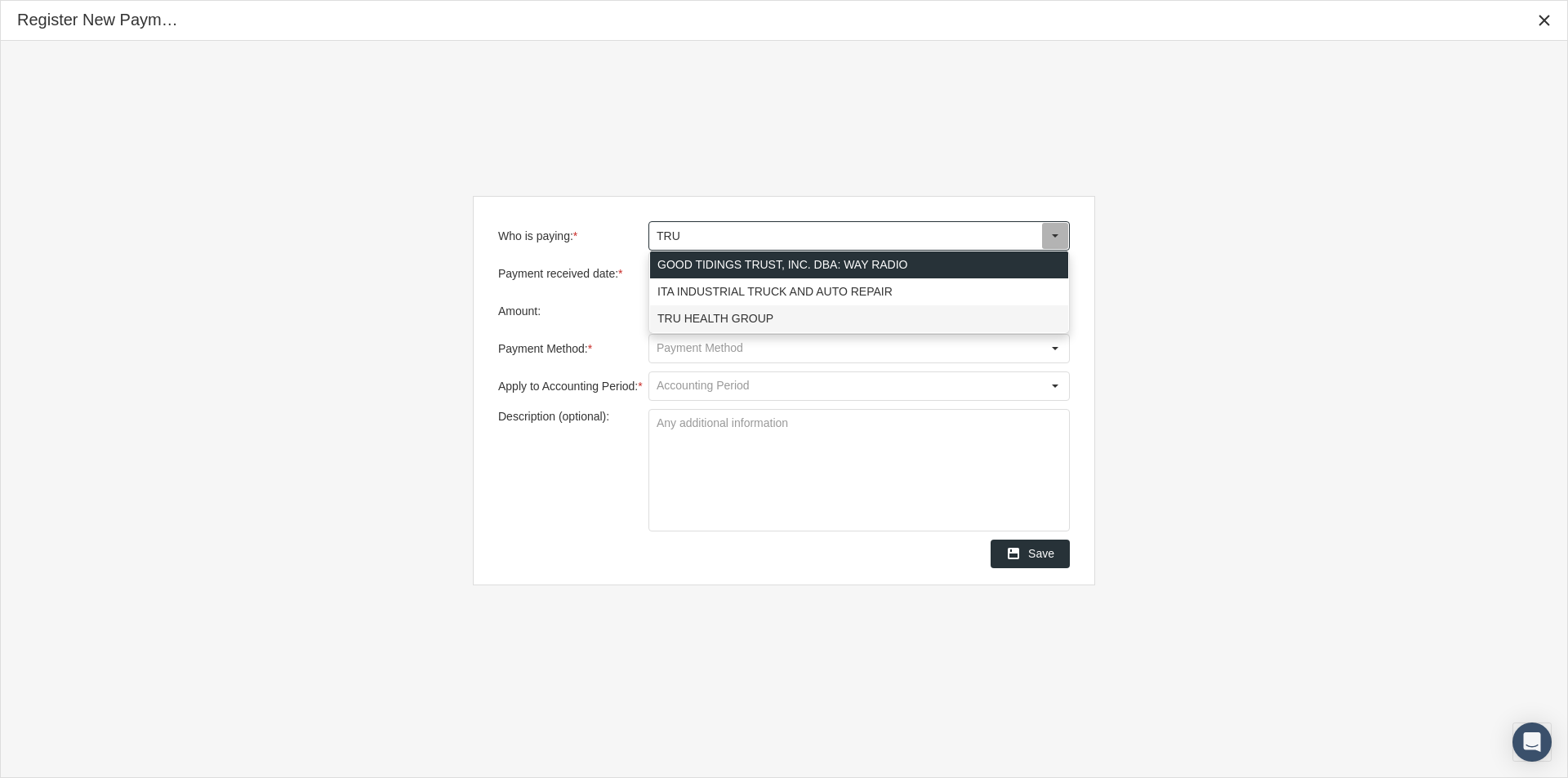
click at [693, 318] on div "TRU HEALTH GROUP" at bounding box center [859, 318] width 418 height 27
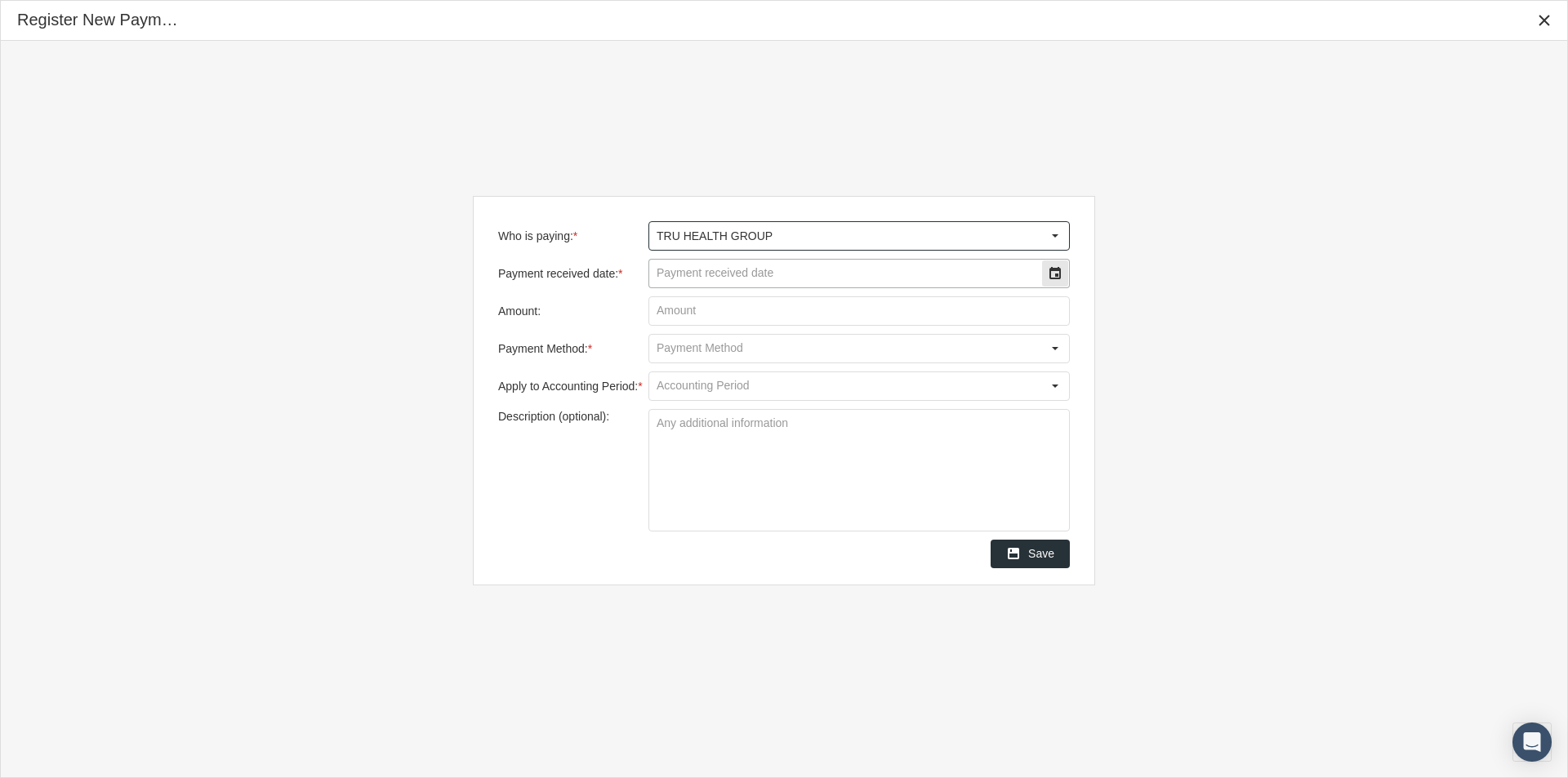
type input "TRU HEALTH GROUP"
click at [687, 268] on input "Payment received date: *" at bounding box center [845, 273] width 392 height 28
click at [665, 307] on input "Amount:" at bounding box center [859, 311] width 420 height 28
drag, startPoint x: 703, startPoint y: 271, endPoint x: 564, endPoint y: 291, distance: 140.4
click at [587, 279] on div "Payment received date: * 1677.00 Value must be a date or time" at bounding box center [784, 269] width 572 height 38
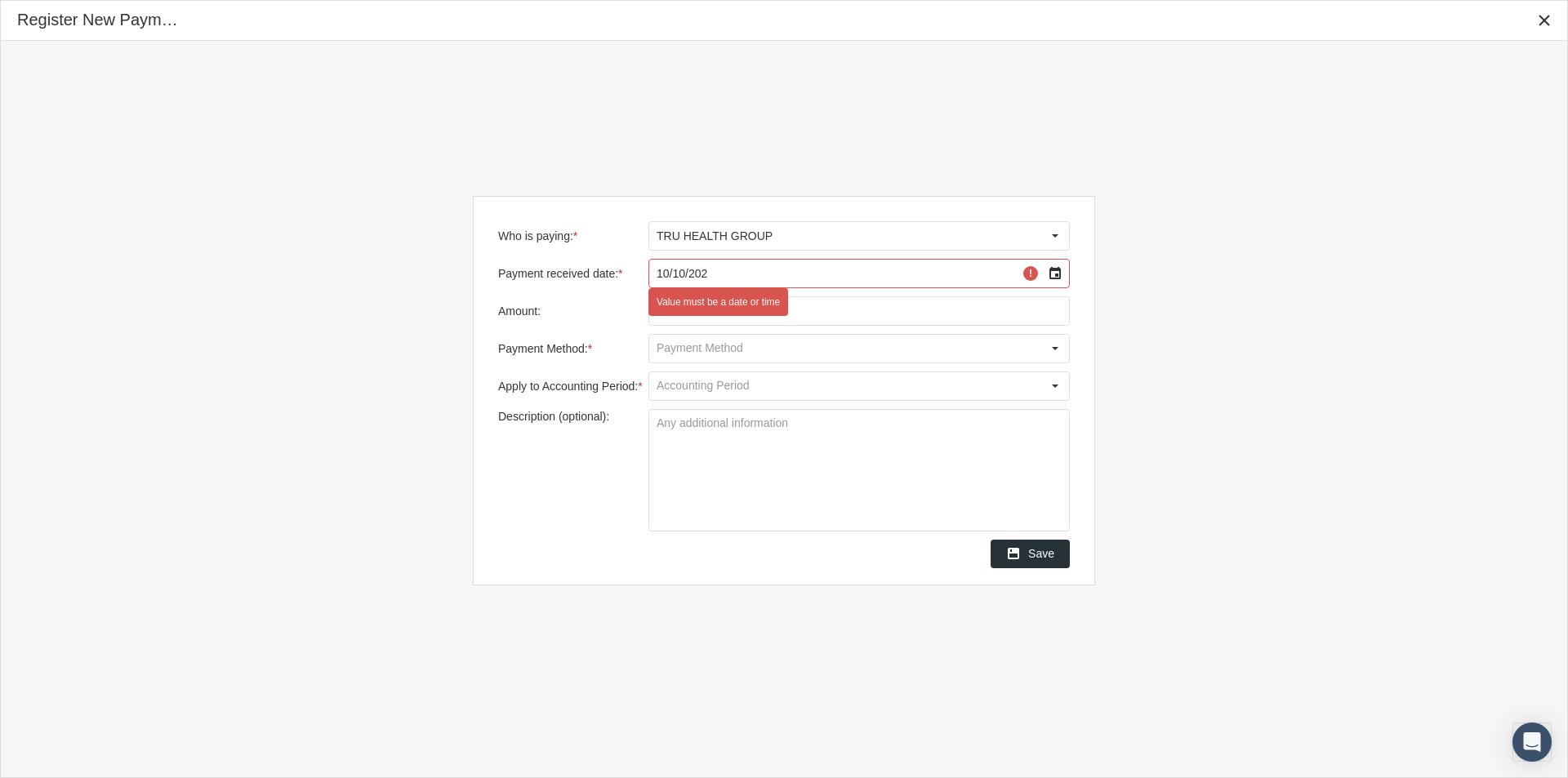
type input "10/10/2025"
click at [695, 314] on input "Amount:" at bounding box center [859, 311] width 420 height 28
type input "$ 1,677.00"
click at [661, 348] on input "Payment Method: *" at bounding box center [845, 348] width 392 height 28
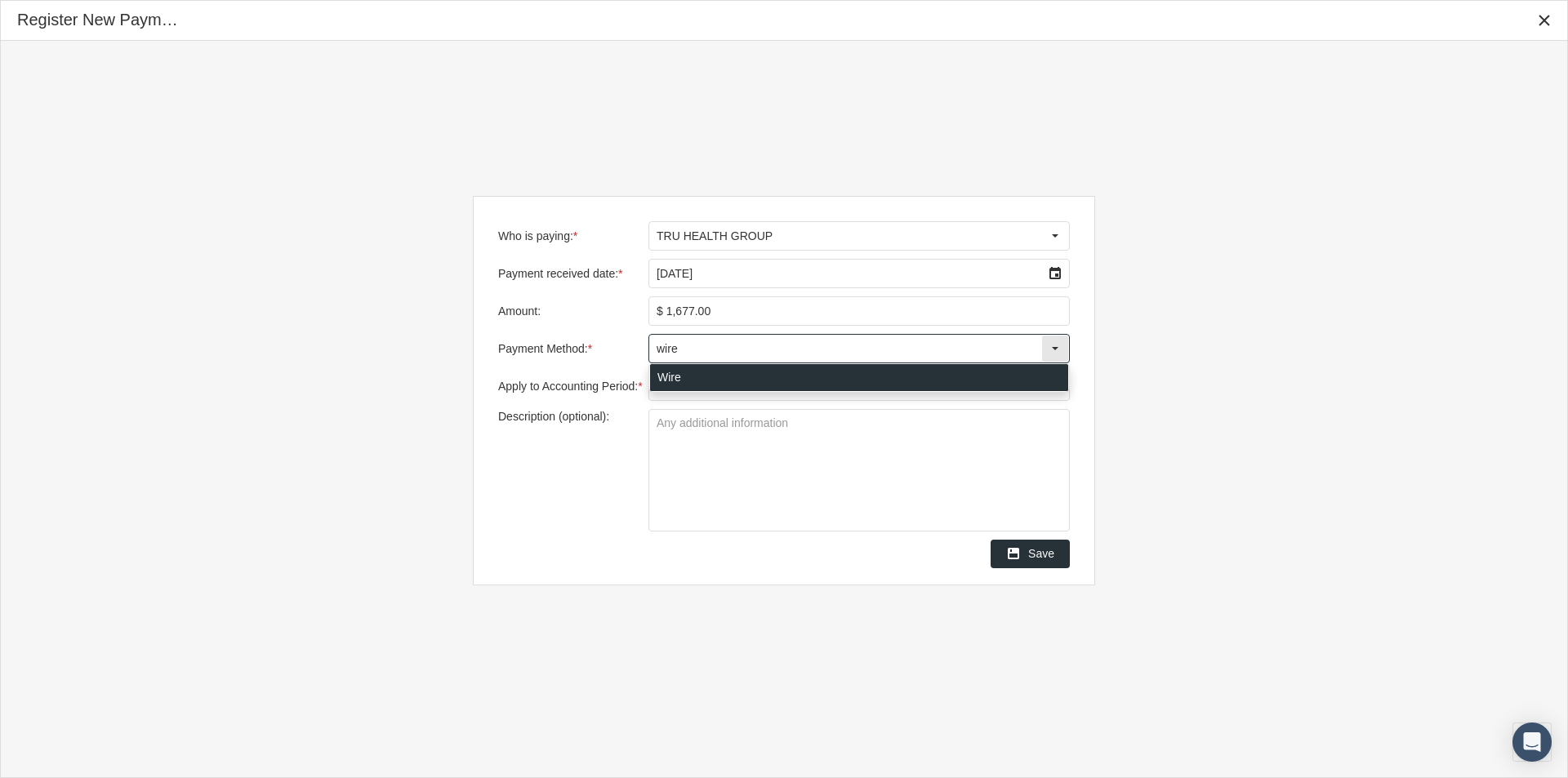
type input "wire"
click at [668, 363] on div at bounding box center [859, 348] width 421 height 29
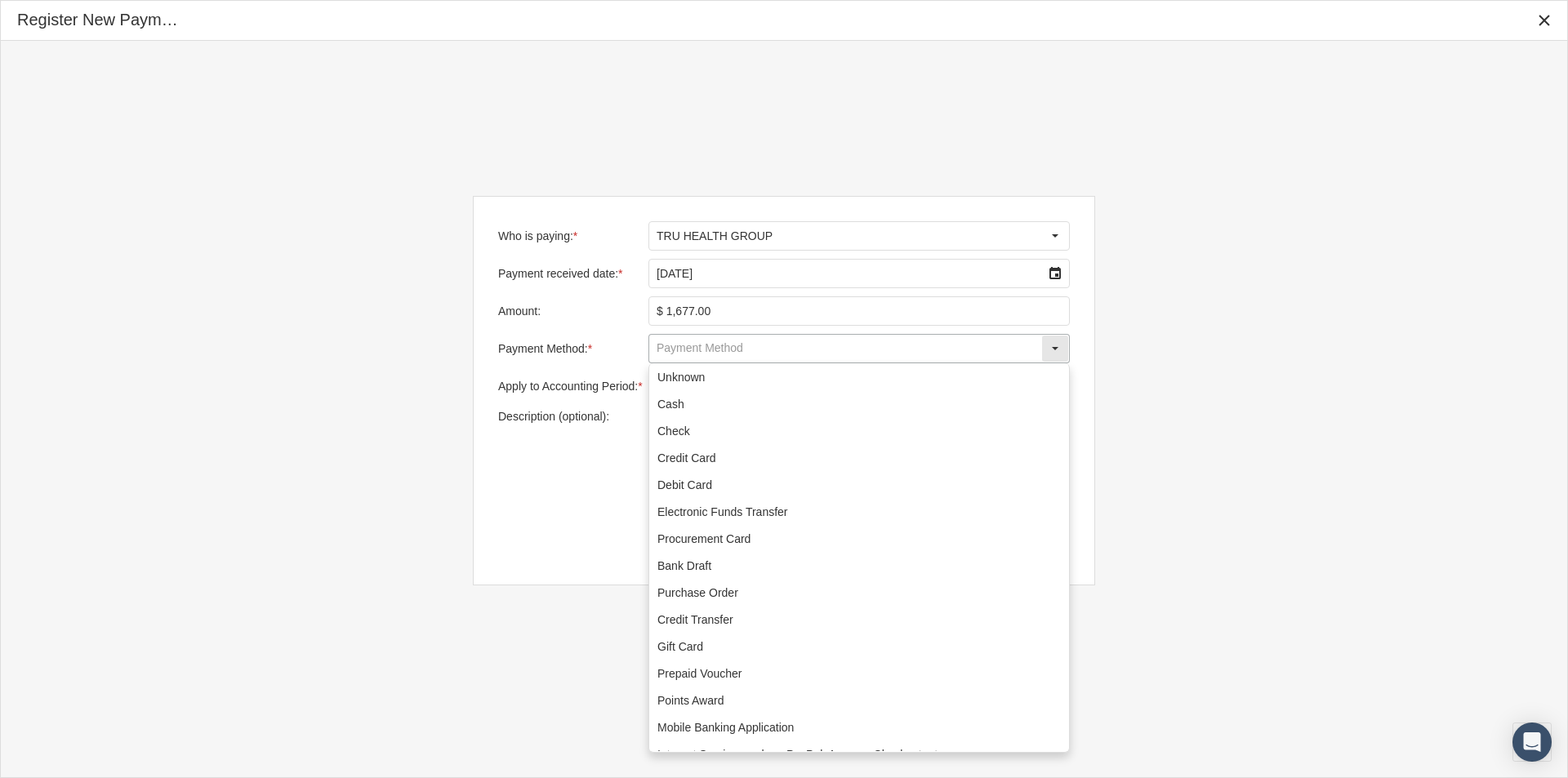
click at [672, 352] on input "Payment Method: *" at bounding box center [845, 348] width 392 height 28
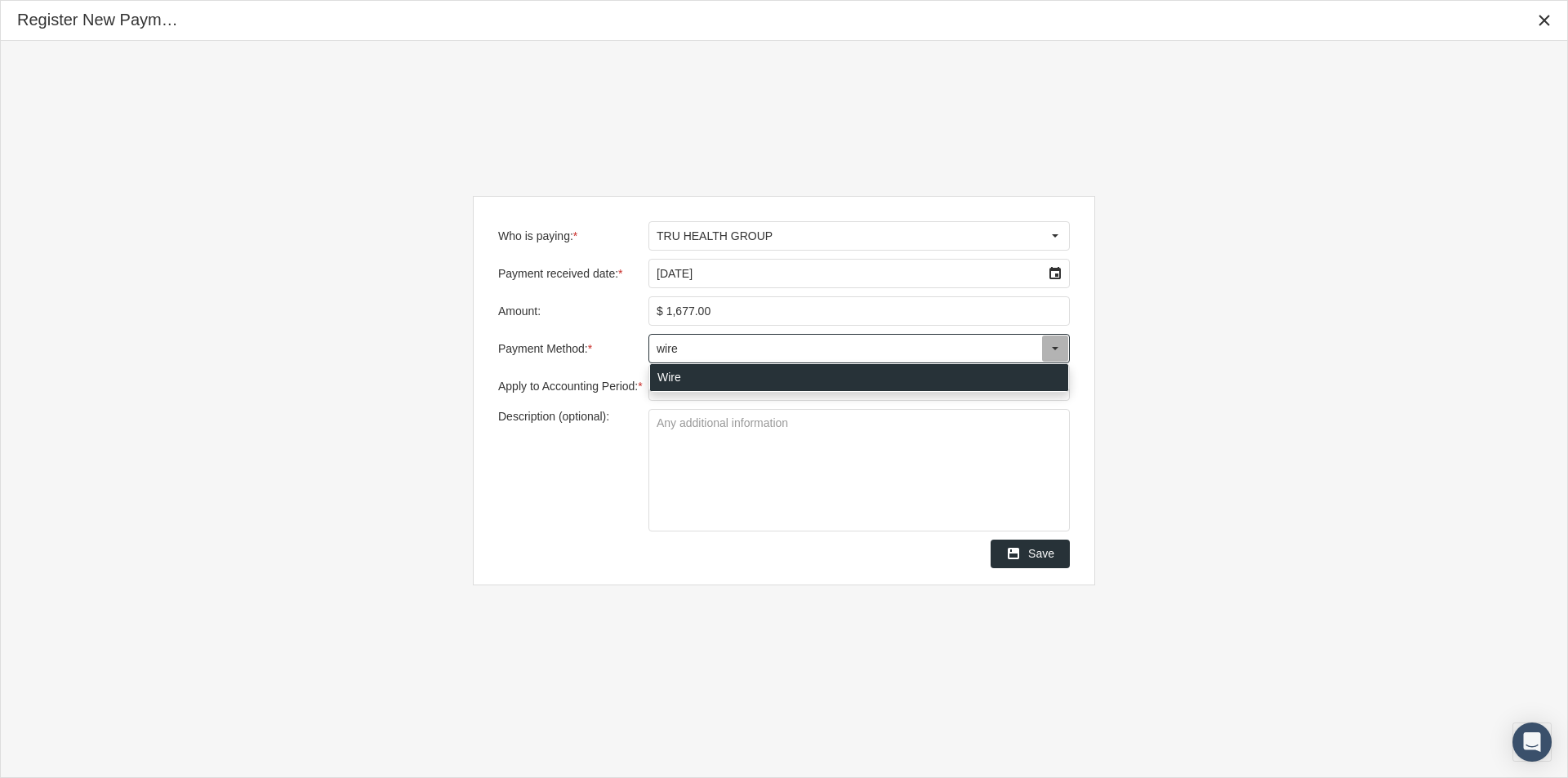
click at [667, 378] on div "Wire" at bounding box center [859, 377] width 418 height 27
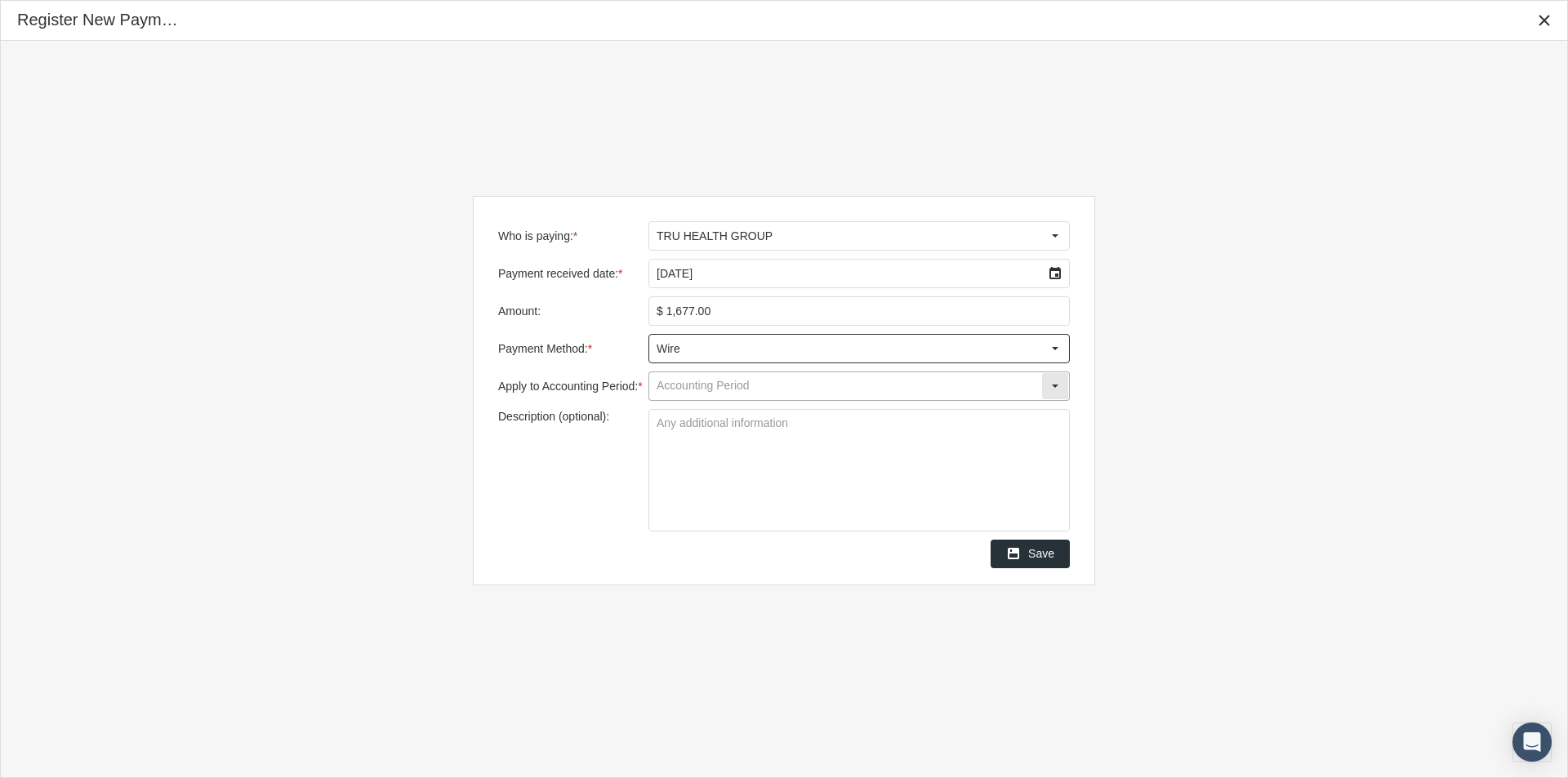
type input "Wire"
click at [666, 389] on input "Apply to Accounting Period: *" at bounding box center [845, 386] width 392 height 28
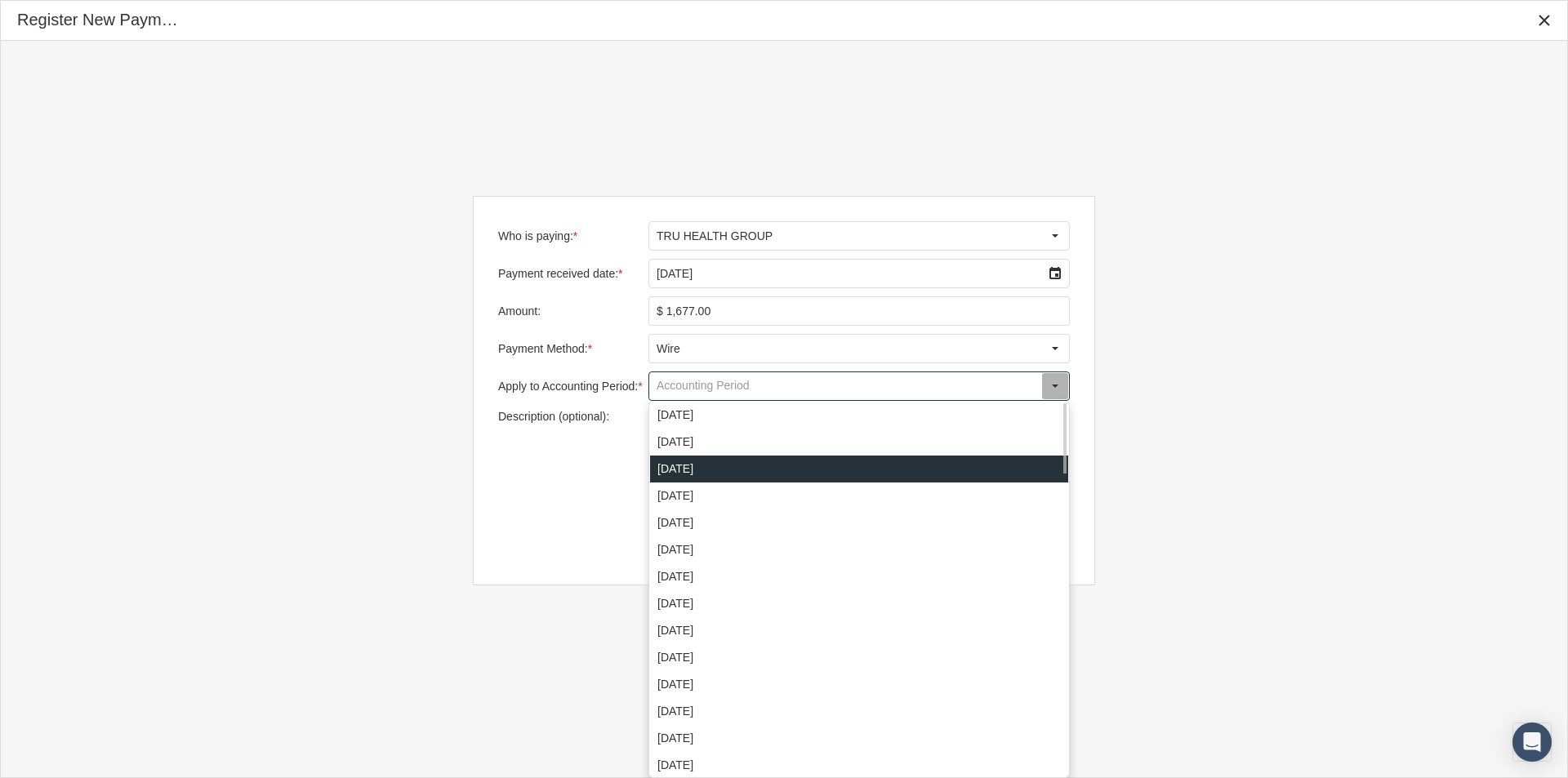
click at [663, 468] on div "September 2025" at bounding box center [859, 469] width 418 height 27
type input "September 2025"
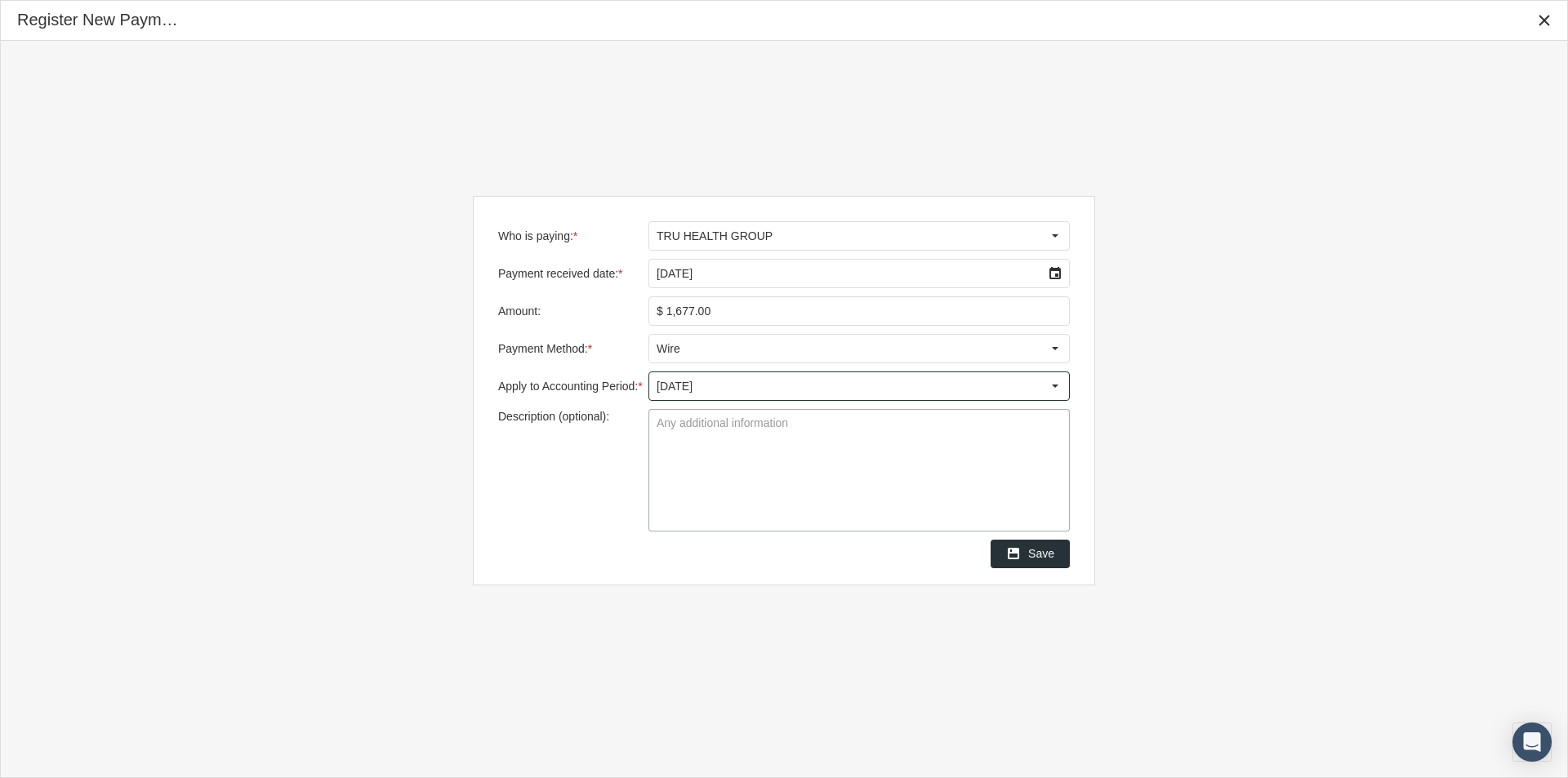
click at [671, 426] on textarea "Description (optional):" at bounding box center [859, 470] width 420 height 121
type textarea "THGVRTSCO1"
click at [1042, 554] on span "Save" at bounding box center [1041, 553] width 26 height 13
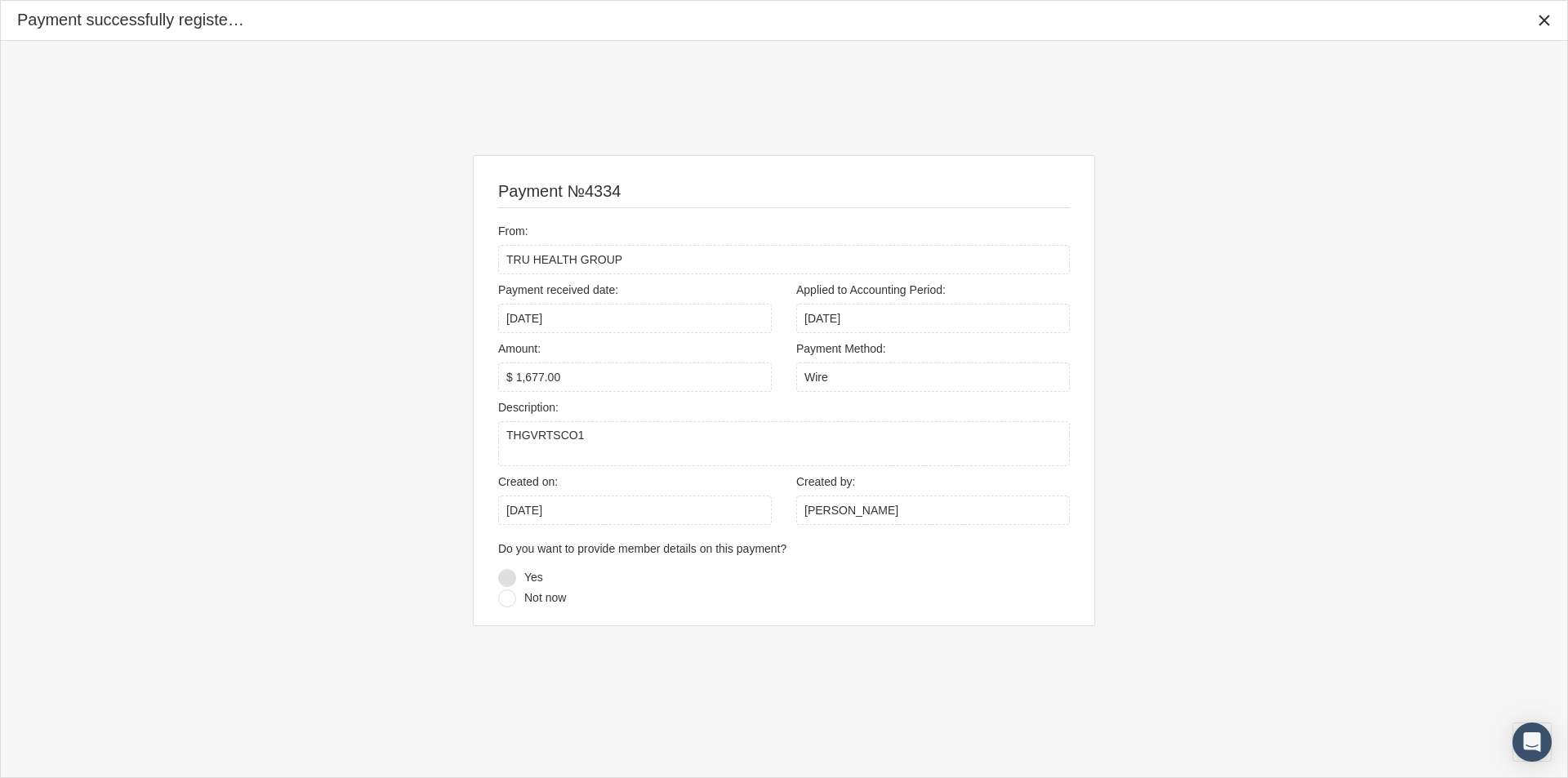
click at [510, 578] on div at bounding box center [507, 578] width 18 height 18
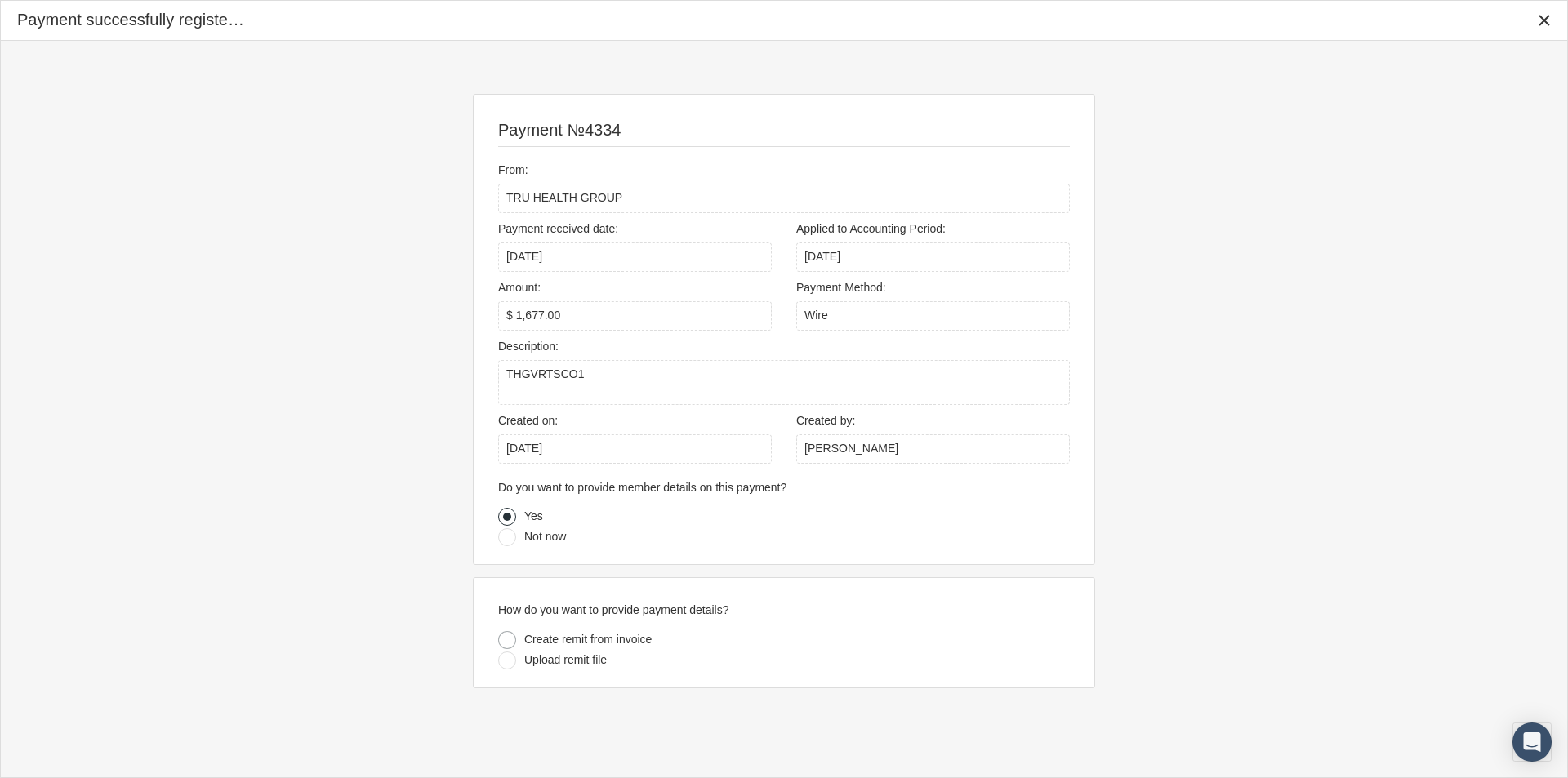
drag, startPoint x: 505, startPoint y: 635, endPoint x: 501, endPoint y: 649, distance: 14.6
click at [505, 634] on div at bounding box center [507, 640] width 18 height 18
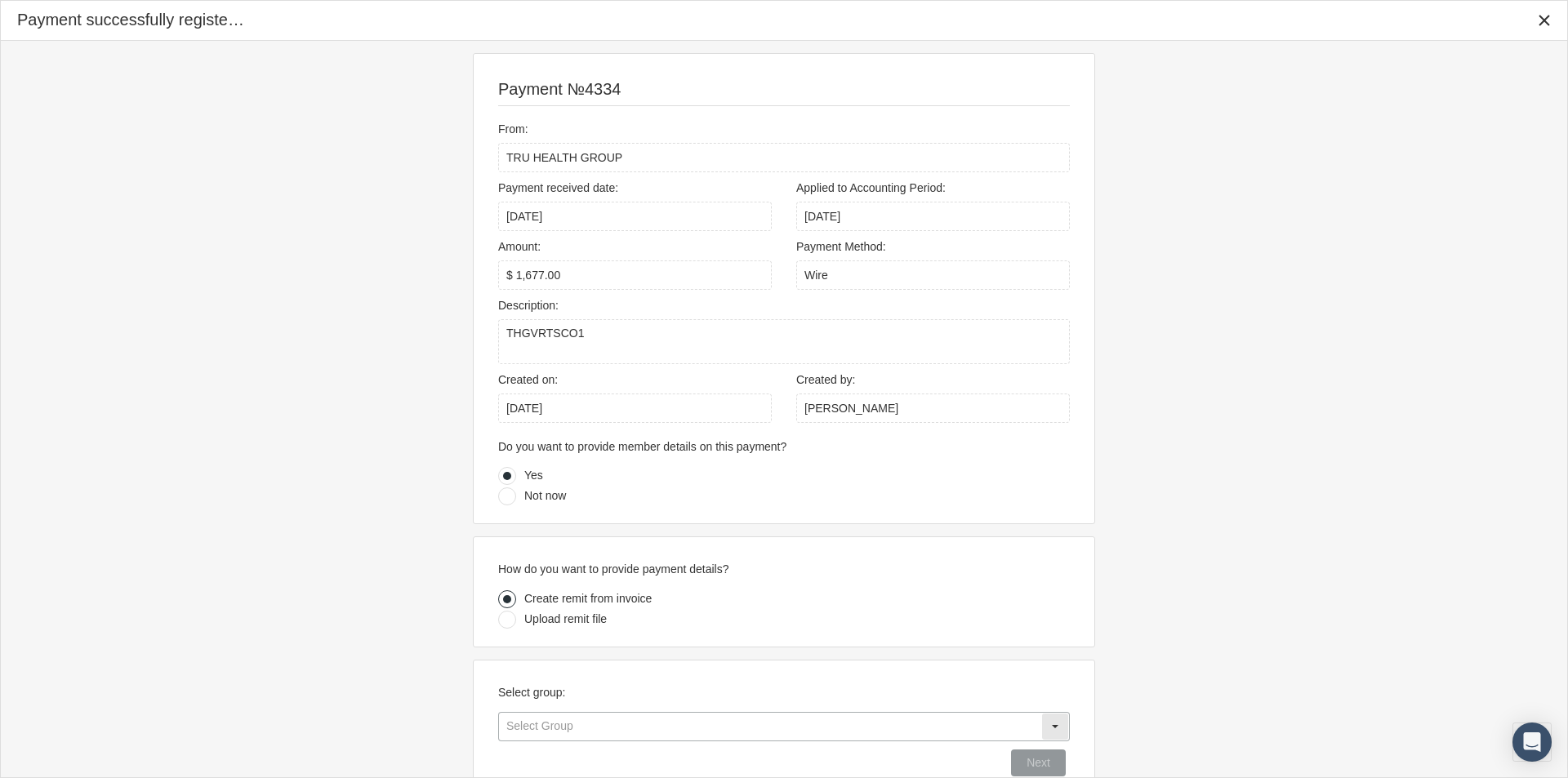
drag, startPoint x: 558, startPoint y: 720, endPoint x: 575, endPoint y: 746, distance: 31.1
click at [557, 721] on input "text" at bounding box center [770, 726] width 542 height 28
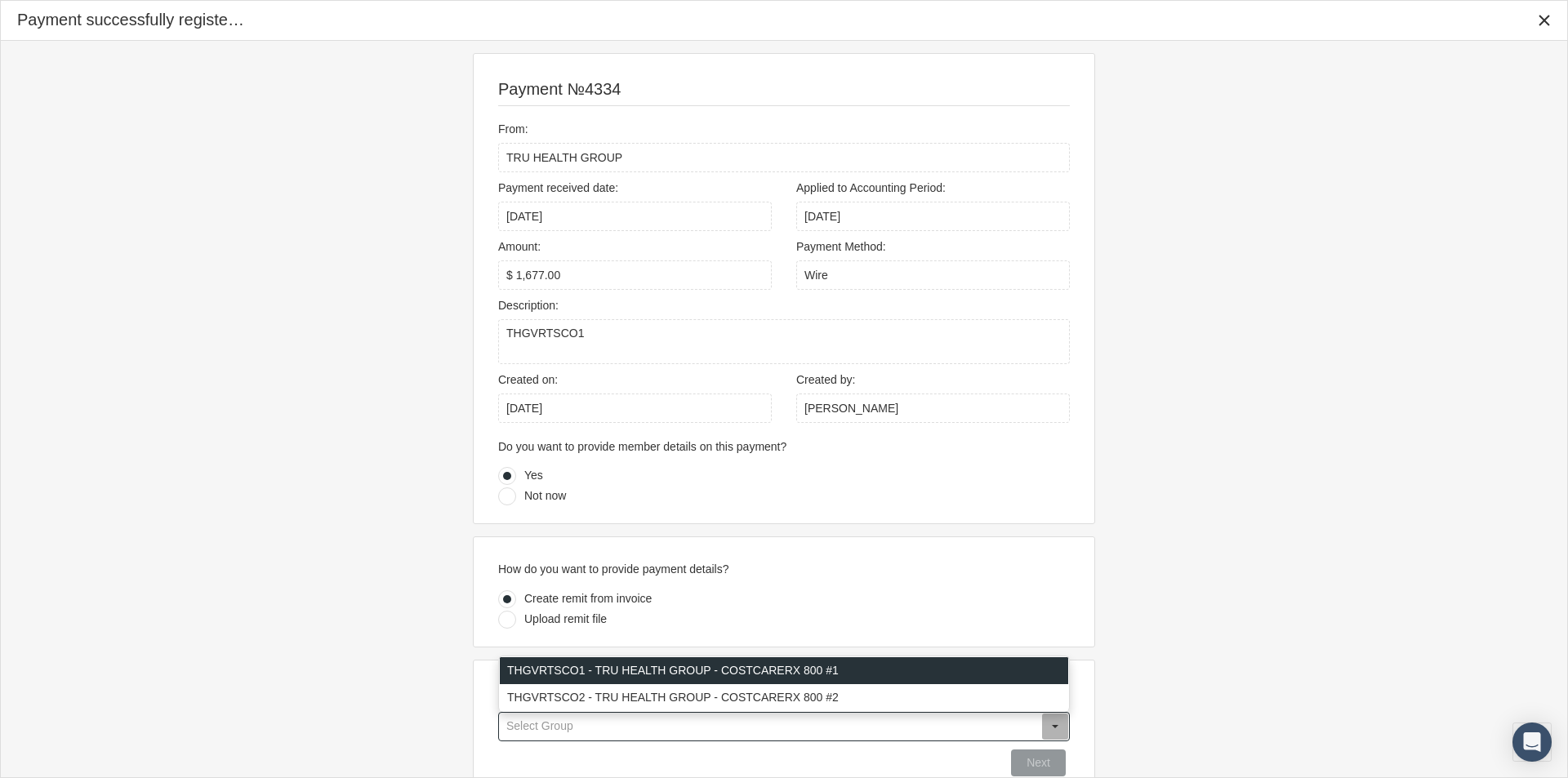
click at [560, 673] on div "THGVRTSCO1 - TRU HEALTH GROUP - COSTCARERX 800 #1" at bounding box center [784, 670] width 569 height 27
type input "THGVRTSCO1 - TRU HEALTH GROUP - COSTCARERX 800 #1"
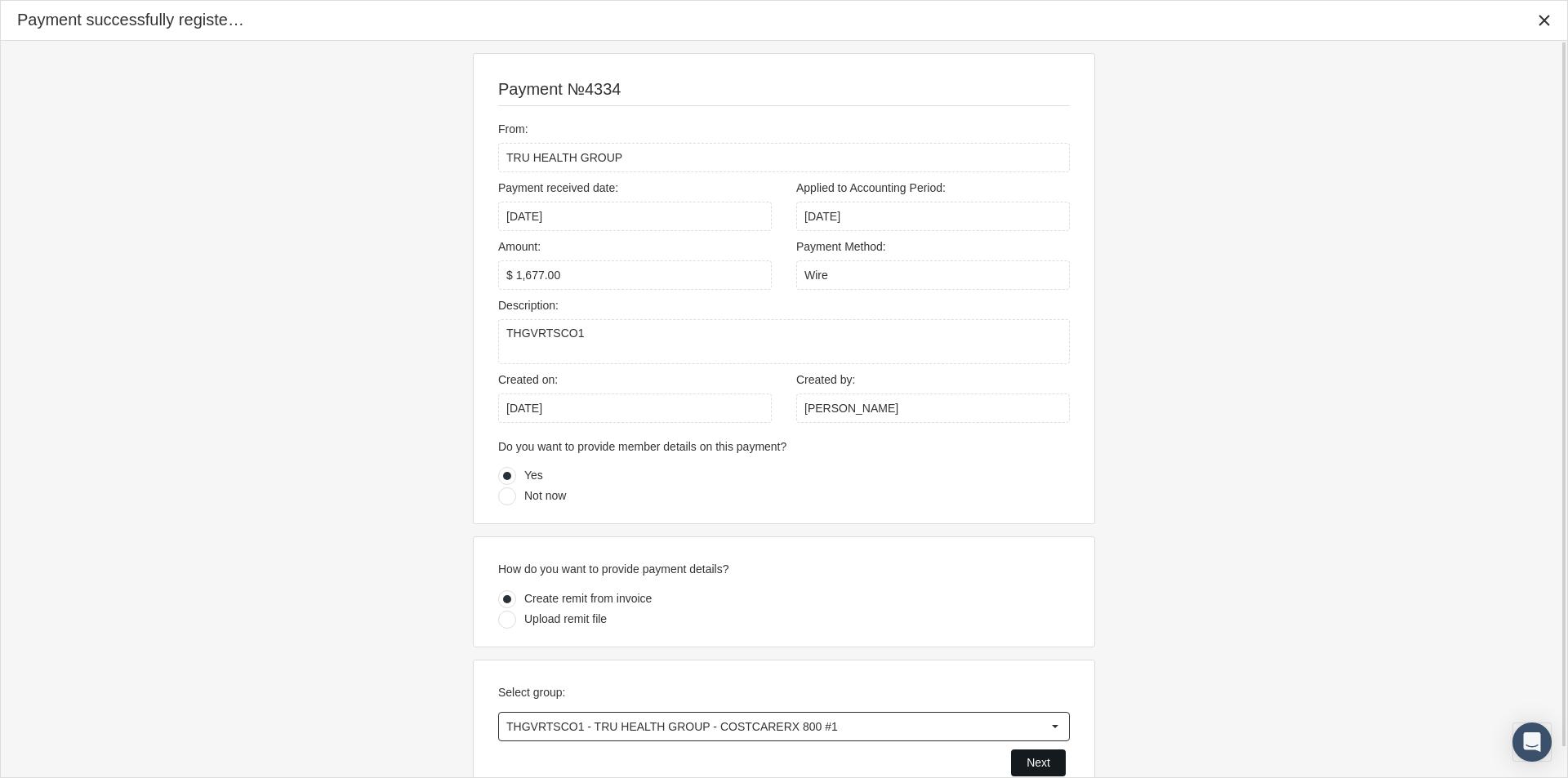
click at [1022, 765] on div "Next" at bounding box center [1038, 763] width 53 height 25
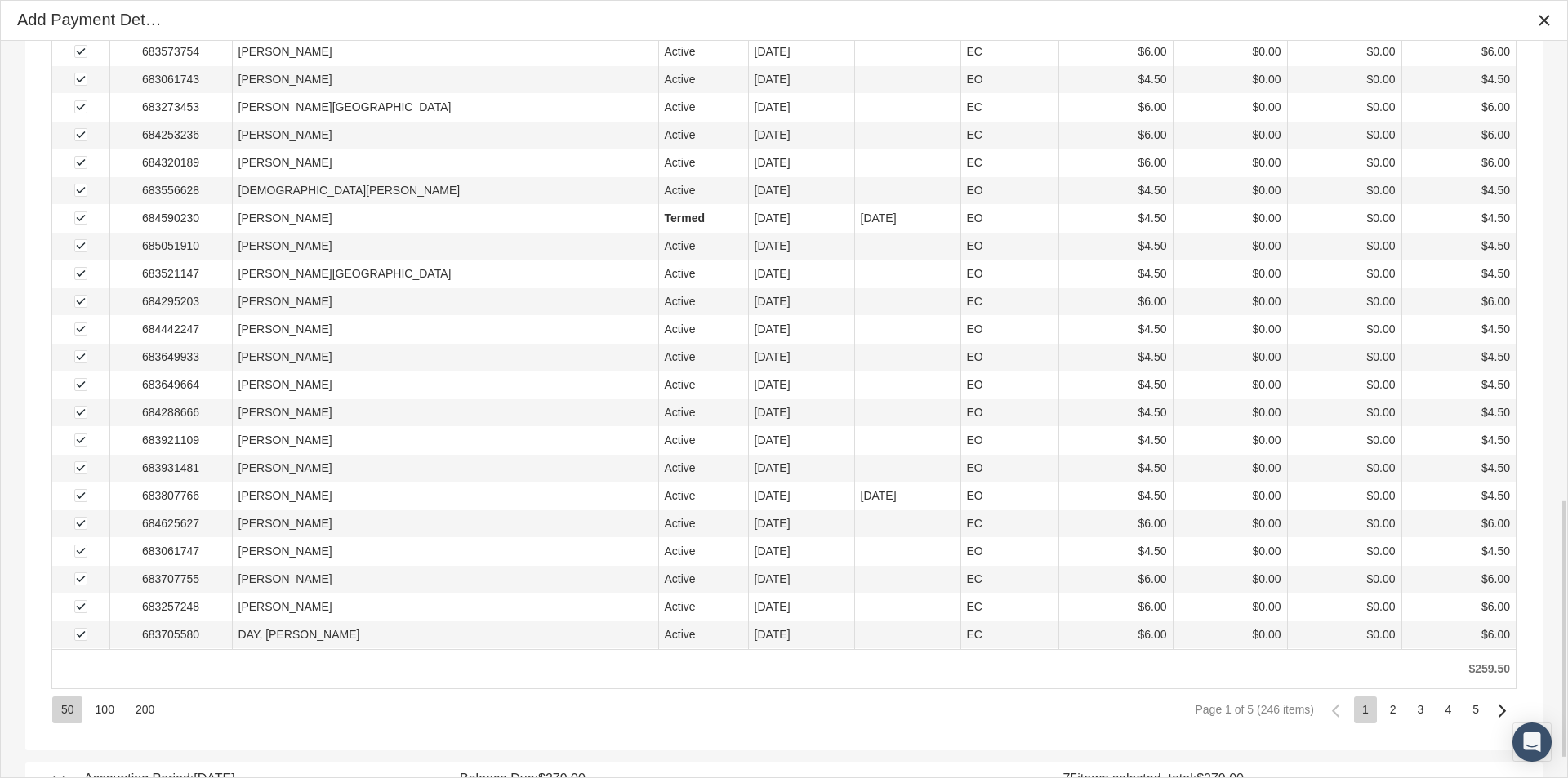
scroll to position [1360, 0]
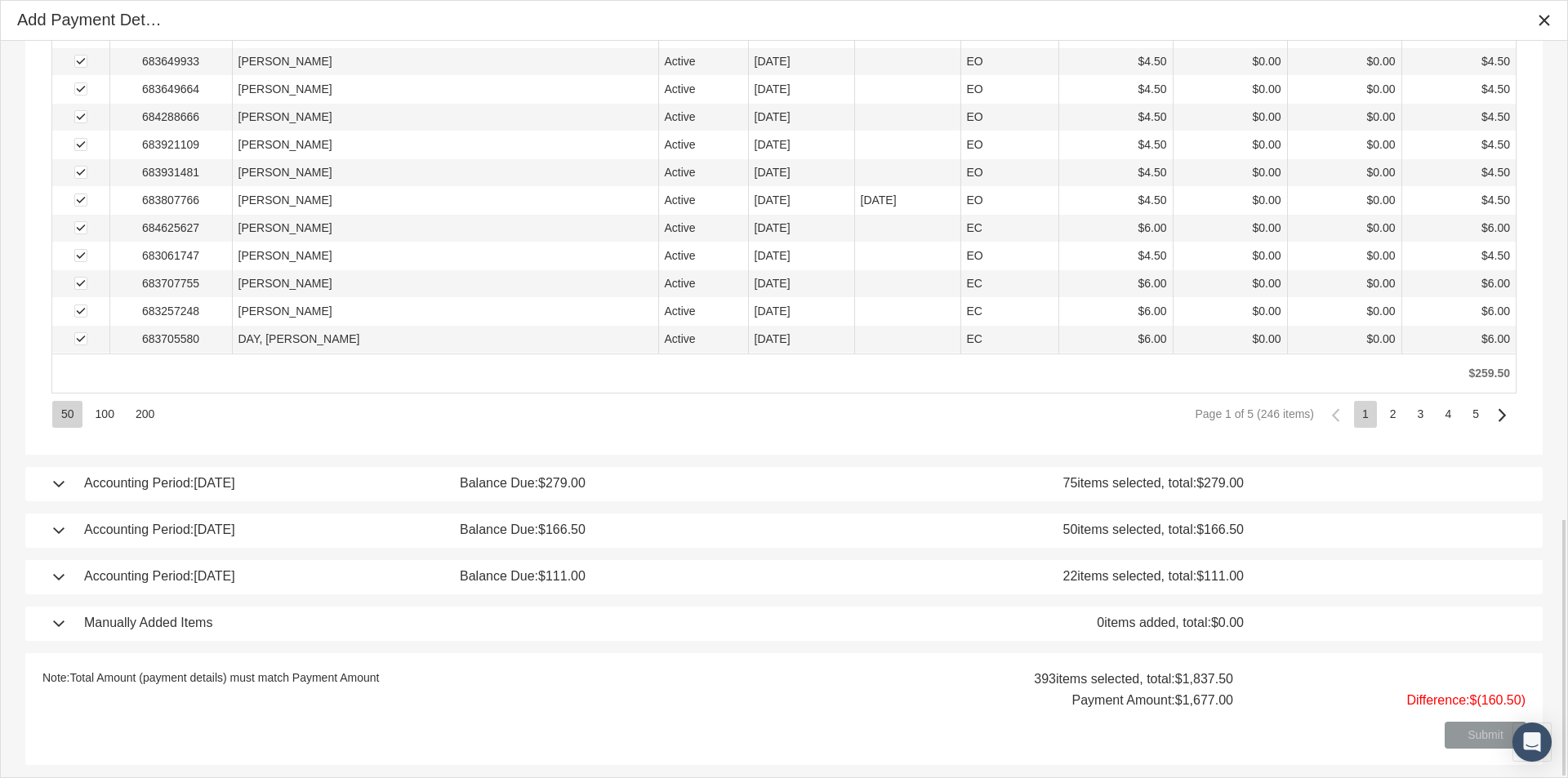
click at [56, 526] on div "Accounting Period: July 2025 Balance Due: $166.50 50 items selected, total: $16…" at bounding box center [784, 530] width 1485 height 34
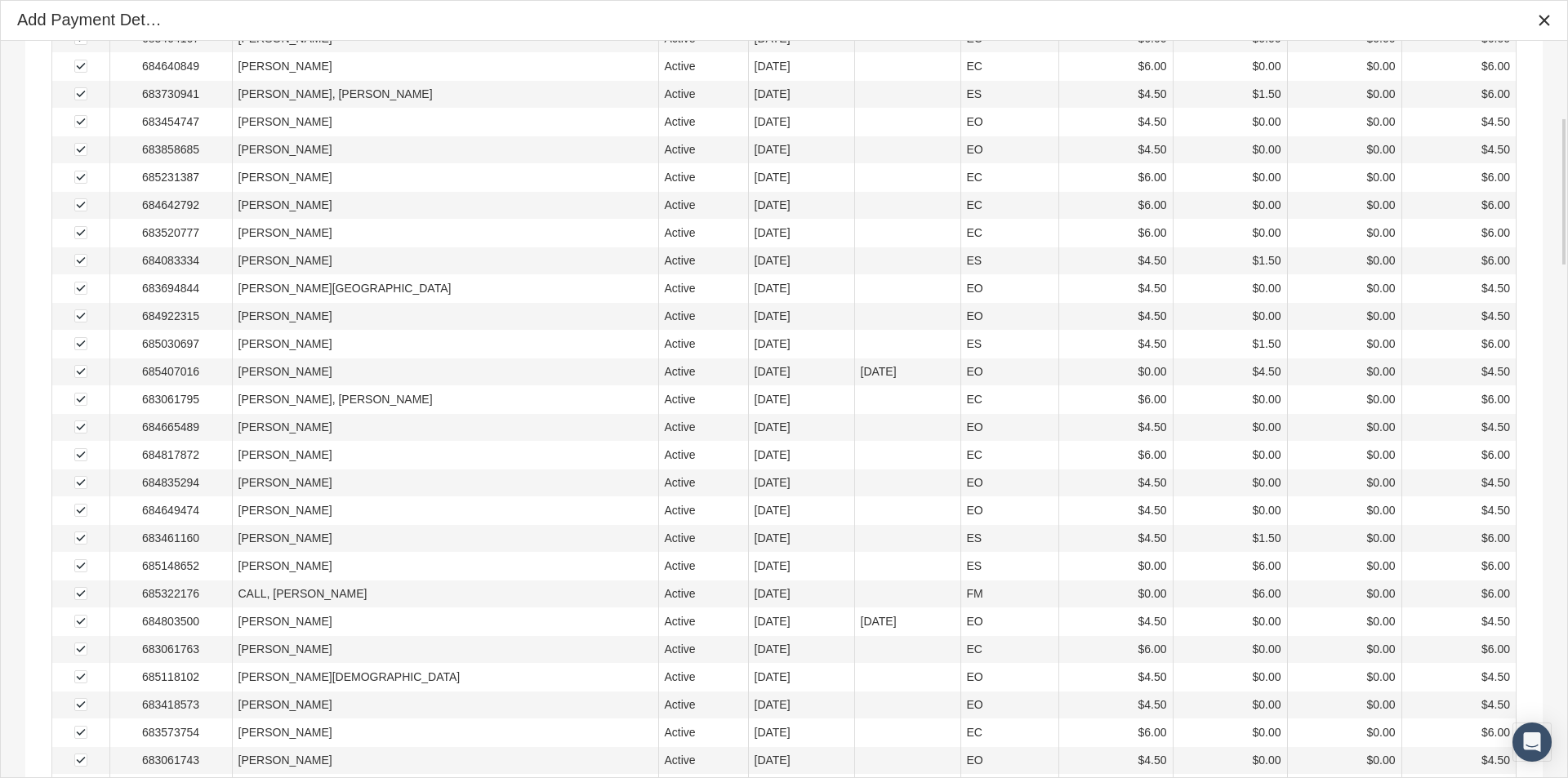
scroll to position [0, 0]
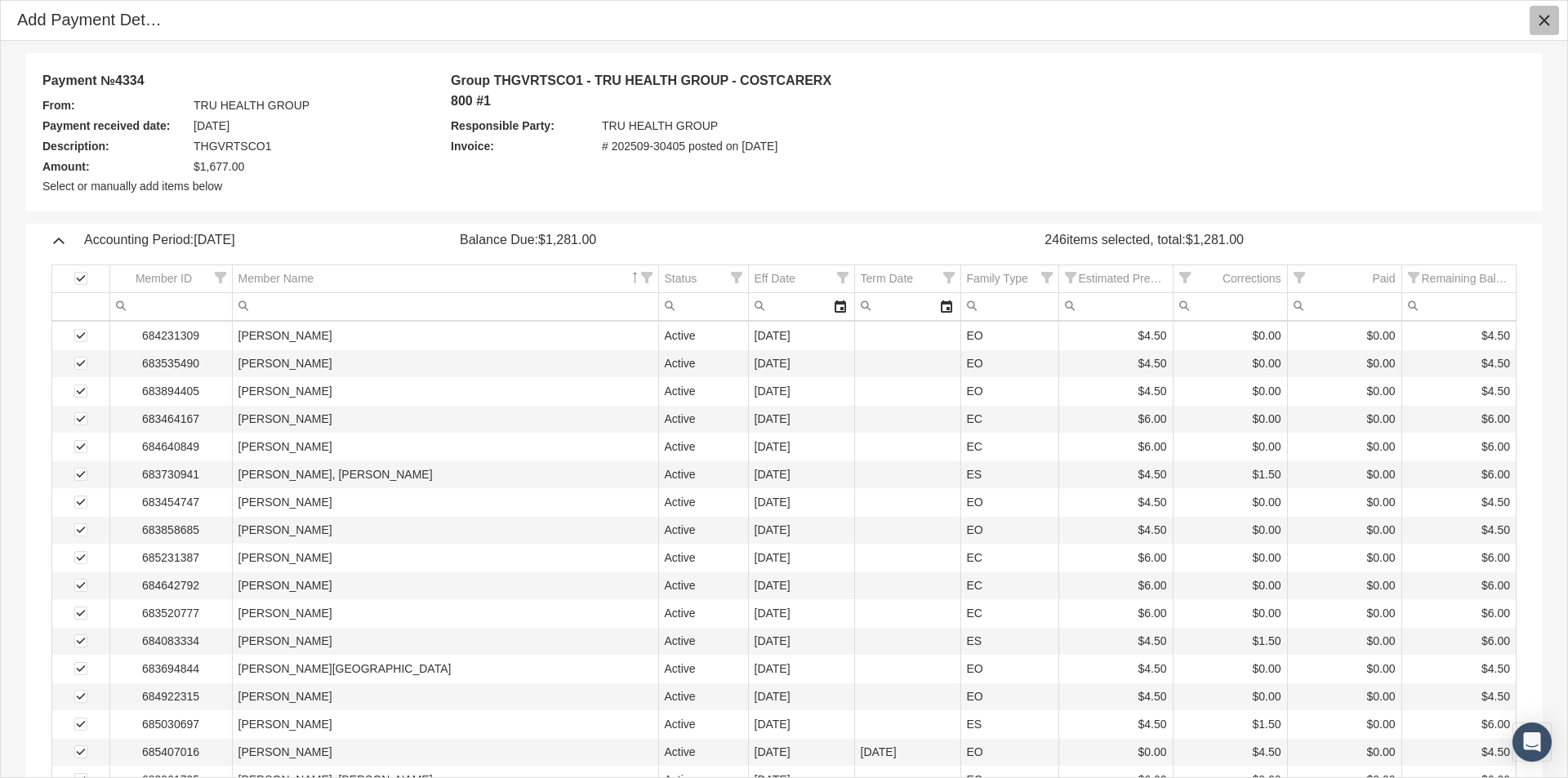
click at [1546, 21] on icon "Close" at bounding box center [1544, 20] width 15 height 15
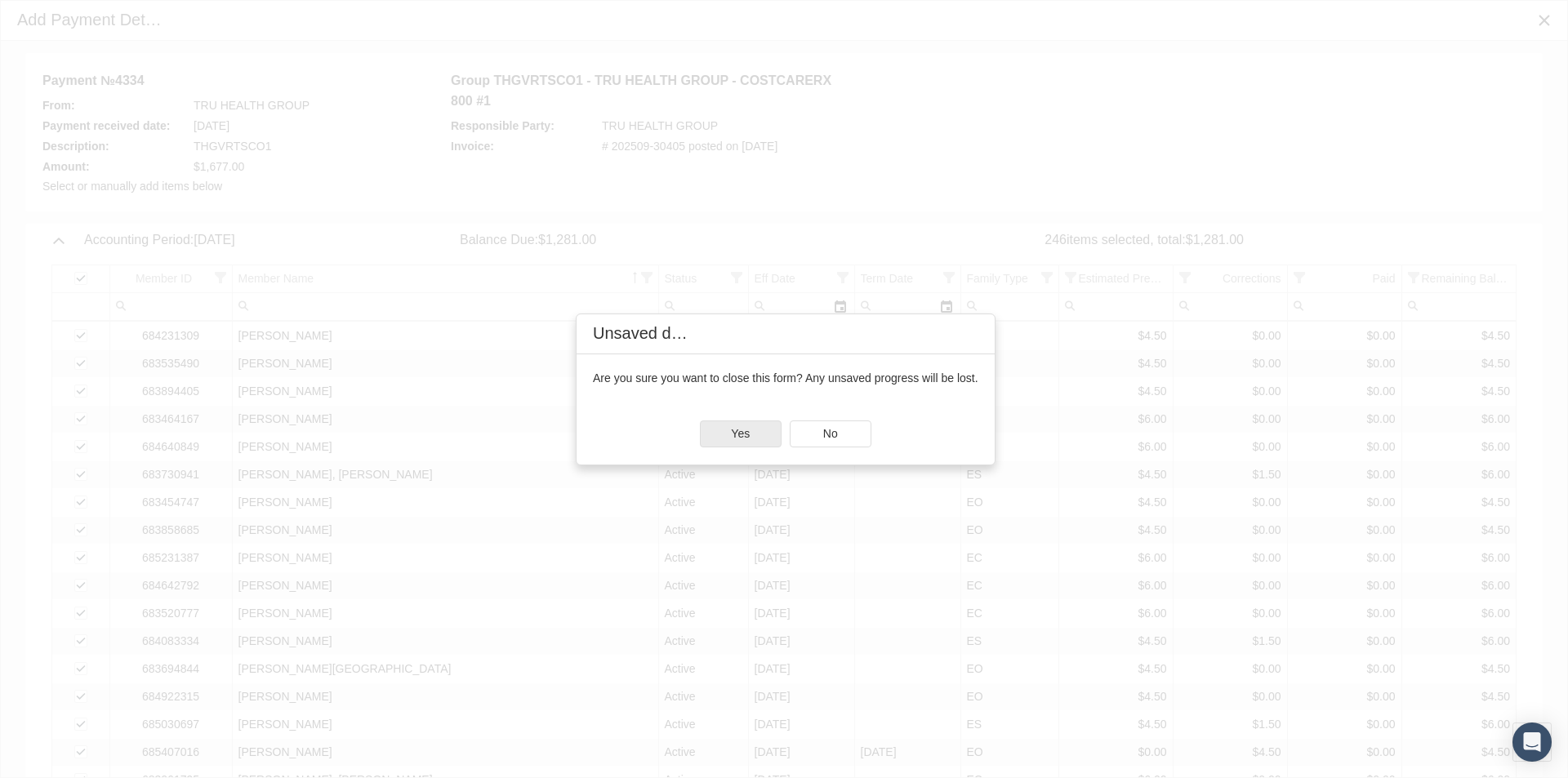
click at [738, 425] on div "Yes" at bounding box center [741, 433] width 80 height 25
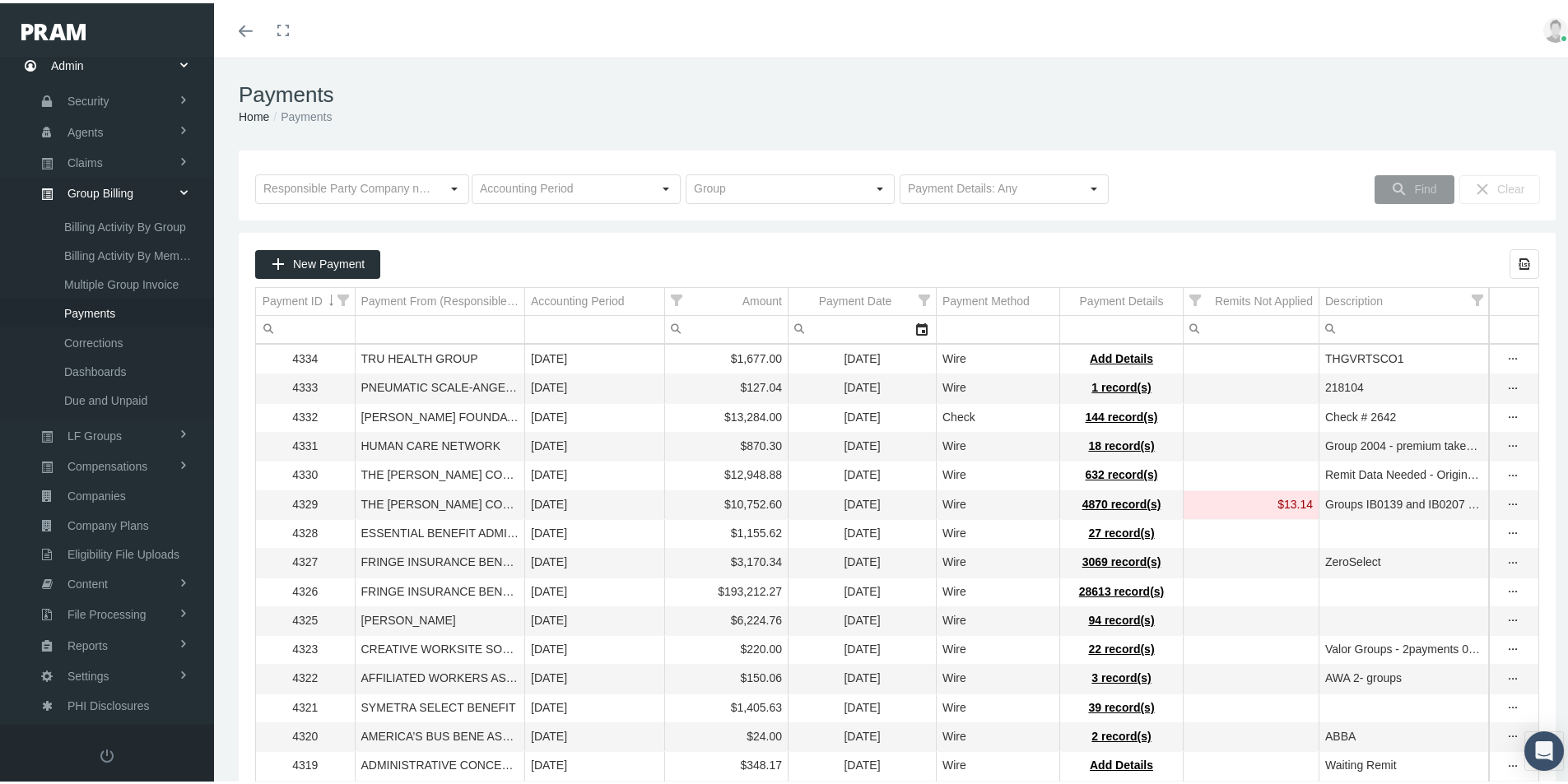
drag, startPoint x: 1109, startPoint y: 355, endPoint x: 839, endPoint y: 411, distance: 275.7
click at [1109, 355] on span "Add Details" at bounding box center [1121, 355] width 63 height 13
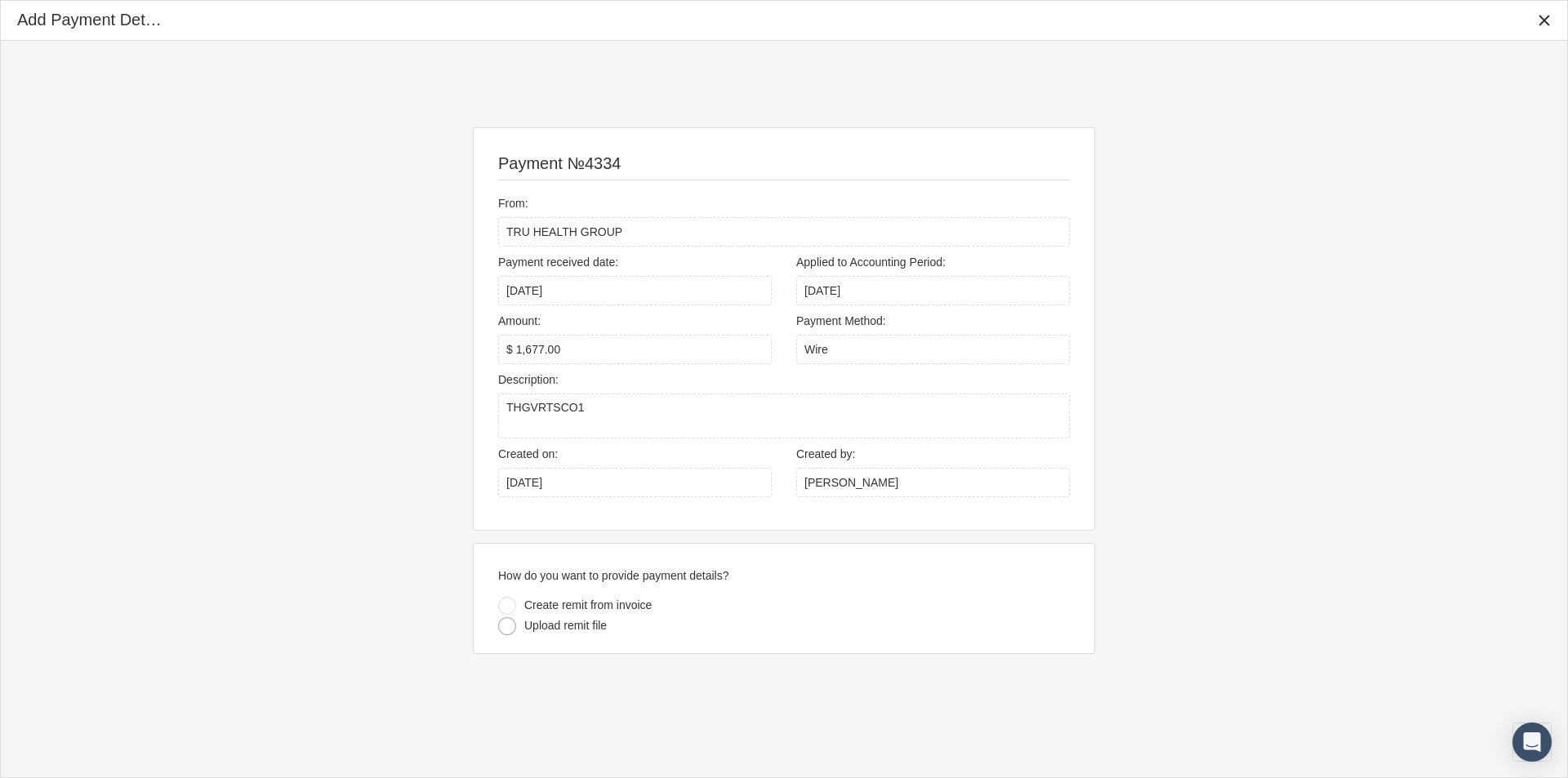
click at [507, 621] on div at bounding box center [507, 626] width 18 height 18
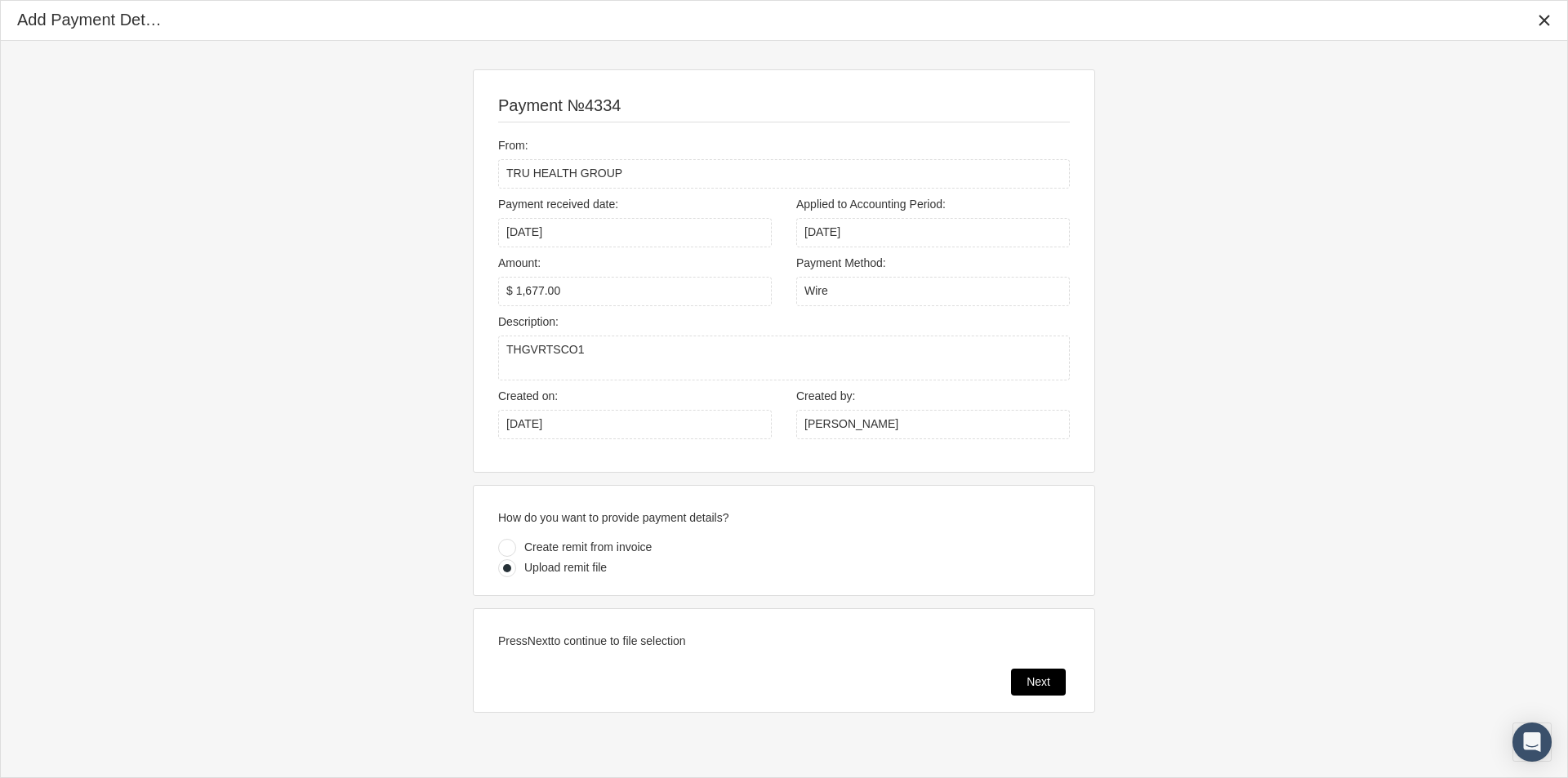
drag, startPoint x: 1041, startPoint y: 680, endPoint x: 1019, endPoint y: 684, distance: 22.4
click at [1032, 682] on span "Next" at bounding box center [1038, 681] width 24 height 13
click at [1029, 679] on span "Next" at bounding box center [1038, 681] width 24 height 13
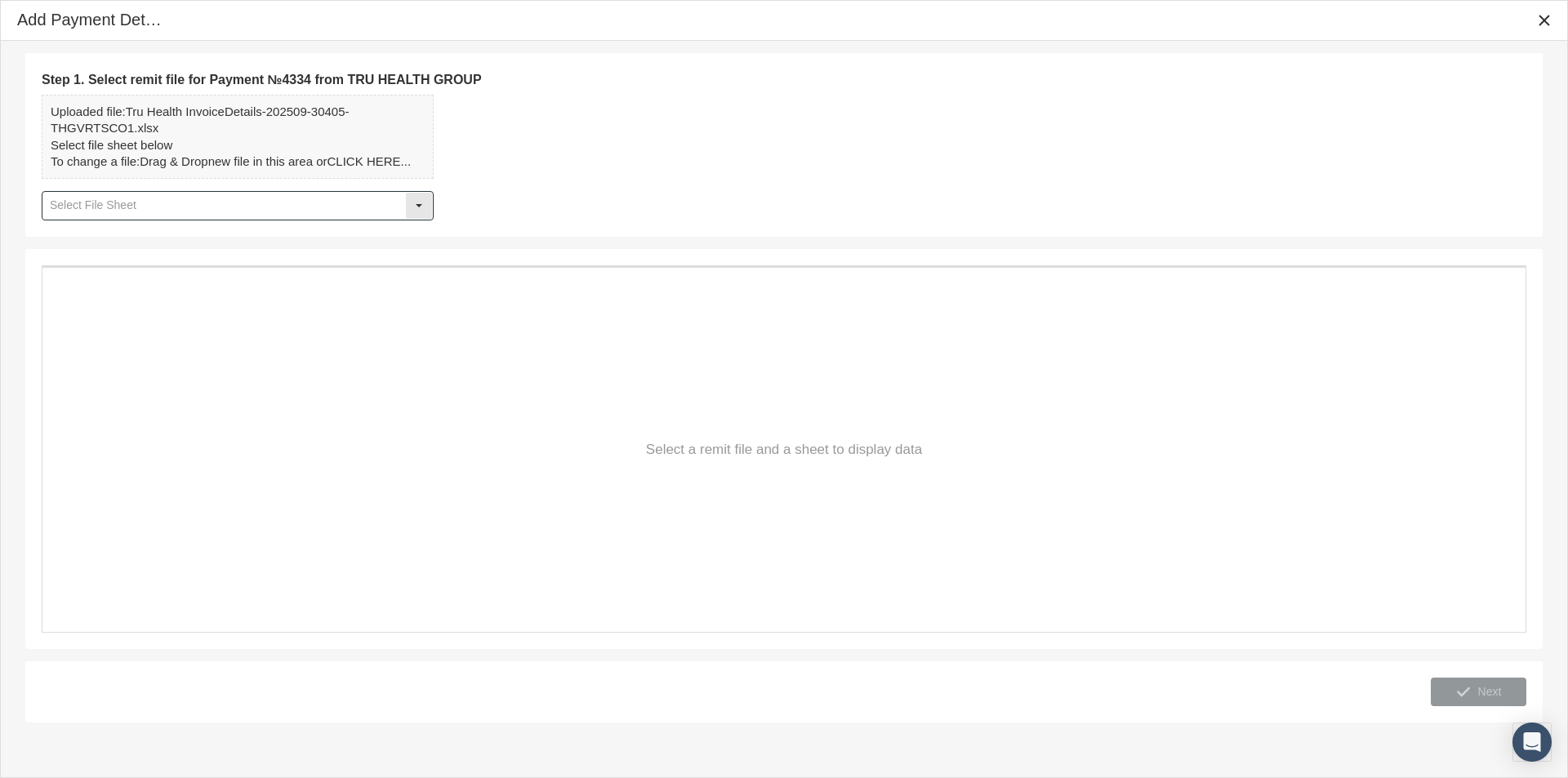
click at [414, 208] on div "Select" at bounding box center [419, 205] width 26 height 26
click at [75, 237] on div "Details" at bounding box center [237, 234] width 389 height 27
type input "Details"
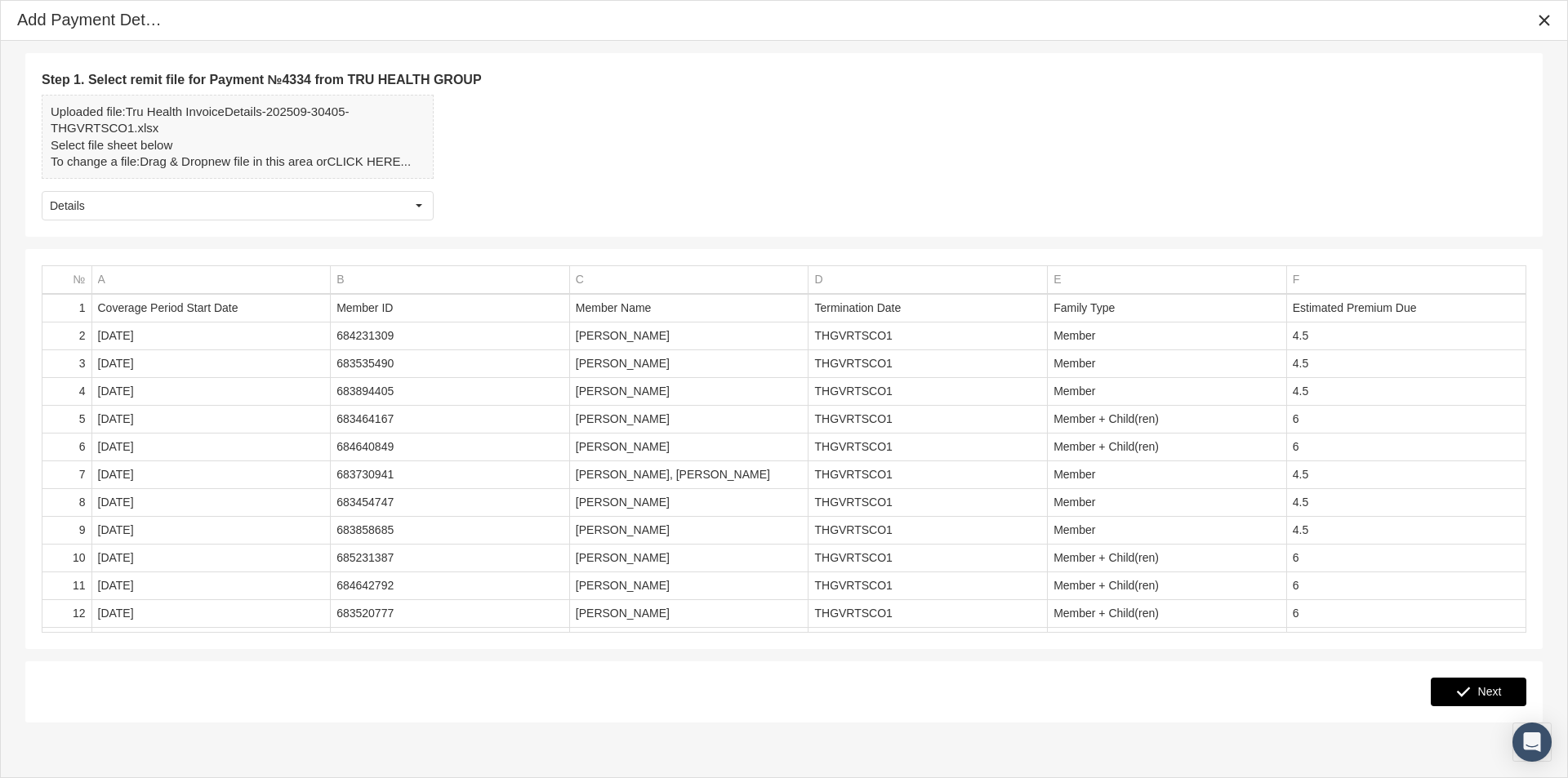
click at [1493, 688] on span "Next" at bounding box center [1491, 691] width 24 height 13
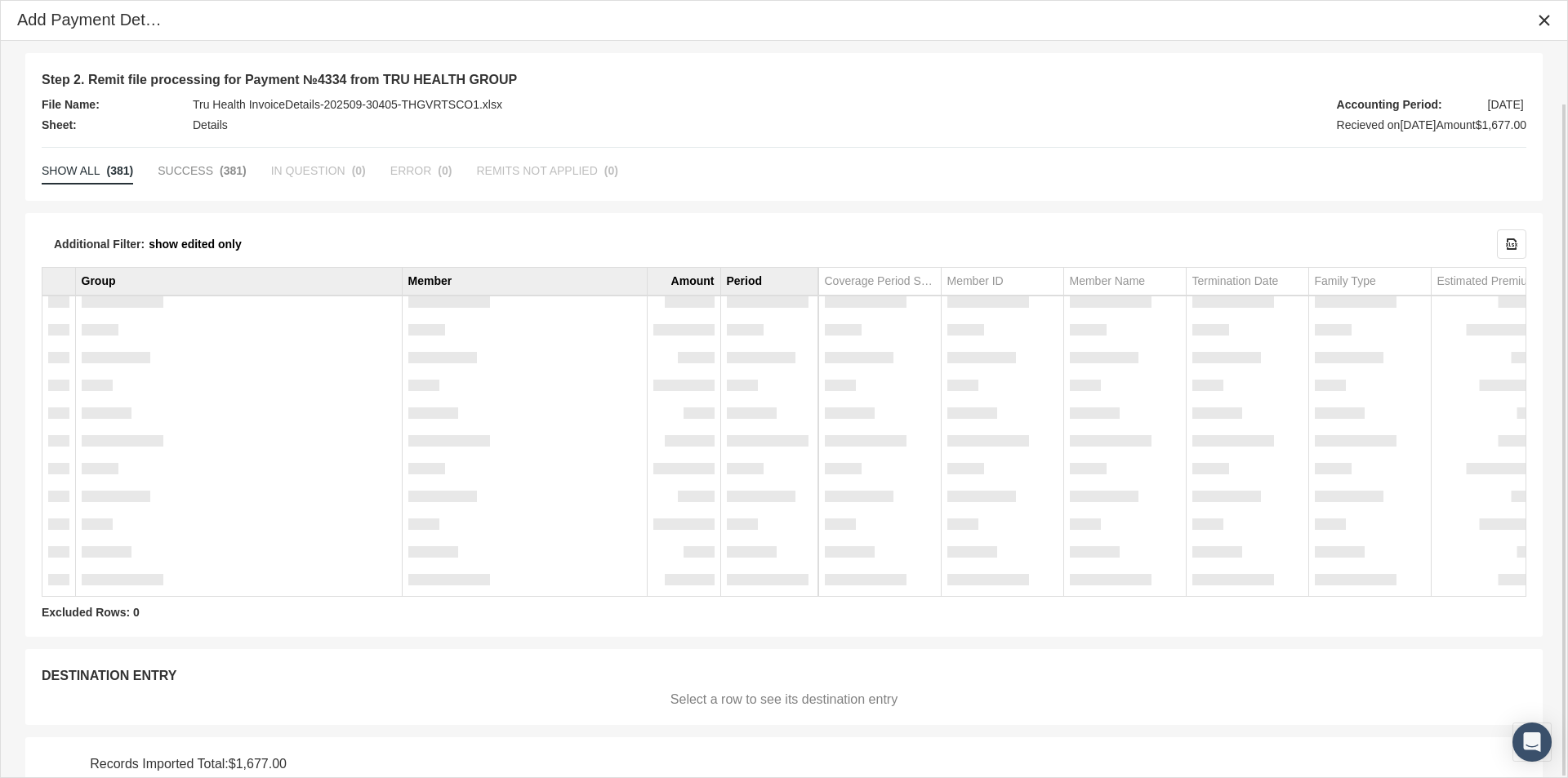
scroll to position [68, 0]
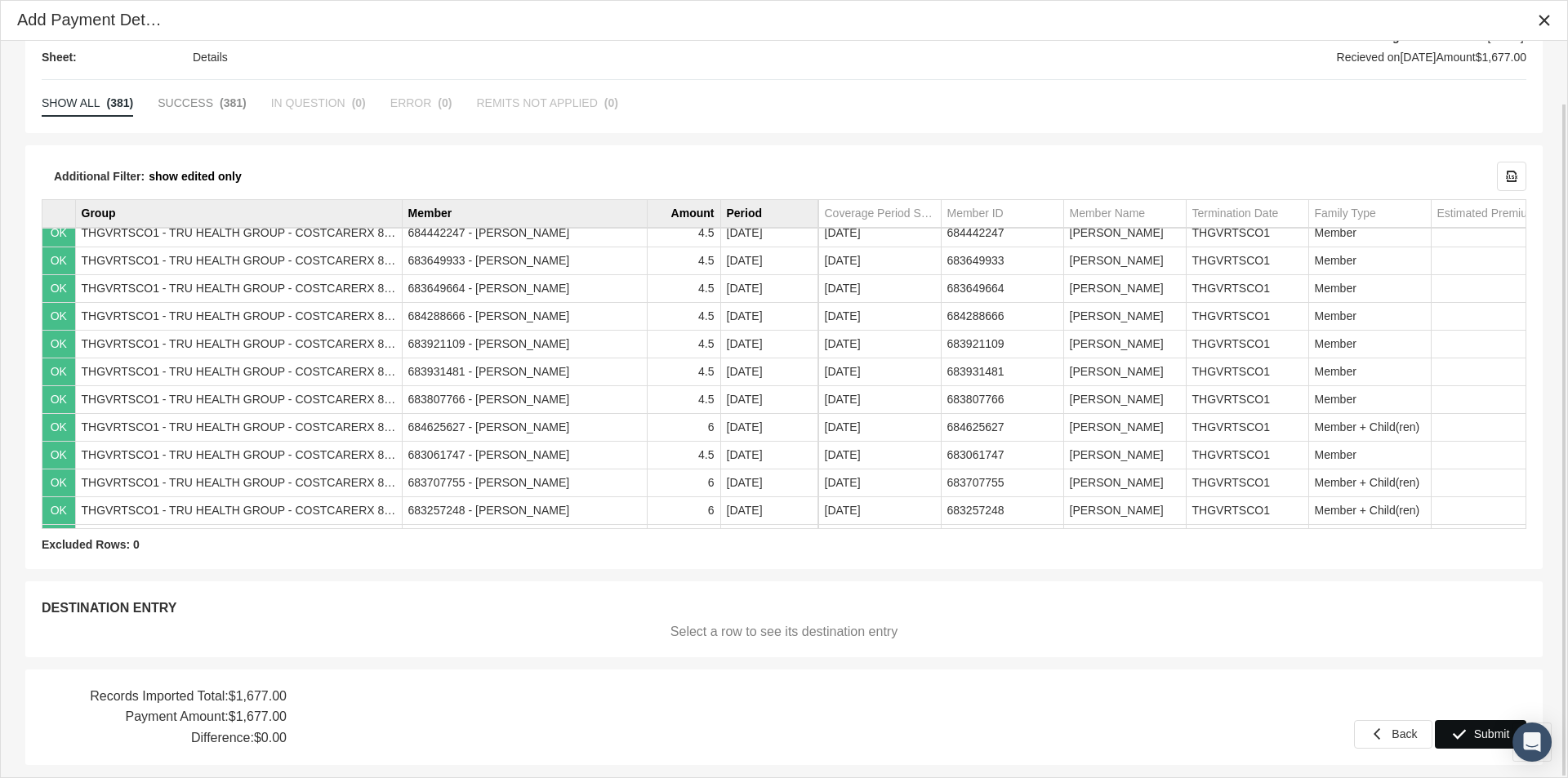
click at [1480, 736] on span "Submit" at bounding box center [1492, 733] width 36 height 13
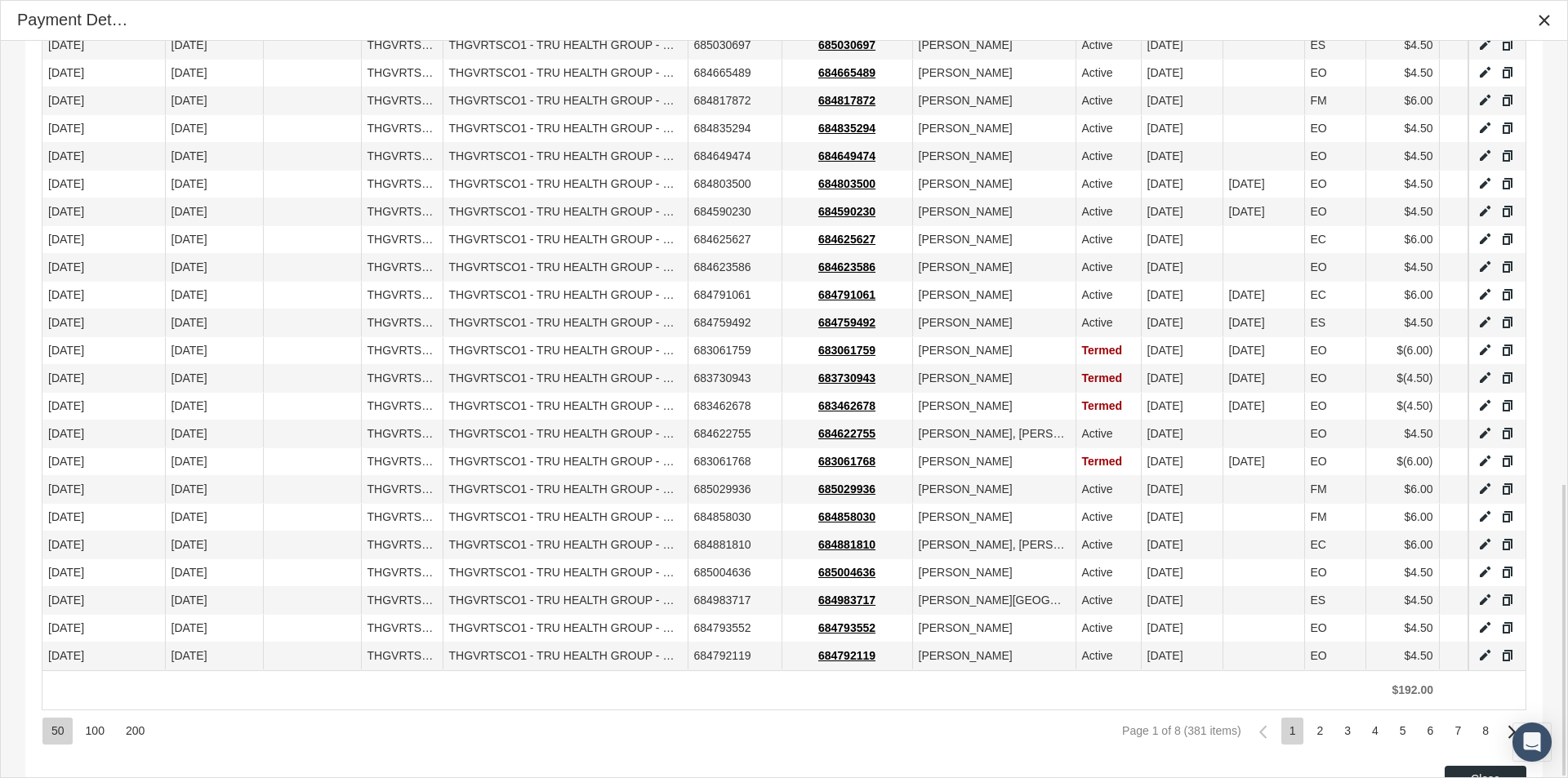
scroll to position [1108, 0]
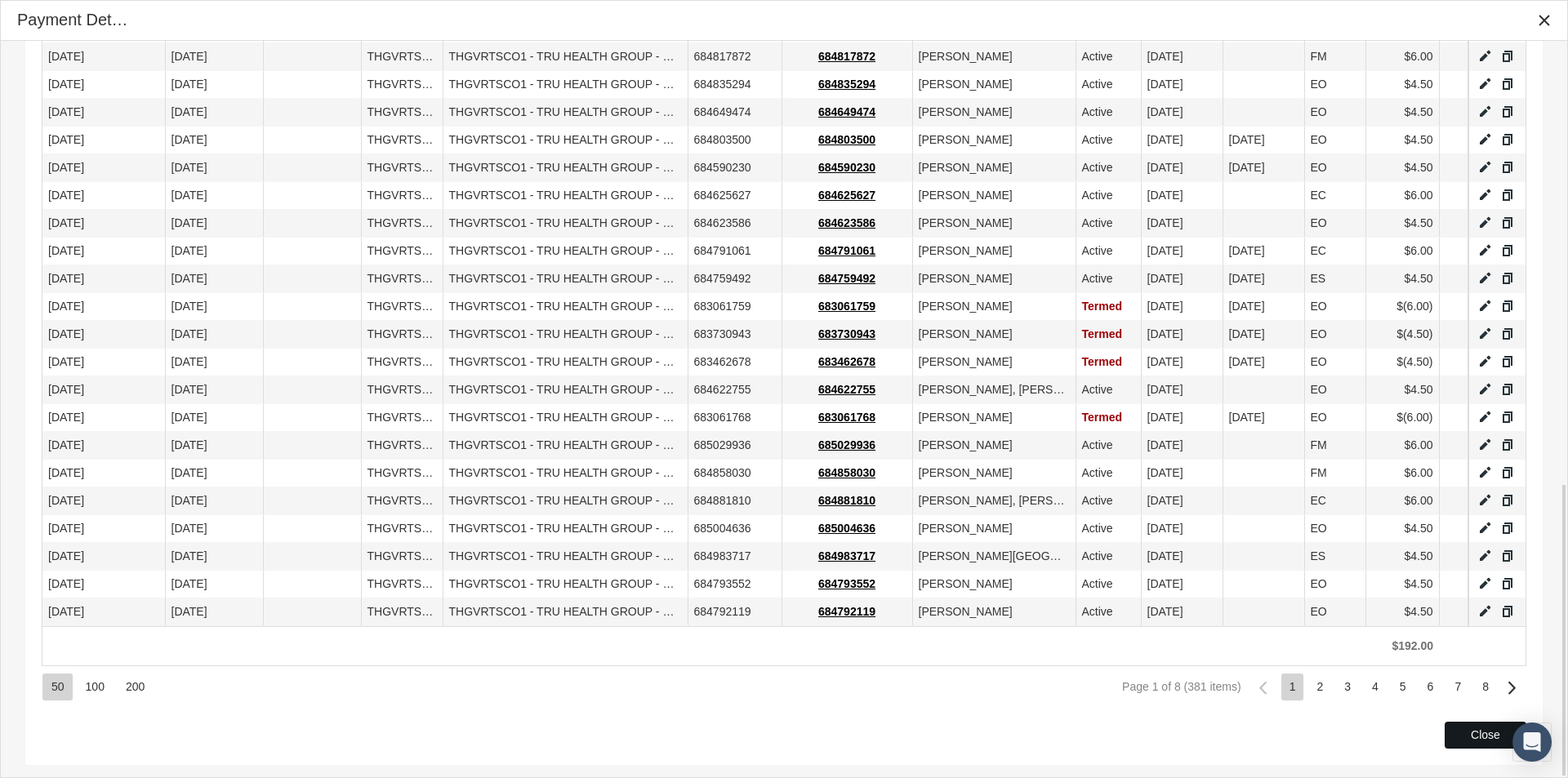
click at [1459, 732] on div "Close" at bounding box center [1485, 734] width 80 height 25
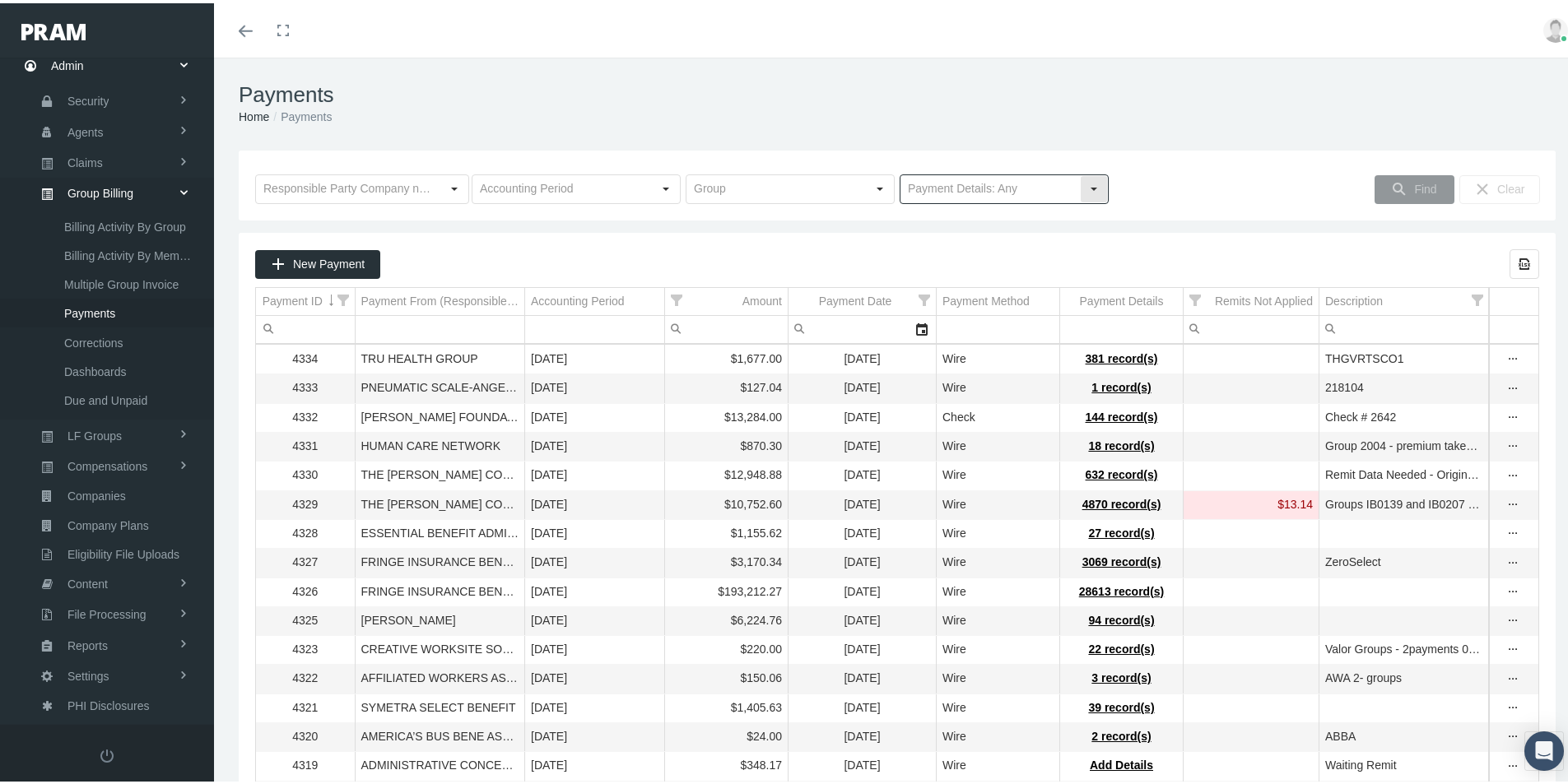
click at [1083, 189] on div "Select" at bounding box center [1094, 185] width 26 height 26
click at [935, 249] on div "No Payment Details" at bounding box center [997, 243] width 204 height 27
type input "No Payment Details"
click at [1413, 176] on div "Find" at bounding box center [1415, 185] width 78 height 27
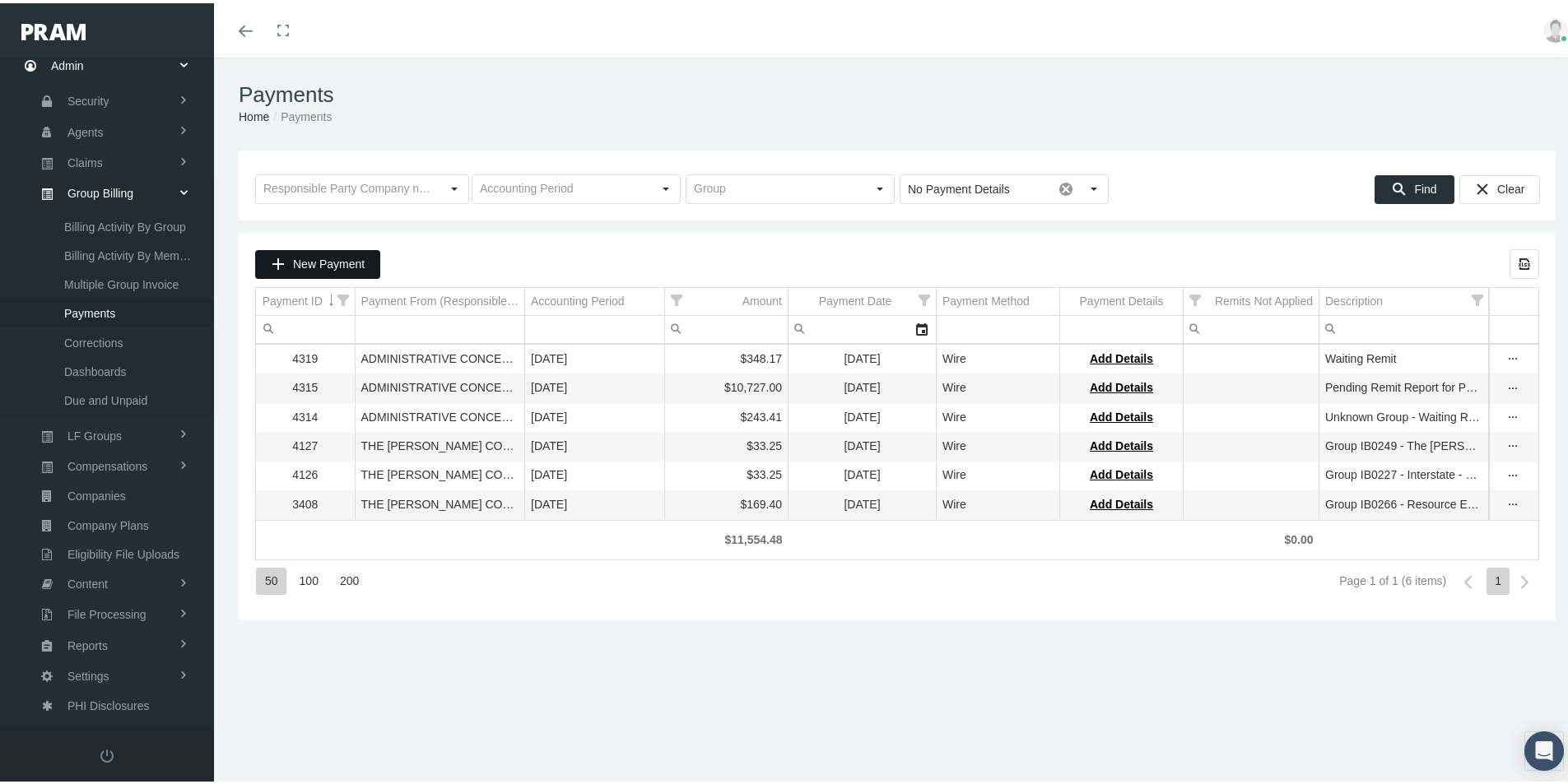
drag, startPoint x: 315, startPoint y: 263, endPoint x: 386, endPoint y: 325, distance: 94.3
click at [315, 263] on span "New Payment" at bounding box center [329, 260] width 72 height 13
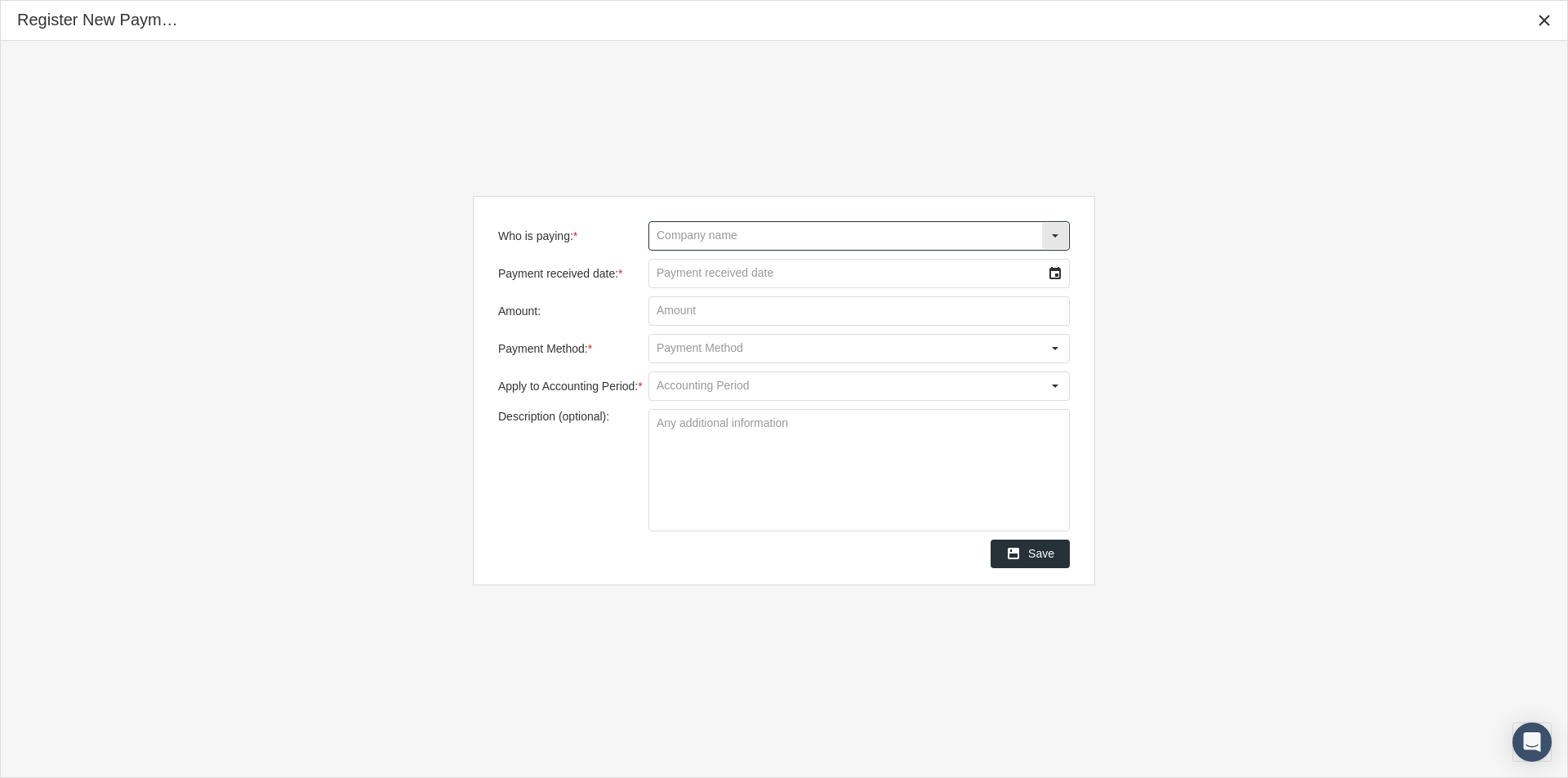
click at [664, 236] on input "Who is paying: *" at bounding box center [845, 236] width 392 height 28
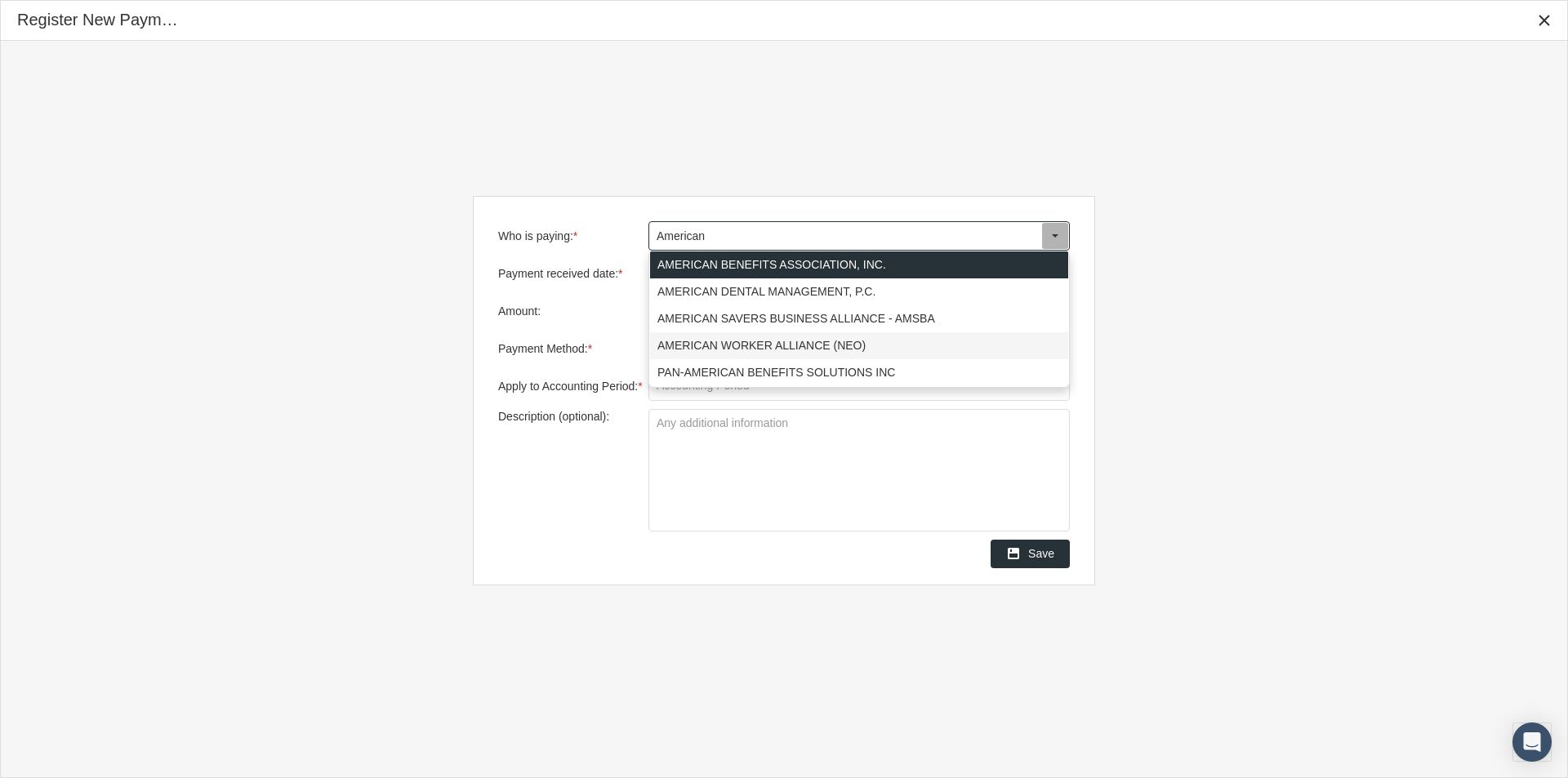
click at [697, 344] on div "AMERICAN WORKER ALLIANCE (NEO)" at bounding box center [859, 345] width 418 height 27
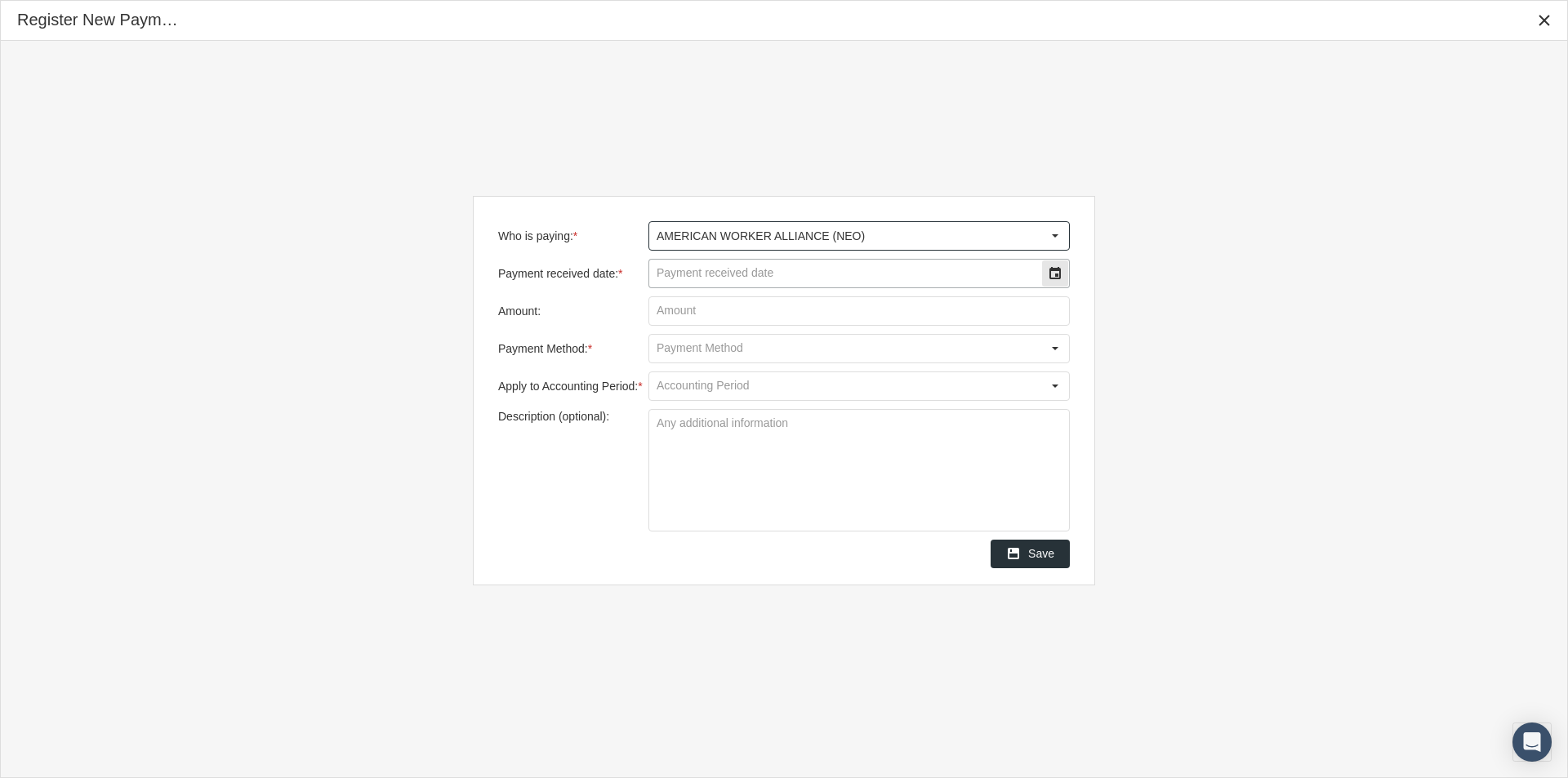
type input "AMERICAN WORKER ALLIANCE (NEO)"
click at [679, 280] on input "Payment received date: *" at bounding box center [845, 273] width 392 height 28
type input "[DATE]"
type input "$ 773.59"
click at [686, 353] on input "Payment Method: *" at bounding box center [845, 348] width 392 height 28
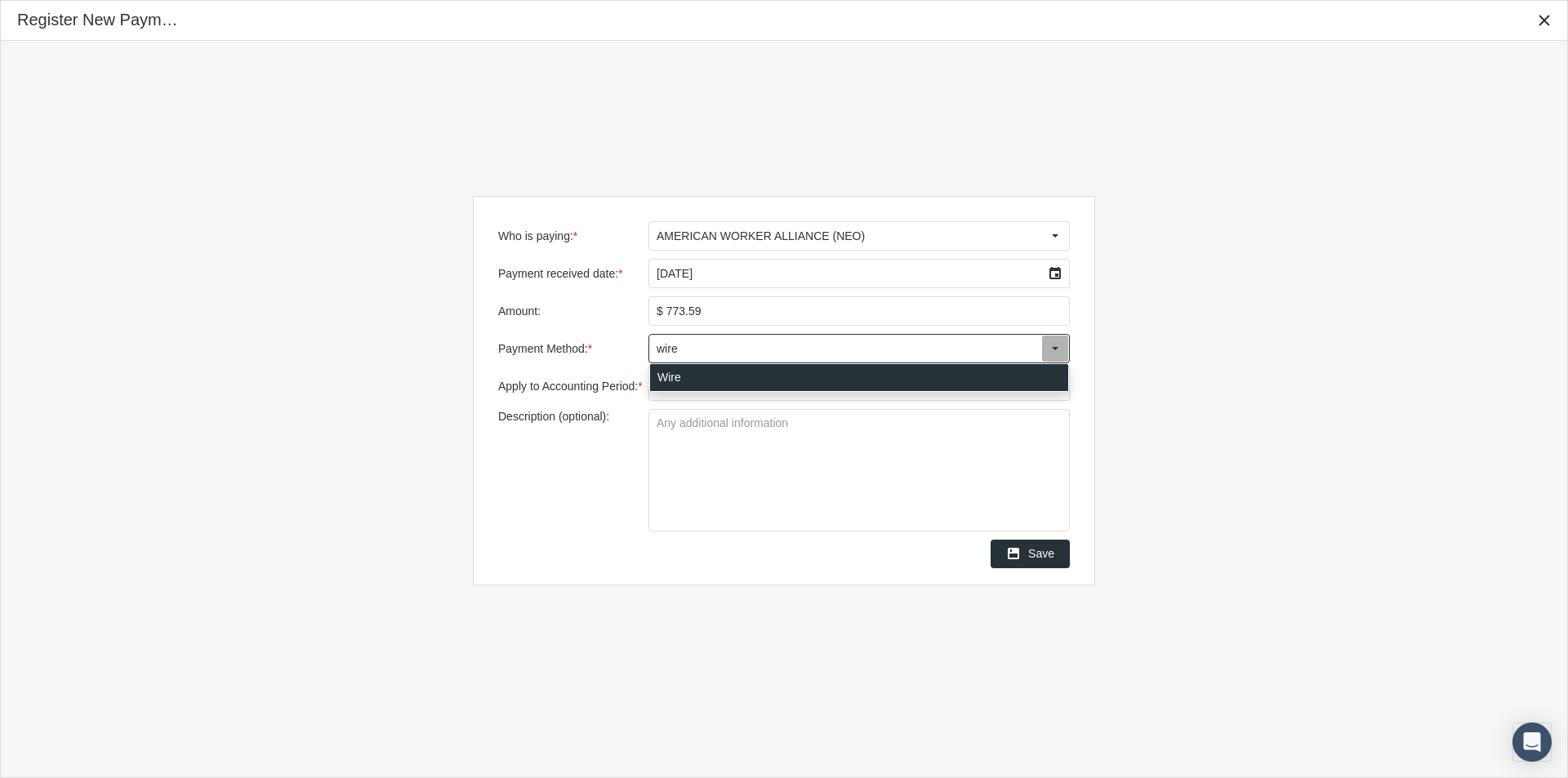
click at [664, 367] on div "Wire" at bounding box center [859, 377] width 418 height 27
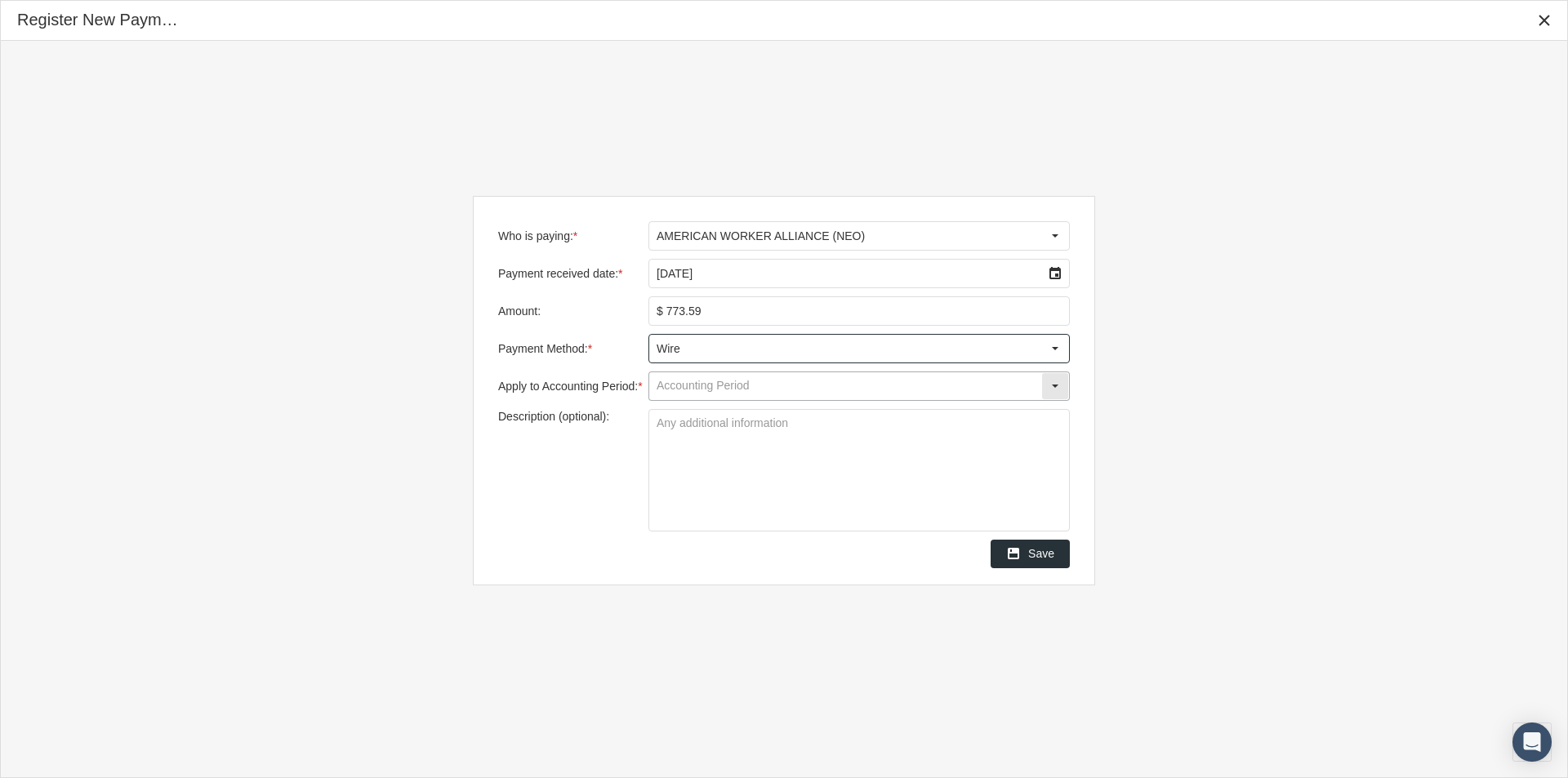
type input "Wire"
click at [684, 383] on input "Apply to Accounting Period: *" at bounding box center [845, 386] width 392 height 28
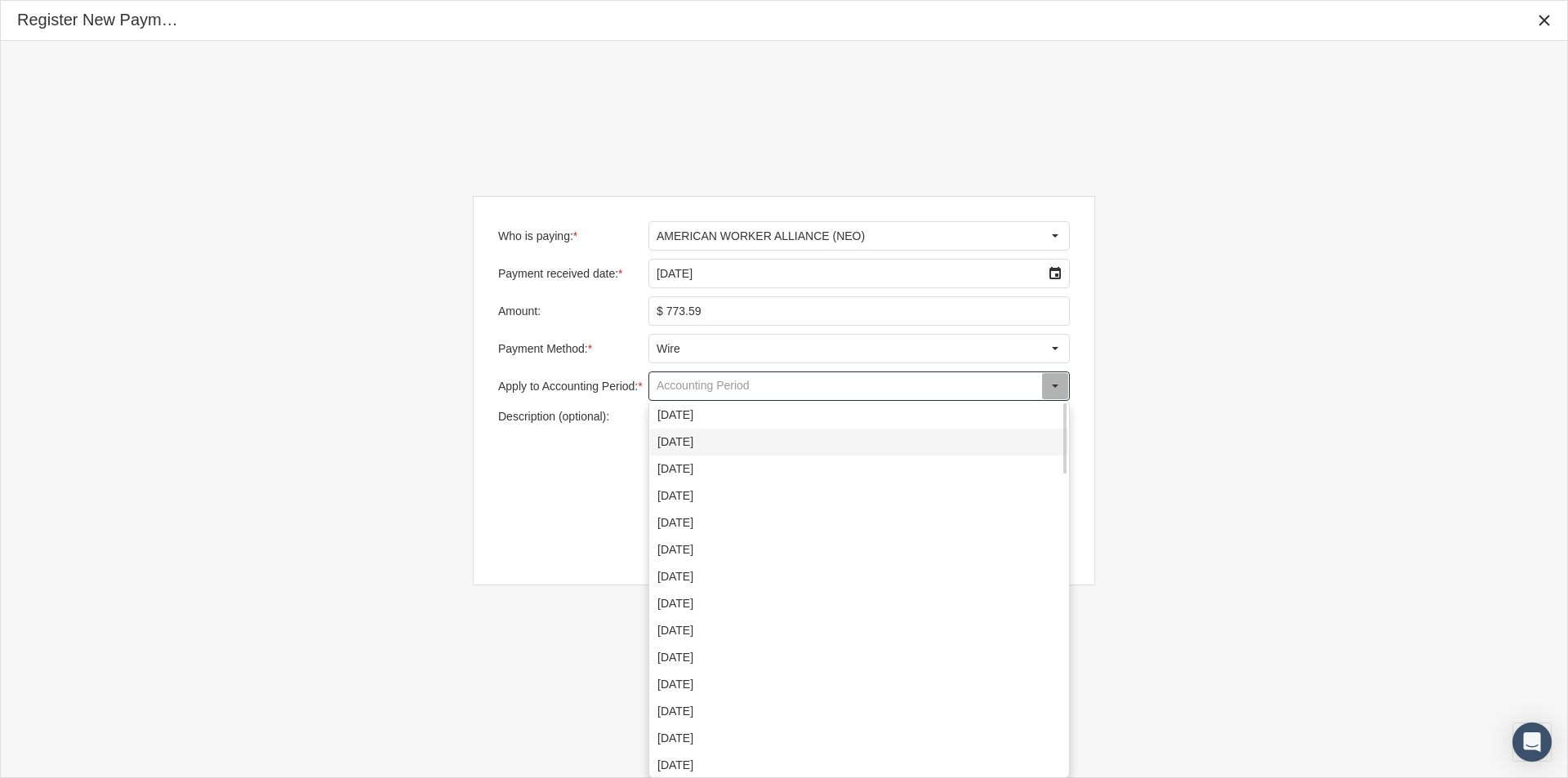
click at [673, 444] on div "[DATE]" at bounding box center [859, 441] width 418 height 27
type input "[DATE]"
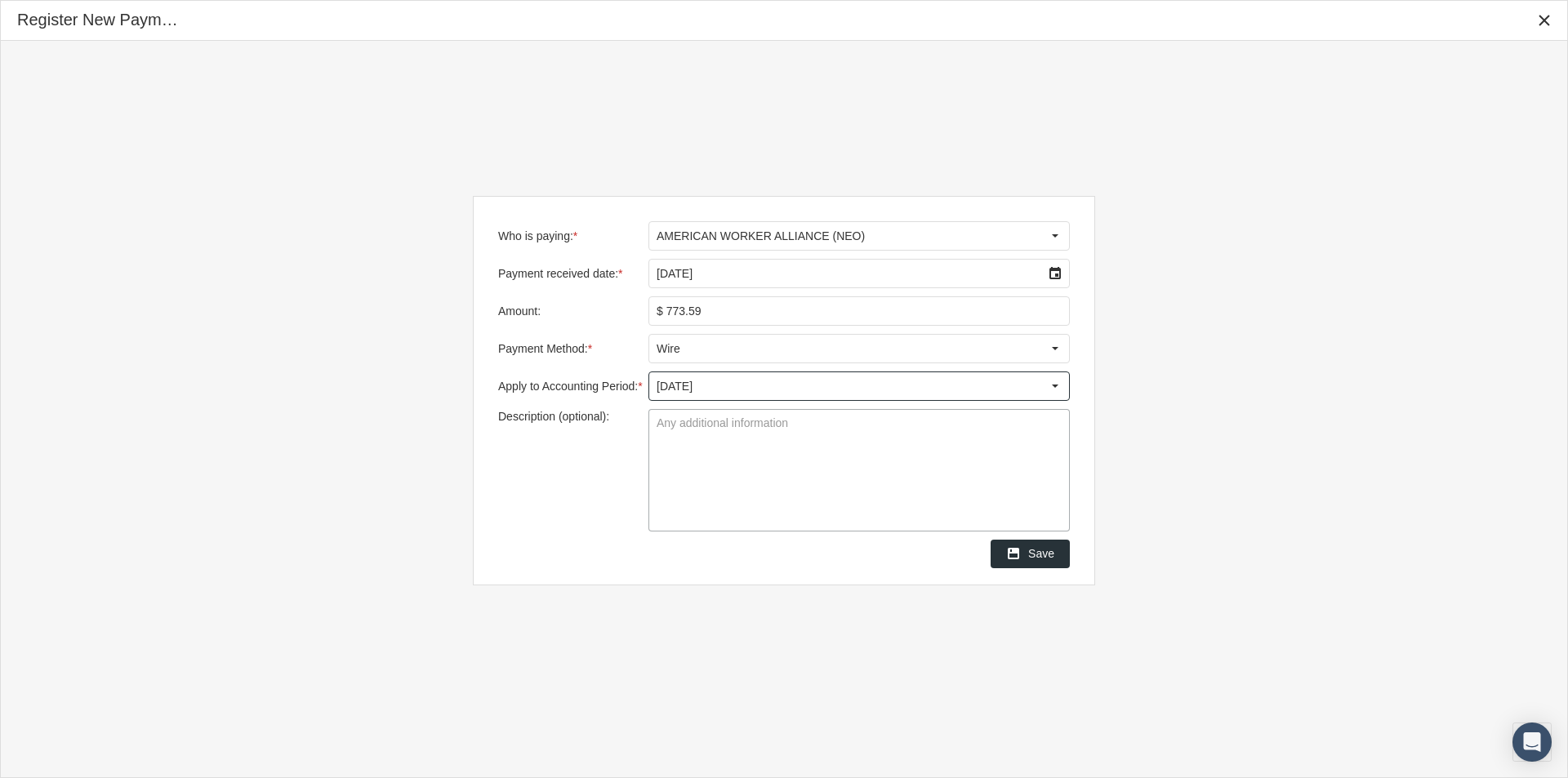
drag, startPoint x: 664, startPoint y: 424, endPoint x: 695, endPoint y: 440, distance: 34.9
click at [669, 426] on textarea "Description (optional):" at bounding box center [859, 470] width 420 height 121
click at [766, 429] on textarea "Groups AWA002- AWa003" at bounding box center [859, 470] width 420 height 121
type textarea "Groups AWA002- AWA003"
click at [796, 481] on textarea "Groups AWA002- AWA003" at bounding box center [859, 470] width 420 height 121
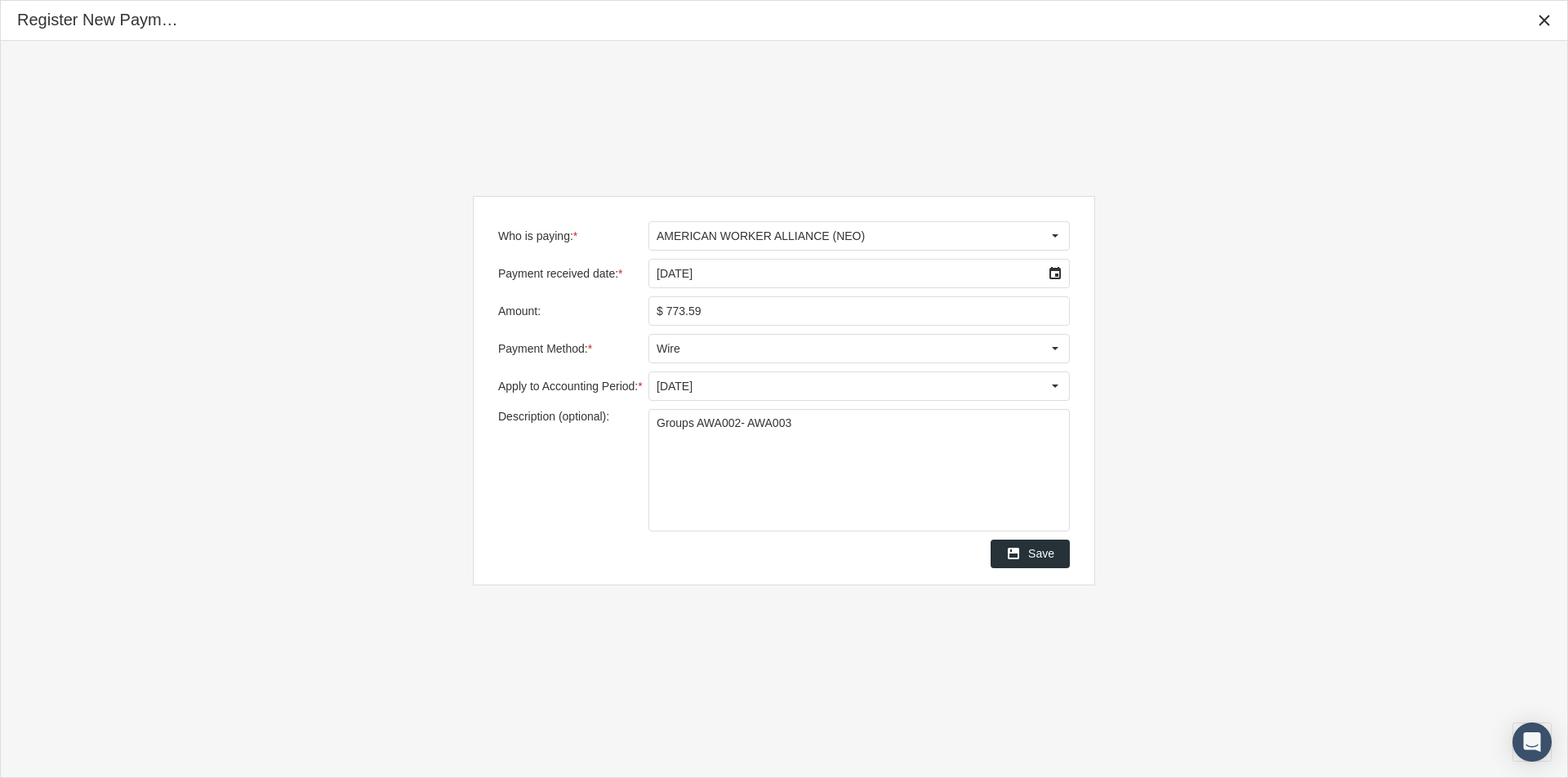
click at [1042, 555] on span "Save" at bounding box center [1041, 553] width 26 height 13
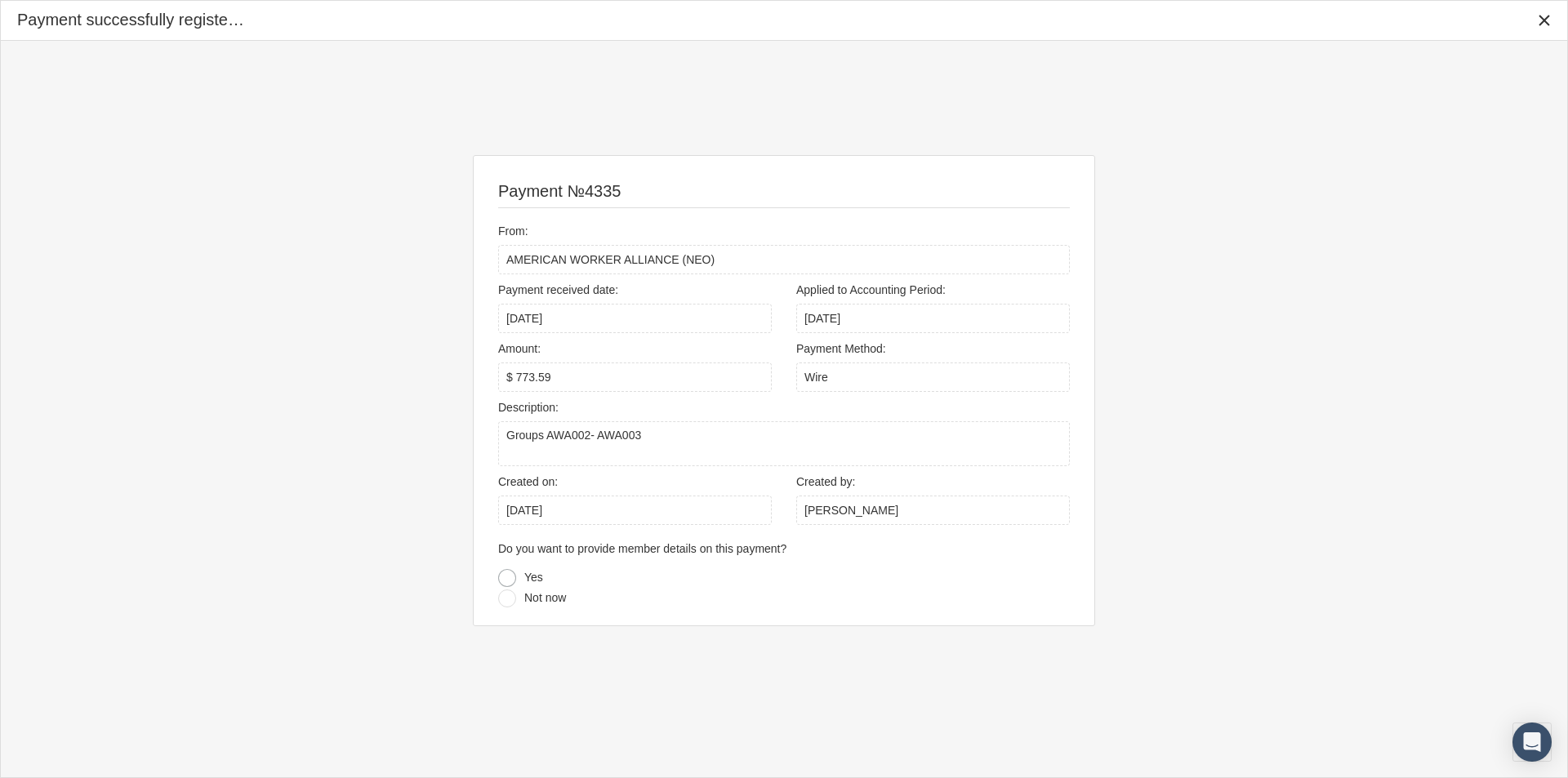
click at [507, 577] on div at bounding box center [507, 578] width 18 height 18
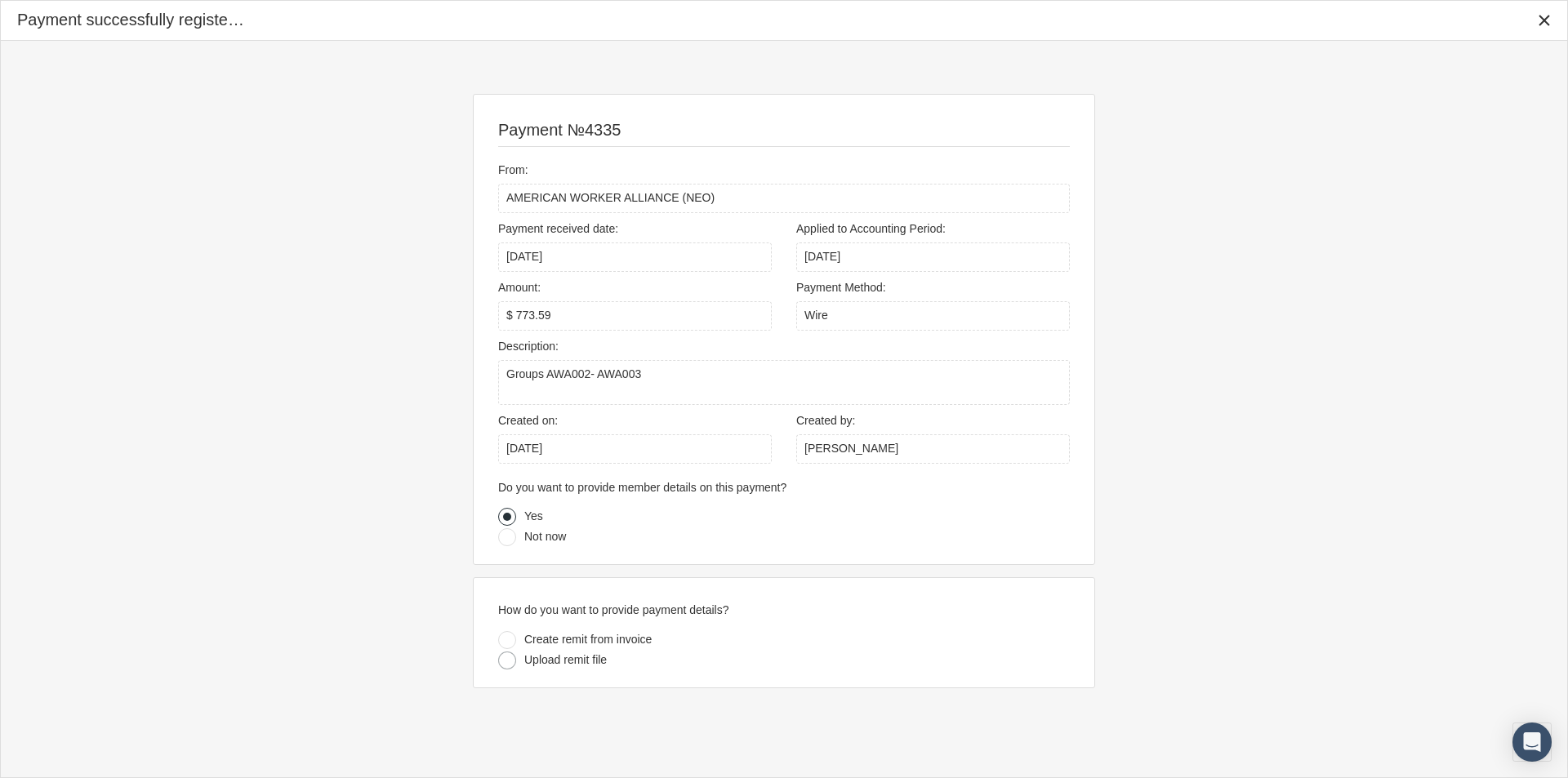
click at [508, 659] on div at bounding box center [507, 660] width 18 height 18
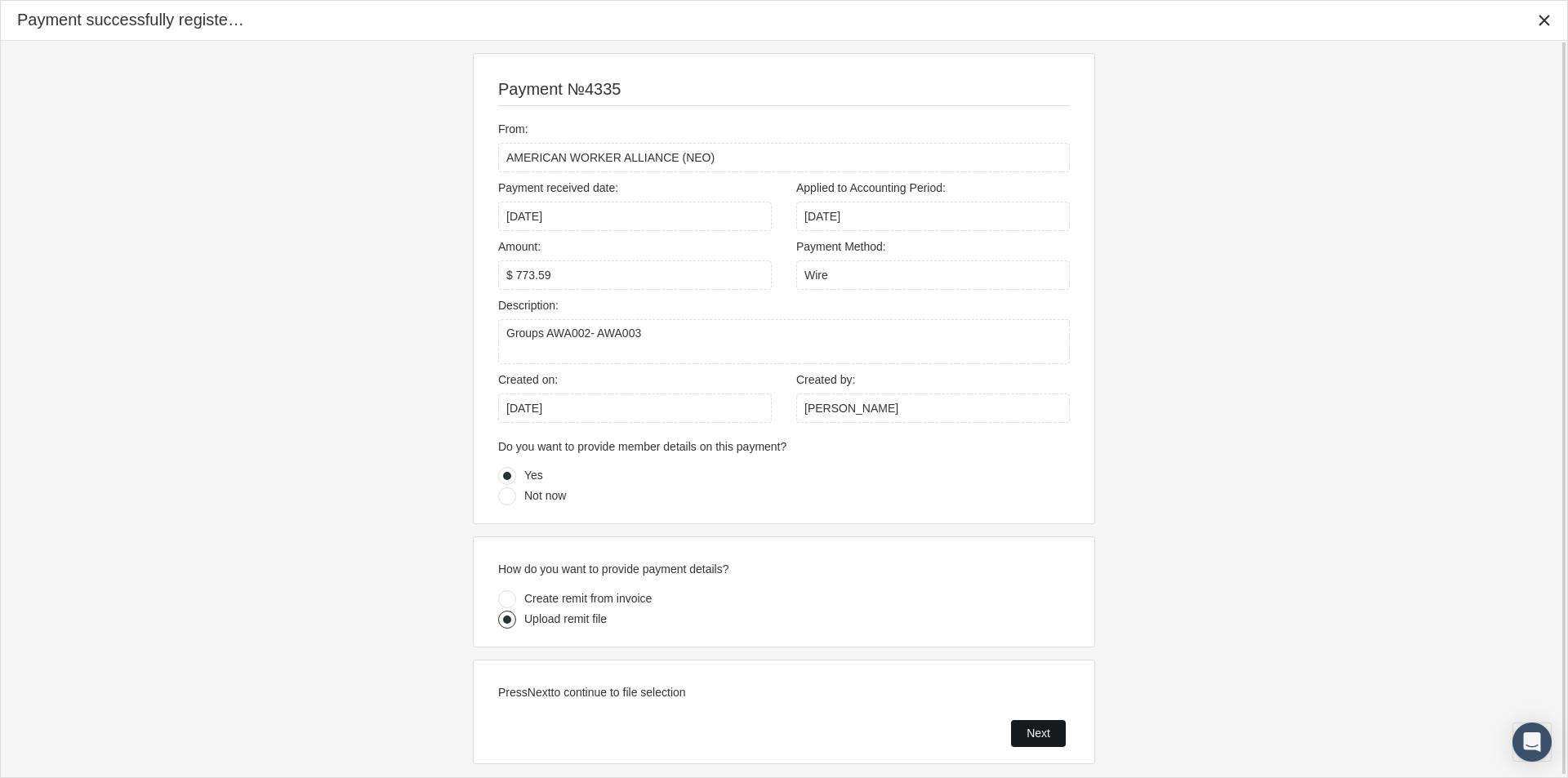
click at [1032, 737] on span "Next" at bounding box center [1038, 732] width 24 height 13
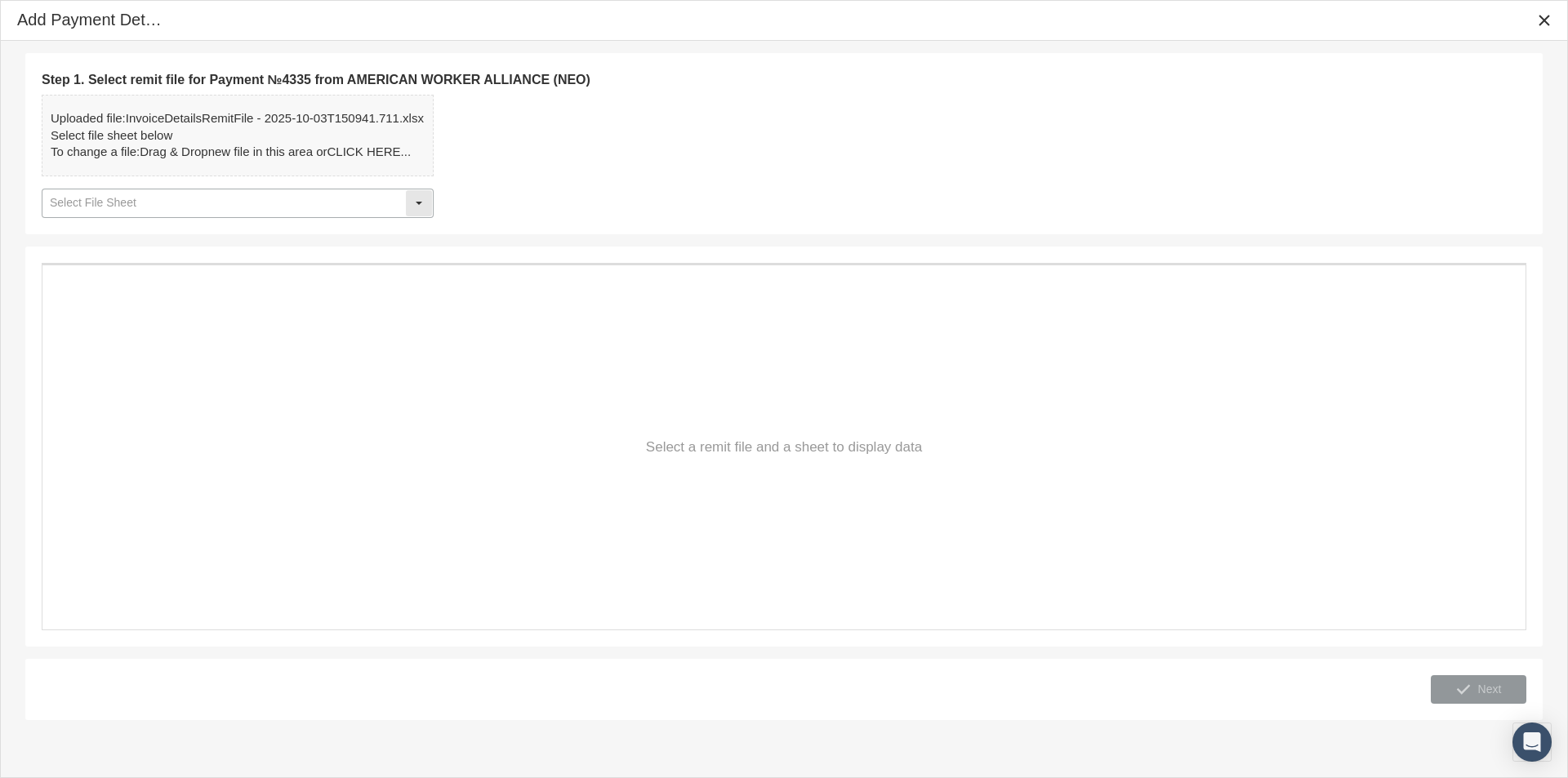
click at [420, 197] on div "Select" at bounding box center [419, 203] width 26 height 26
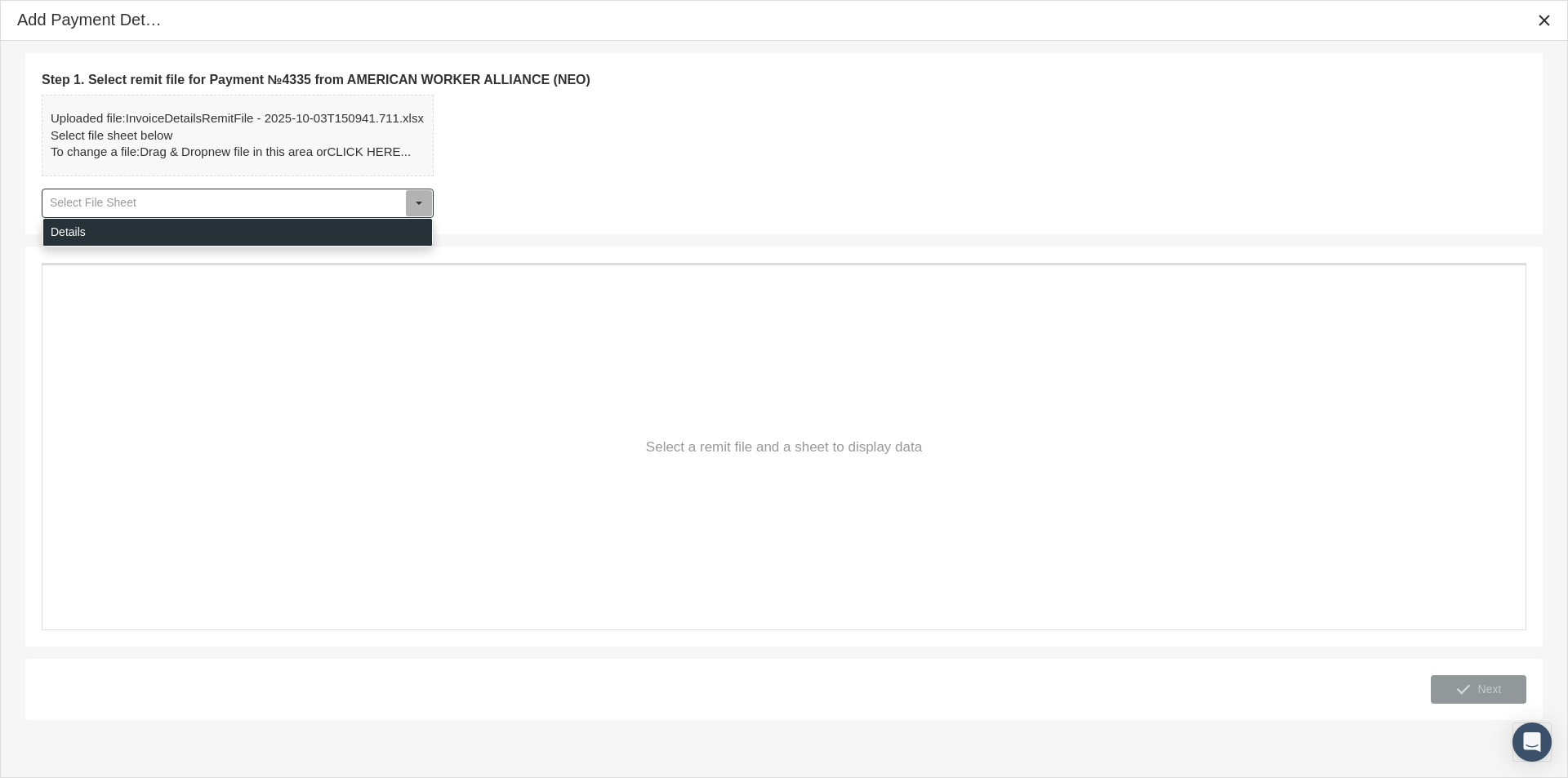
drag, startPoint x: 83, startPoint y: 230, endPoint x: 138, endPoint y: 250, distance: 58.5
click at [83, 230] on div "Details" at bounding box center [237, 231] width 389 height 27
type input "Details"
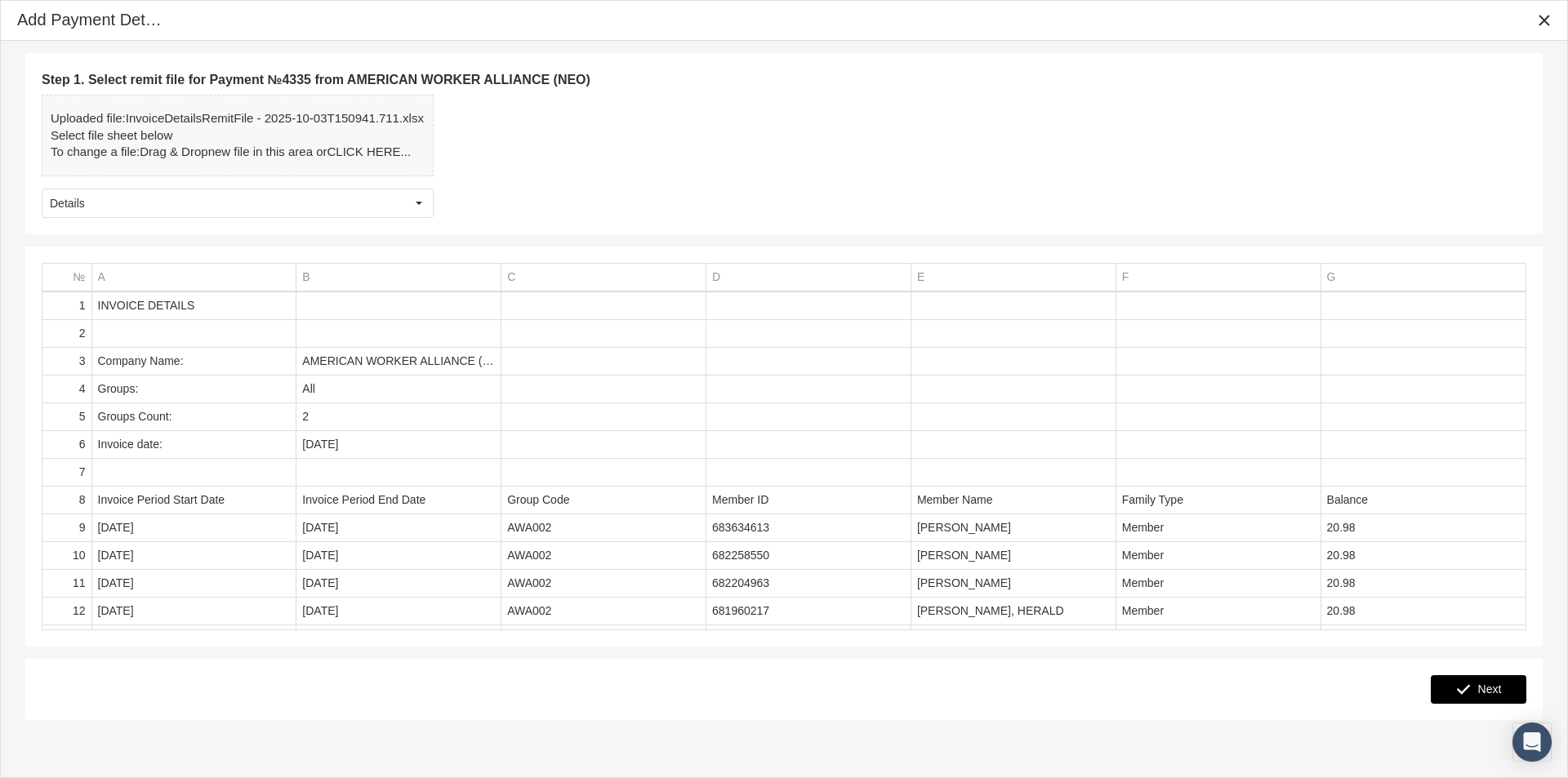
click at [1494, 683] on span "Next" at bounding box center [1491, 689] width 24 height 13
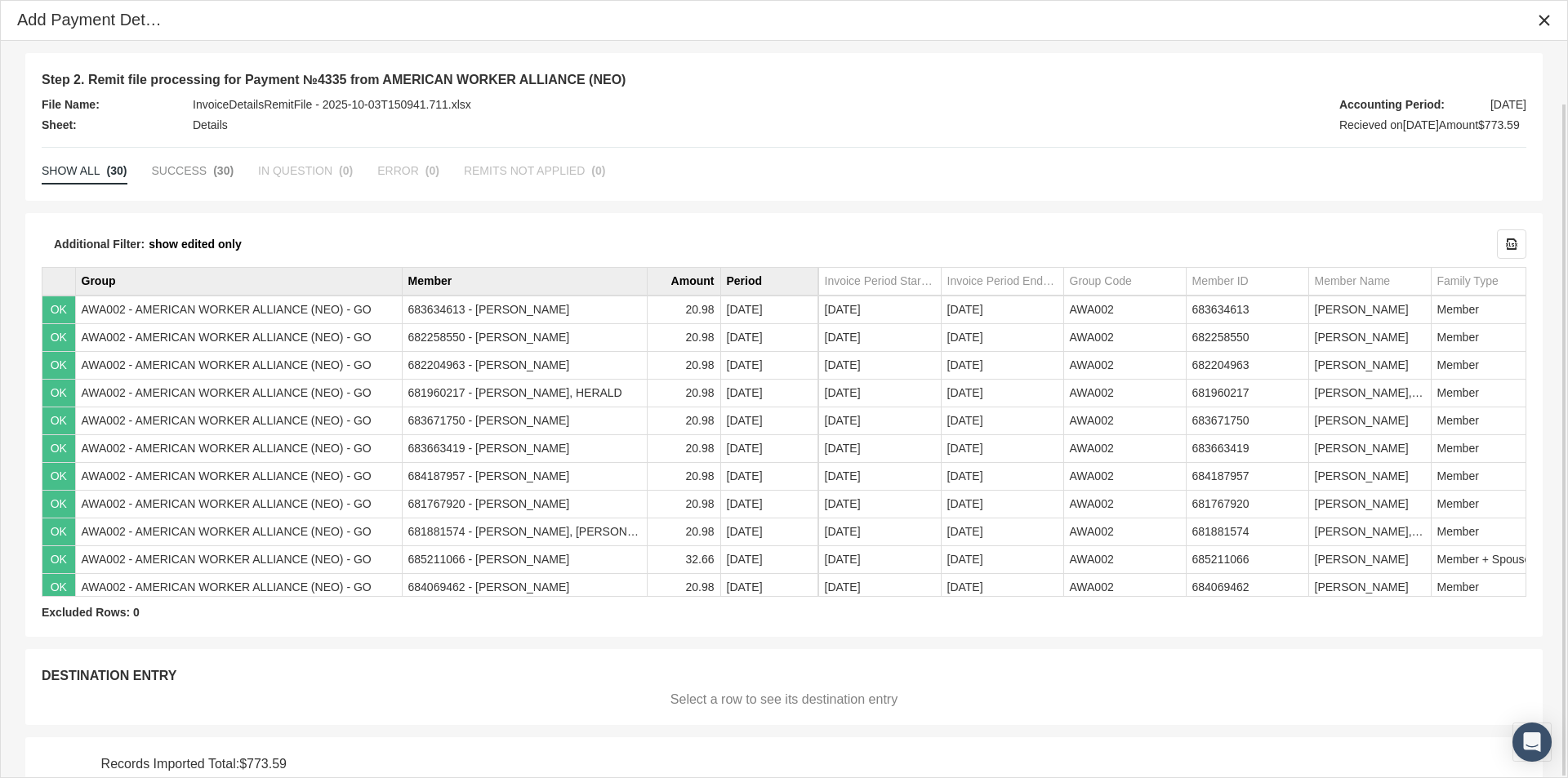
scroll to position [68, 0]
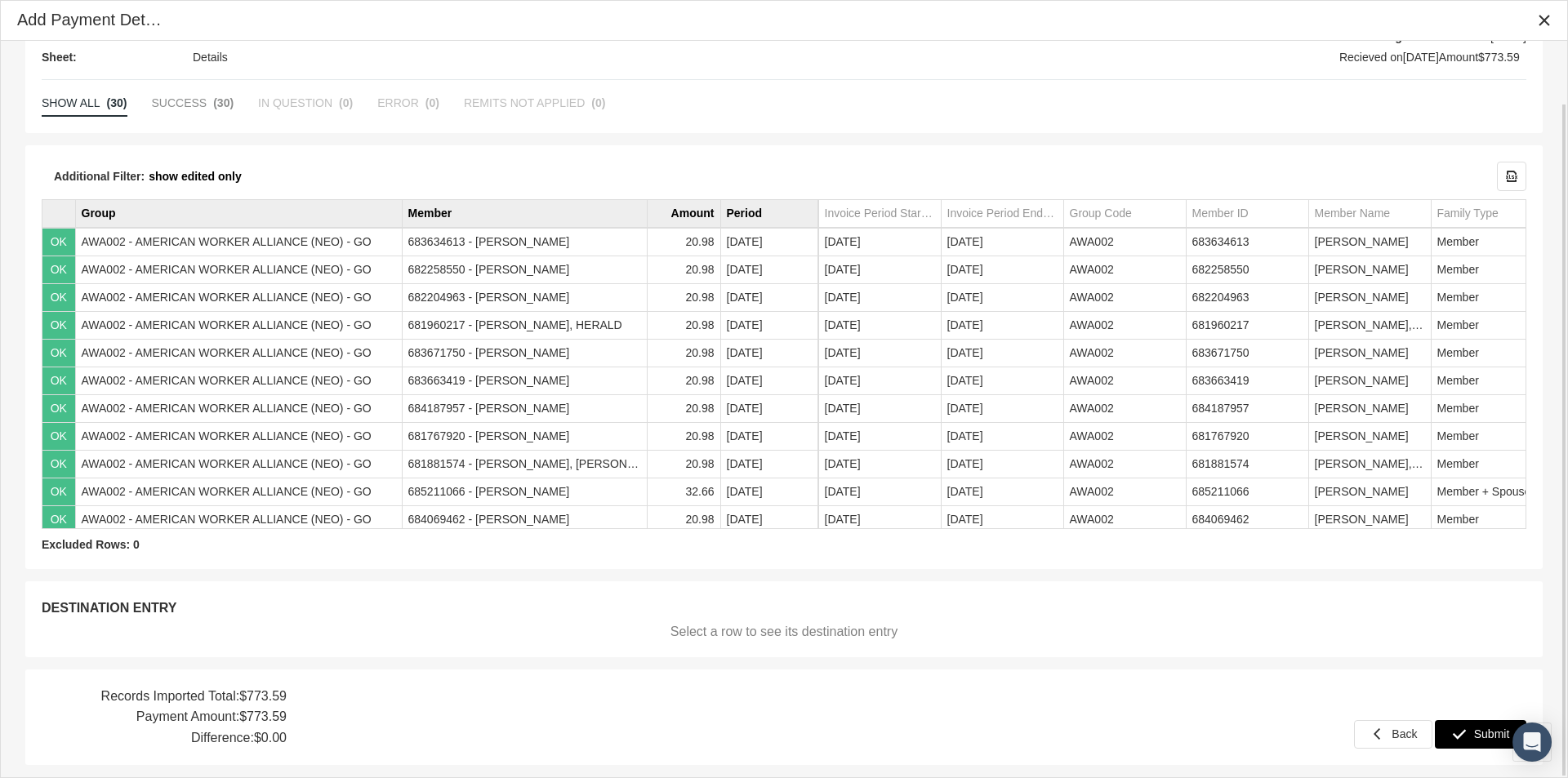
click at [1488, 733] on span "Submit" at bounding box center [1492, 733] width 36 height 13
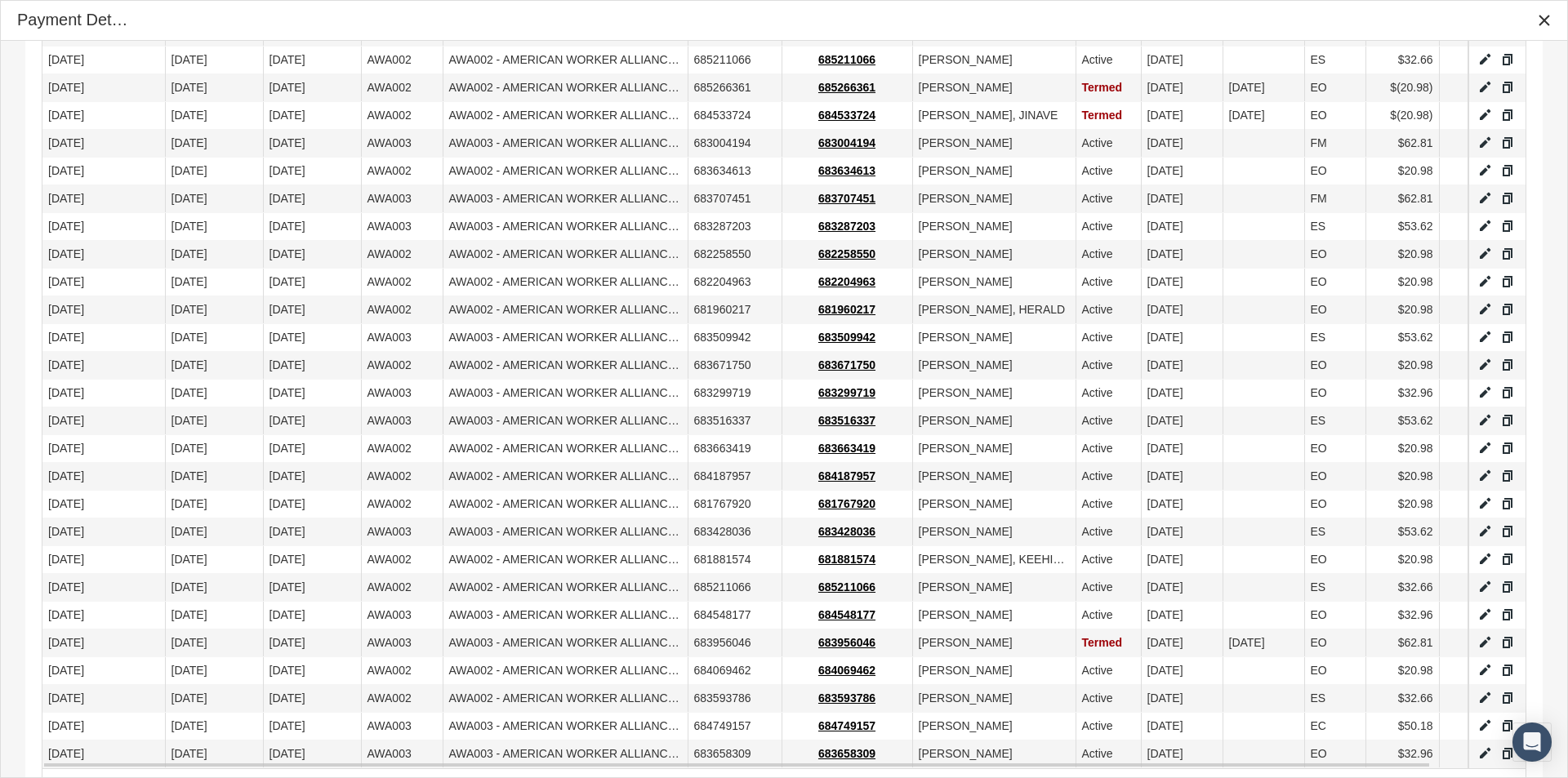
scroll to position [554, 0]
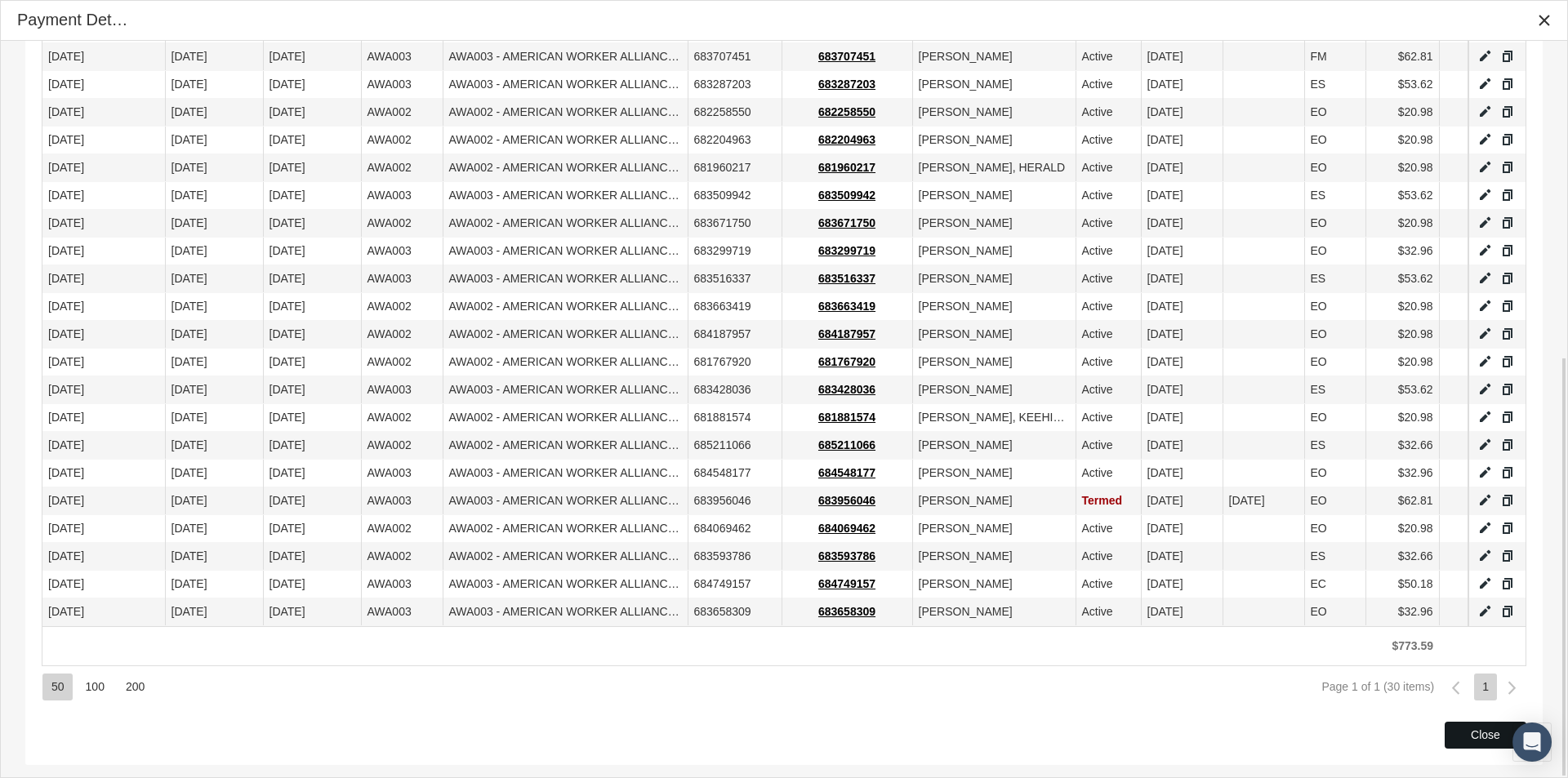
click at [1464, 735] on div "Close" at bounding box center [1485, 734] width 80 height 25
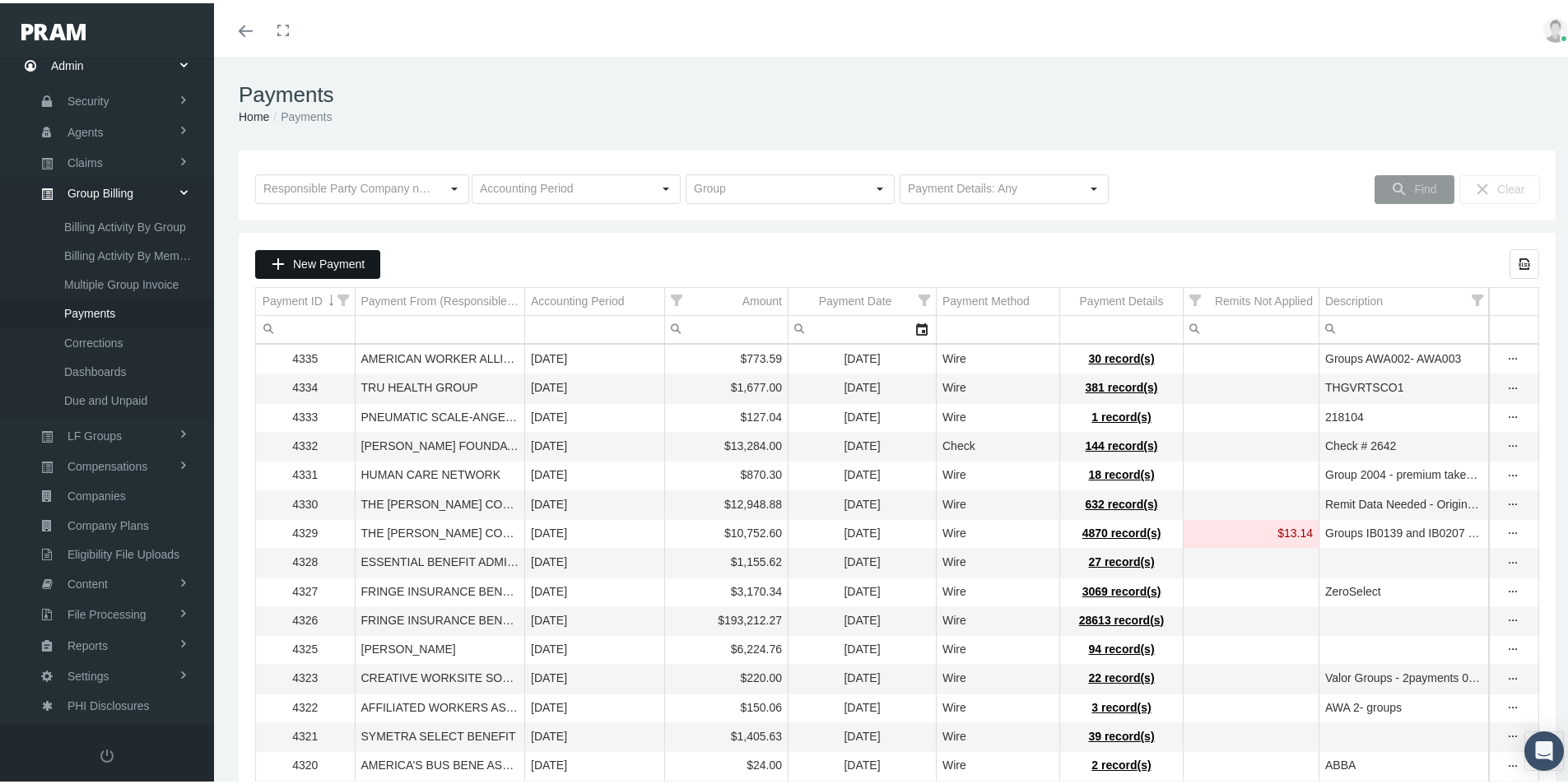
click at [298, 262] on span "New Payment" at bounding box center [329, 260] width 72 height 13
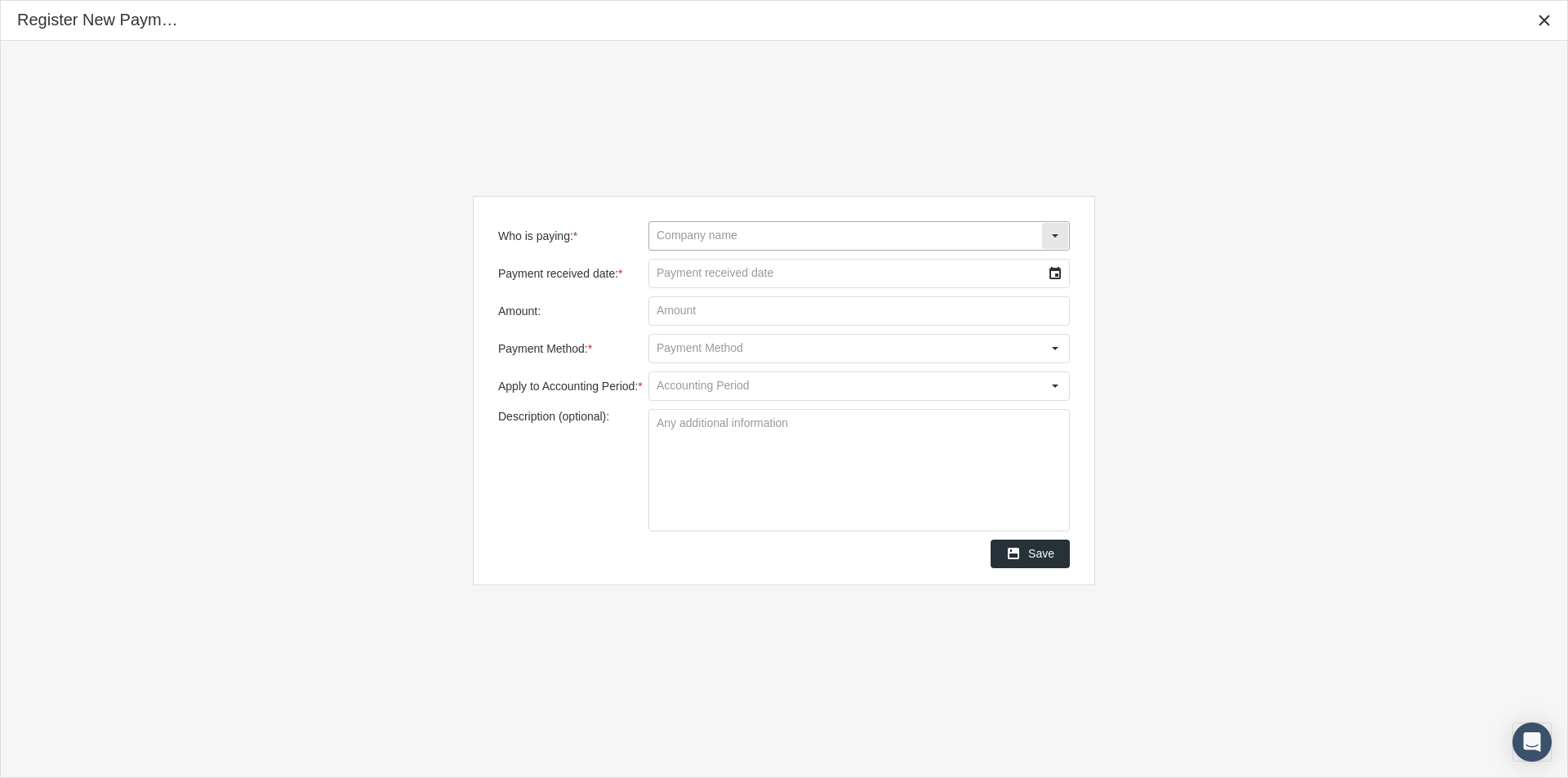
click at [686, 236] on input "Who is paying: *" at bounding box center [845, 236] width 392 height 28
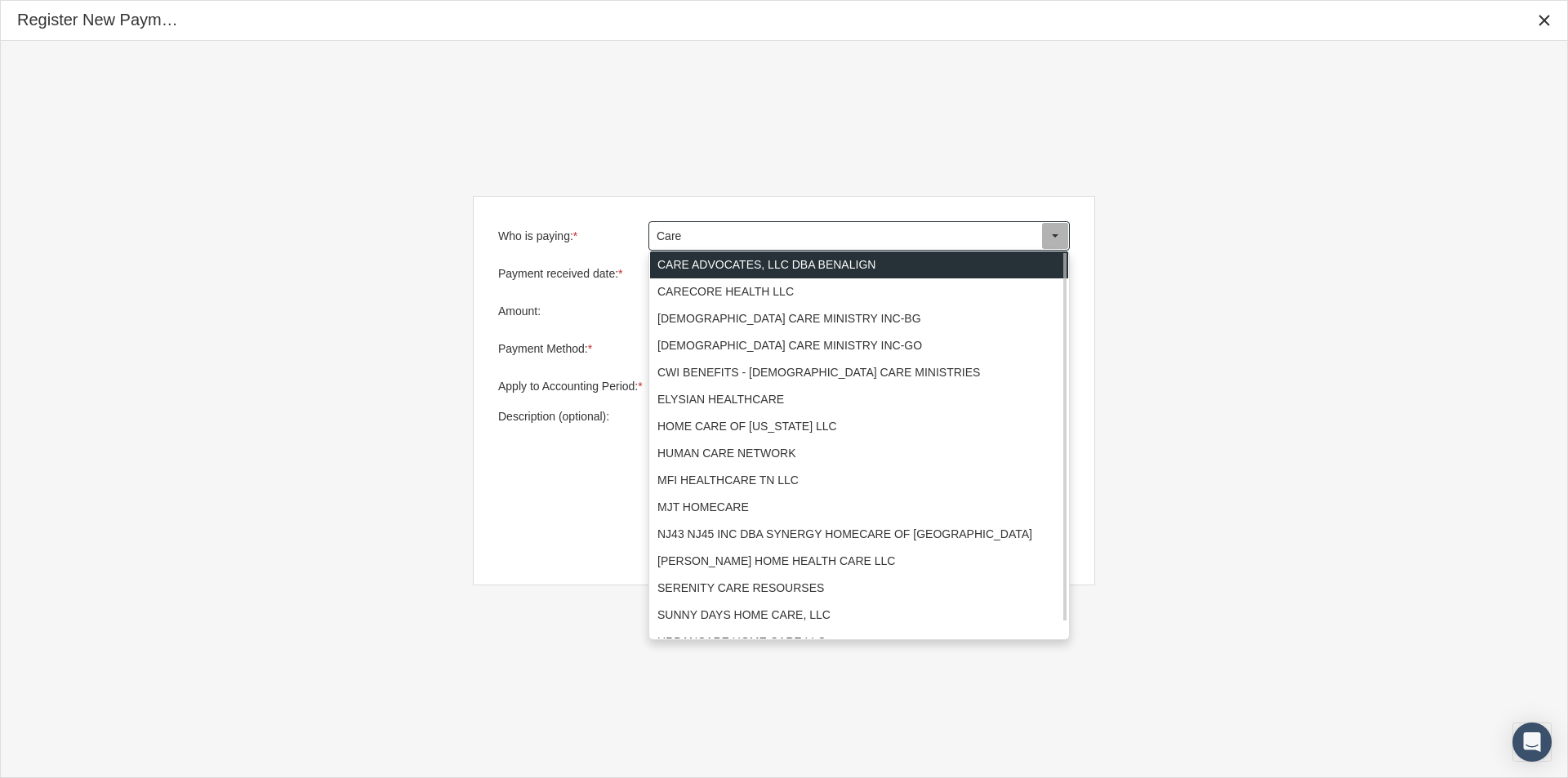
click at [695, 258] on div "CARE ADVOCATES, LLC DBA BENALIGN" at bounding box center [859, 264] width 418 height 27
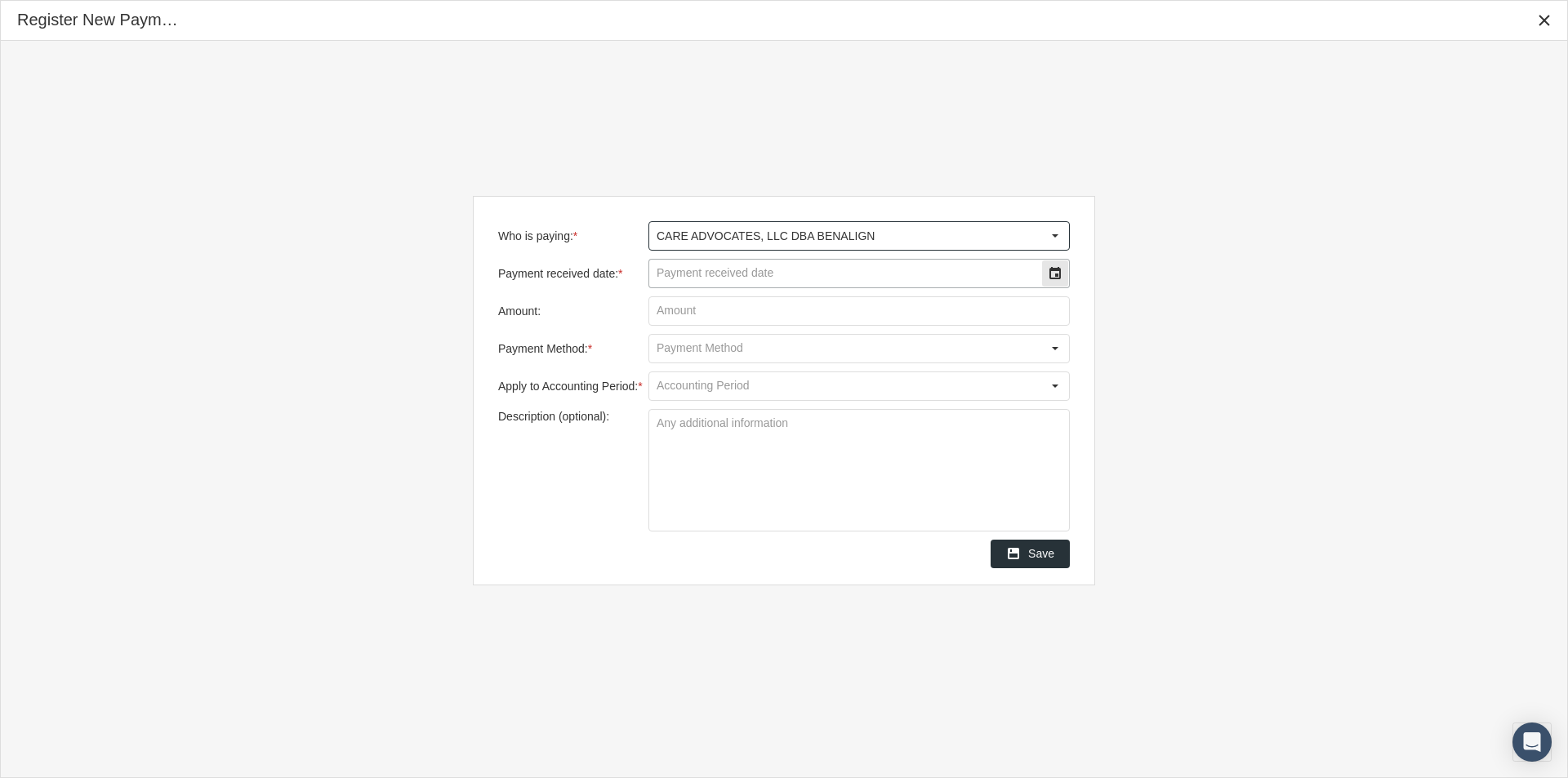
type input "CARE ADVOCATES, LLC DBA BENALIGN"
click at [686, 272] on input "Payment received date: *" at bounding box center [845, 273] width 392 height 28
type input "[DATE]"
type input "$ 50.00"
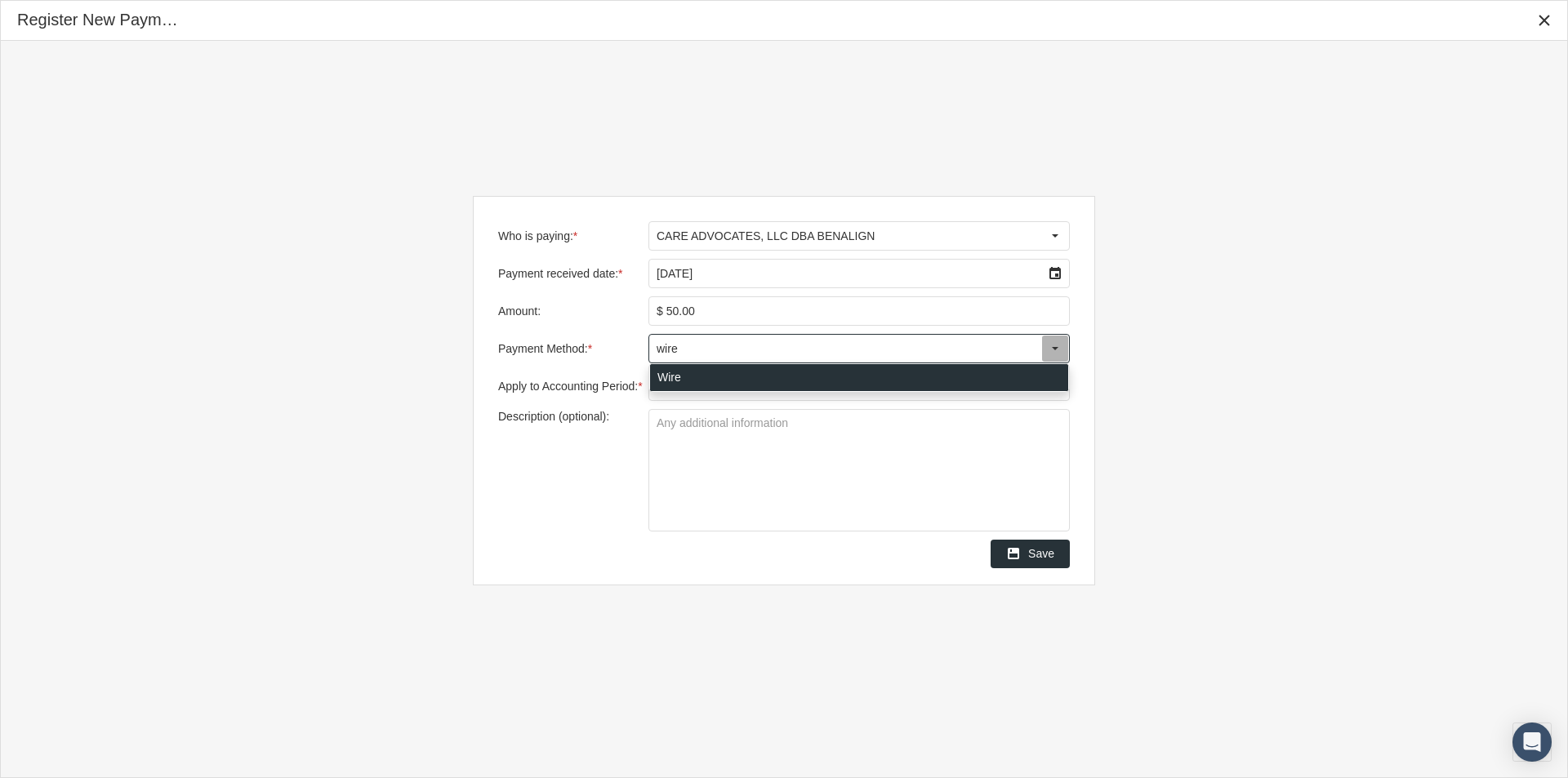
click at [667, 378] on div "Wire" at bounding box center [859, 377] width 418 height 27
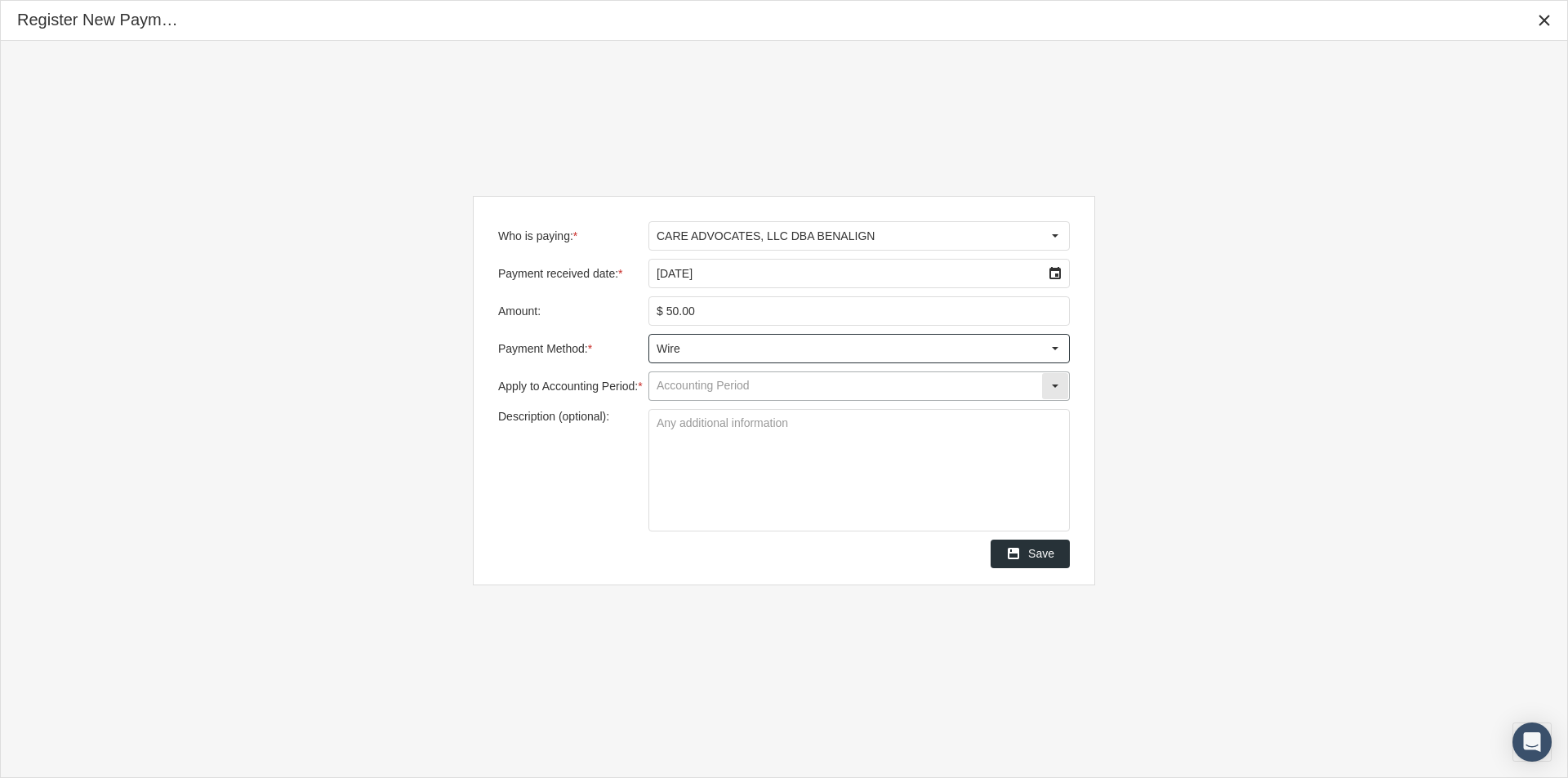
type input "Wire"
click at [677, 393] on input "Apply to Accounting Period: *" at bounding box center [845, 386] width 392 height 28
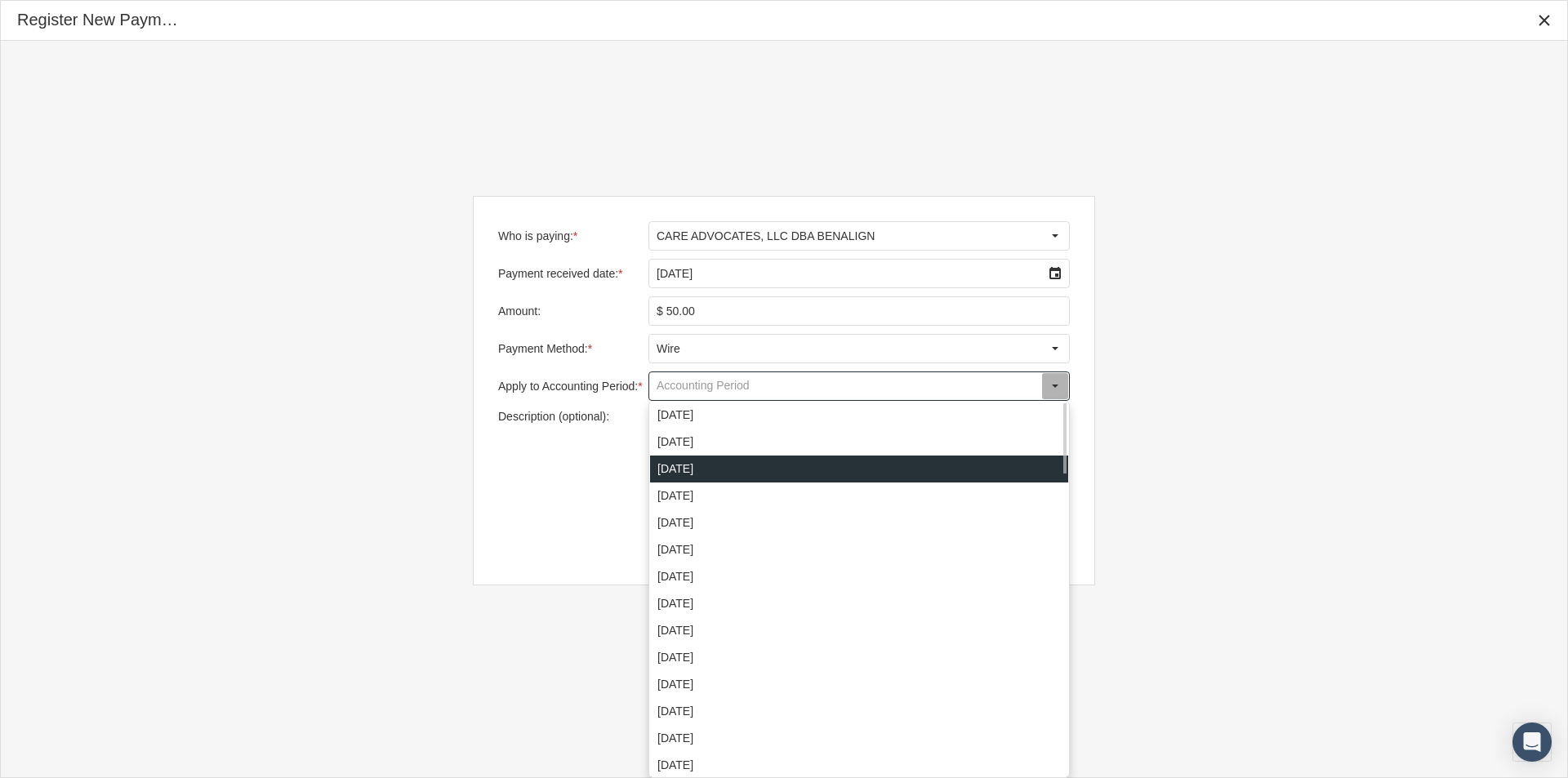
click at [674, 473] on div "[DATE]" at bounding box center [859, 469] width 418 height 27
type input "[DATE]"
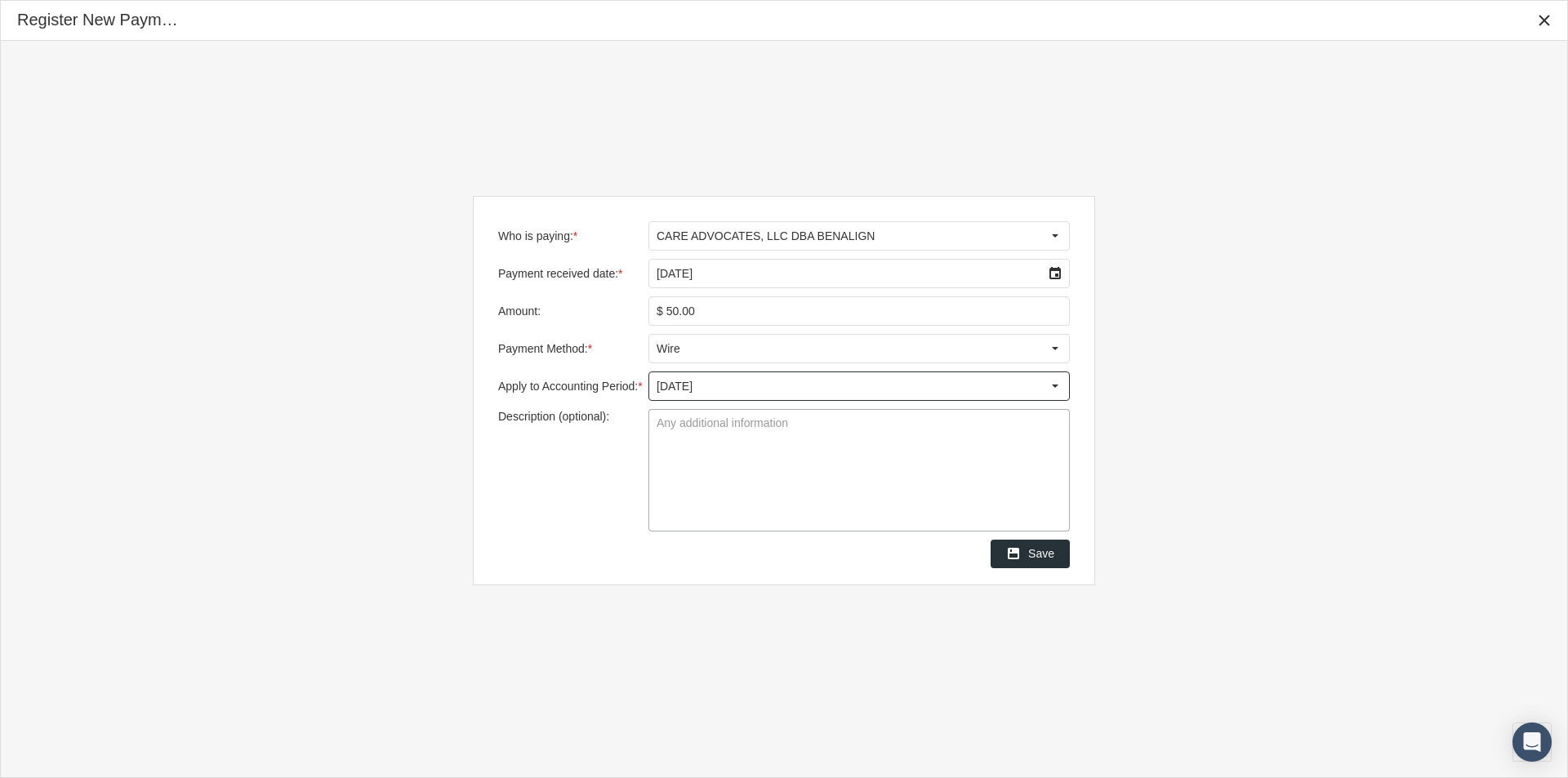
drag, startPoint x: 667, startPoint y: 429, endPoint x: 687, endPoint y: 432, distance: 20.2
click at [669, 431] on textarea "Description (optional):" at bounding box center [859, 470] width 420 height 121
click at [661, 432] on textarea "Description (optional):" at bounding box center [859, 470] width 420 height 121
type textarea "BNRPADCRX"
click at [734, 481] on textarea "BNRPADCRX" at bounding box center [859, 470] width 420 height 121
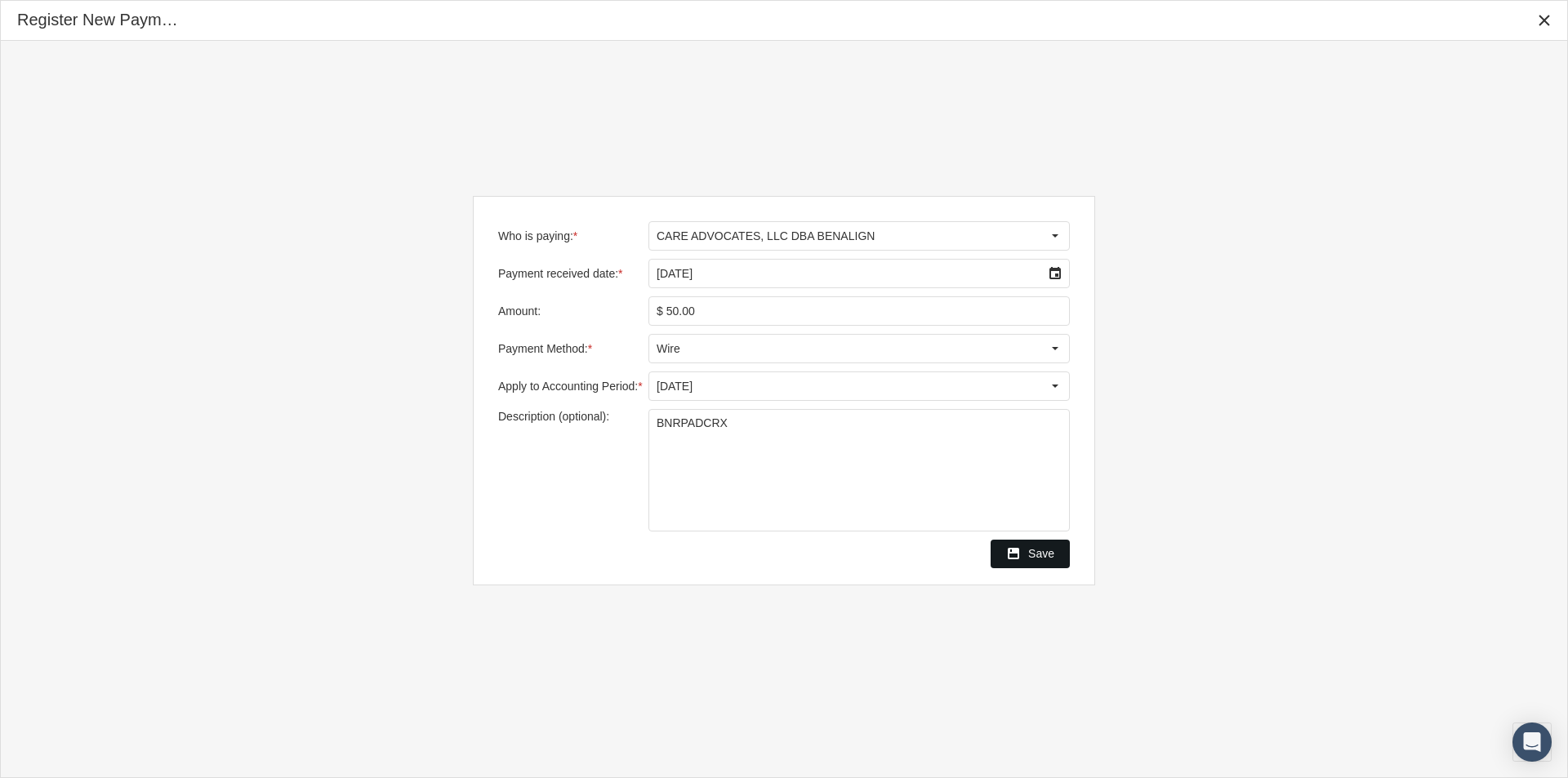
click at [1038, 554] on span "Save" at bounding box center [1041, 553] width 26 height 13
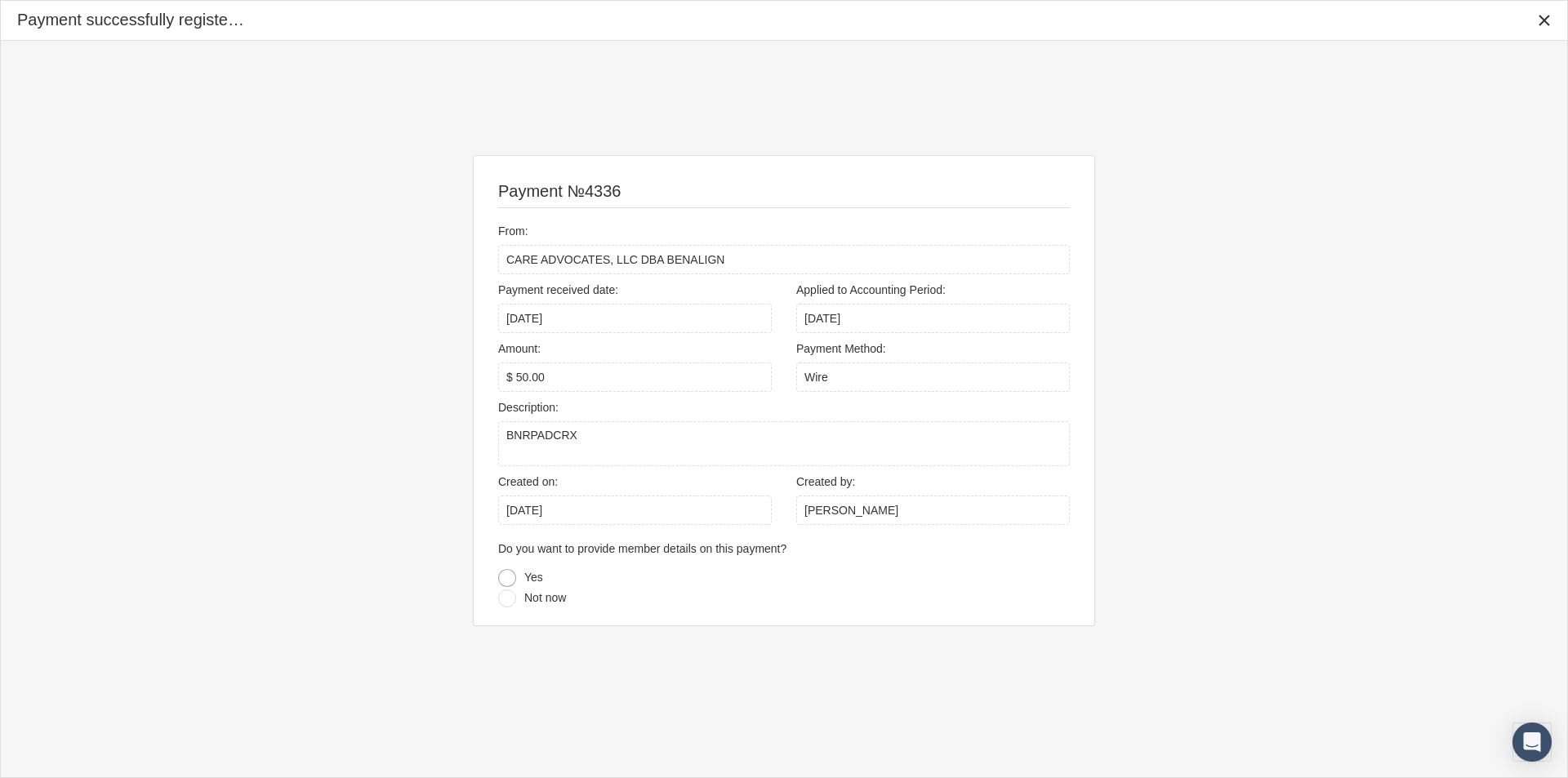
click at [507, 577] on div at bounding box center [507, 578] width 18 height 18
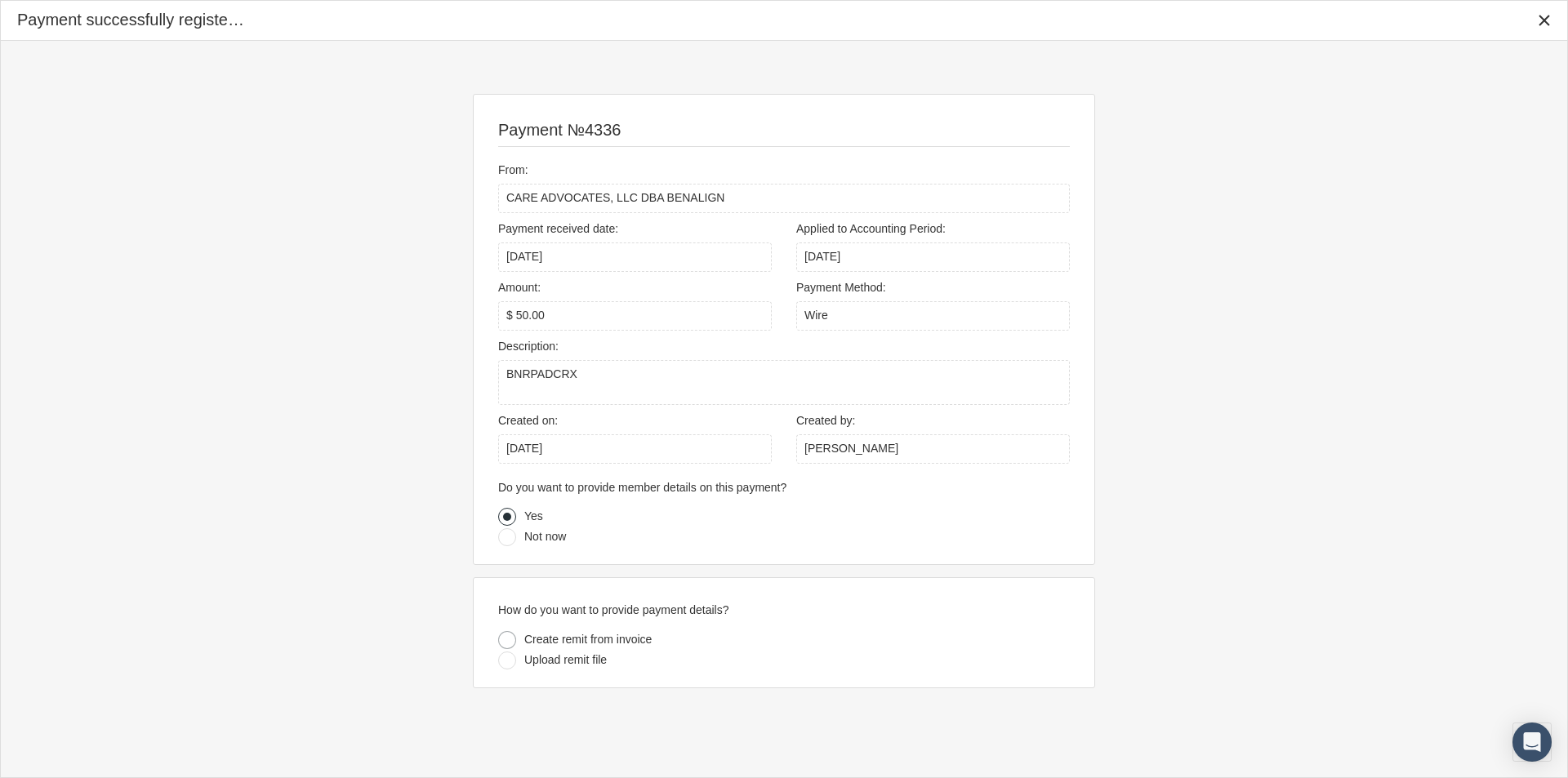
click at [506, 642] on div at bounding box center [507, 640] width 18 height 18
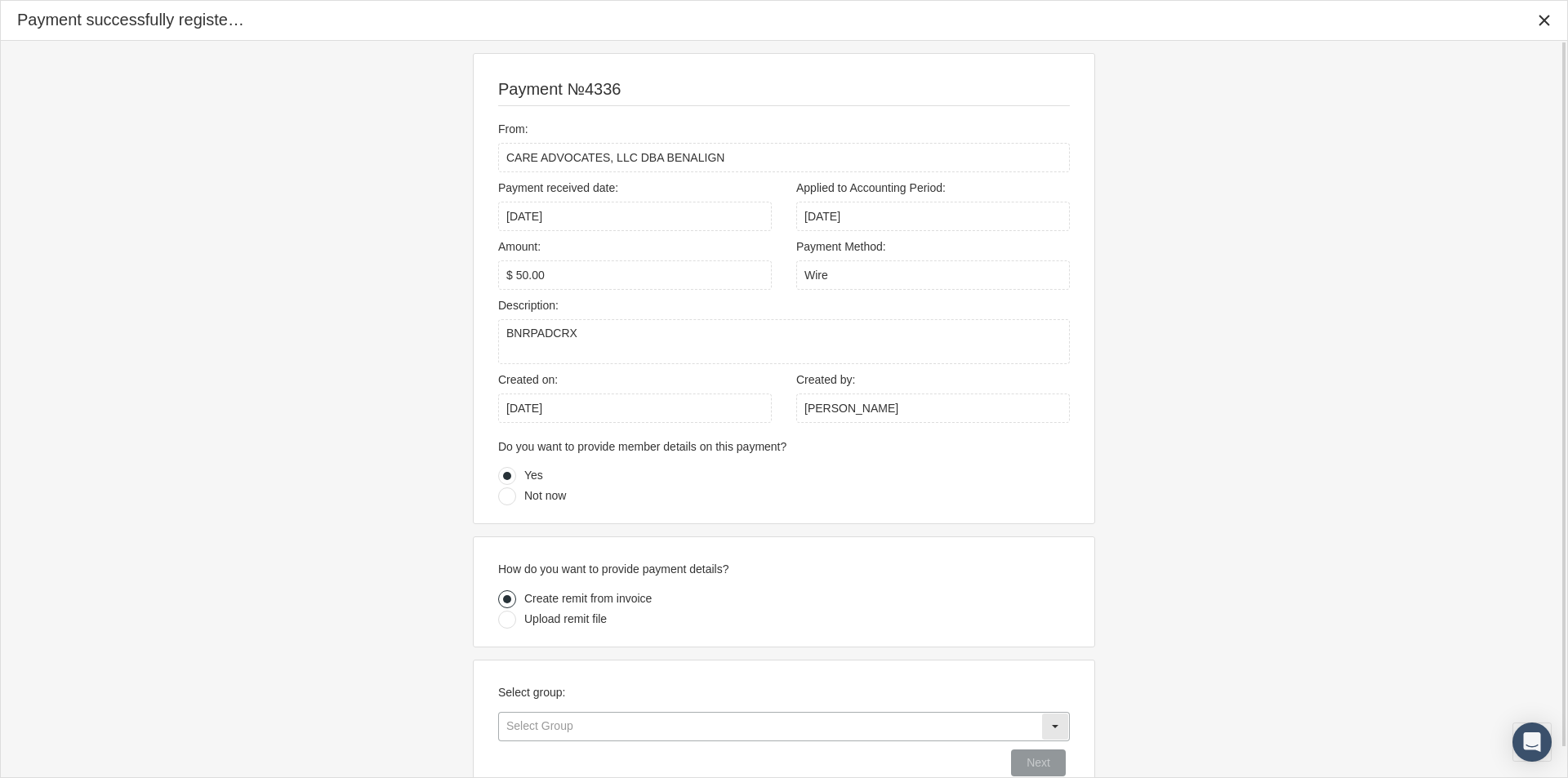
click at [542, 732] on input "text" at bounding box center [770, 726] width 542 height 28
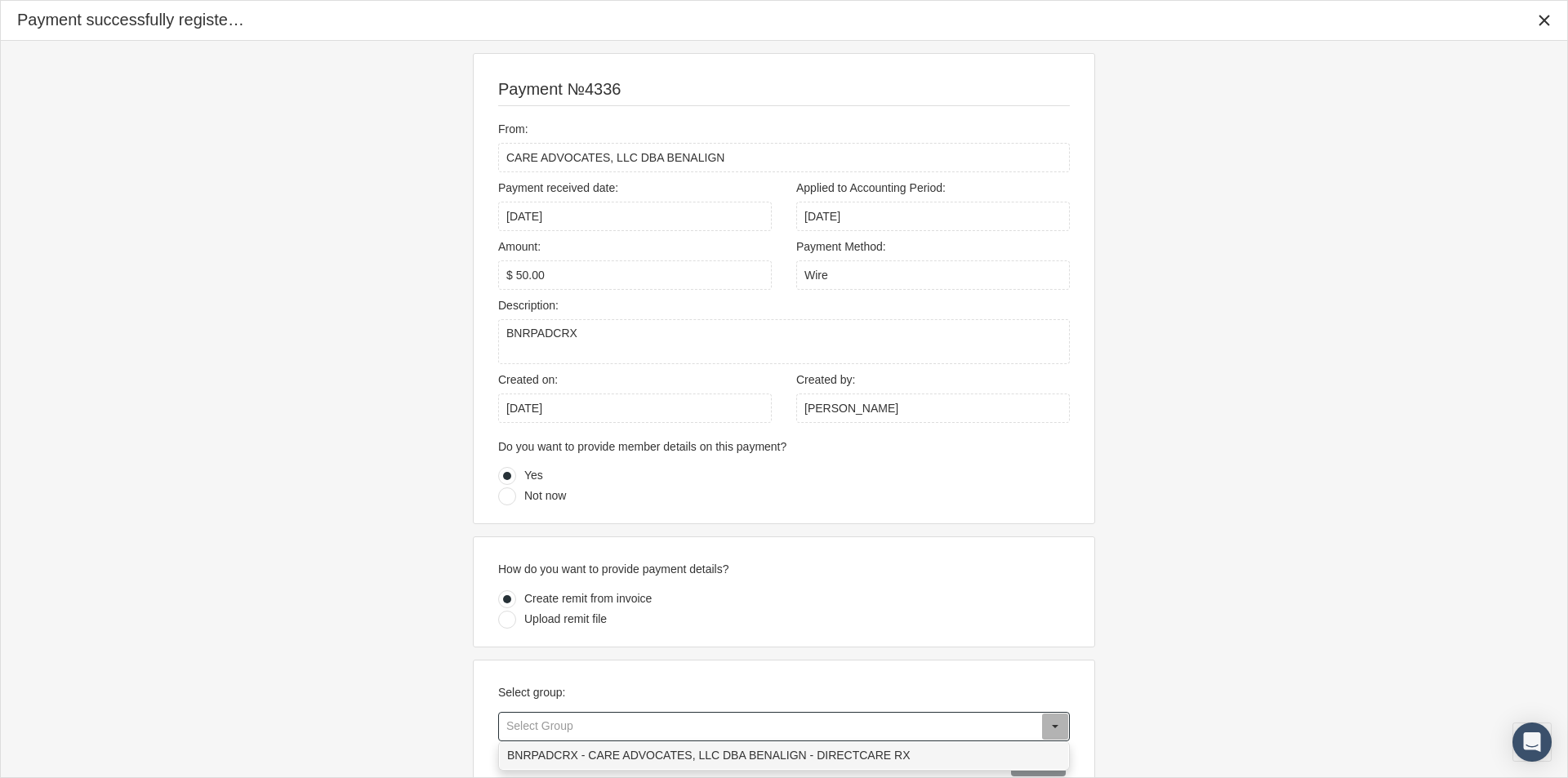
click at [552, 753] on div "BNRPADCRX - CARE ADVOCATES, LLC DBA BENALIGN - DIRECTCARE RX" at bounding box center [784, 755] width 569 height 27
type input "BNRPADCRX - CARE ADVOCATES, LLC DBA BENALIGN - DIRECTCARE RX"
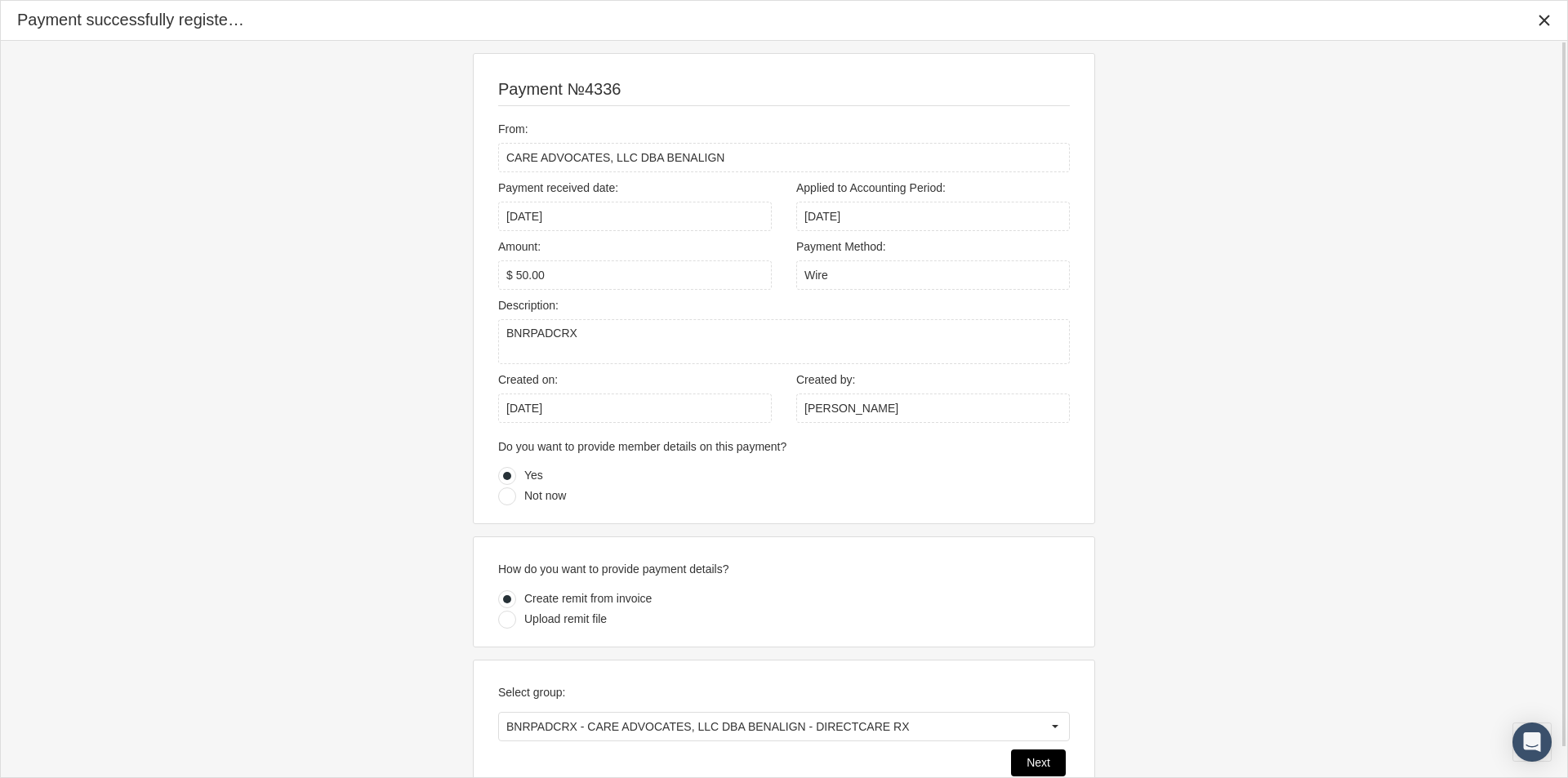
click at [1028, 756] on span "Next" at bounding box center [1038, 762] width 24 height 13
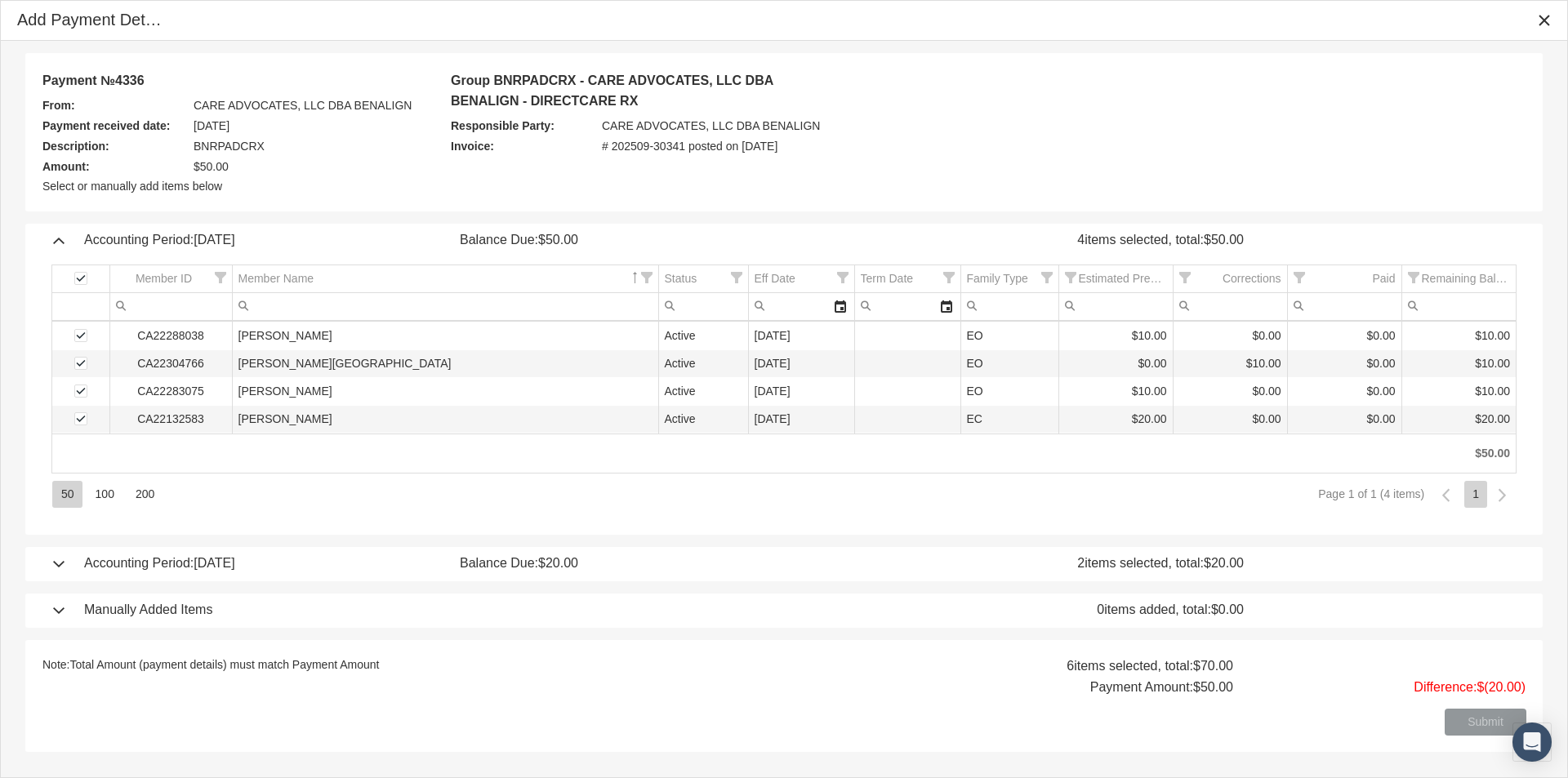
click at [57, 561] on div "Accounting Period: August 2025 Balance Due: $20.00 2 items selected, total: $20…" at bounding box center [784, 564] width 1485 height 34
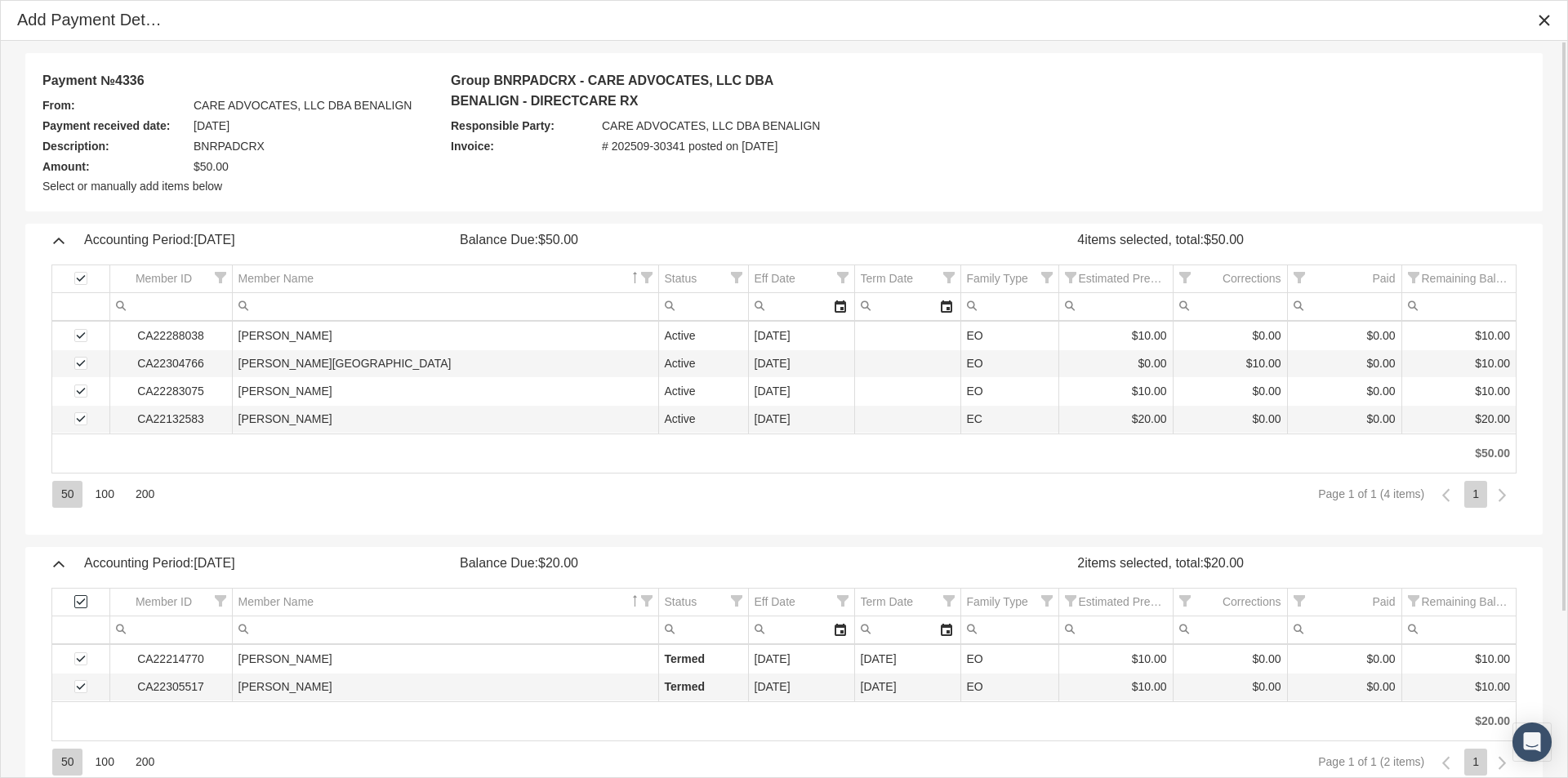
drag, startPoint x: 82, startPoint y: 603, endPoint x: 219, endPoint y: 596, distance: 137.2
click at [82, 604] on span "Select all" at bounding box center [80, 601] width 13 height 13
click at [51, 565] on div "Accounting Period: August 2025 Balance Due: $20.00 0 items selected, total: $0.…" at bounding box center [784, 564] width 1485 height 34
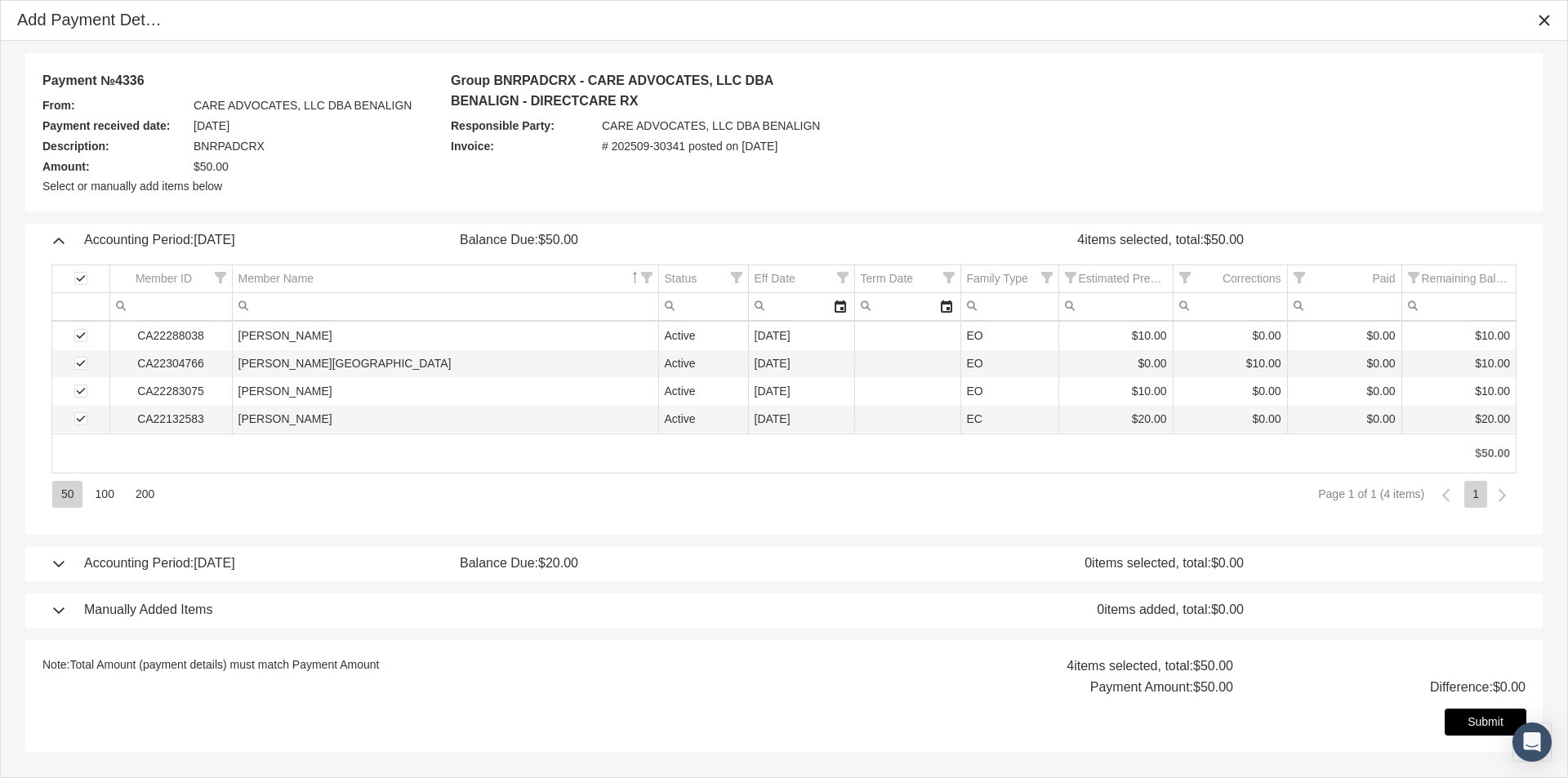
click at [1479, 725] on span "Submit" at bounding box center [1485, 721] width 36 height 13
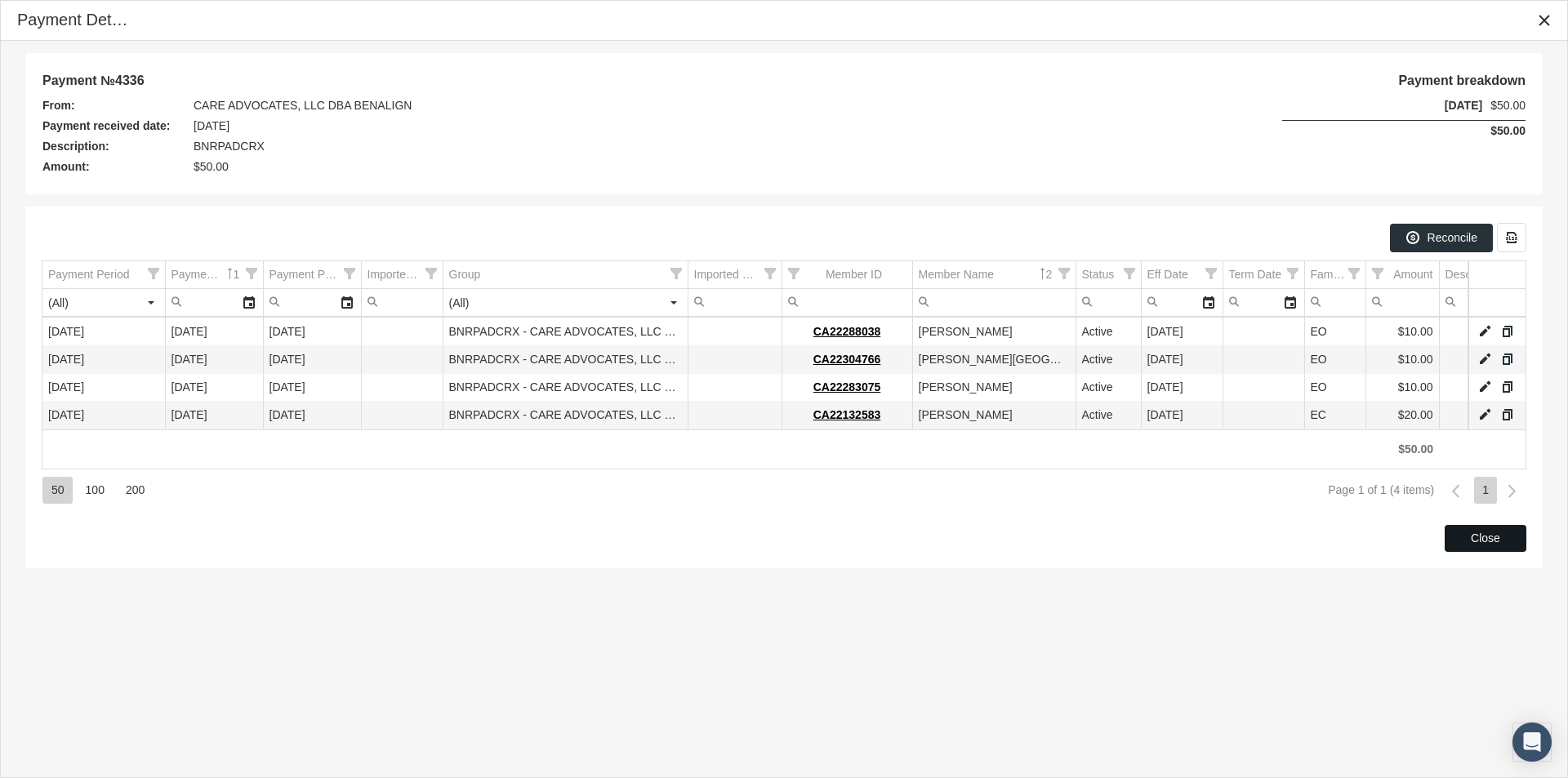
drag, startPoint x: 1463, startPoint y: 543, endPoint x: 1434, endPoint y: 557, distance: 32.2
click at [1462, 543] on div "Close" at bounding box center [1485, 537] width 80 height 25
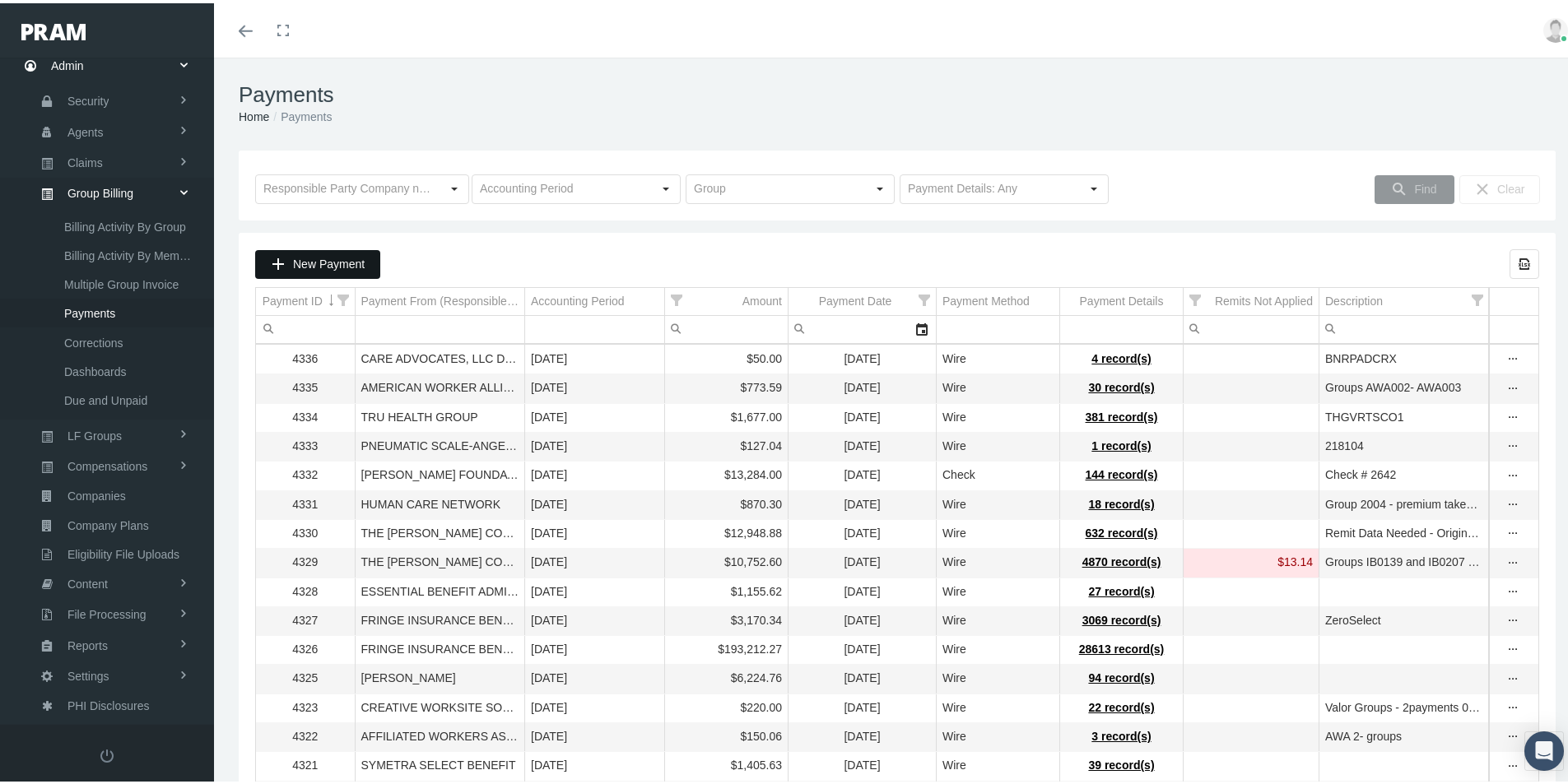
drag, startPoint x: 315, startPoint y: 263, endPoint x: 350, endPoint y: 318, distance: 65.2
click at [313, 265] on span "New Payment" at bounding box center [329, 260] width 72 height 13
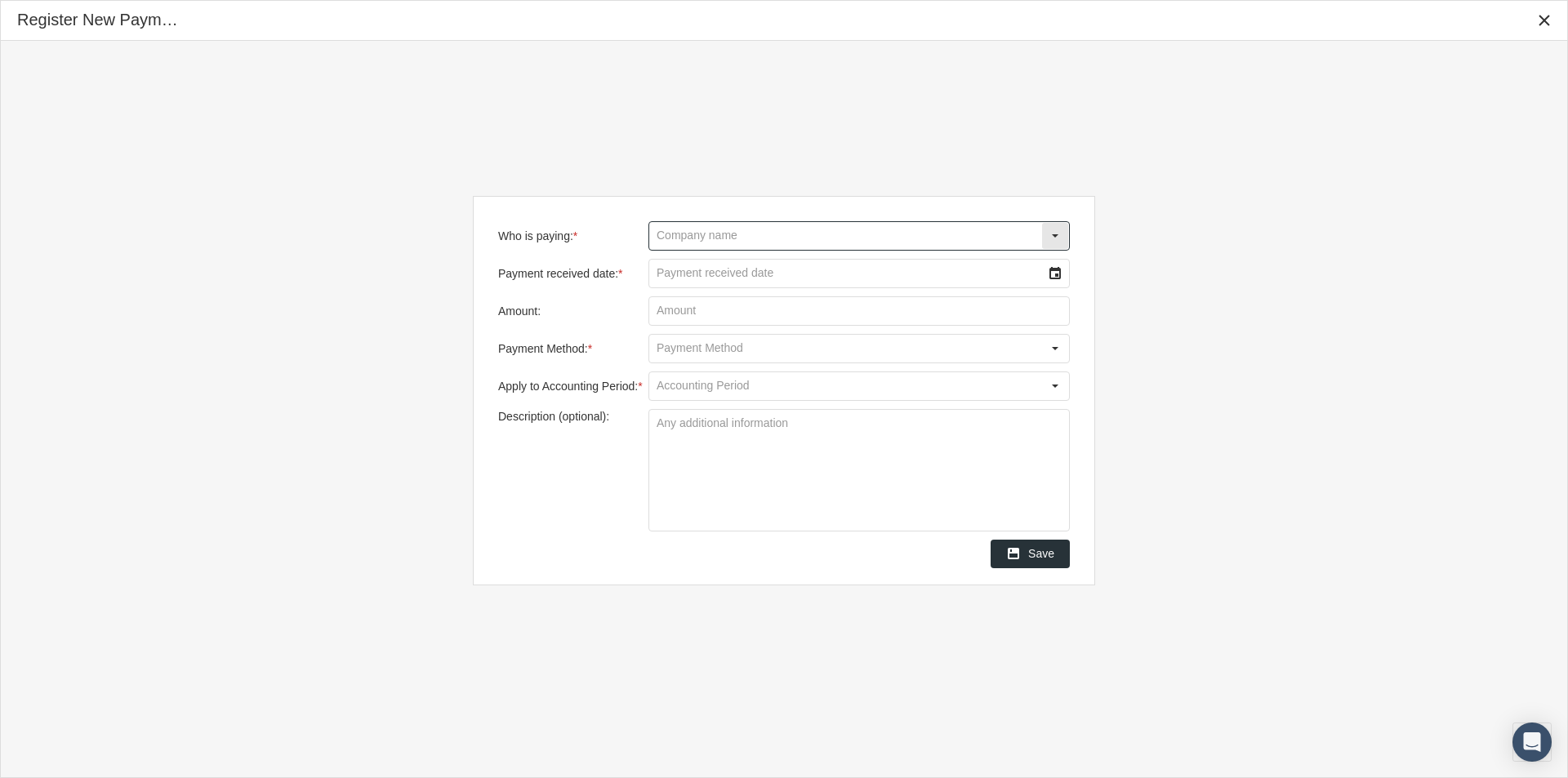
click at [684, 240] on input "Who is paying: *" at bounding box center [845, 236] width 392 height 28
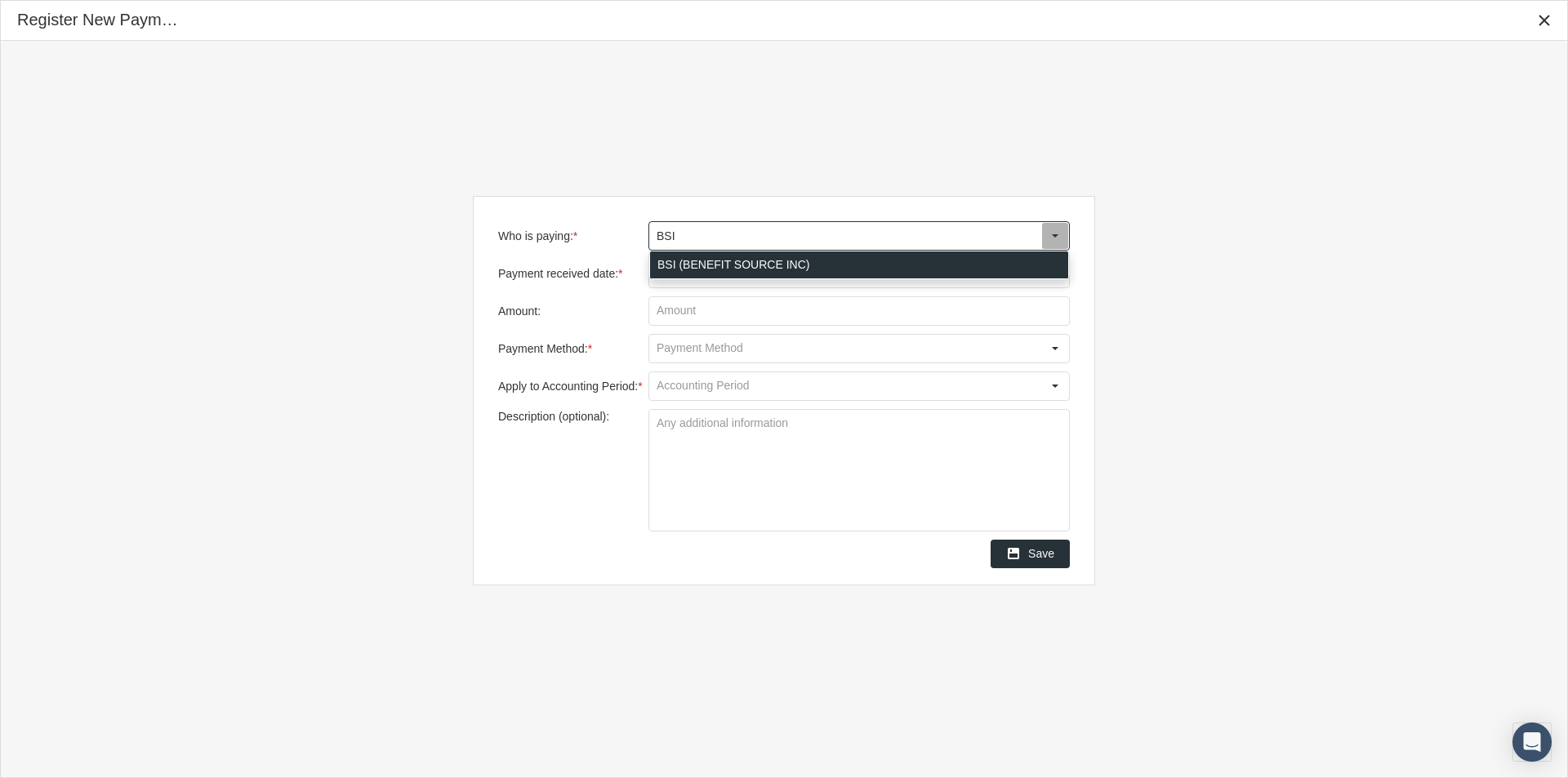
click at [670, 263] on div "BSI (BENEFIT SOURCE INC)" at bounding box center [859, 264] width 418 height 27
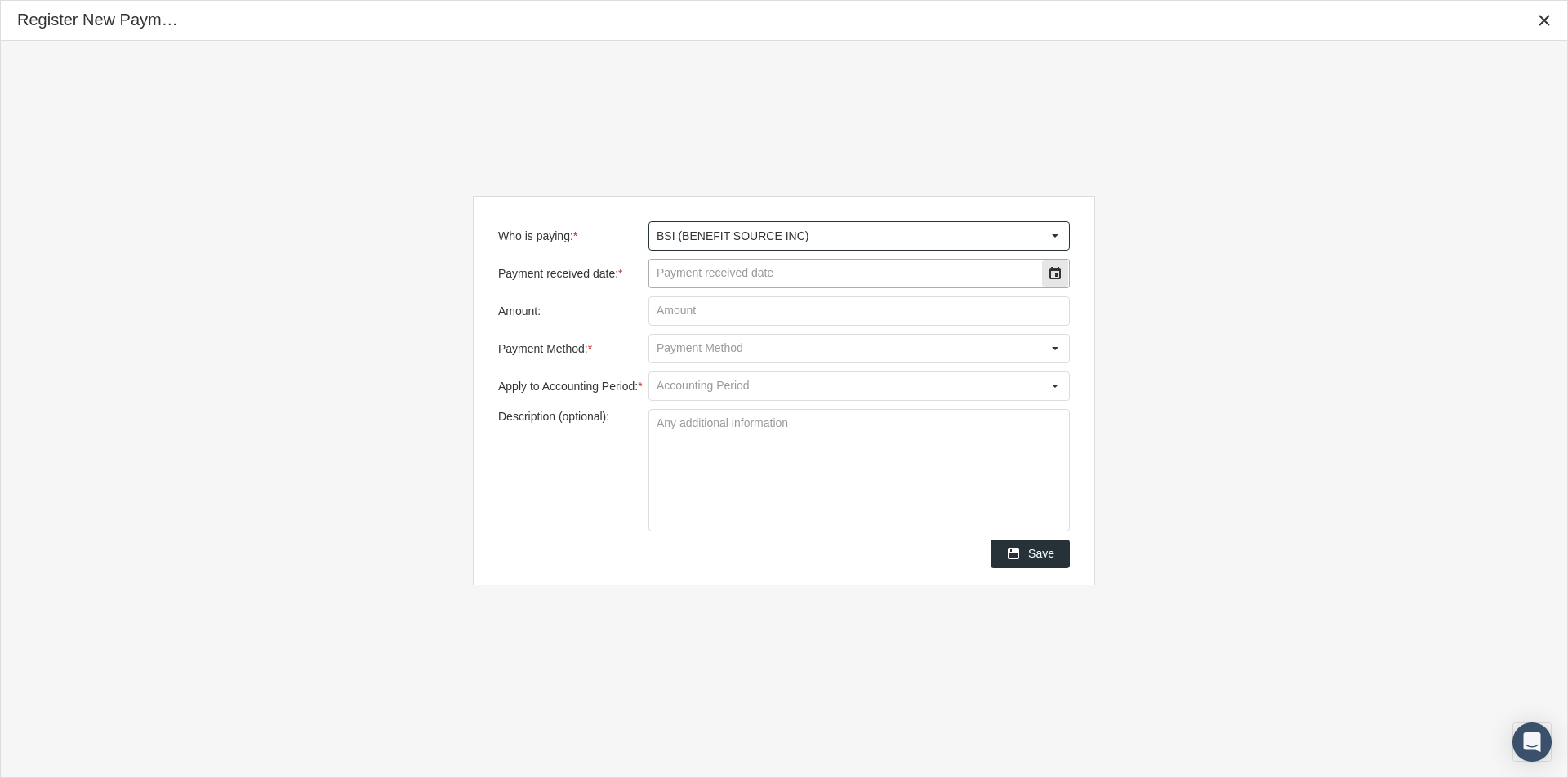
type input "BSI (BENEFIT SOURCE INC)"
click at [674, 266] on input "Payment received date: *" at bounding box center [845, 273] width 392 height 28
type input "10/08/2025"
type input "$ 5,941.46"
click at [668, 349] on input "Payment Method: *" at bounding box center [845, 348] width 392 height 28
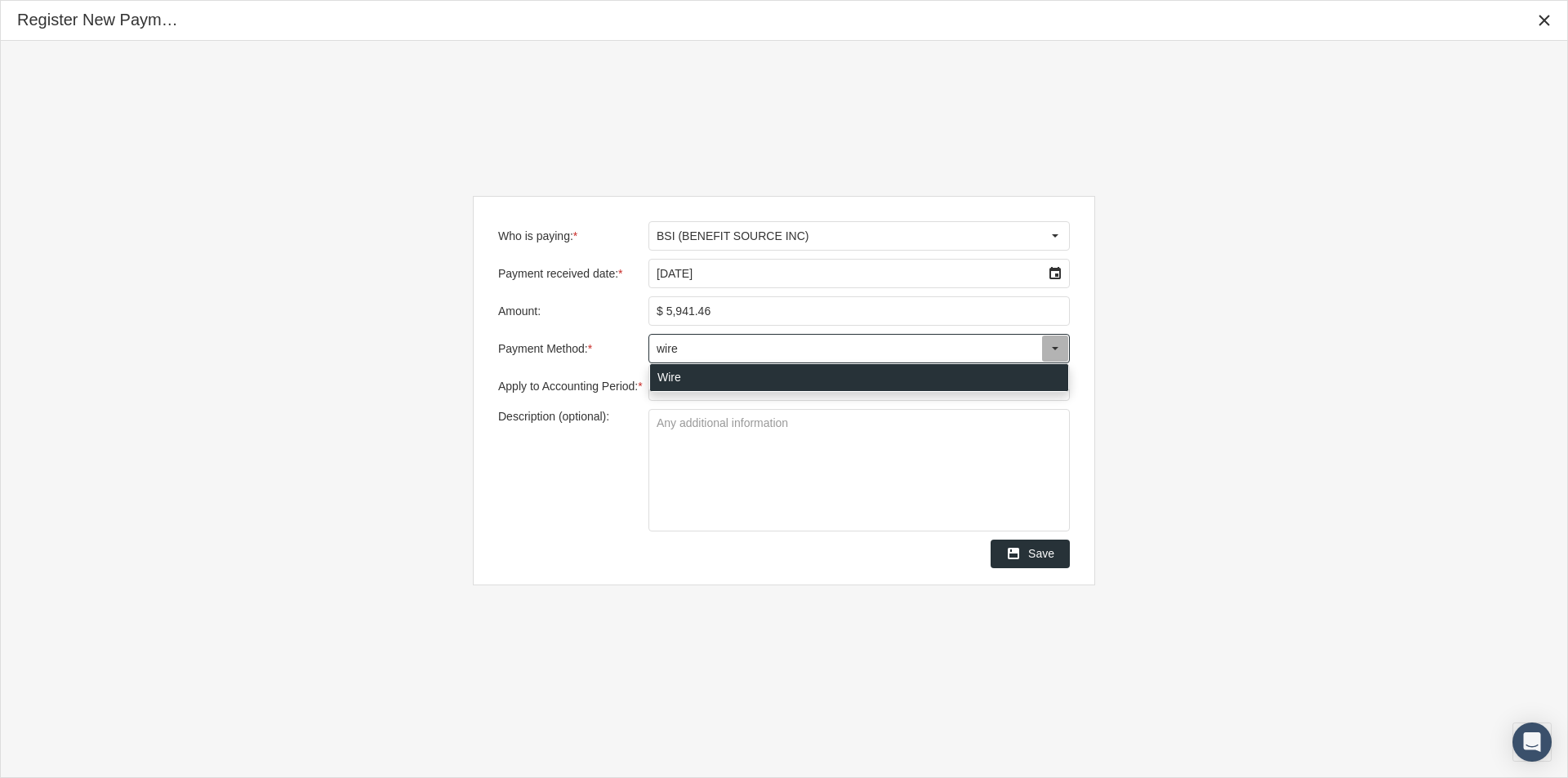
drag, startPoint x: 655, startPoint y: 379, endPoint x: 673, endPoint y: 381, distance: 18.1
click at [656, 379] on div "Wire" at bounding box center [859, 377] width 418 height 27
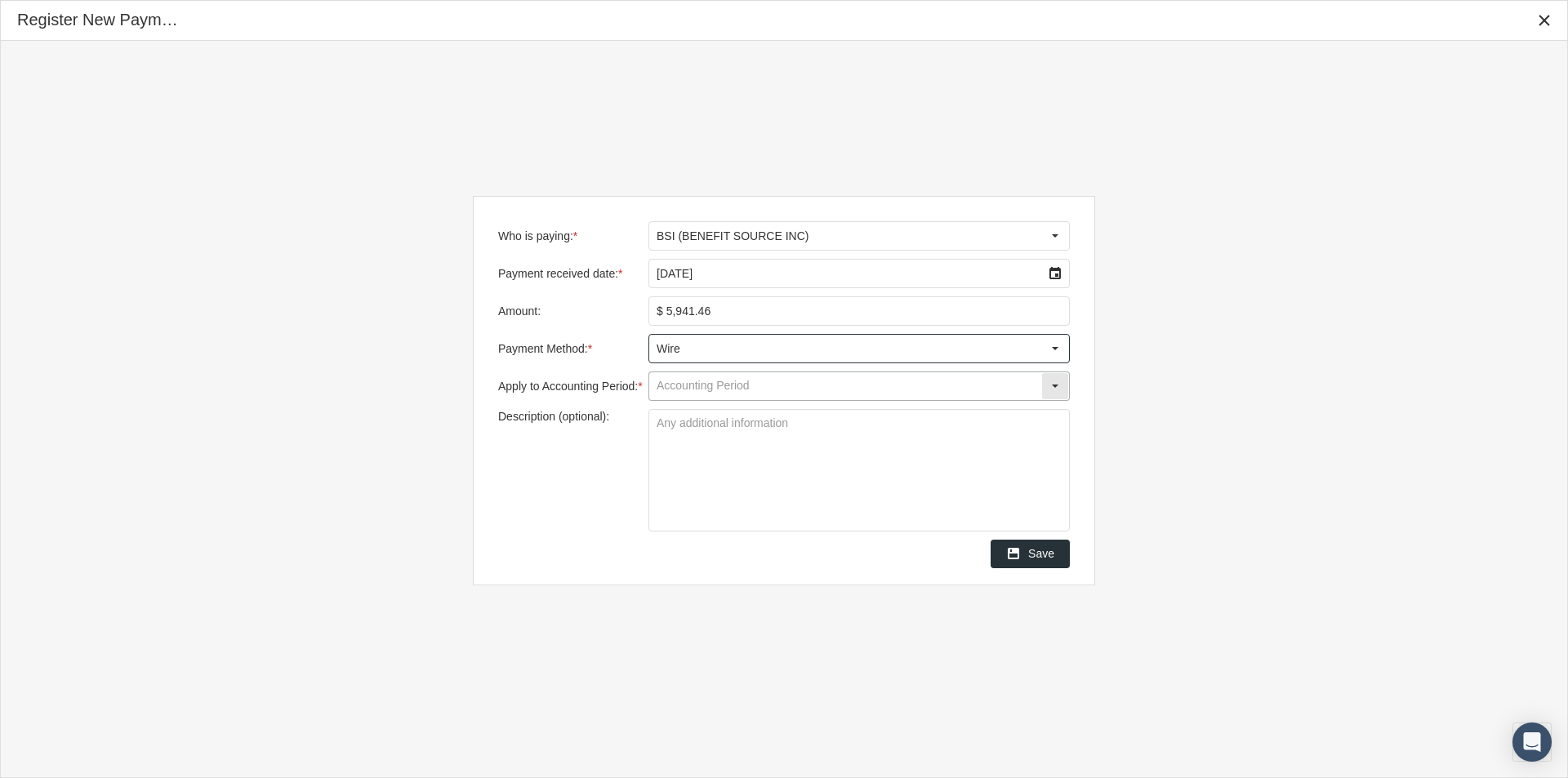
type input "Wire"
click at [669, 385] on input "Apply to Accounting Period: *" at bounding box center [845, 386] width 392 height 28
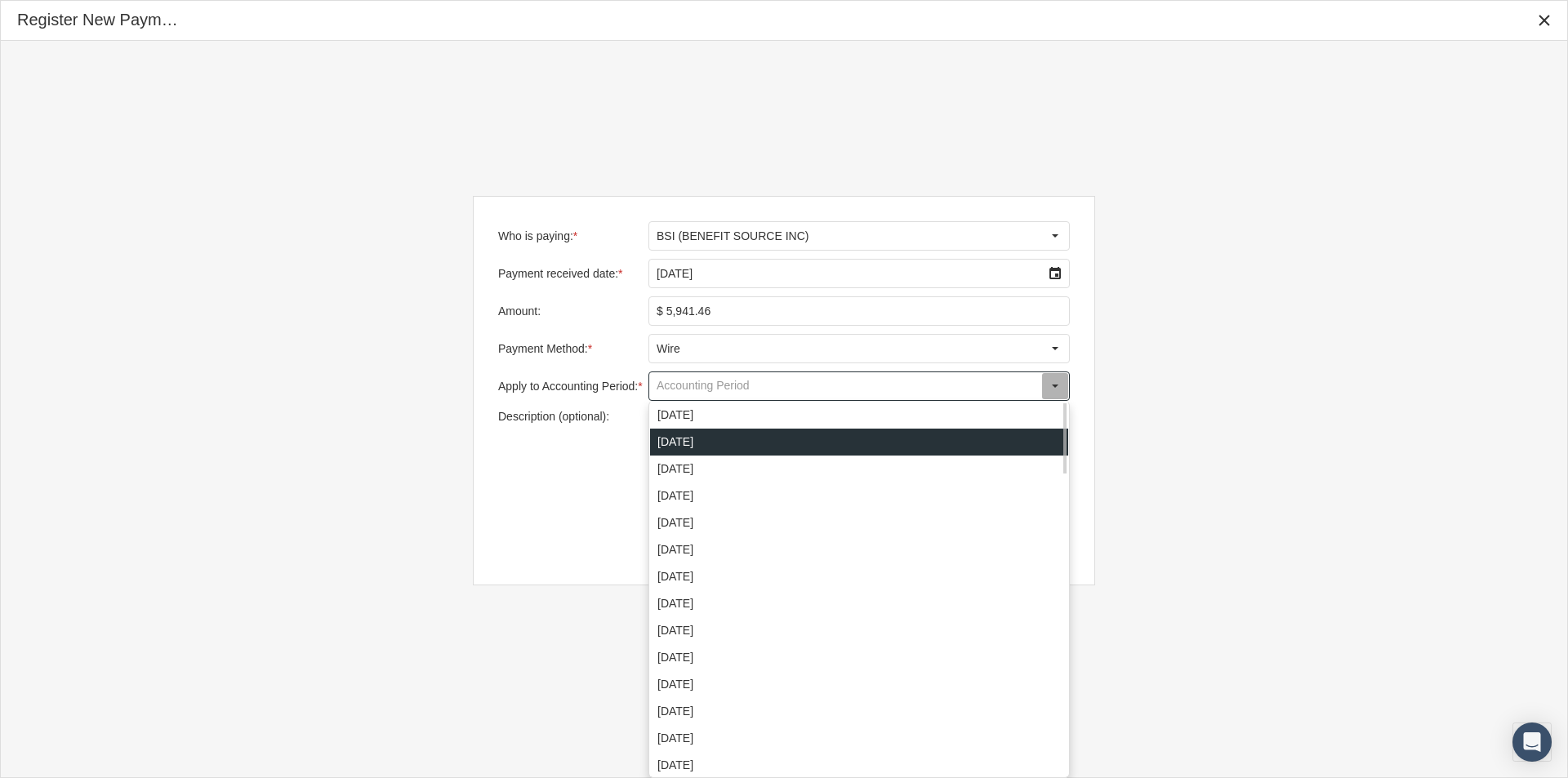
click at [676, 435] on div "October 2025" at bounding box center [859, 441] width 418 height 27
type input "October 2025"
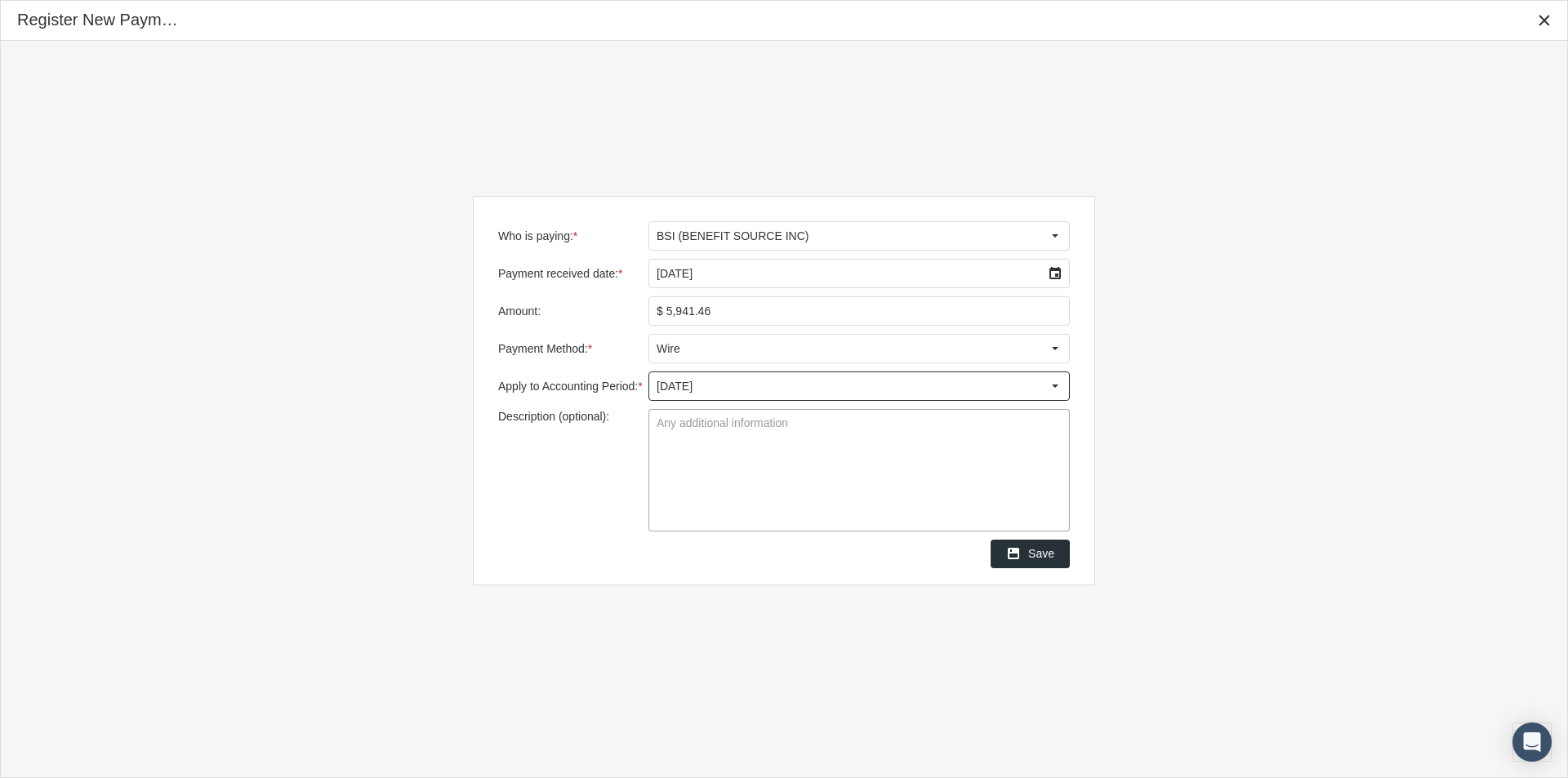
drag, startPoint x: 659, startPoint y: 431, endPoint x: 712, endPoint y: 420, distance: 54.1
click at [661, 431] on textarea "Description (optional):" at bounding box center [859, 470] width 420 height 121
type textarea "#1750"
click at [724, 469] on textarea "#1750" at bounding box center [859, 470] width 420 height 121
click at [1038, 554] on span "Save" at bounding box center [1041, 553] width 26 height 13
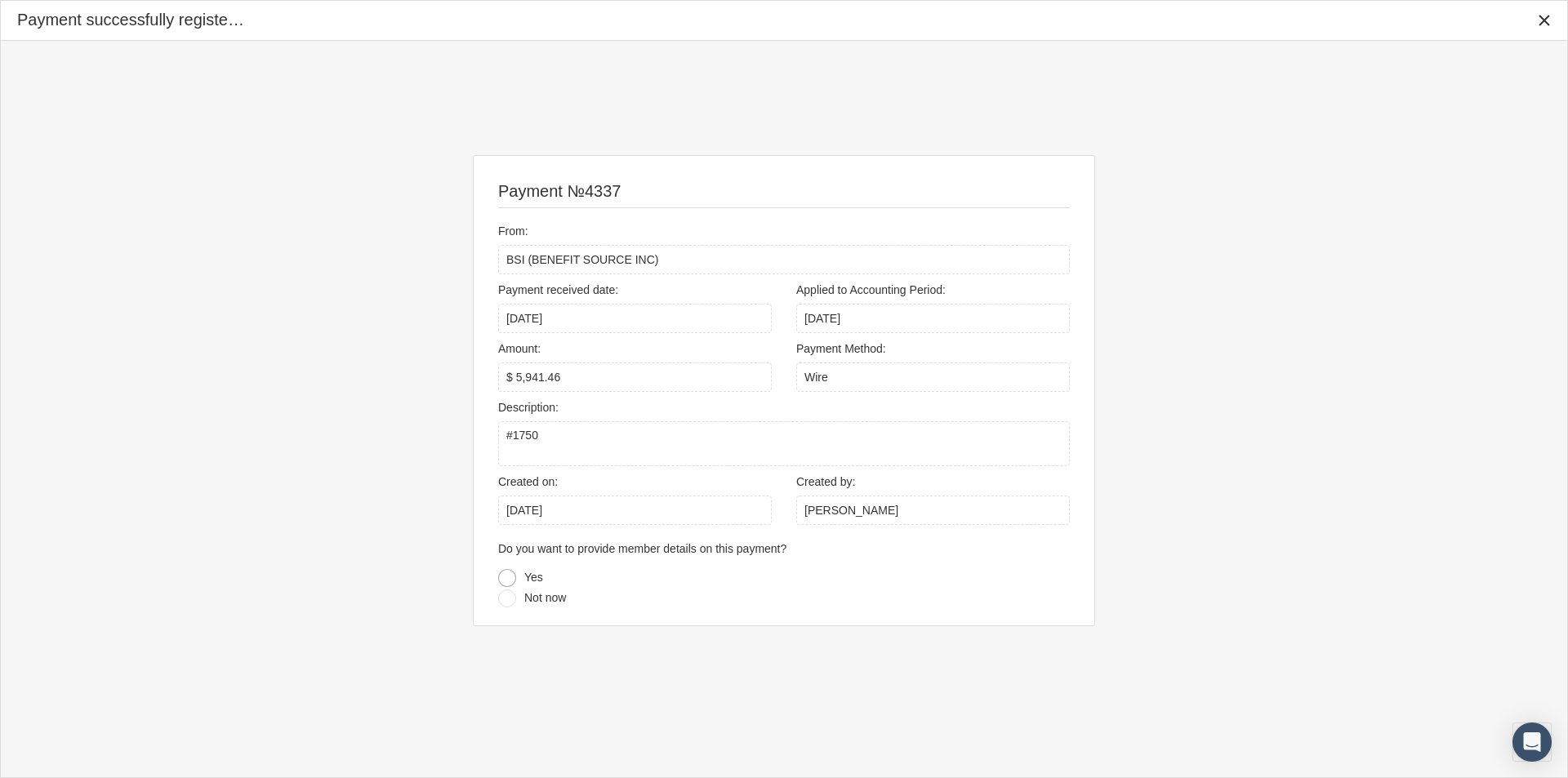
click at [507, 579] on div at bounding box center [507, 578] width 18 height 18
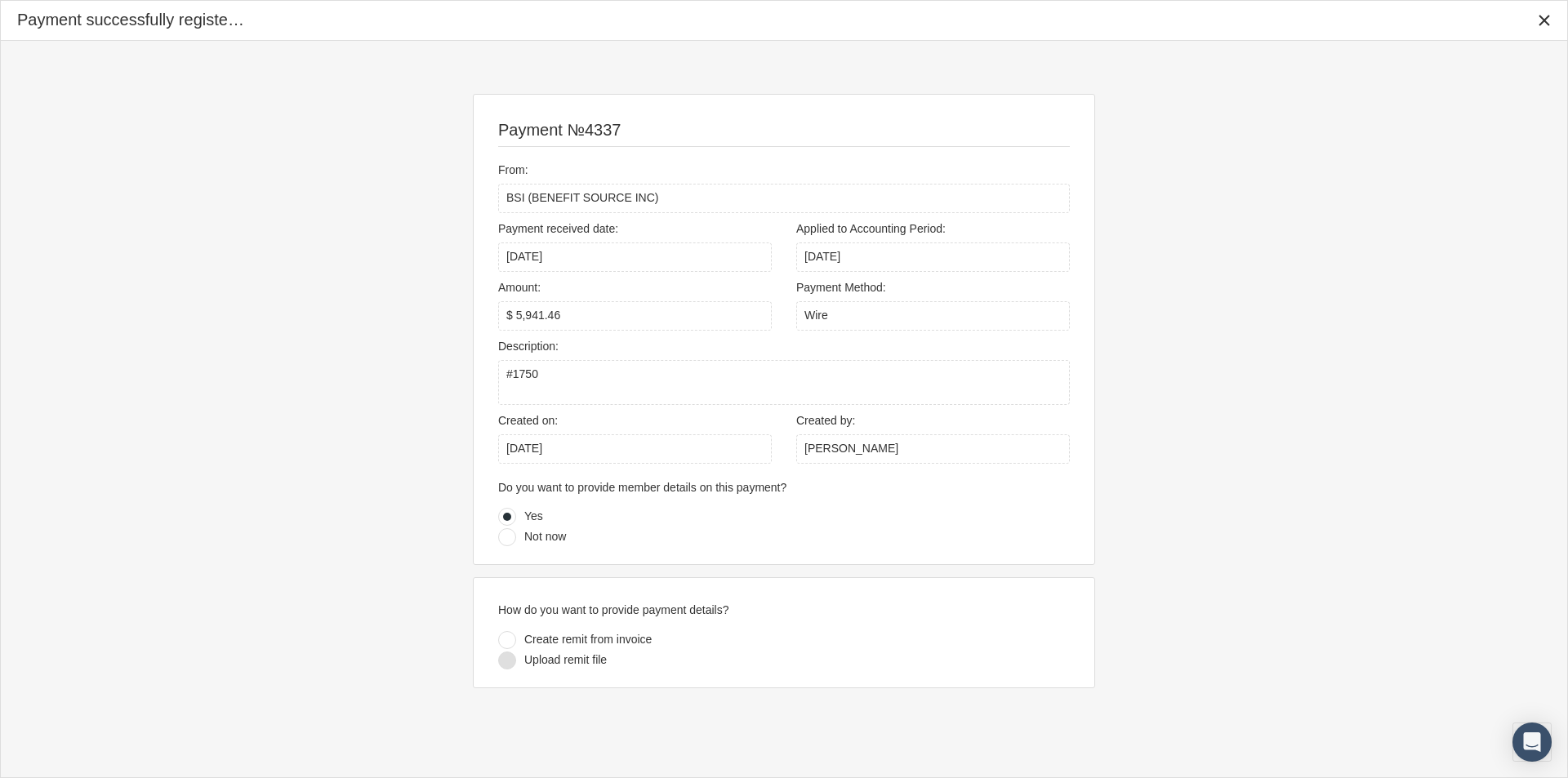
click at [507, 662] on div at bounding box center [507, 660] width 18 height 18
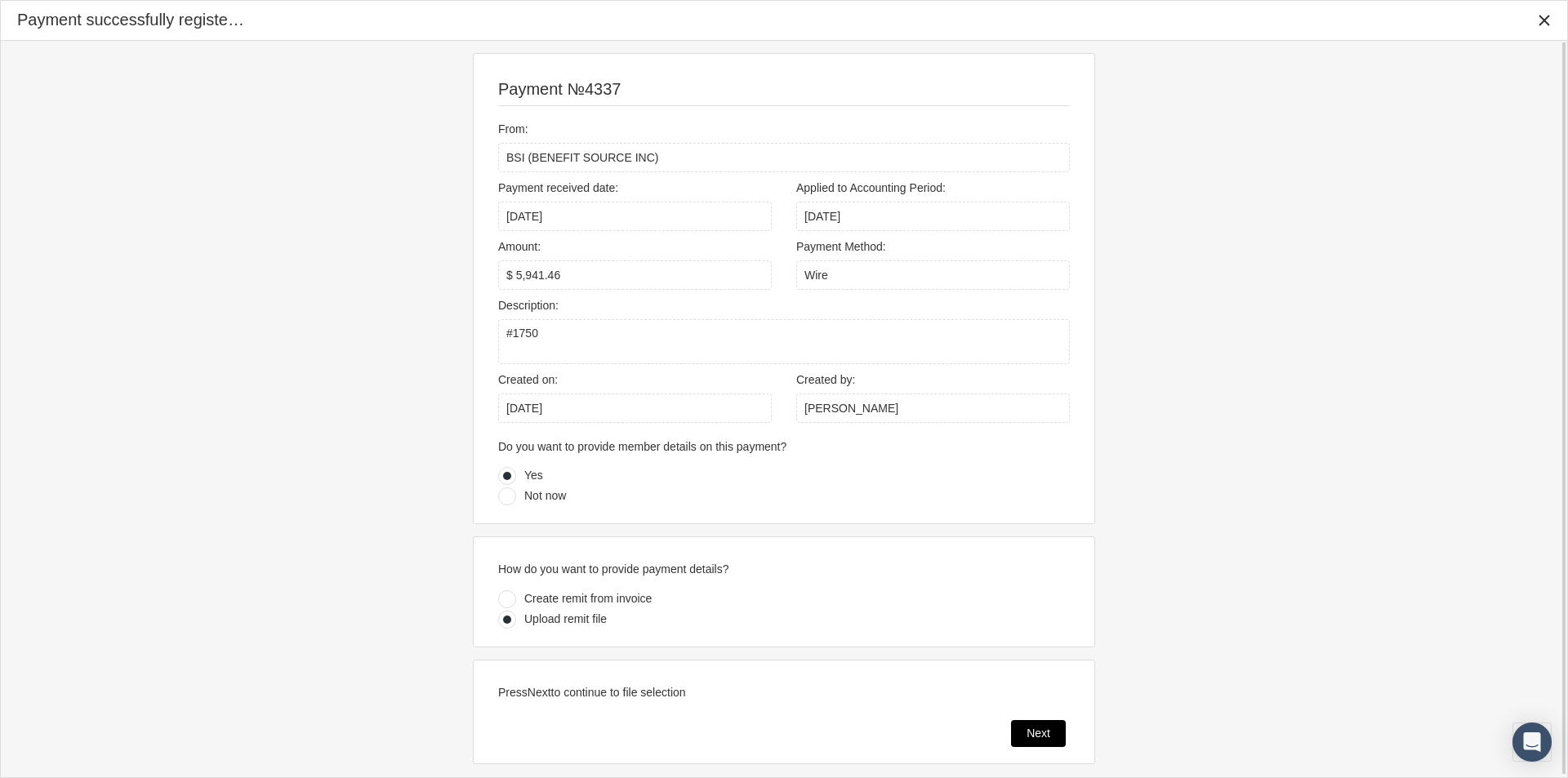
click at [1035, 726] on span "Next" at bounding box center [1038, 732] width 24 height 13
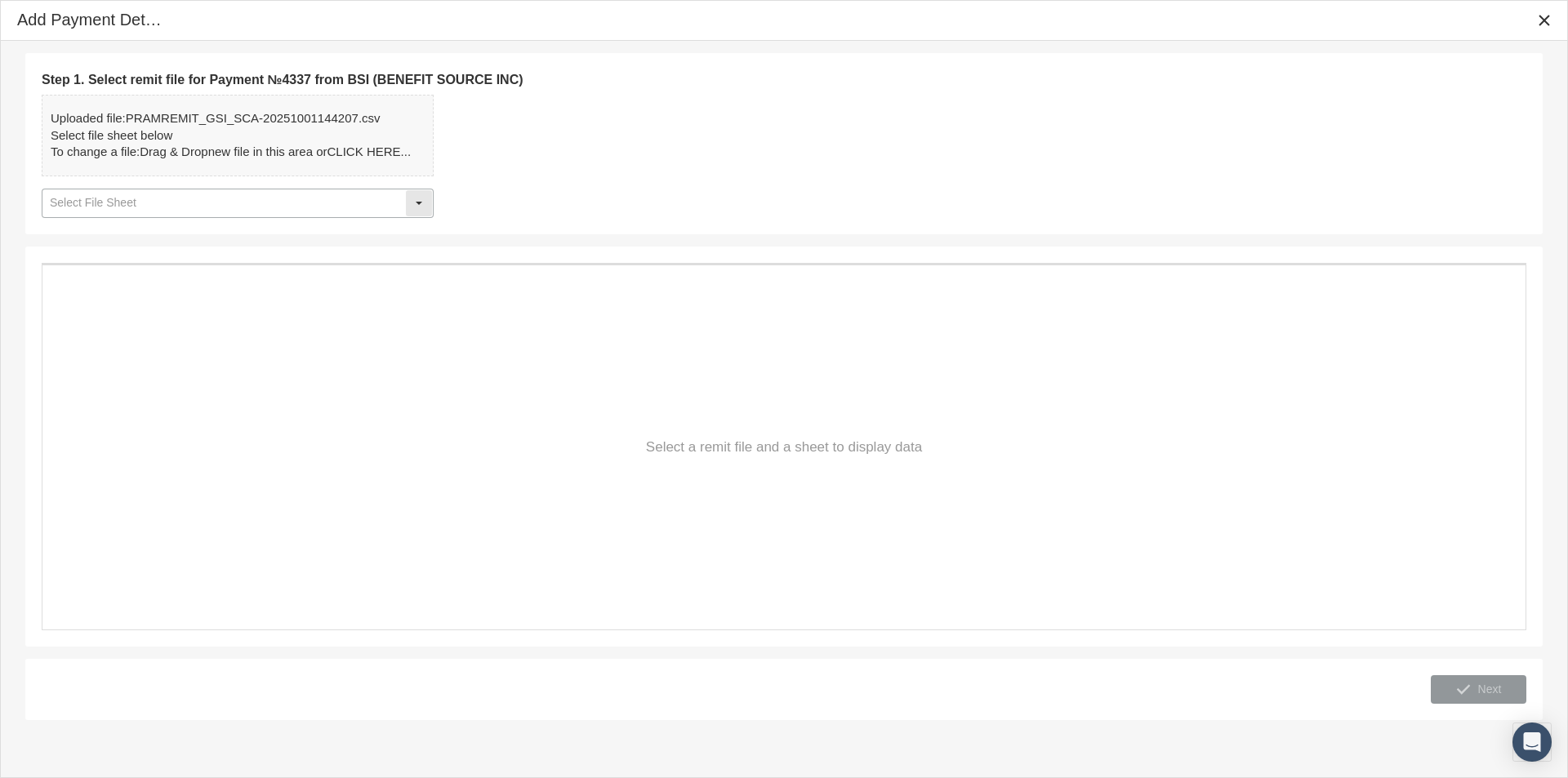
drag, startPoint x: 418, startPoint y: 199, endPoint x: 382, endPoint y: 211, distance: 37.9
click at [416, 199] on div "Select" at bounding box center [419, 203] width 26 height 26
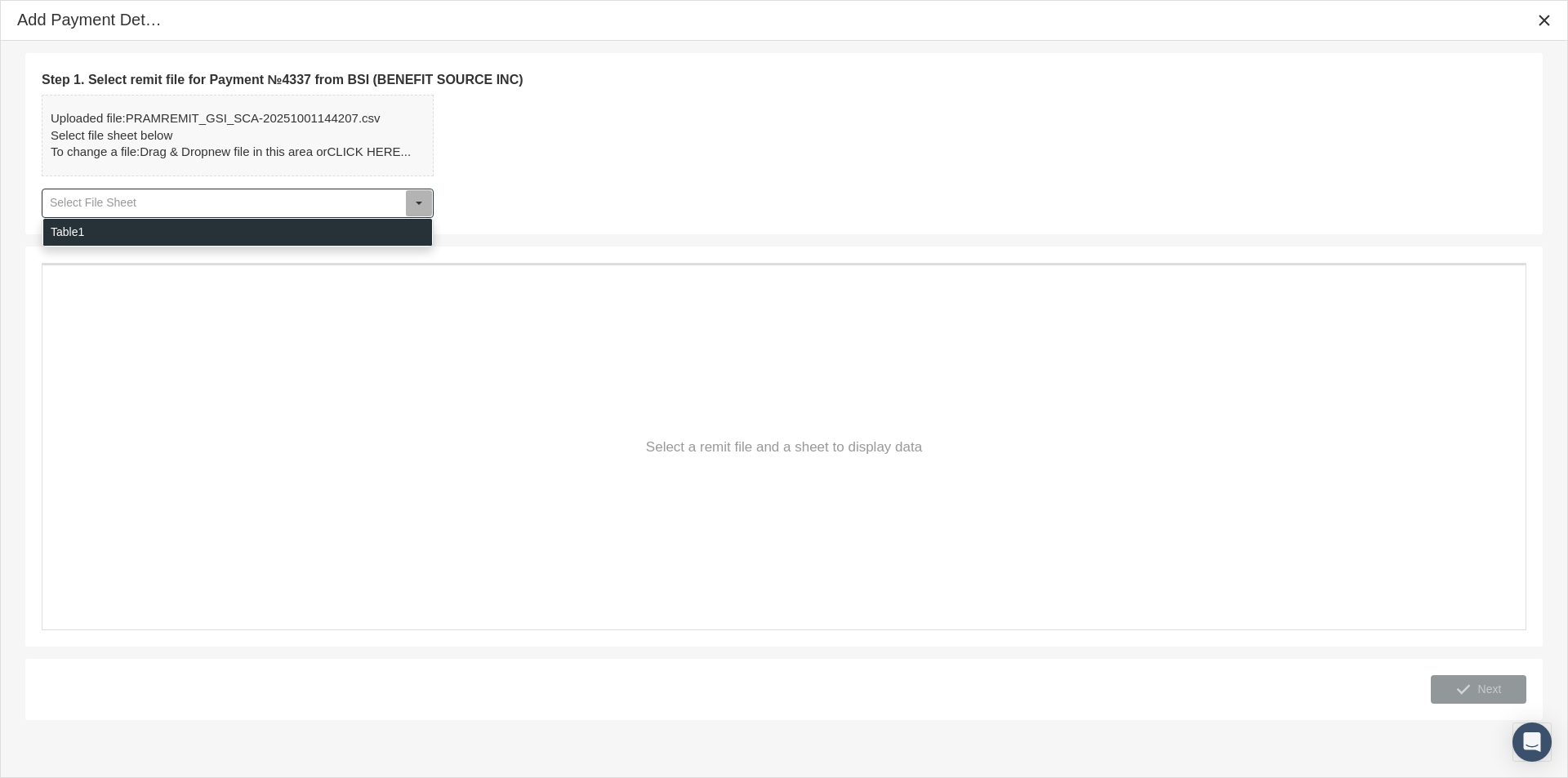
click at [109, 228] on div "Table1" at bounding box center [237, 231] width 389 height 27
type input "Table1"
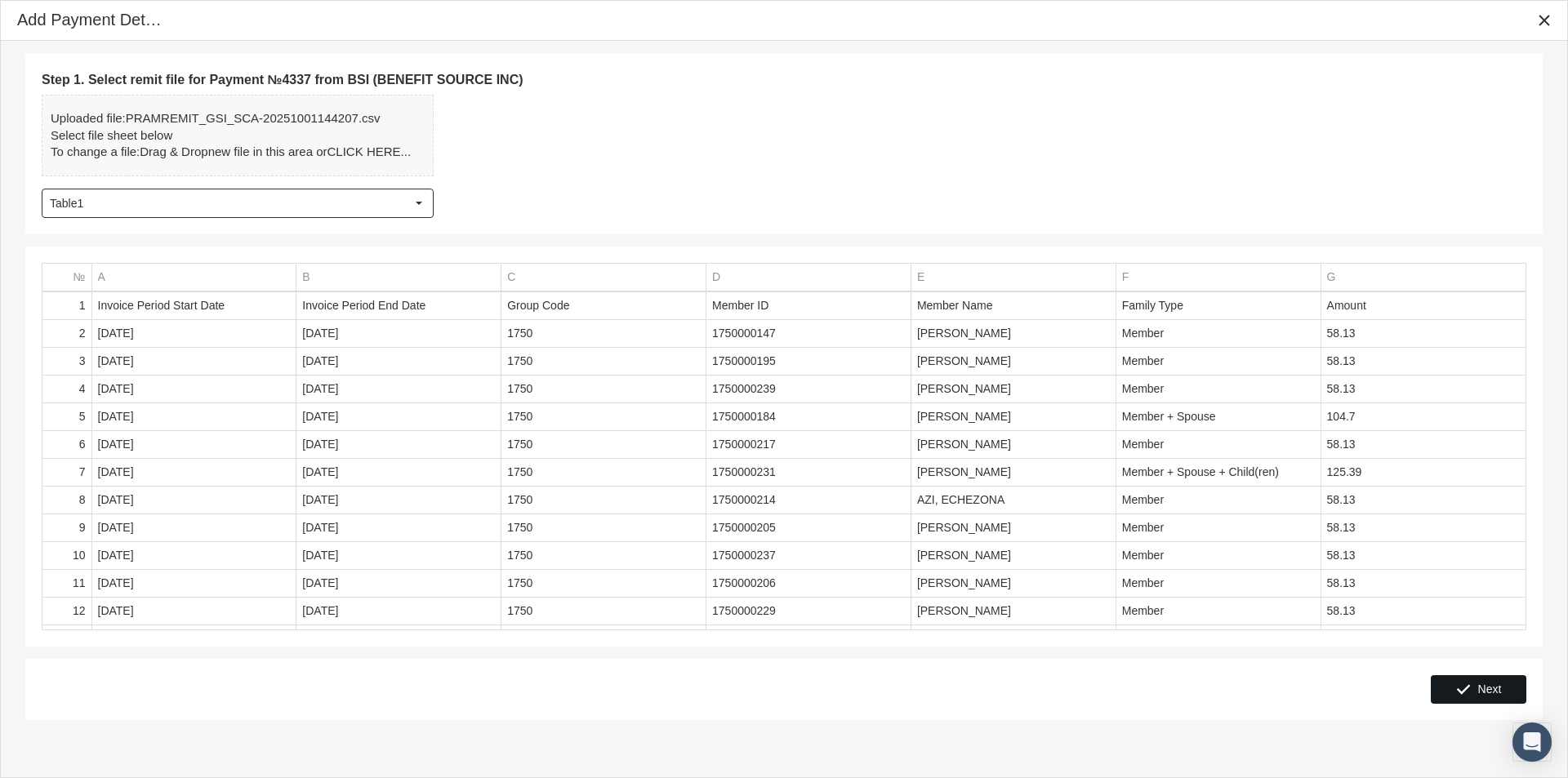
click at [1487, 688] on span "Next" at bounding box center [1491, 689] width 24 height 13
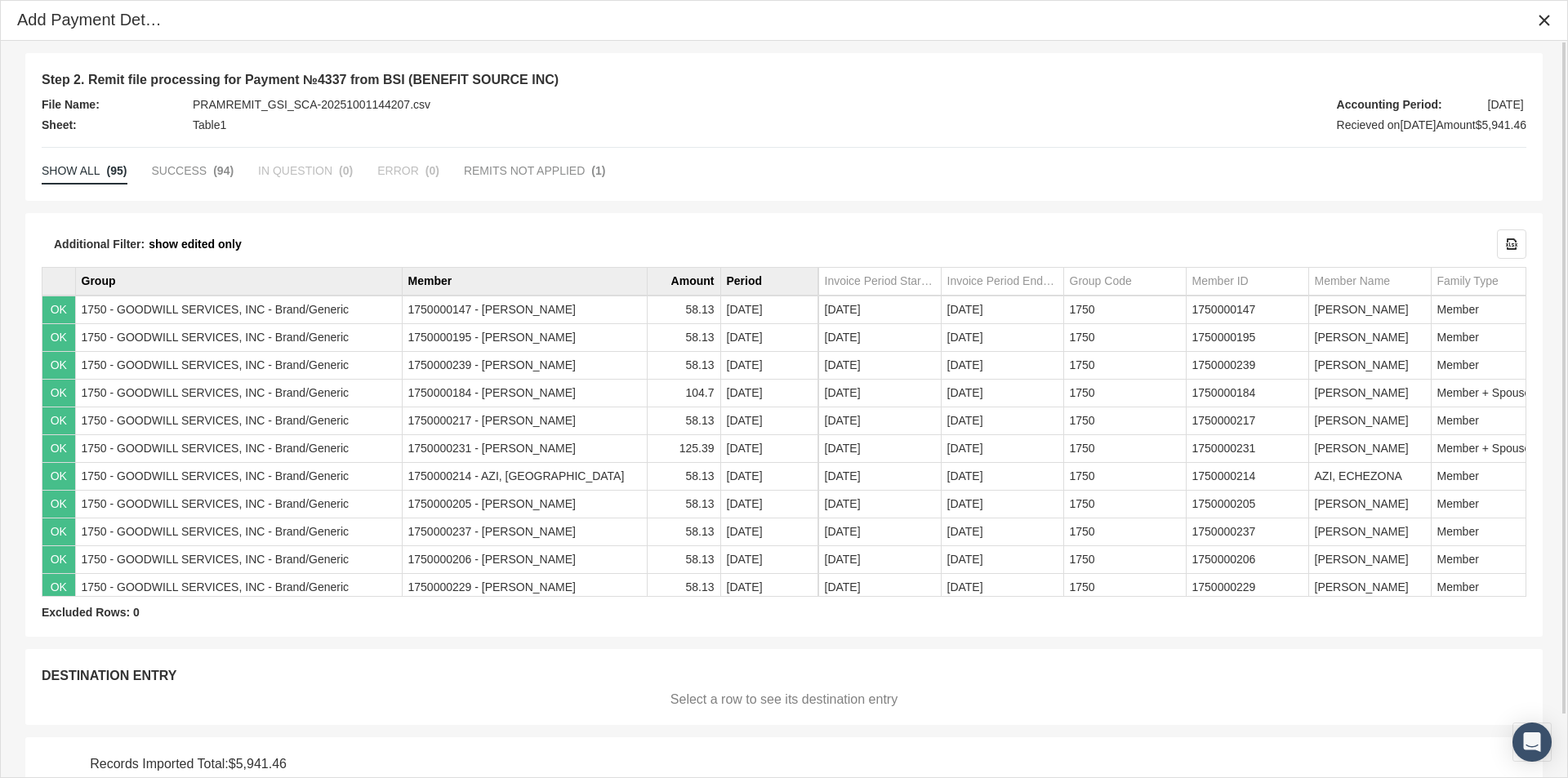
scroll to position [68, 0]
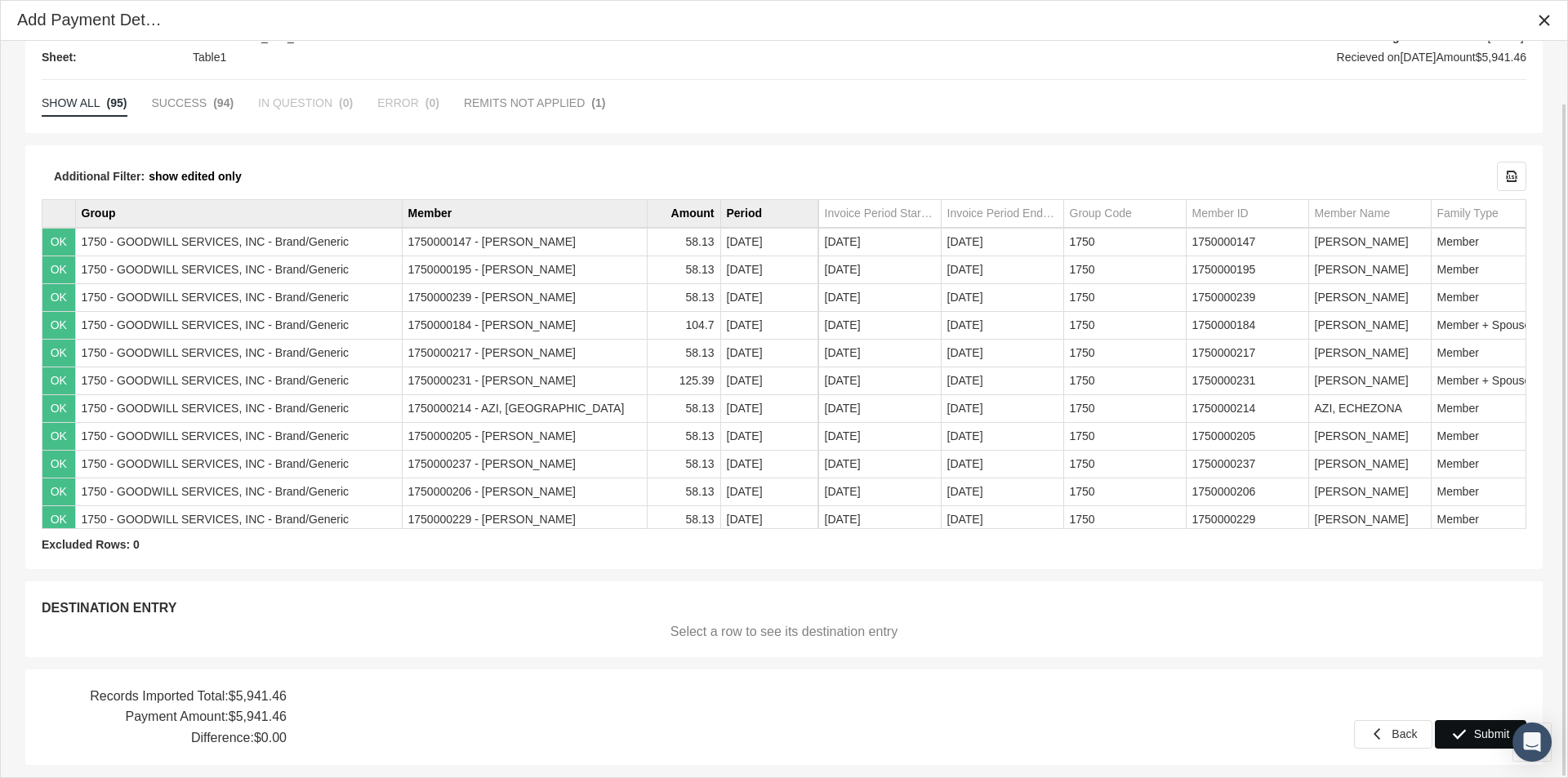
click at [1490, 734] on span "Submit" at bounding box center [1492, 733] width 36 height 13
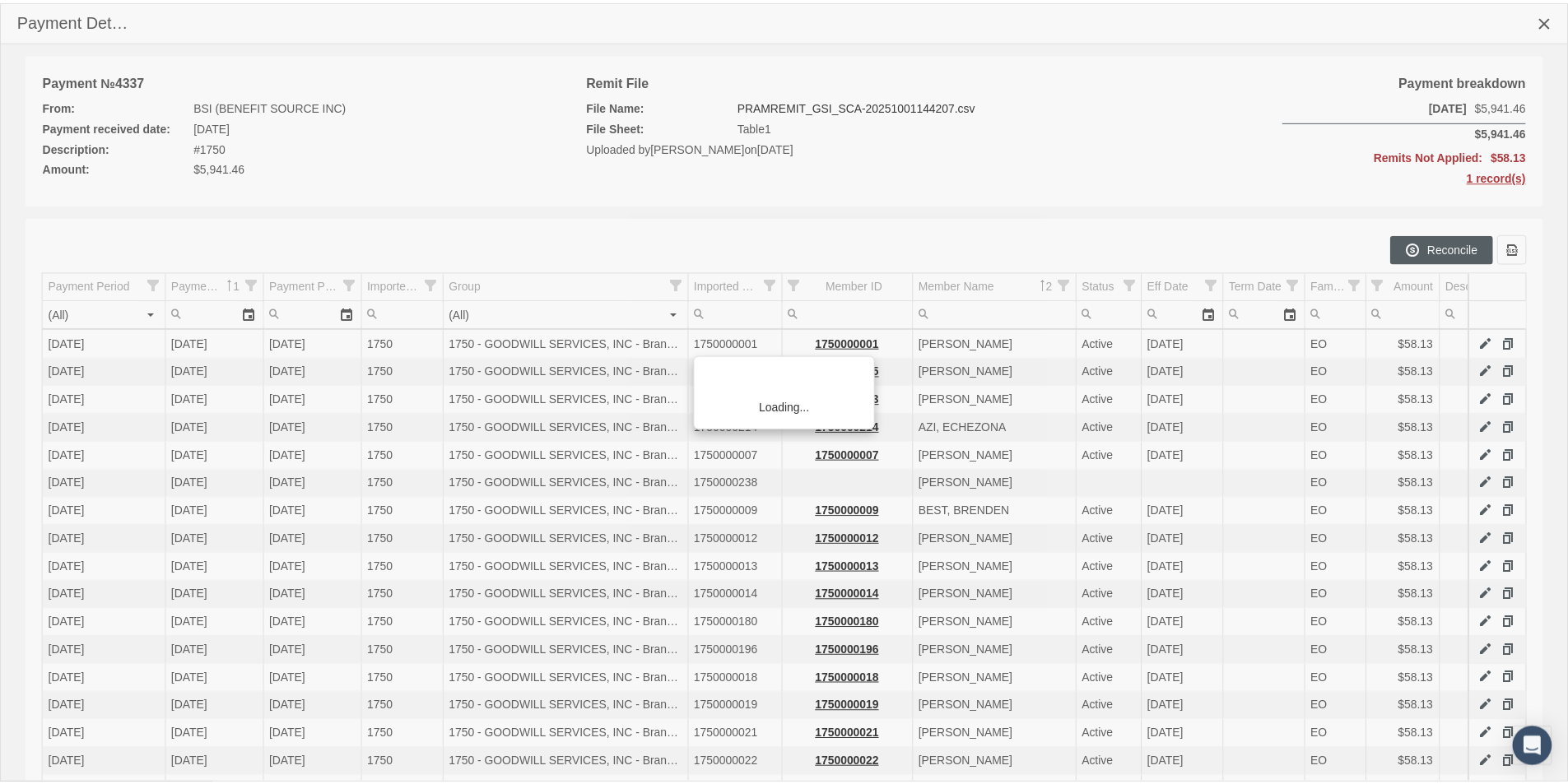
scroll to position [234, 0]
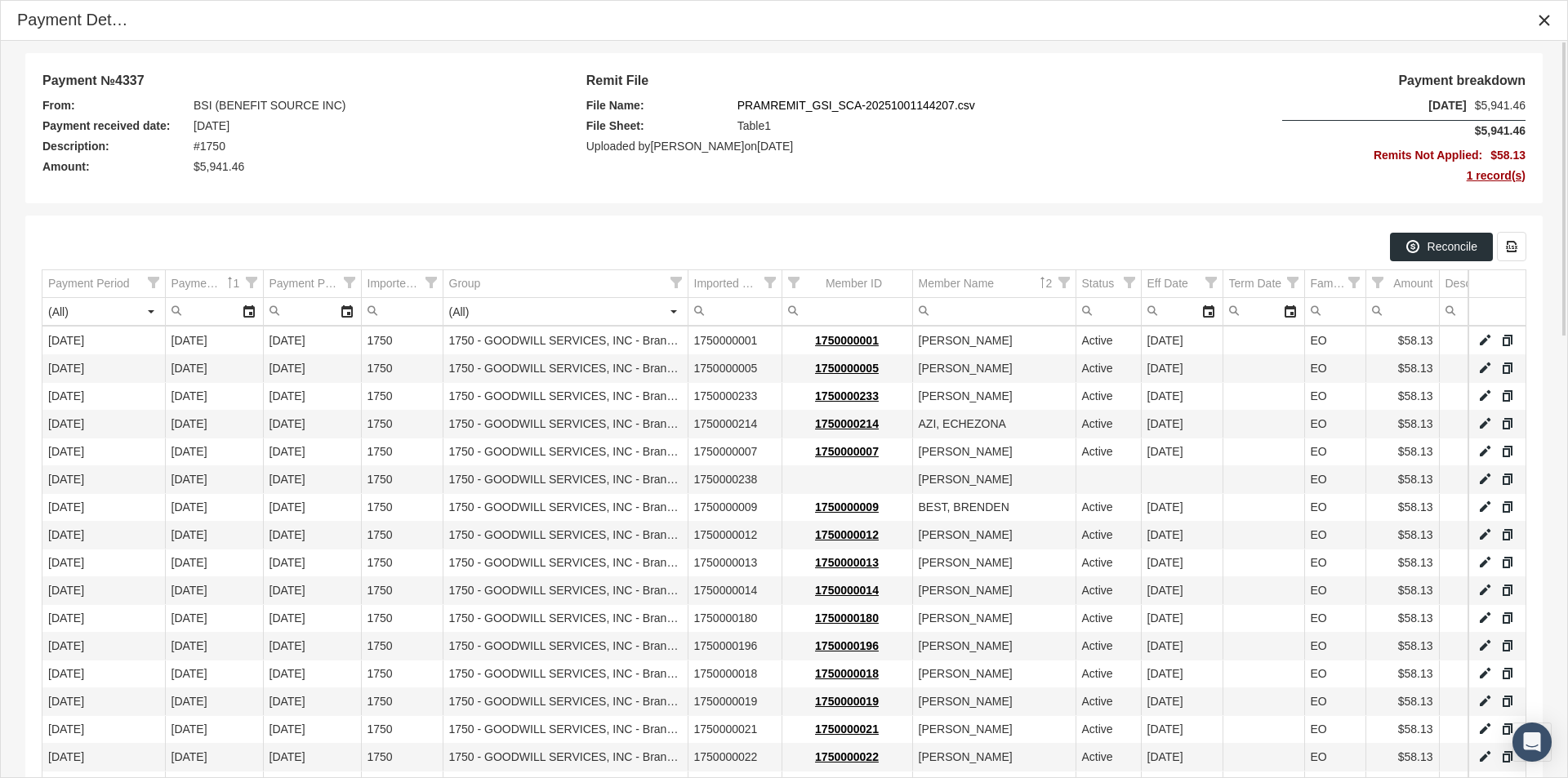
click at [1491, 175] on span "1 record(s)" at bounding box center [1454, 176] width 143 height 21
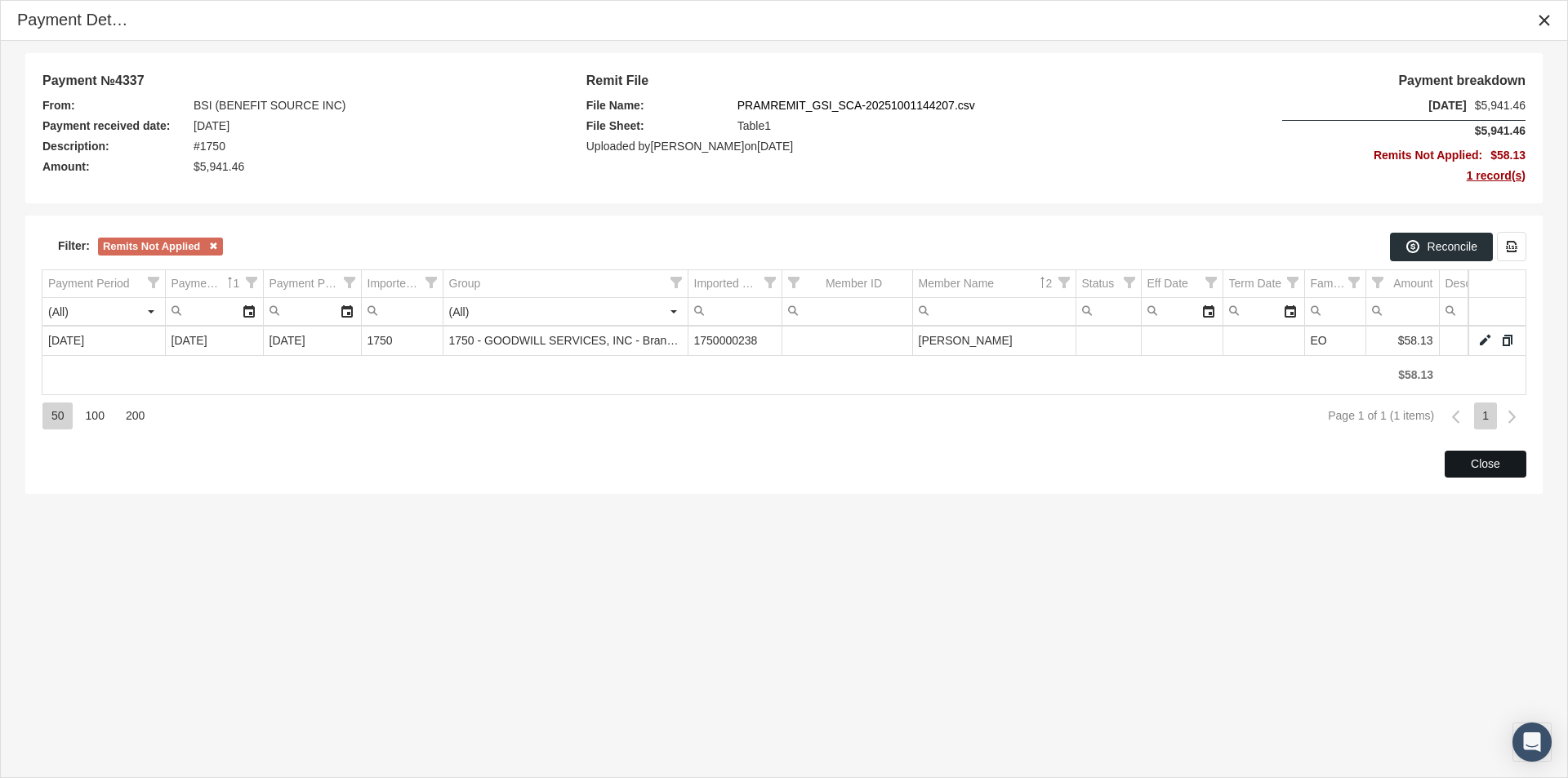
click at [1479, 462] on span "Close" at bounding box center [1485, 463] width 29 height 13
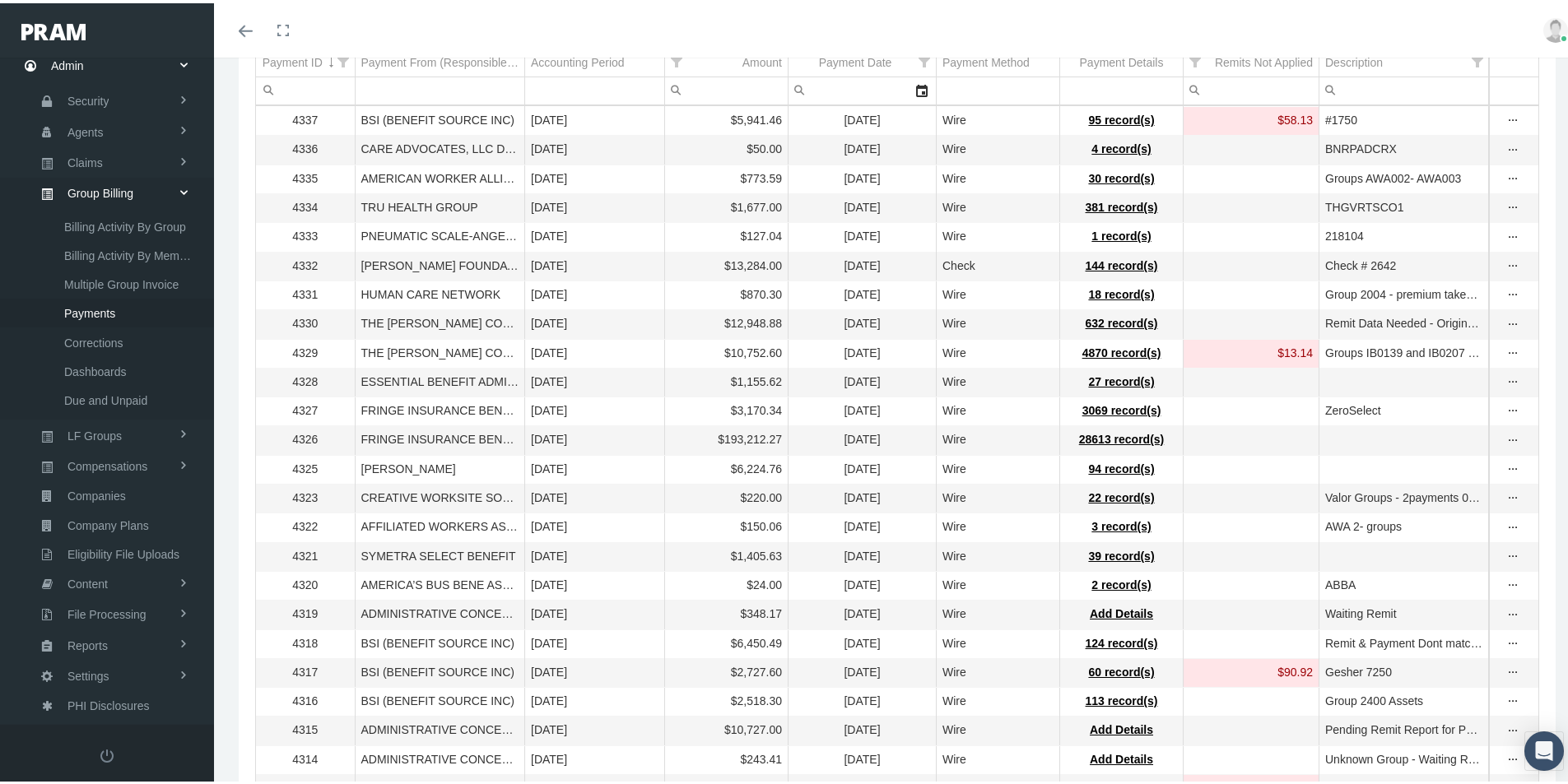
scroll to position [329, 0]
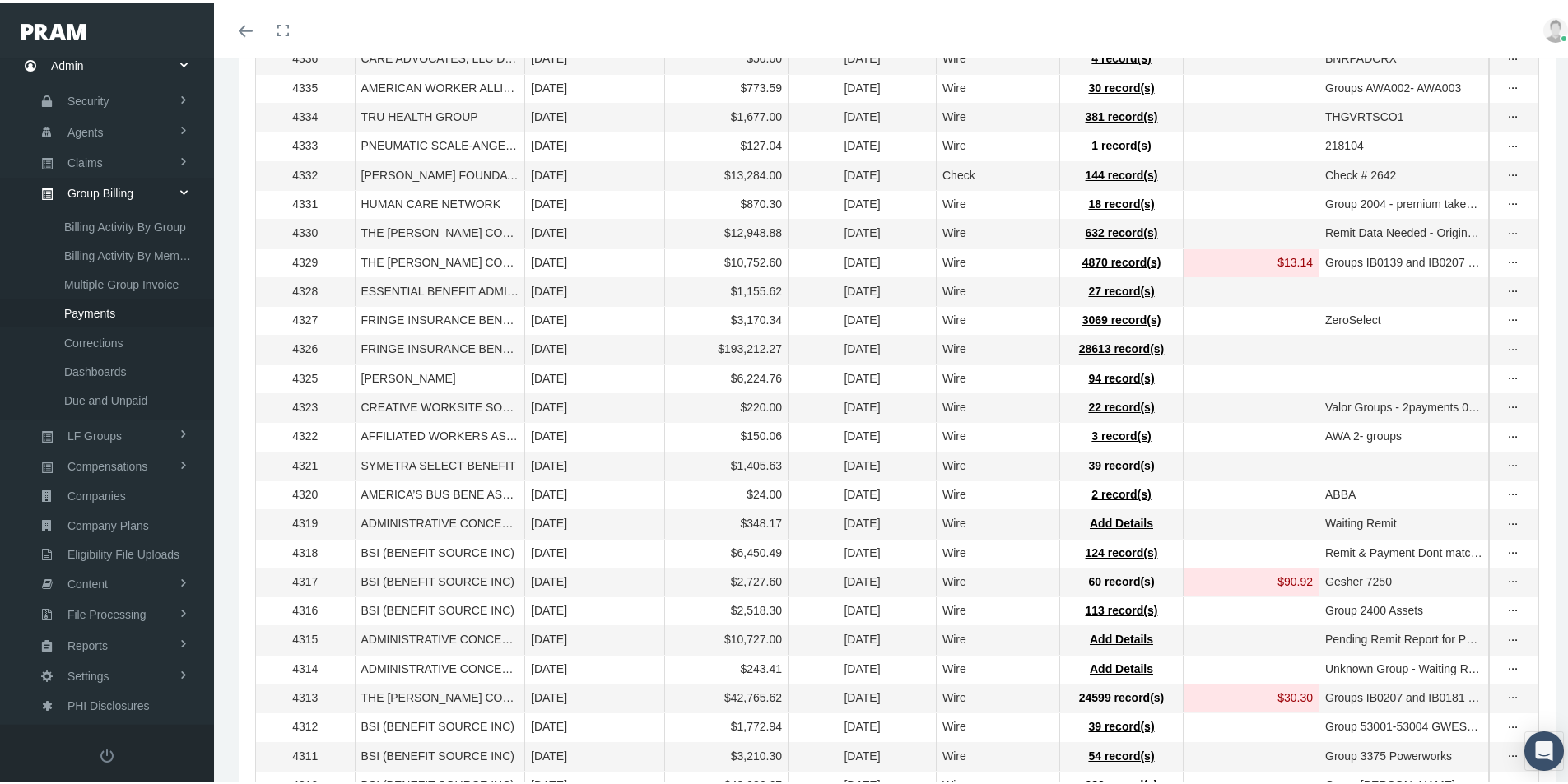
drag, startPoint x: 1227, startPoint y: 138, endPoint x: 1178, endPoint y: 161, distance: 54.1
click at [1227, 137] on td "Data grid" at bounding box center [1251, 143] width 136 height 29
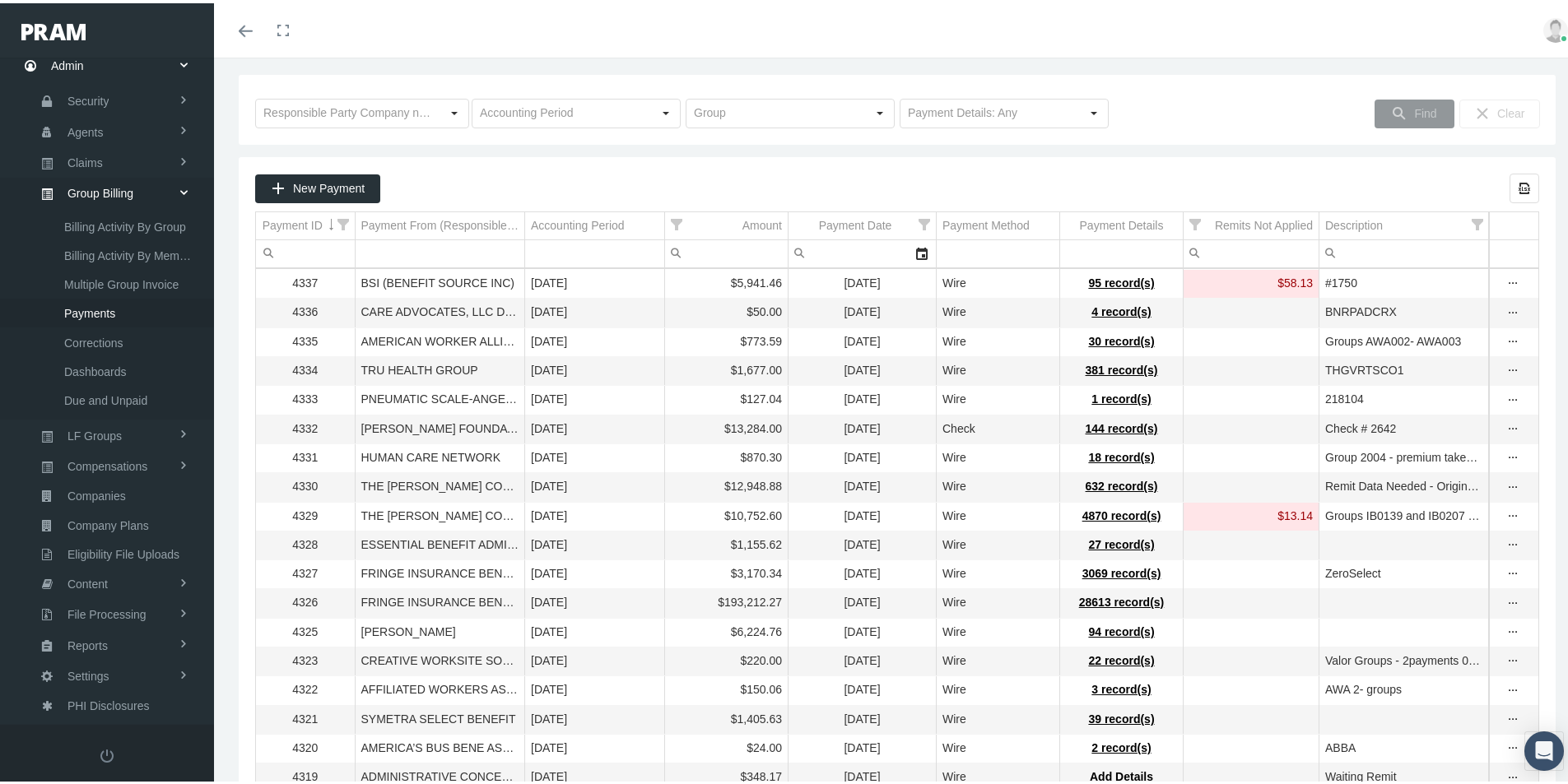
scroll to position [0, 0]
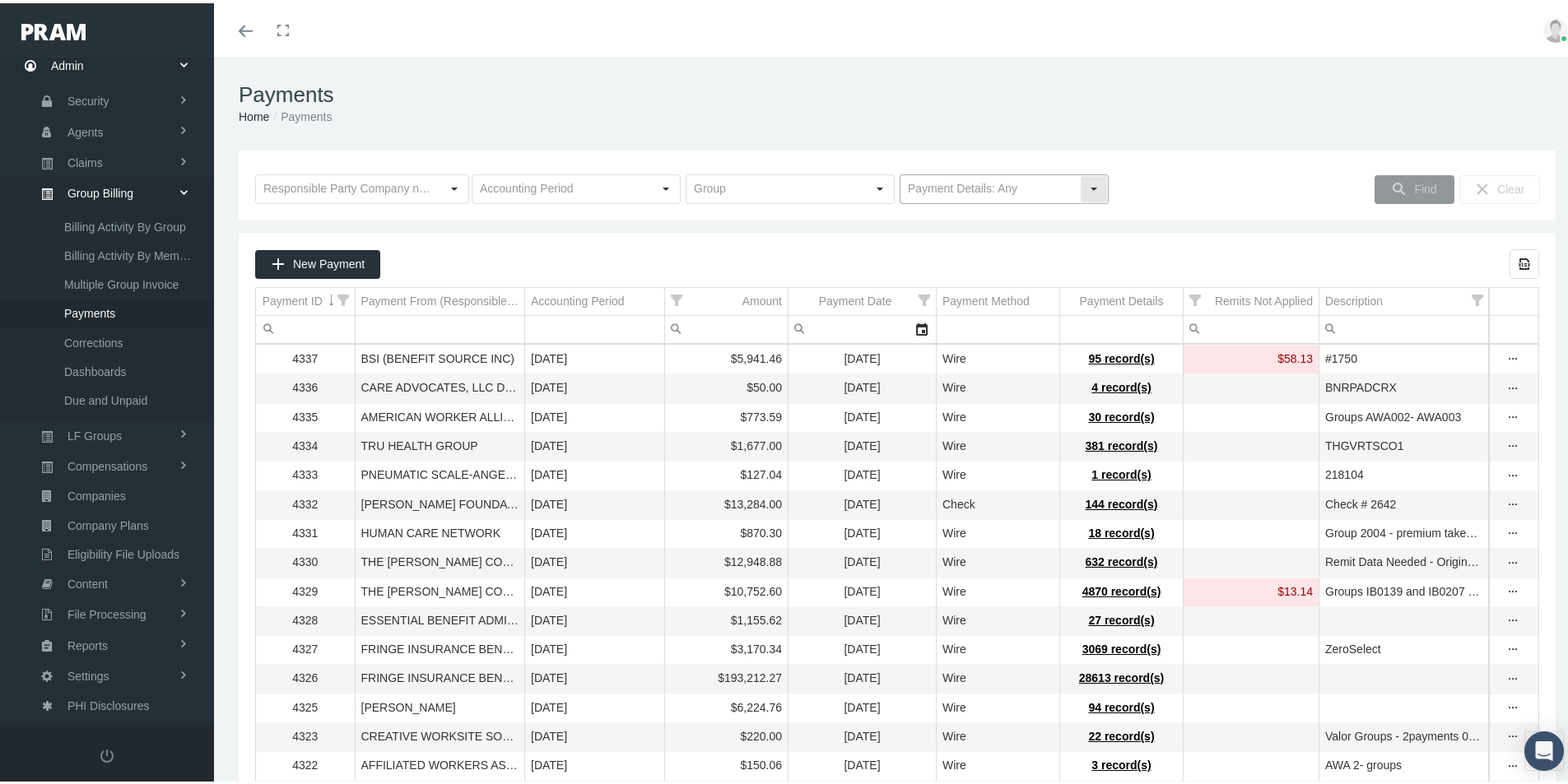
drag, startPoint x: 1089, startPoint y: 180, endPoint x: 1030, endPoint y: 198, distance: 61.7
click at [1088, 180] on div "Select" at bounding box center [1094, 185] width 26 height 26
click at [952, 246] on div "No Payment Details" at bounding box center [997, 243] width 204 height 27
type input "No Payment Details"
click at [1414, 185] on span "Find" at bounding box center [1425, 185] width 23 height 13
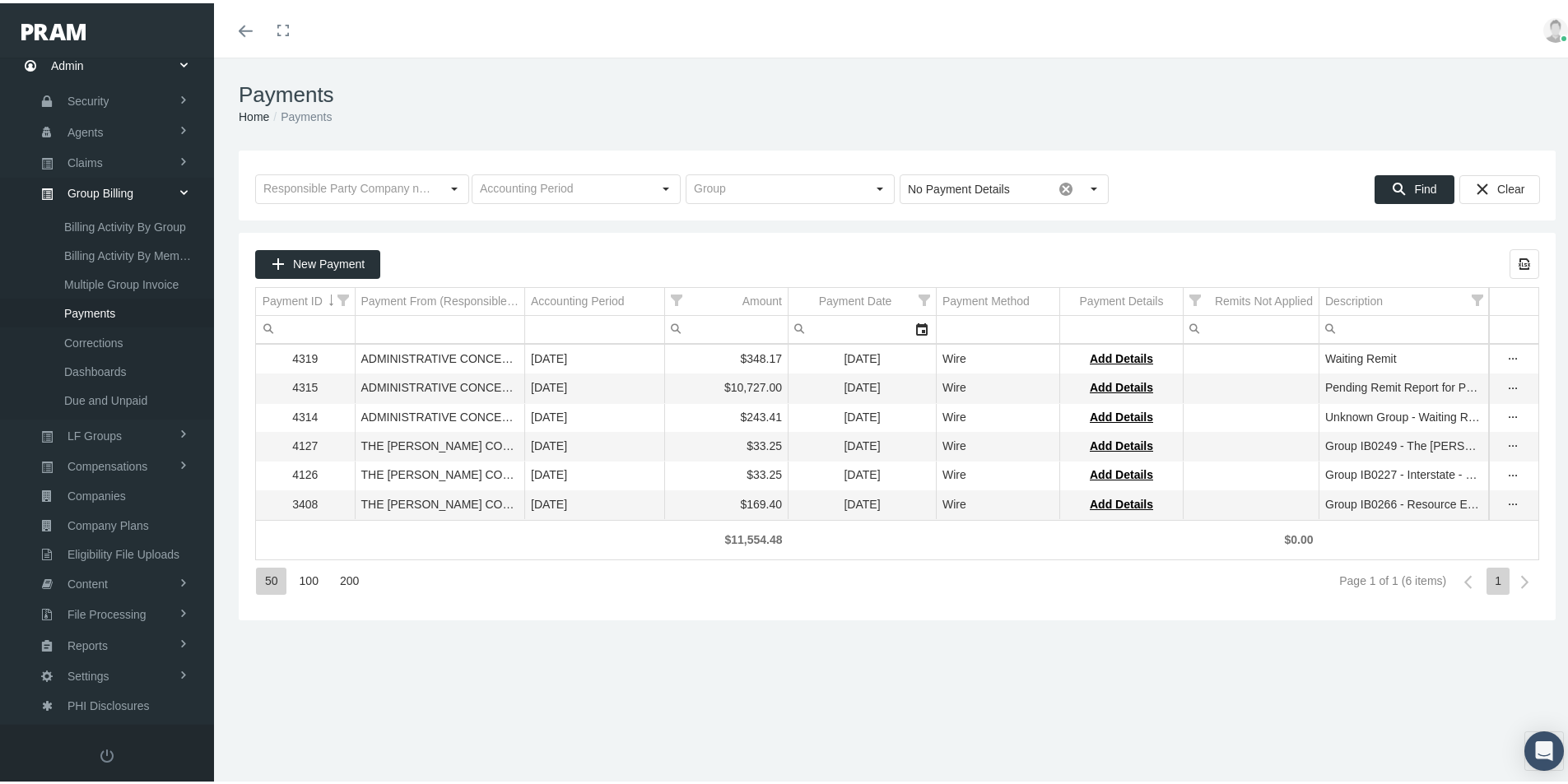
click at [614, 639] on div "Payments Home Payments Loading... No Payment Details Pull down to refresh... Re…" at bounding box center [897, 428] width 1366 height 748
drag, startPoint x: 518, startPoint y: 677, endPoint x: 505, endPoint y: 653, distance: 27.3
click at [518, 677] on div "Payments Home Payments Loading... No Payment Details Pull down to refresh... Re…" at bounding box center [897, 428] width 1366 height 748
click at [94, 133] on span "Agents" at bounding box center [86, 129] width 36 height 28
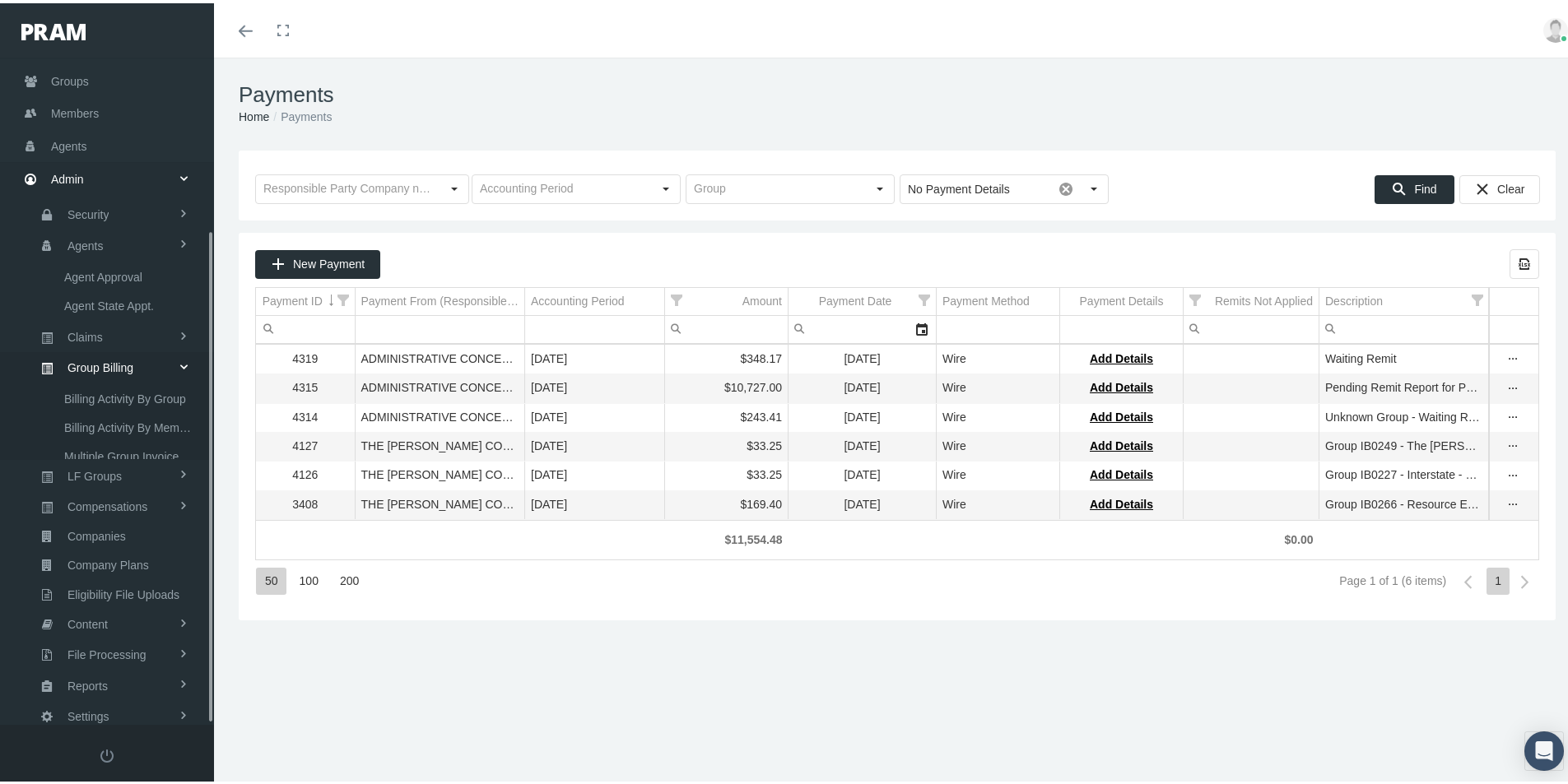
scroll to position [117, 0]
click at [101, 245] on span "Agents" at bounding box center [86, 245] width 36 height 28
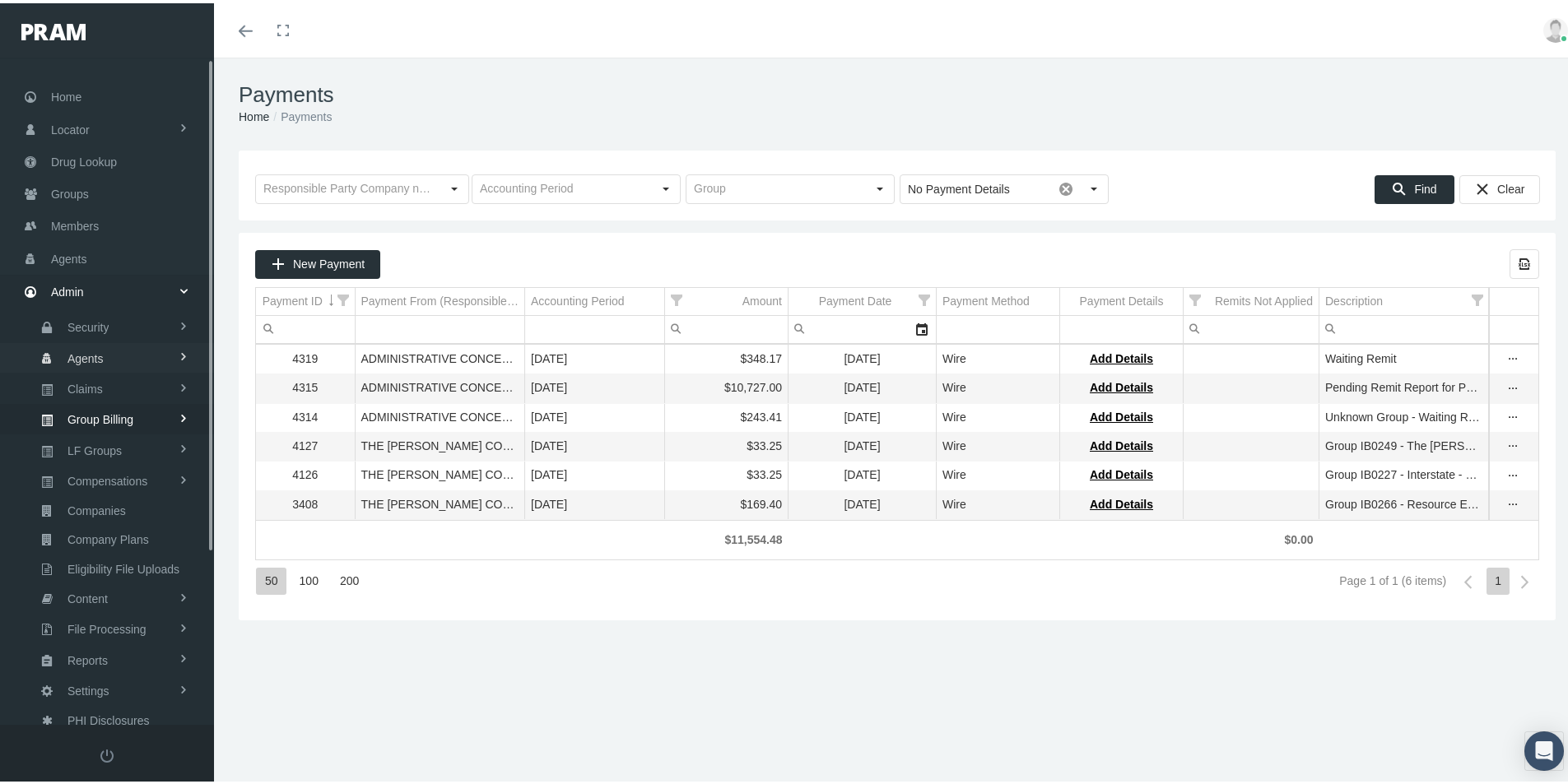
scroll to position [0, 0]
click at [75, 360] on span "Agents" at bounding box center [86, 360] width 36 height 28
click at [90, 360] on span "Agents" at bounding box center [86, 360] width 36 height 28
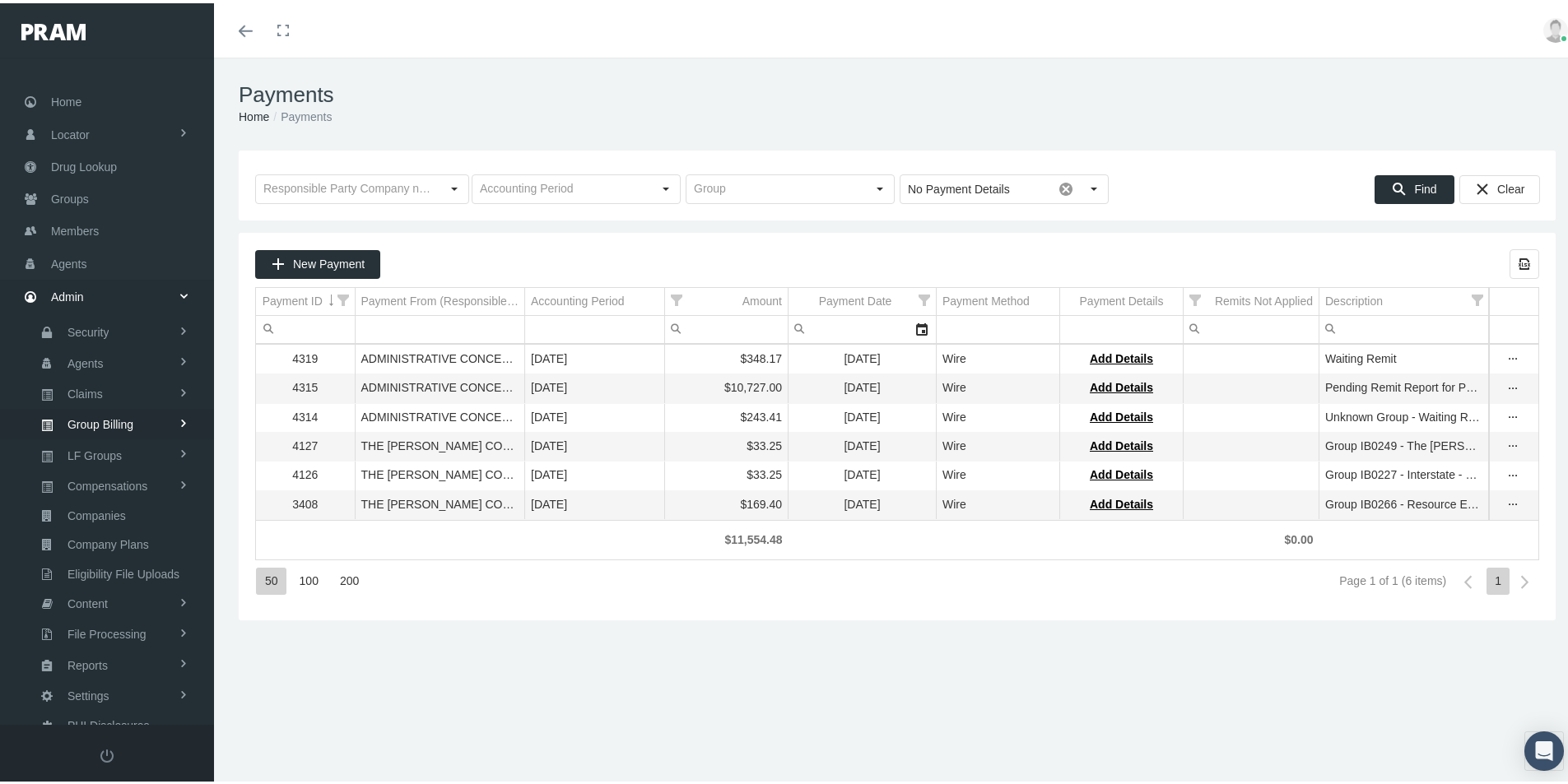
click at [611, 658] on div "Payments Home Payments Loading... No Payment Details Pull down to refresh... Re…" at bounding box center [897, 428] width 1366 height 748
click at [71, 261] on span "Agents" at bounding box center [69, 261] width 36 height 31
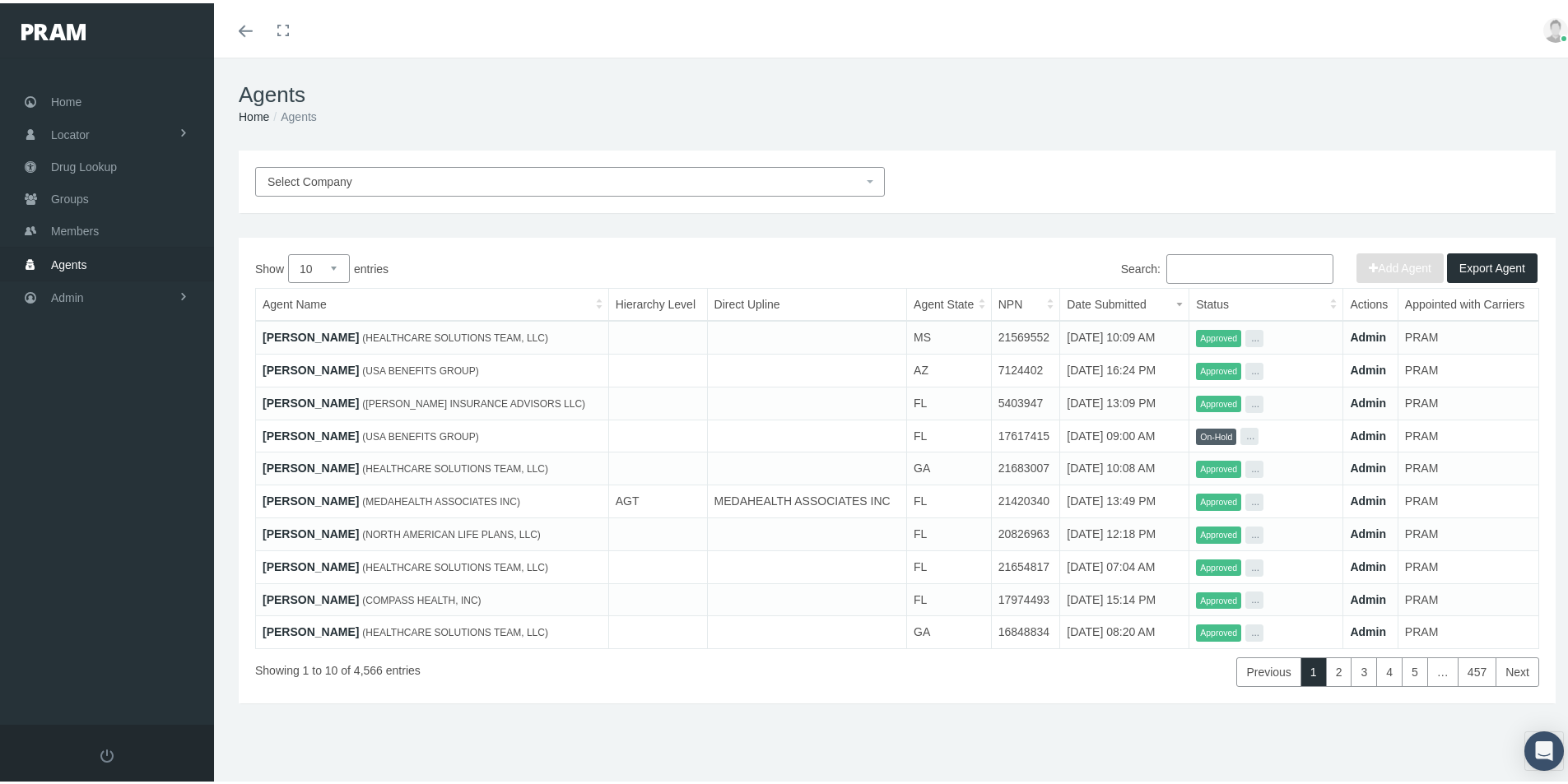
click at [1188, 266] on input "Search:" at bounding box center [1249, 266] width 167 height 29
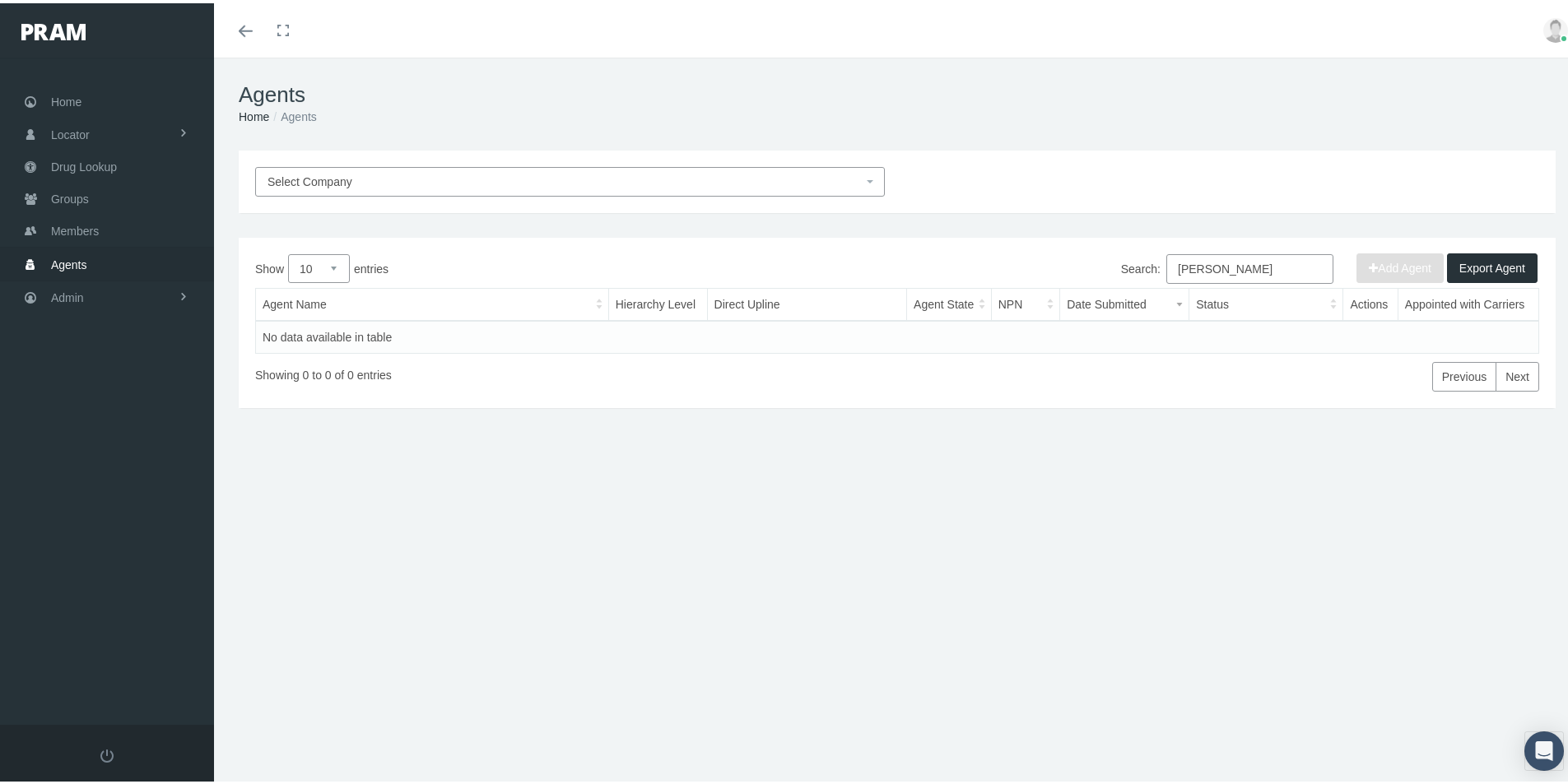
drag, startPoint x: 1239, startPoint y: 262, endPoint x: 1095, endPoint y: 300, distance: 148.9
click at [1095, 300] on div "Show 10 25 50 100 entries Search: [PERSON_NAME] Agent Name Hierarchy Level Dire…" at bounding box center [896, 320] width 1284 height 138
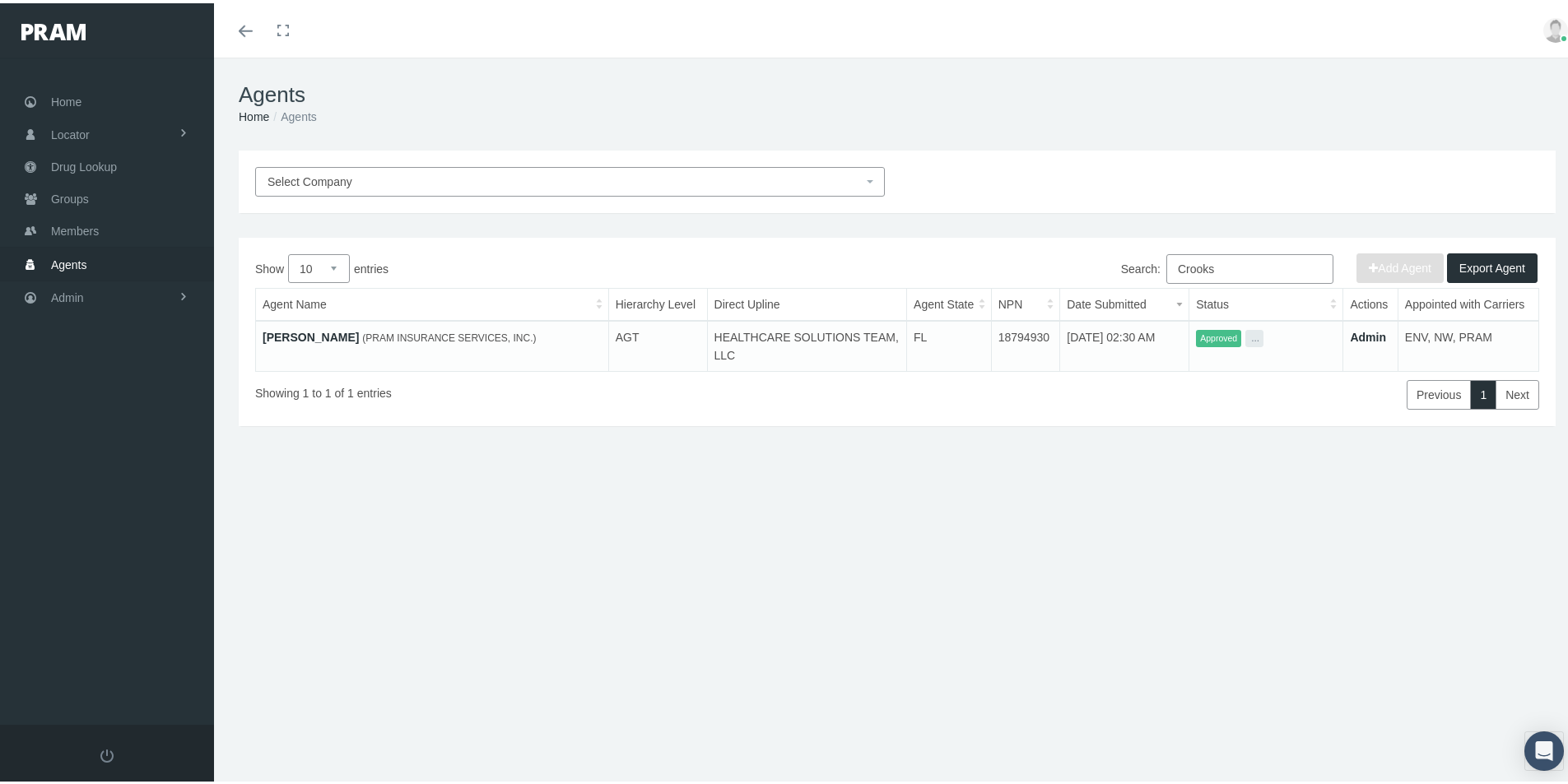
type input "Crooks"
click at [312, 332] on link "[PERSON_NAME]" at bounding box center [310, 334] width 96 height 13
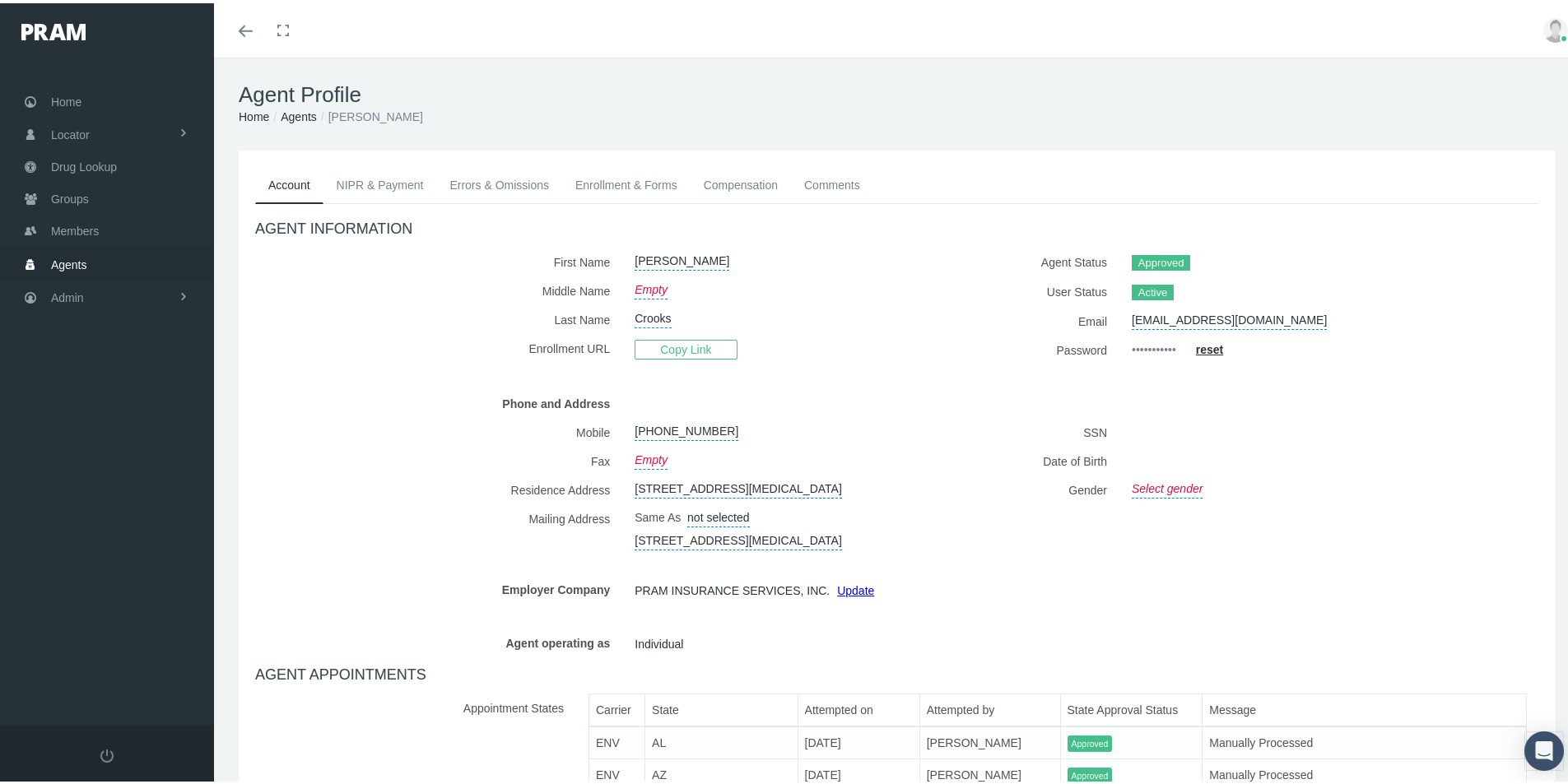
click at [293, 115] on link "Agents" at bounding box center [299, 113] width 36 height 13
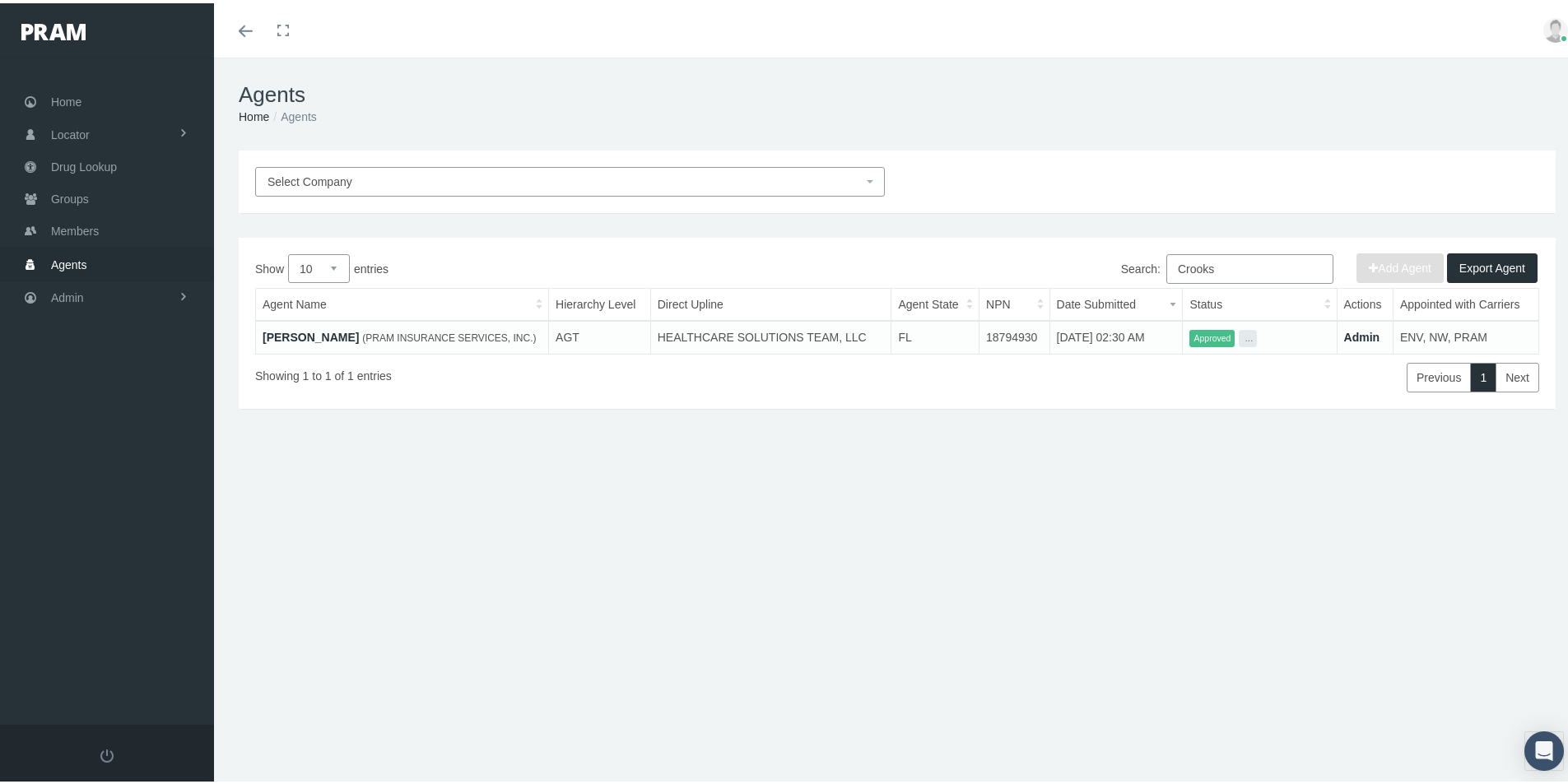
click at [655, 516] on div "Select Company Add Agent Export Agent Show 10 25 50 100 entries Search: Crooks …" at bounding box center [897, 353] width 1366 height 411
click at [313, 334] on link "[PERSON_NAME]" at bounding box center [310, 334] width 96 height 13
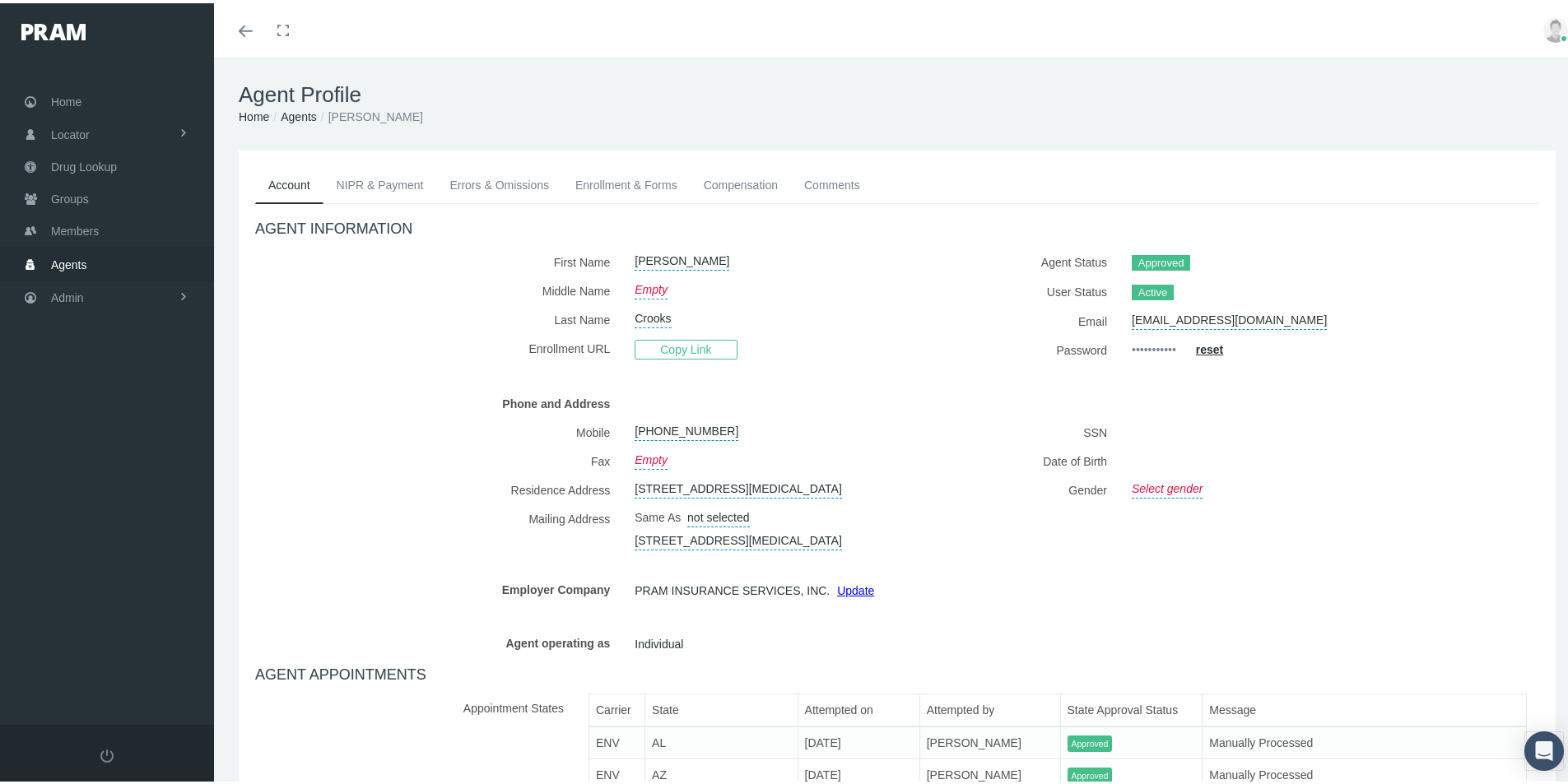
click at [361, 184] on link "NIPR & Payment" at bounding box center [380, 182] width 114 height 36
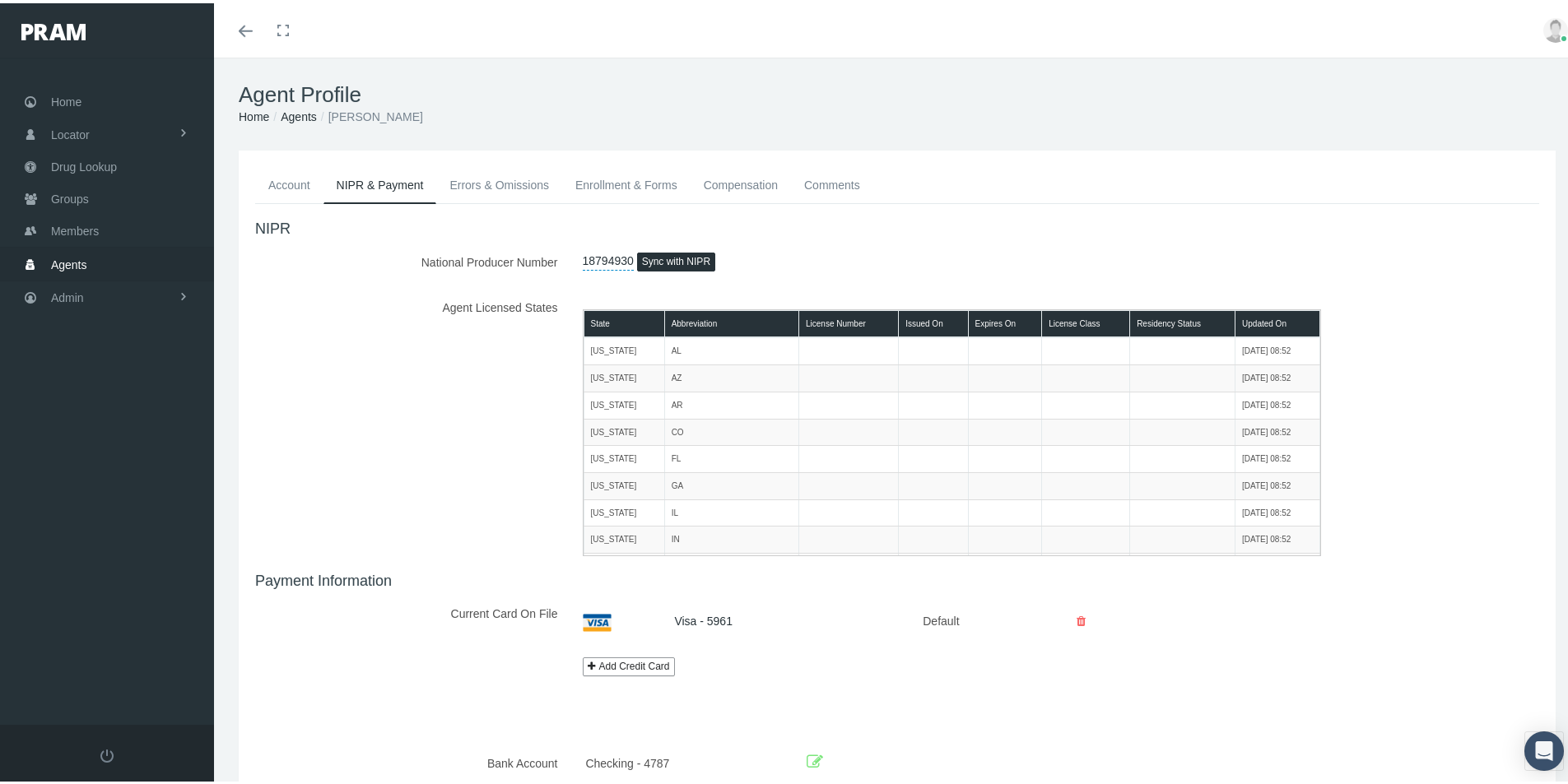
click at [475, 180] on link "Errors & Omissions" at bounding box center [498, 182] width 126 height 36
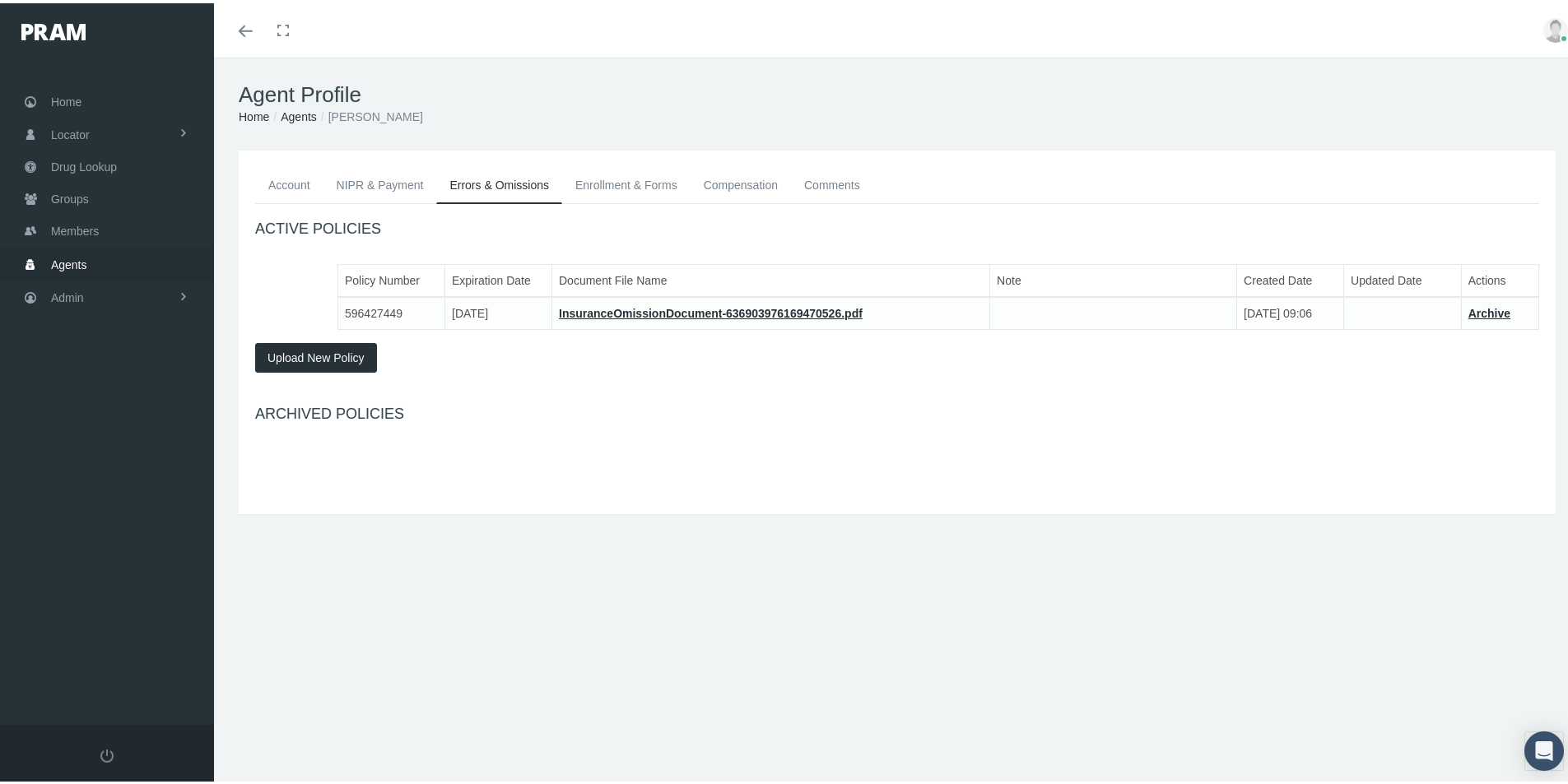
drag, startPoint x: 597, startPoint y: 186, endPoint x: 504, endPoint y: 265, distance: 122.0
click at [595, 186] on link "Enrollment & Forms" at bounding box center [626, 182] width 128 height 36
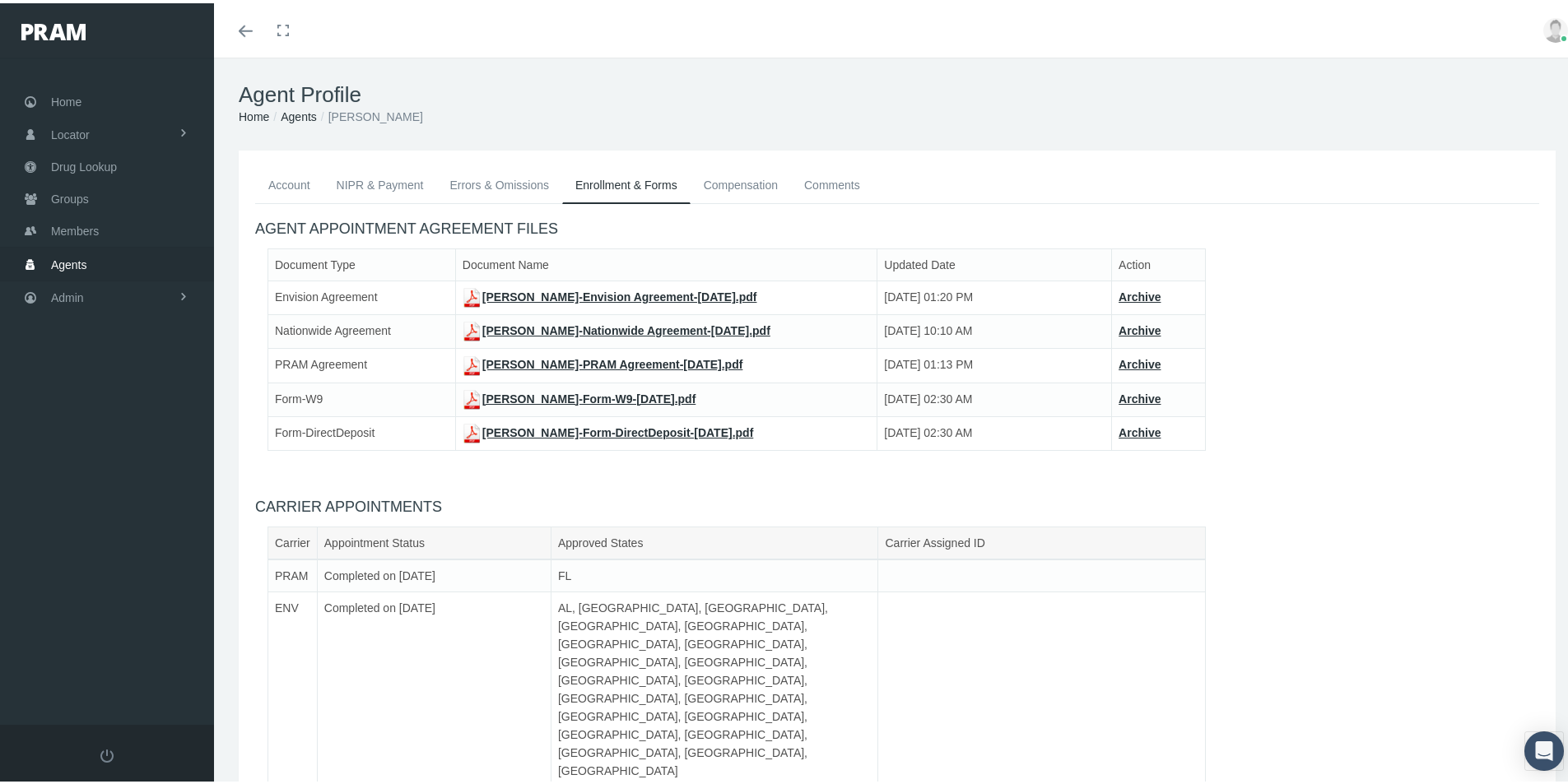
click at [740, 181] on link "Compensation" at bounding box center [741, 182] width 101 height 36
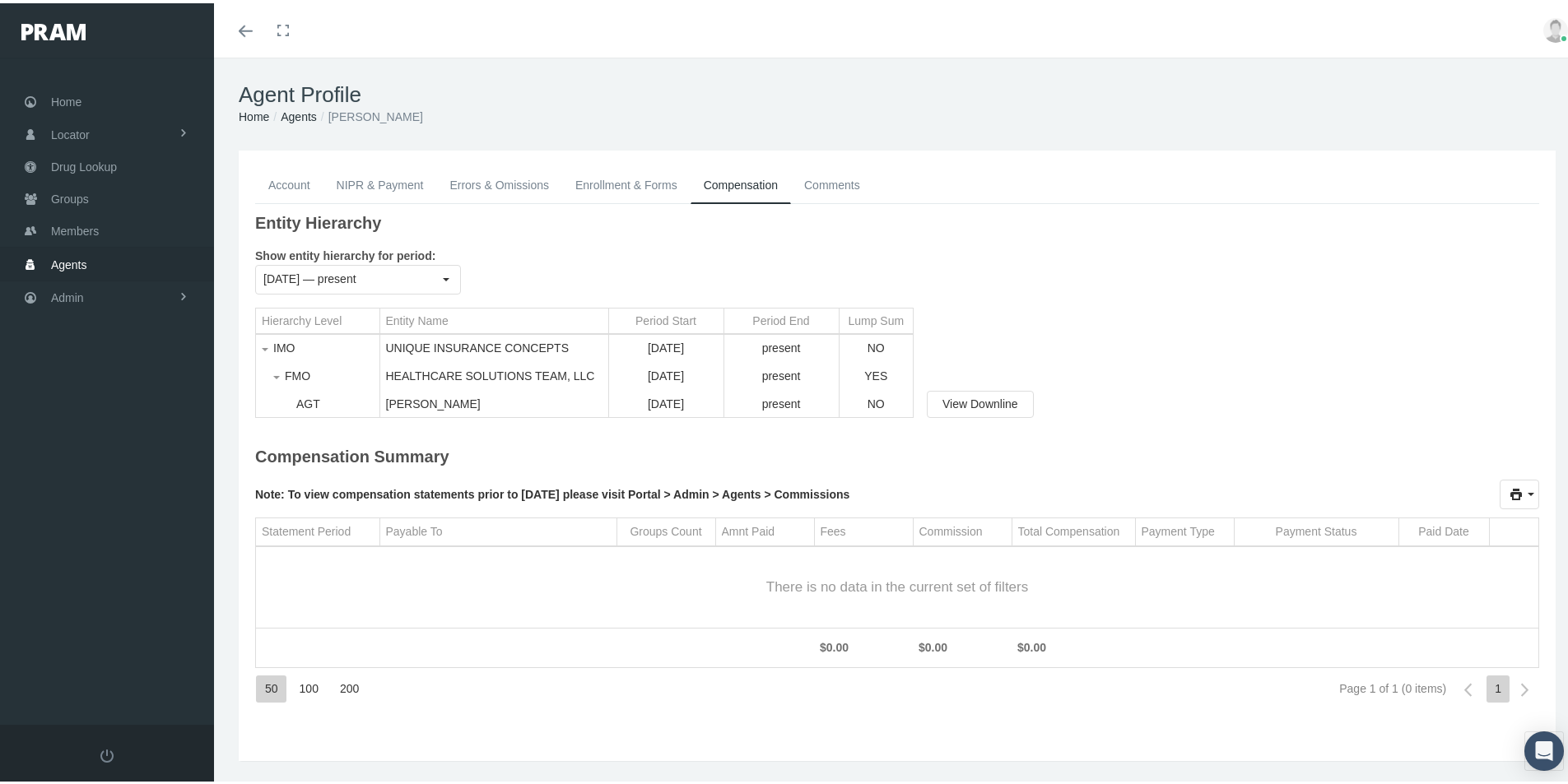
click at [832, 182] on link "Comments" at bounding box center [831, 182] width 82 height 36
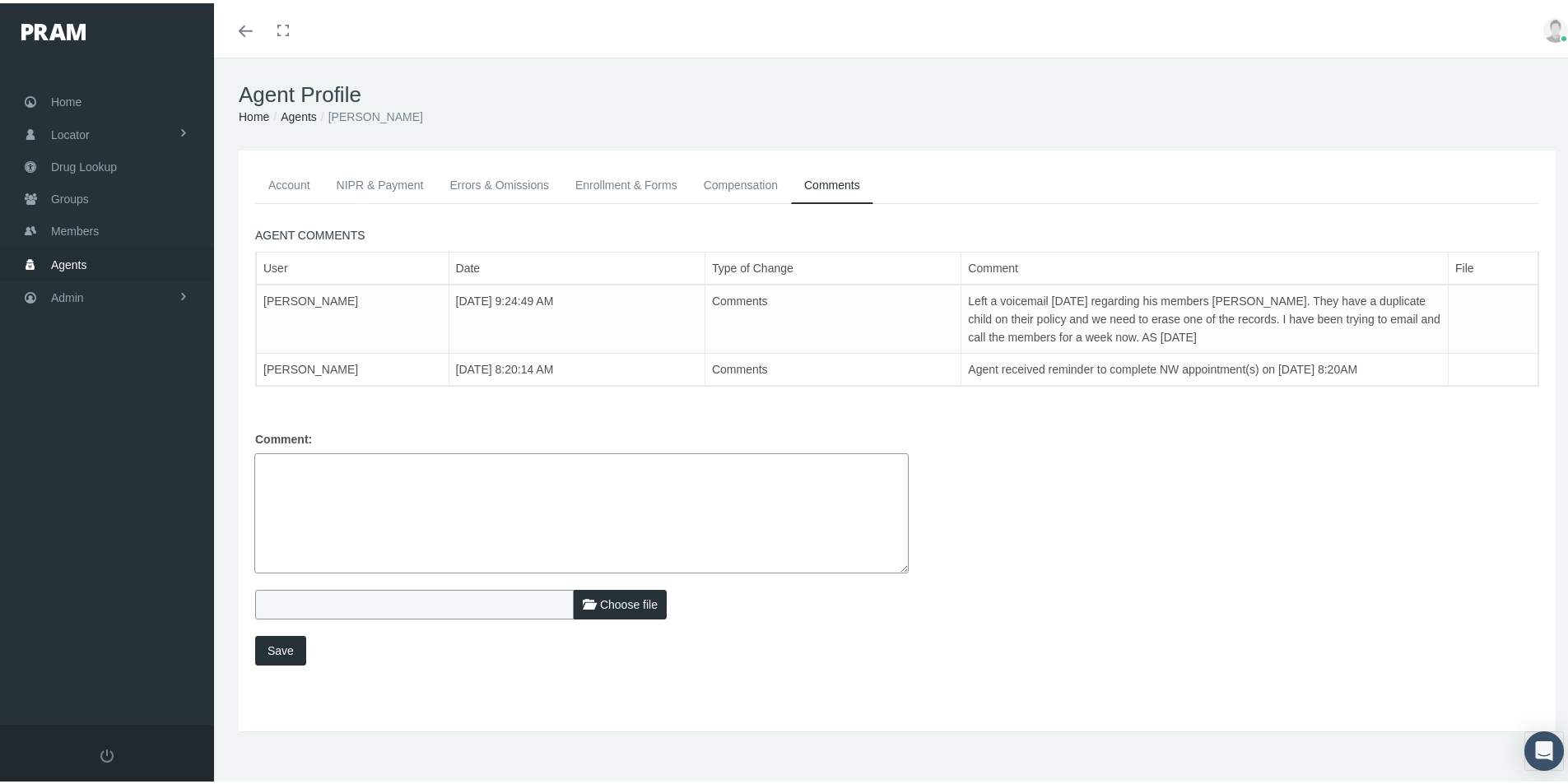
click at [289, 186] on link "Account" at bounding box center [289, 182] width 68 height 36
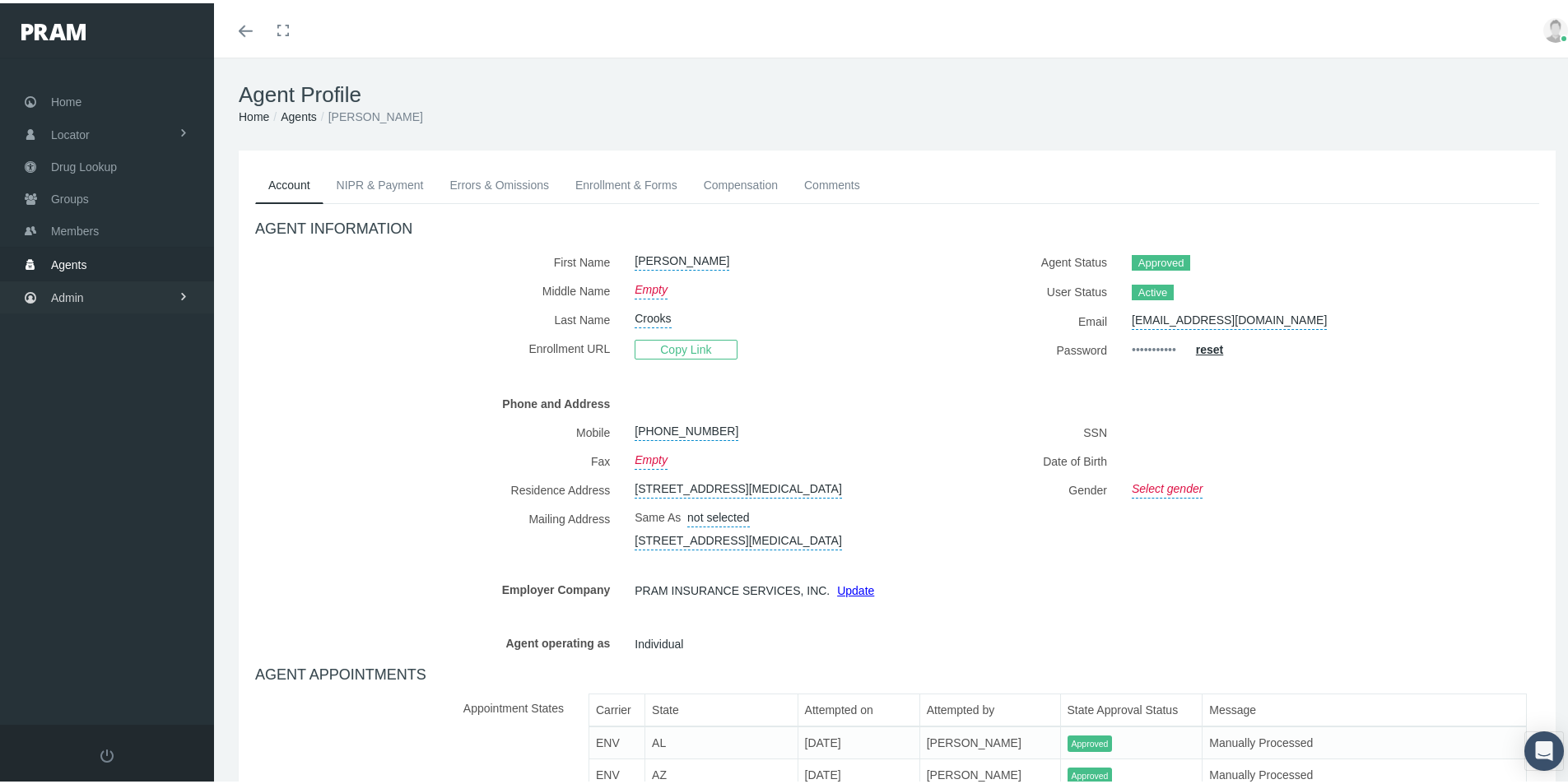
click at [70, 288] on span "Admin" at bounding box center [68, 295] width 33 height 31
click at [104, 334] on span "Security" at bounding box center [88, 330] width 42 height 28
click at [105, 424] on span "User Lookup" at bounding box center [96, 421] width 65 height 28
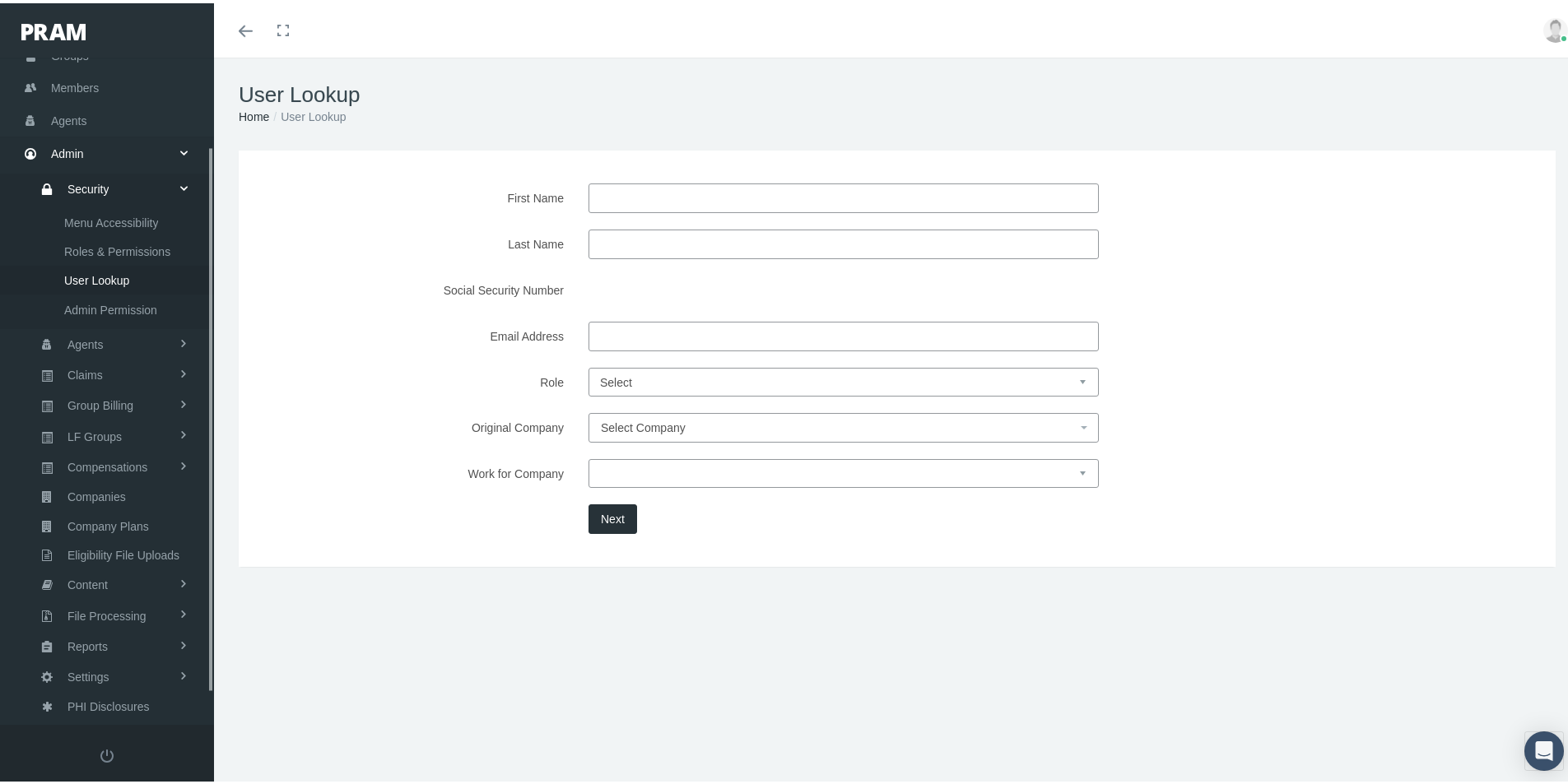
click at [605, 245] on input "Last Name" at bounding box center [843, 241] width 511 height 29
type input "Crooks"
click at [611, 513] on button "Next" at bounding box center [613, 515] width 49 height 29
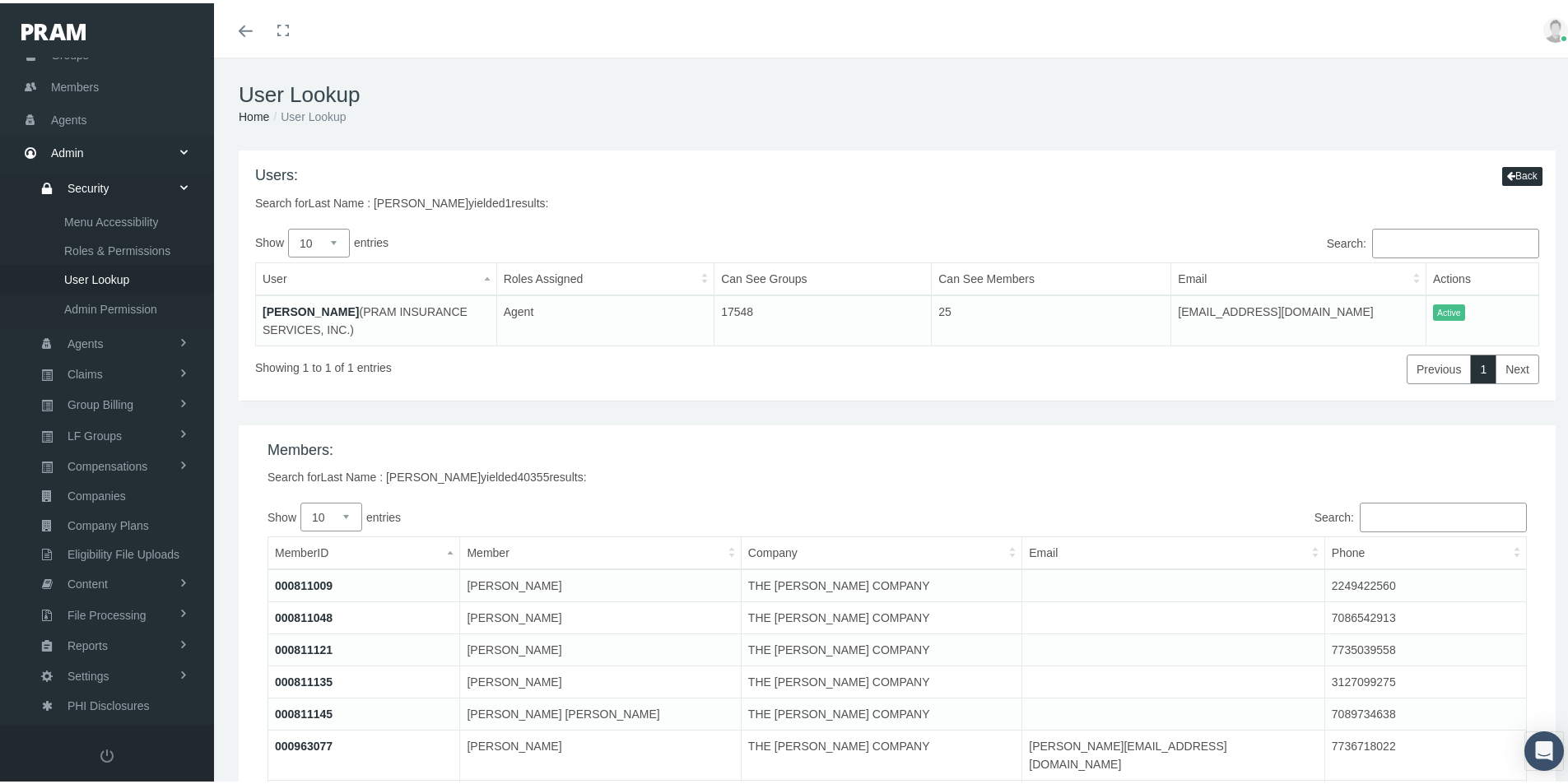
click at [285, 310] on link "[PERSON_NAME]" at bounding box center [310, 308] width 96 height 13
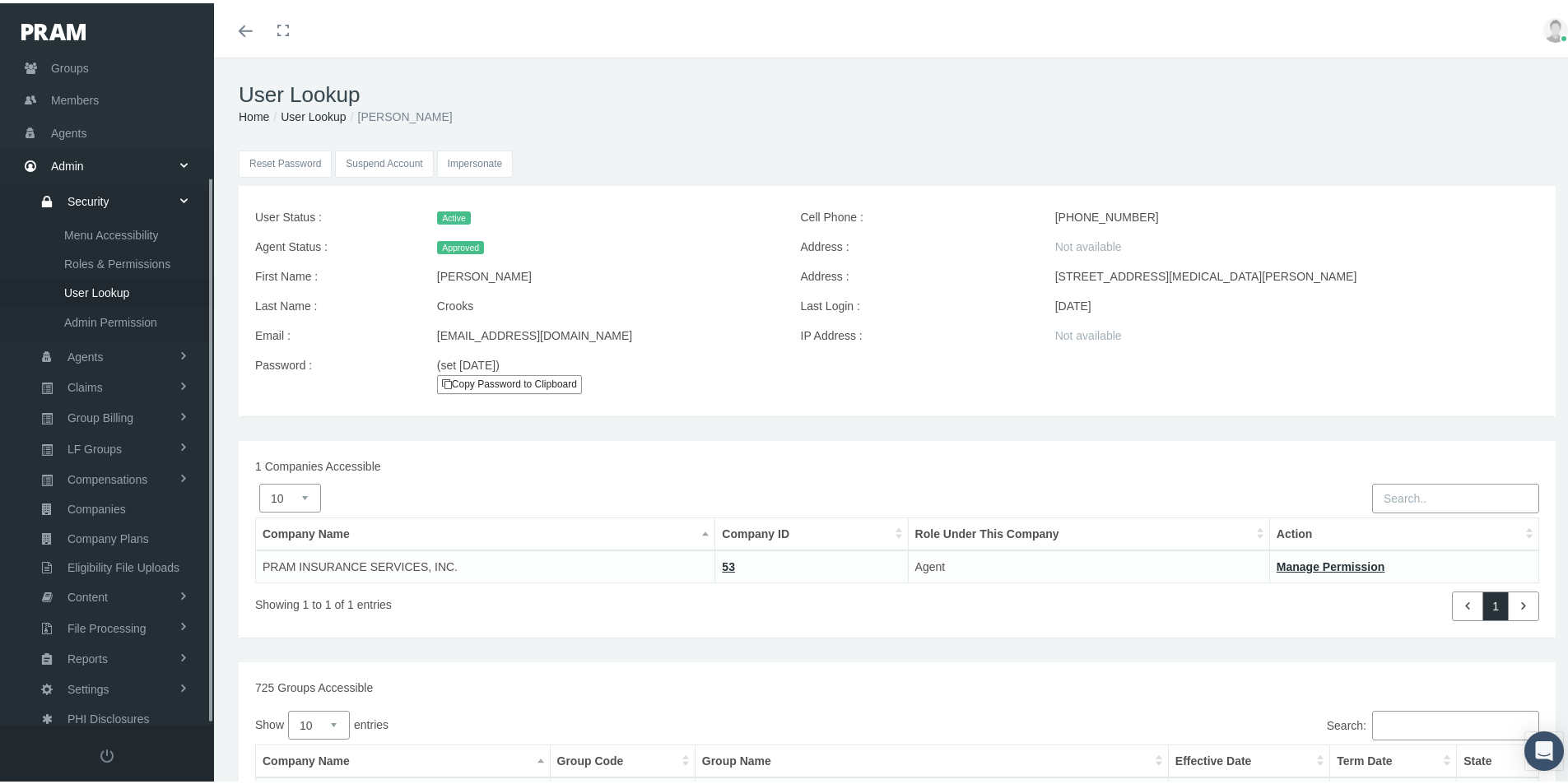
scroll to position [146, 0]
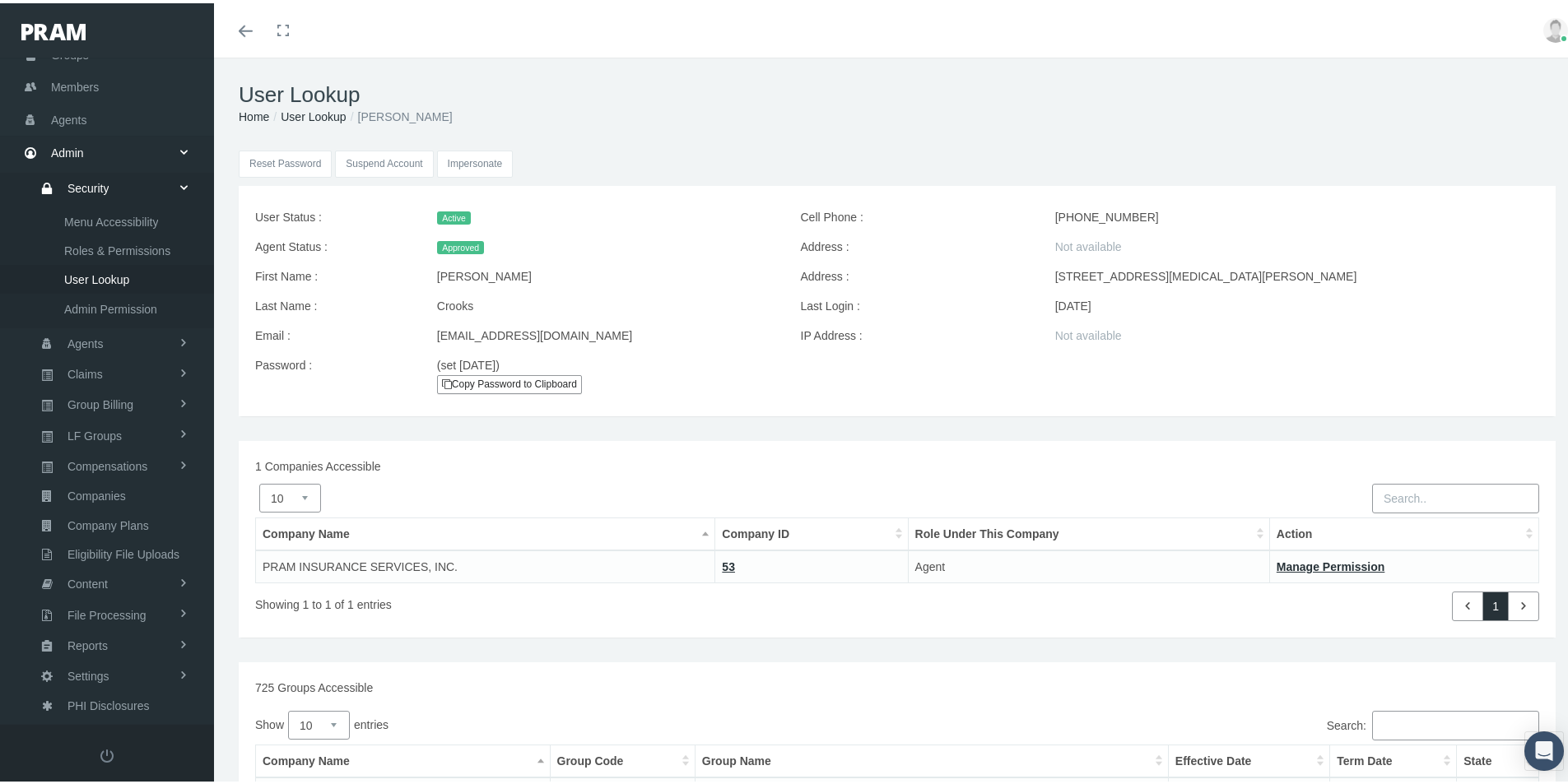
click at [471, 160] on input "Impersonate" at bounding box center [475, 160] width 76 height 27
